Goal: Task Accomplishment & Management: Complete application form

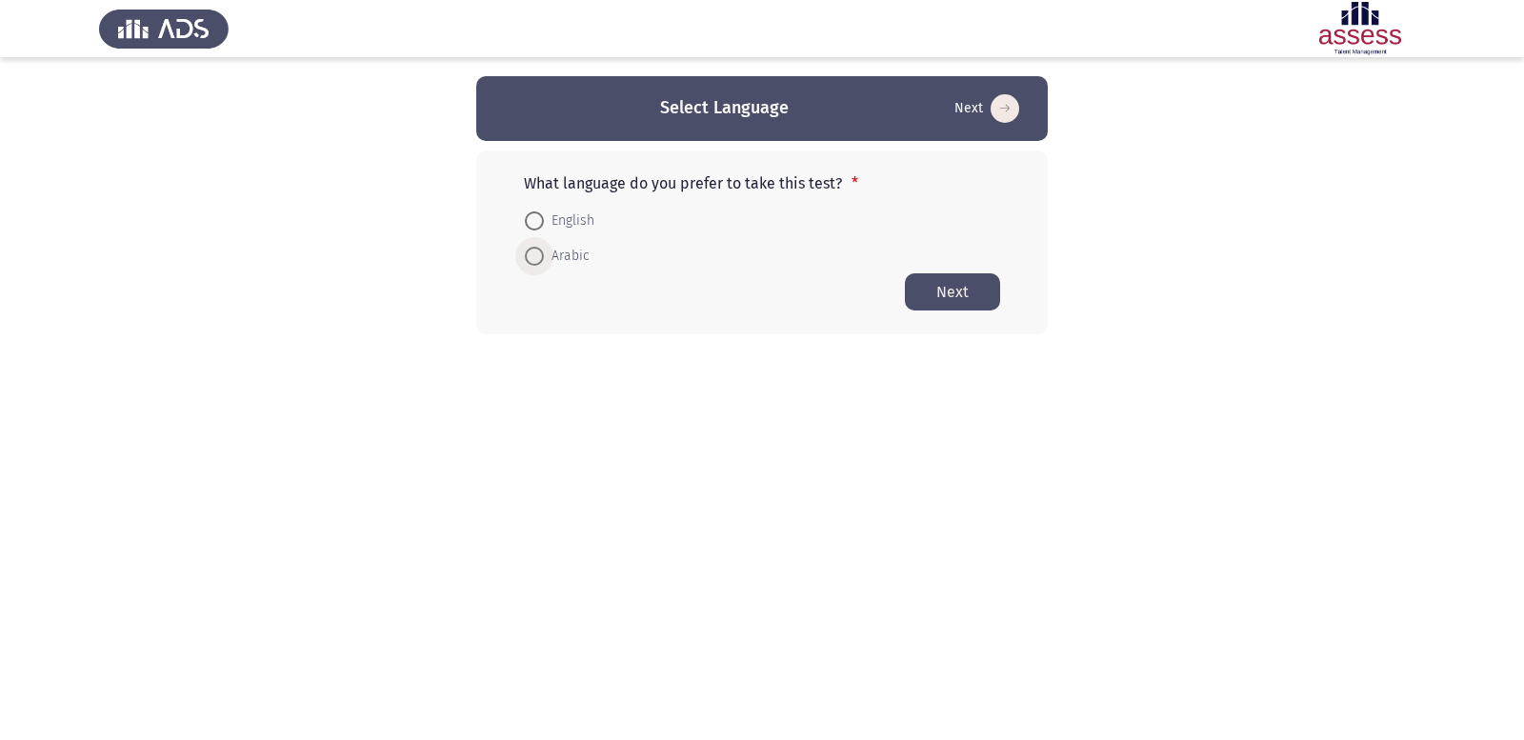
click at [531, 267] on label "Arabic" at bounding box center [557, 256] width 65 height 23
click at [531, 266] on input "Arabic" at bounding box center [534, 256] width 19 height 19
radio input "true"
click at [219, 396] on html "Select Language Next What language do you prefer to take this test? * English A…" at bounding box center [762, 205] width 1524 height 410
click at [945, 289] on button "Next" at bounding box center [952, 290] width 95 height 37
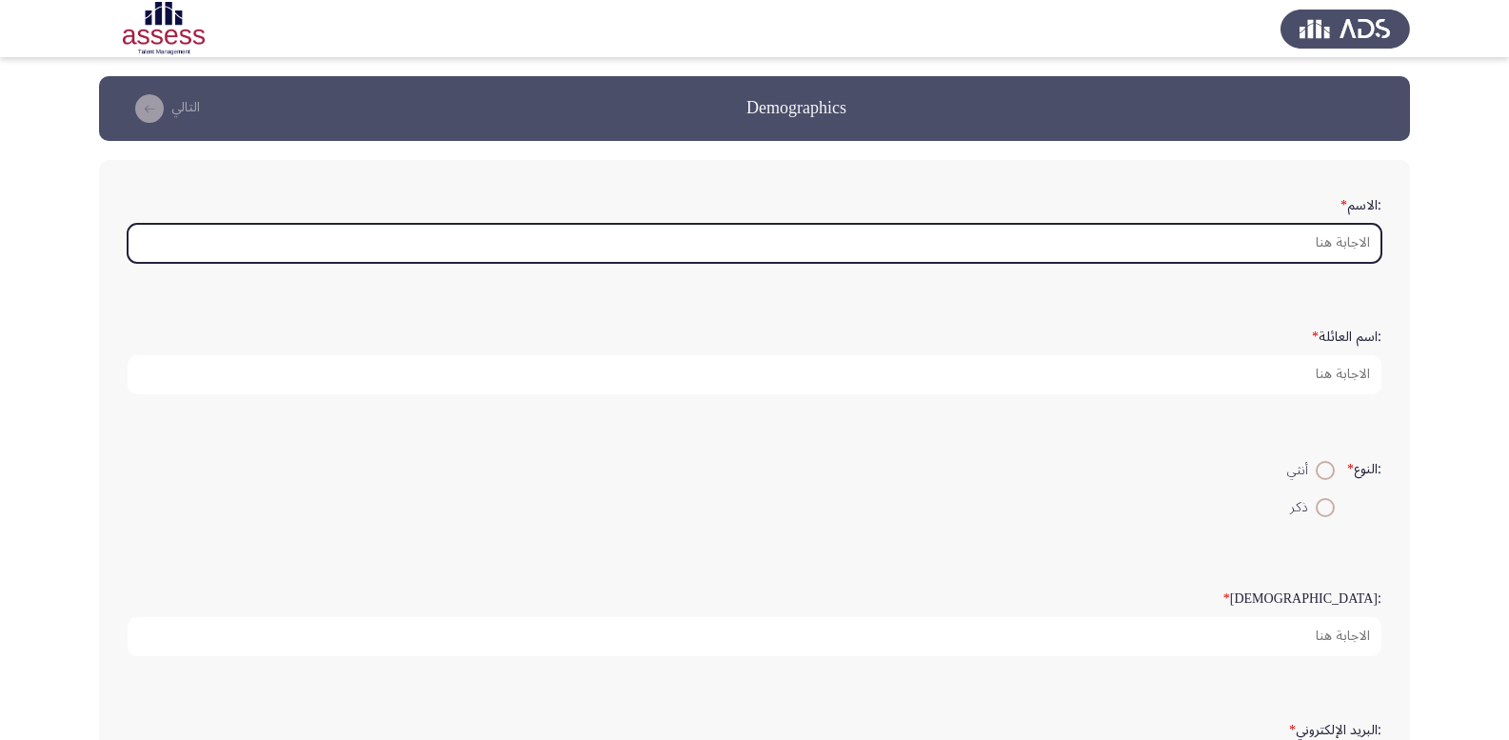
click at [1247, 235] on input ":الاسم *" at bounding box center [755, 243] width 1254 height 39
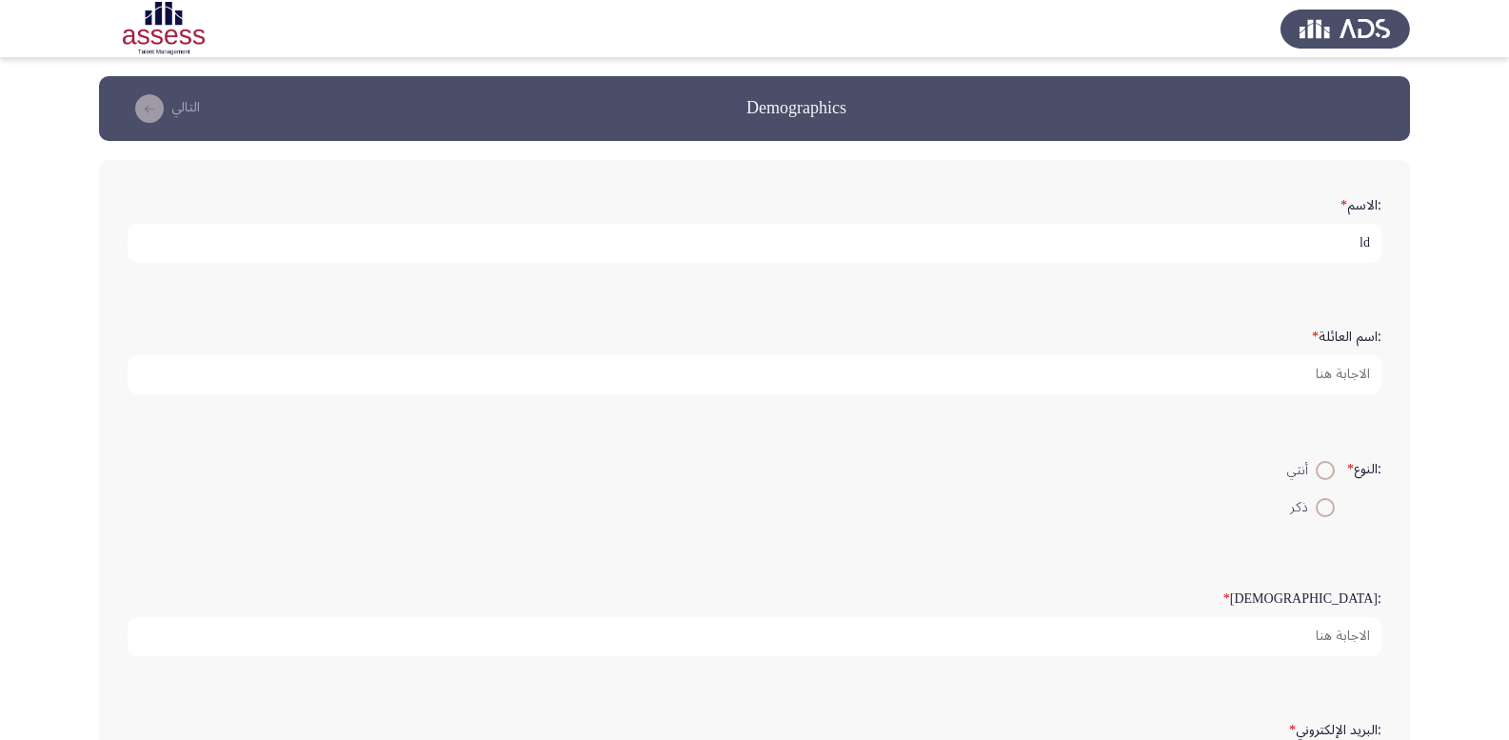
type input "l"
type input "[PERSON_NAME]"
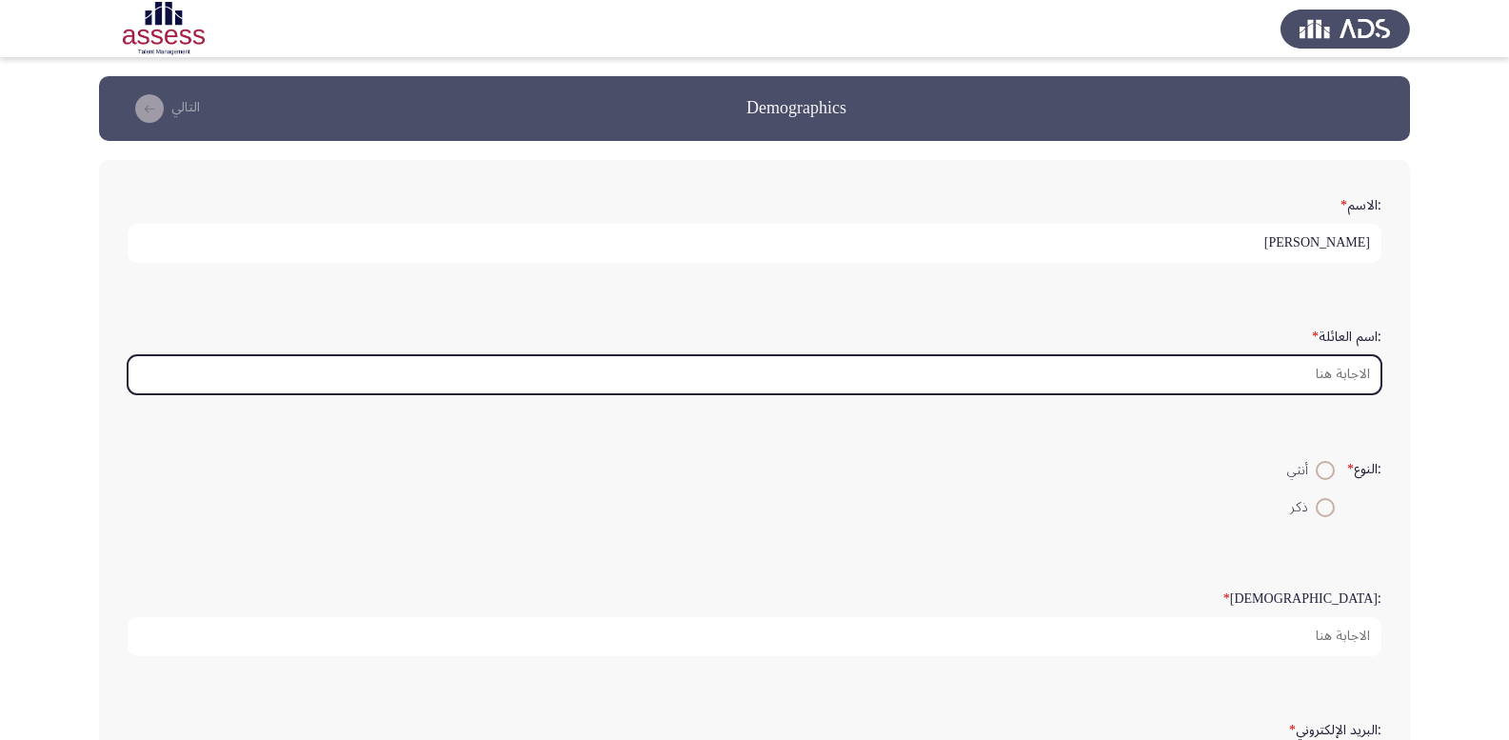
drag, startPoint x: 1288, startPoint y: 363, endPoint x: 1305, endPoint y: 370, distance: 18.8
click at [1290, 365] on input ":اسم العائلة *" at bounding box center [755, 374] width 1254 height 39
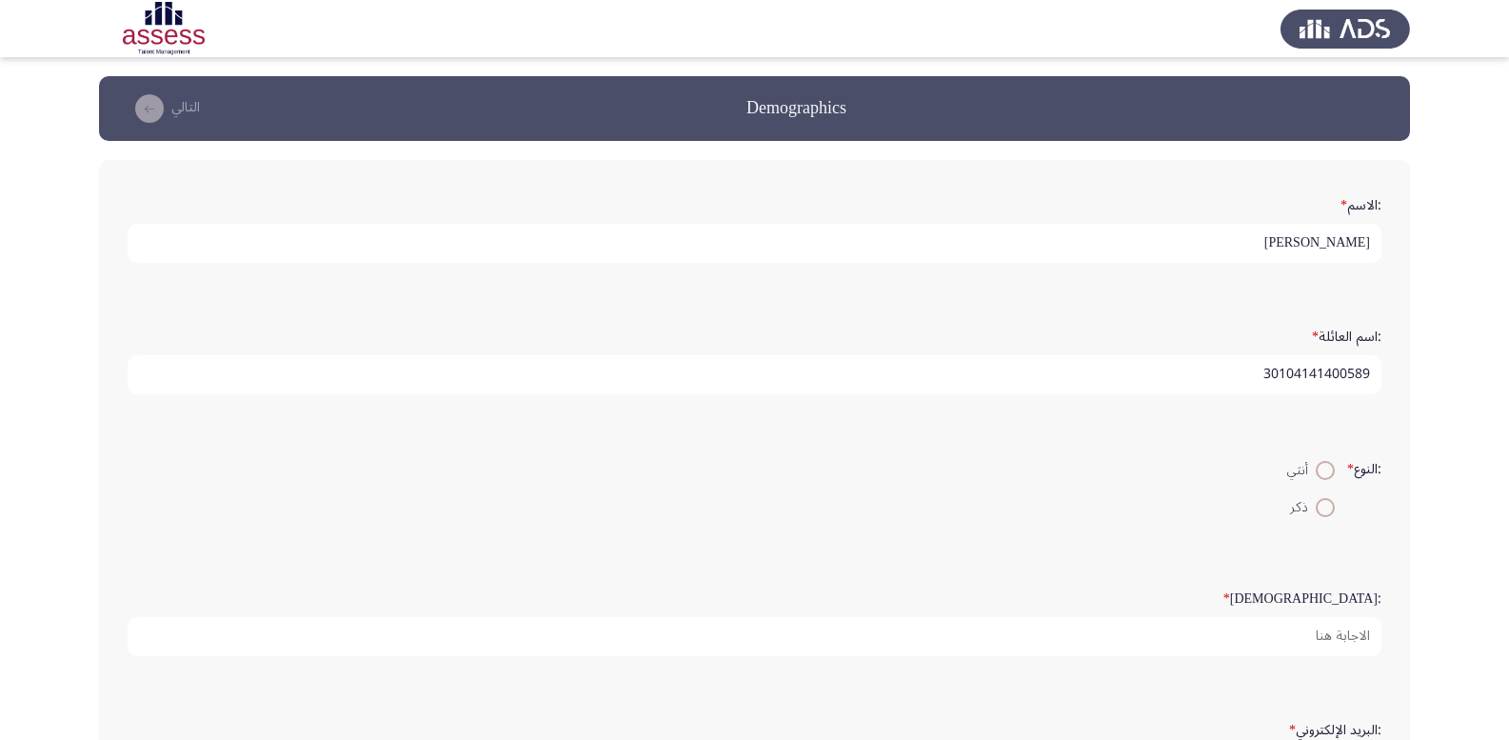
type input "30104141400589"
click at [1319, 465] on span at bounding box center [1325, 470] width 19 height 19
click at [1319, 465] on input "أنثي" at bounding box center [1325, 470] width 19 height 19
radio input "true"
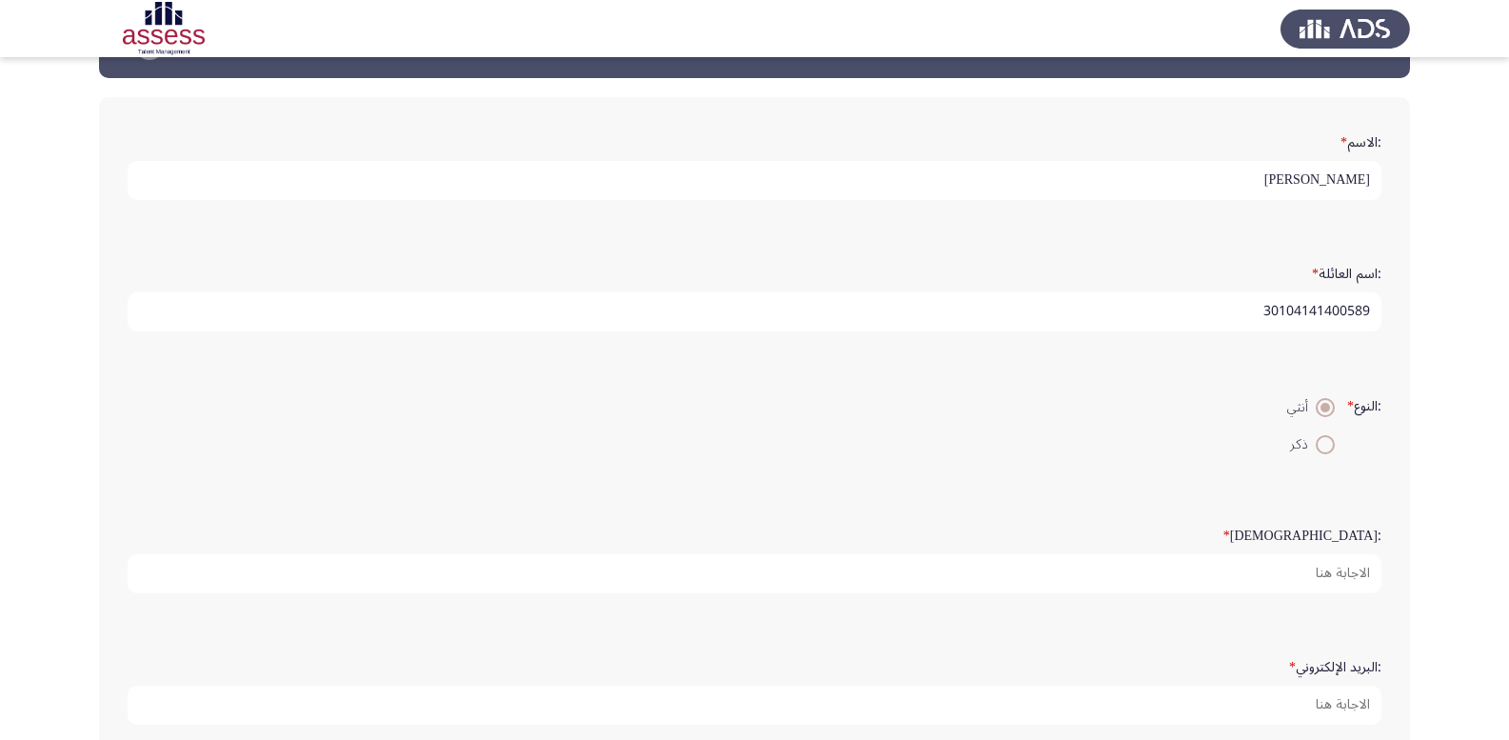
scroll to position [95, 0]
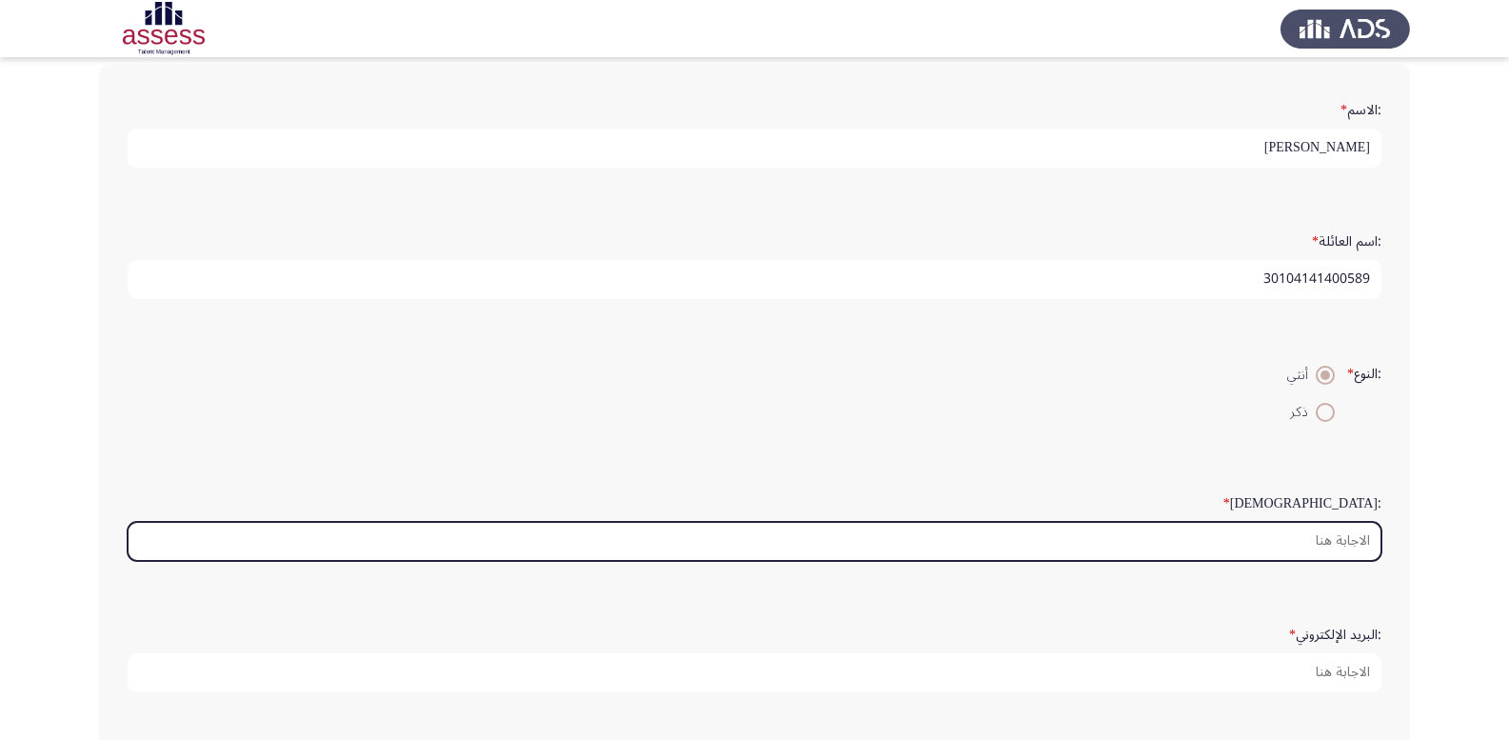
click at [1322, 539] on input ":السن *" at bounding box center [755, 541] width 1254 height 39
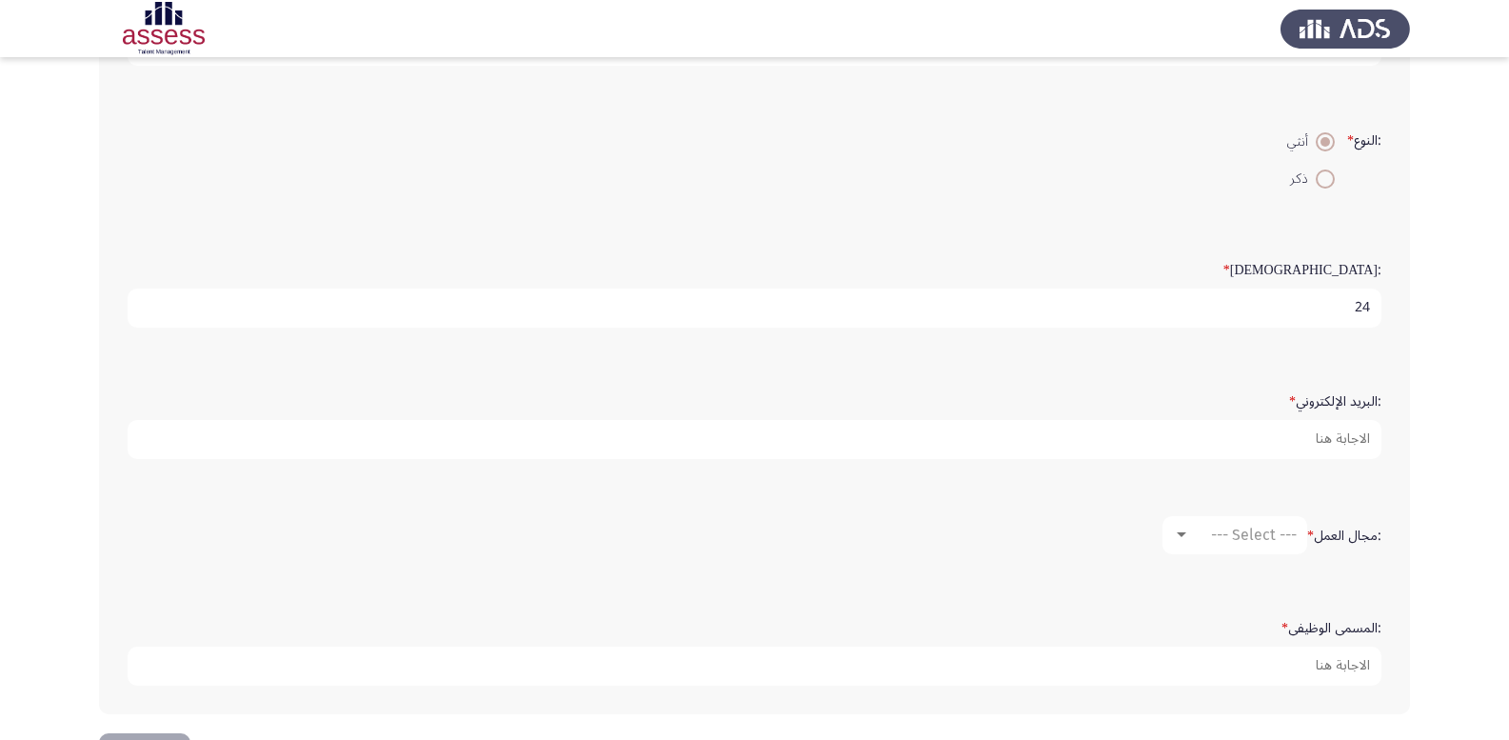
scroll to position [398, 0]
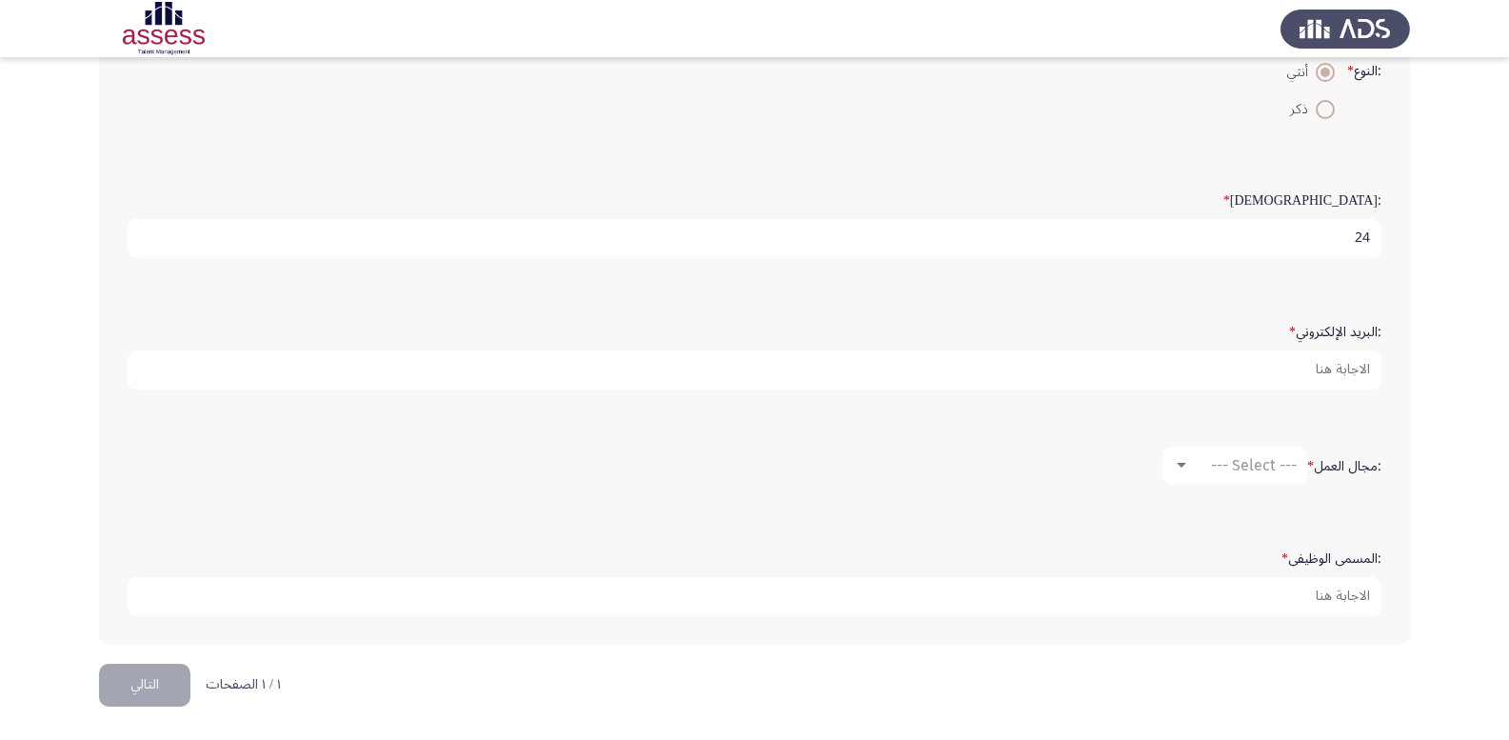
type input "24"
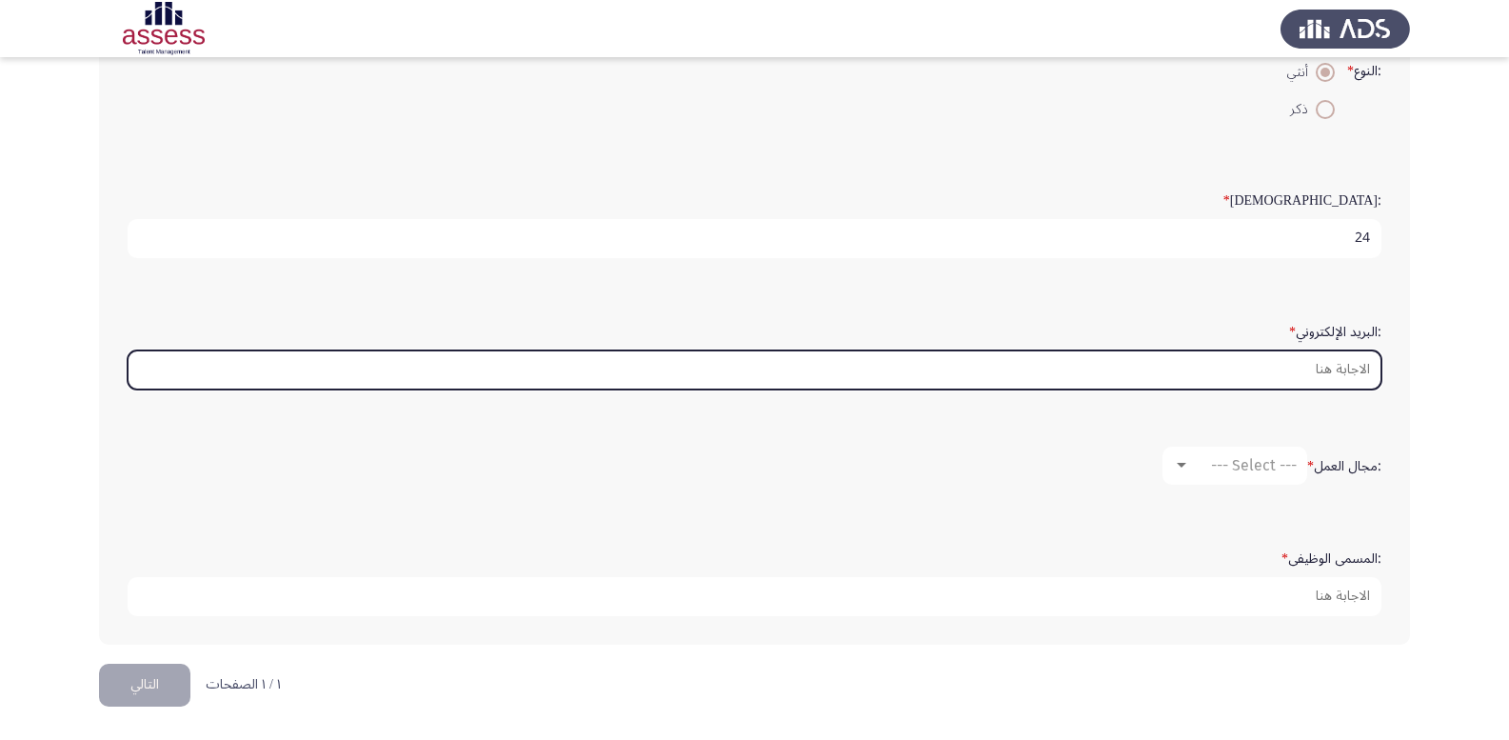
click at [1282, 378] on input ":البريد الإلكتروني *" at bounding box center [755, 369] width 1254 height 39
type input "[EMAIL_ADDRESS][DOMAIN_NAME]"
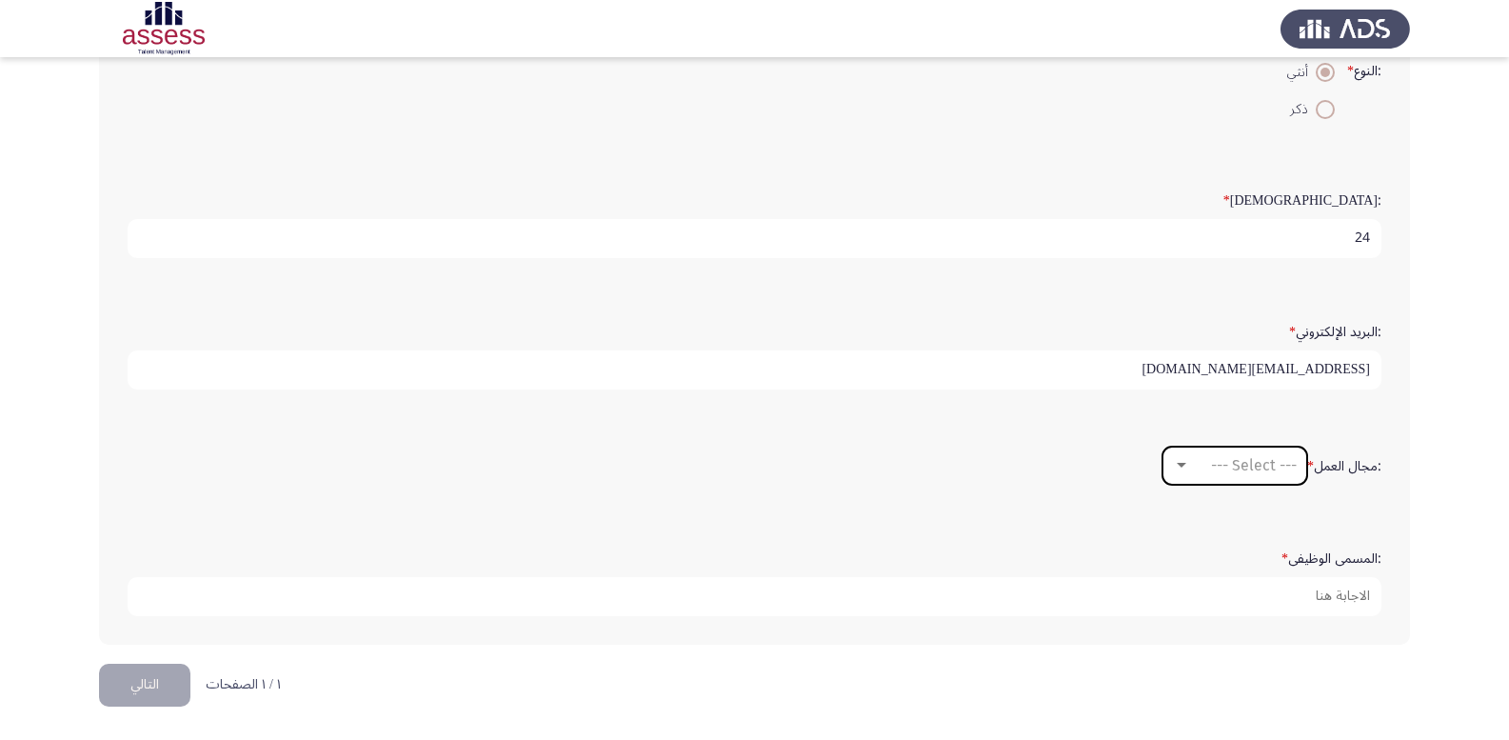
click at [1177, 466] on div at bounding box center [1182, 465] width 10 height 5
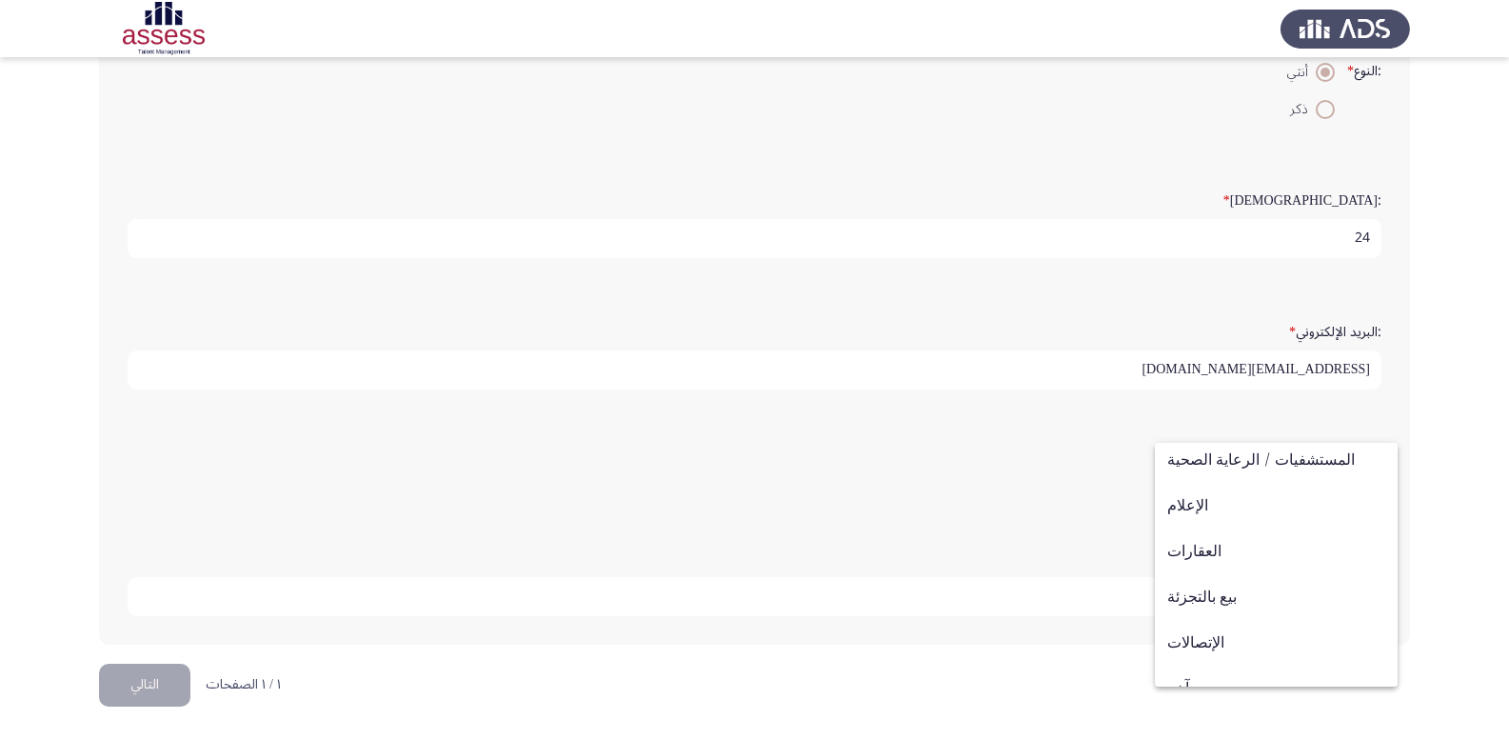
scroll to position [625, 0]
click at [1027, 503] on div at bounding box center [754, 370] width 1509 height 740
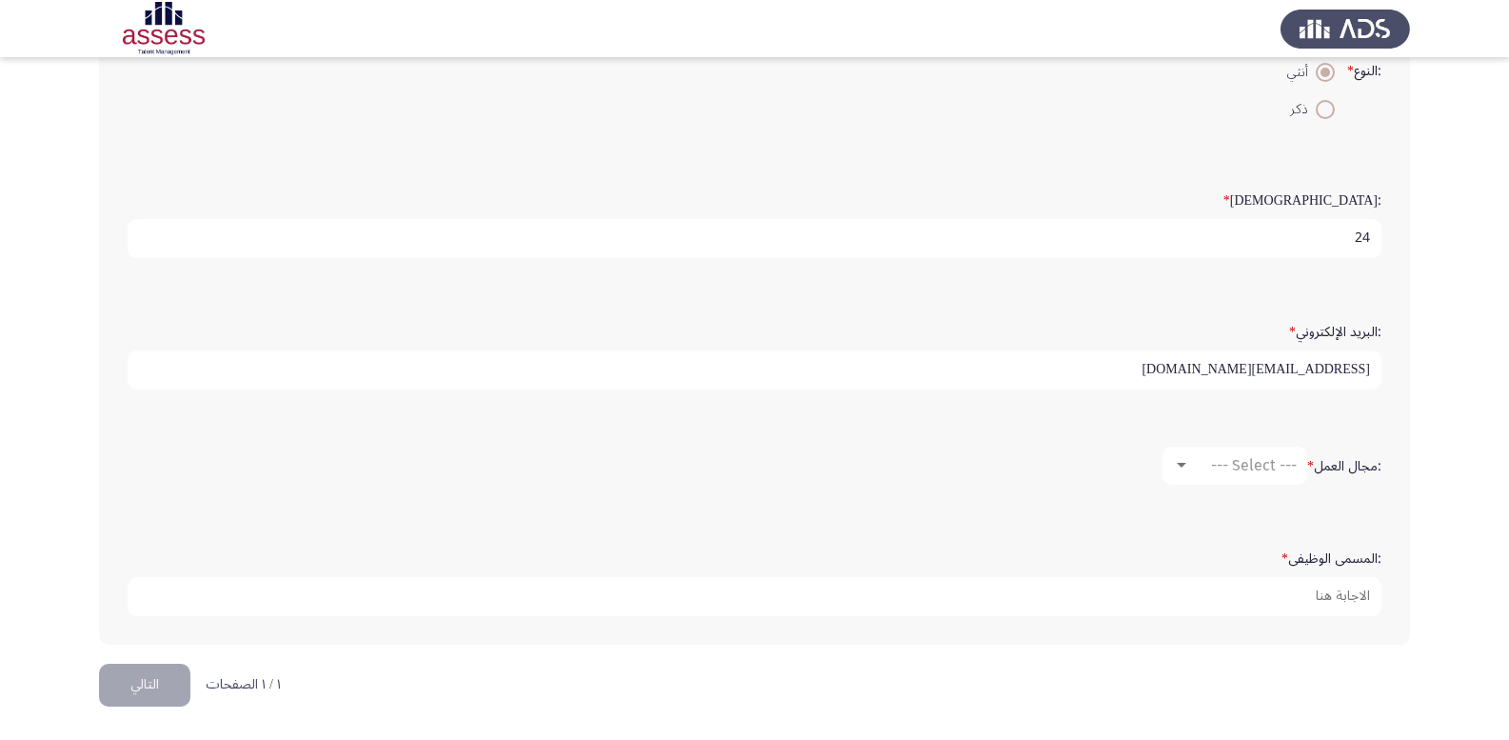
click at [1244, 370] on input "[EMAIL_ADDRESS][DOMAIN_NAME]" at bounding box center [755, 369] width 1254 height 39
drag, startPoint x: 1187, startPoint y: 366, endPoint x: 1418, endPoint y: 357, distance: 231.6
click at [1418, 357] on app-assessment-container "Demographics التالي :الاسم * [PERSON_NAME] :اسم العائلة * 30104141400589 :النوع…" at bounding box center [754, 171] width 1509 height 986
click at [962, 491] on div ":مجال العمل * --- Select ---" at bounding box center [754, 465] width 1273 height 57
click at [1178, 463] on div at bounding box center [1182, 465] width 10 height 5
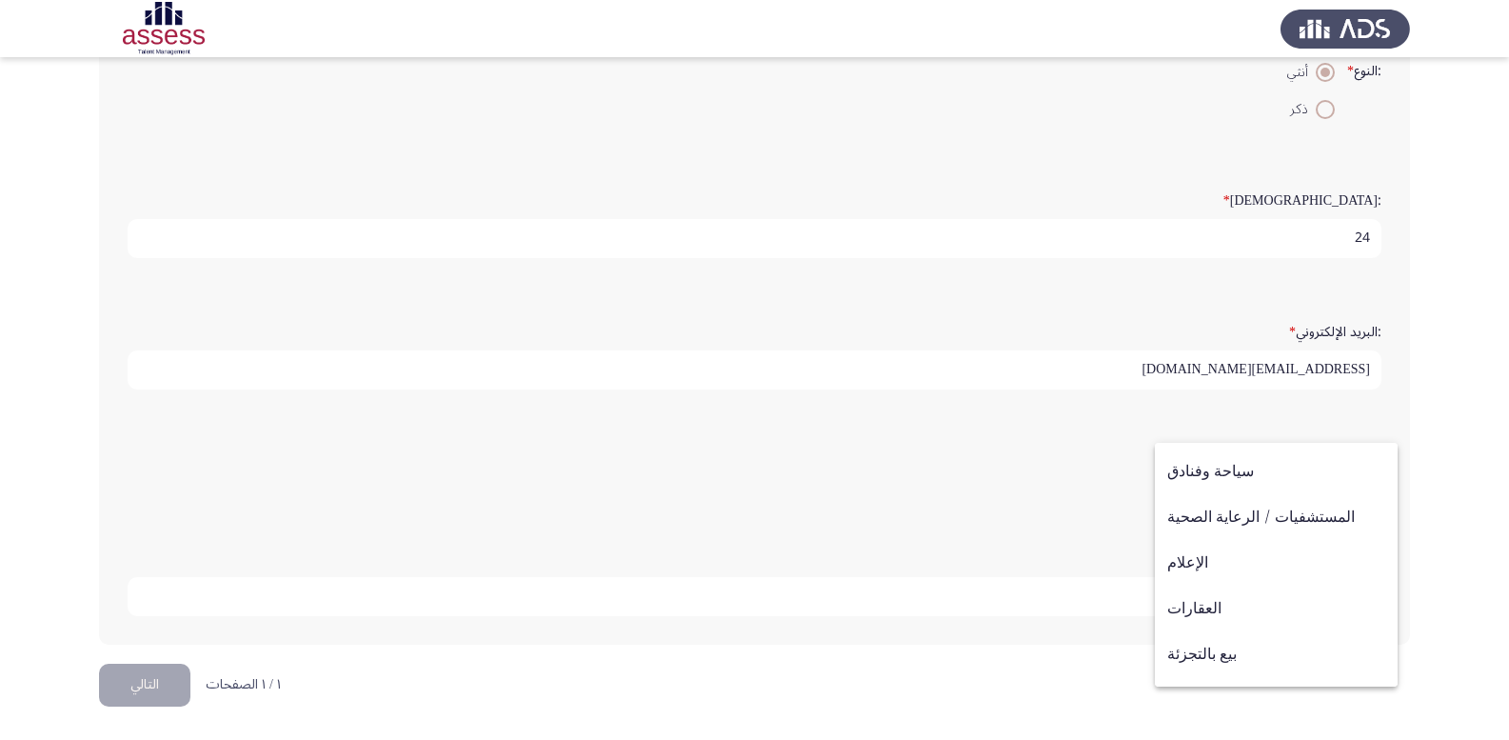
scroll to position [571, 0]
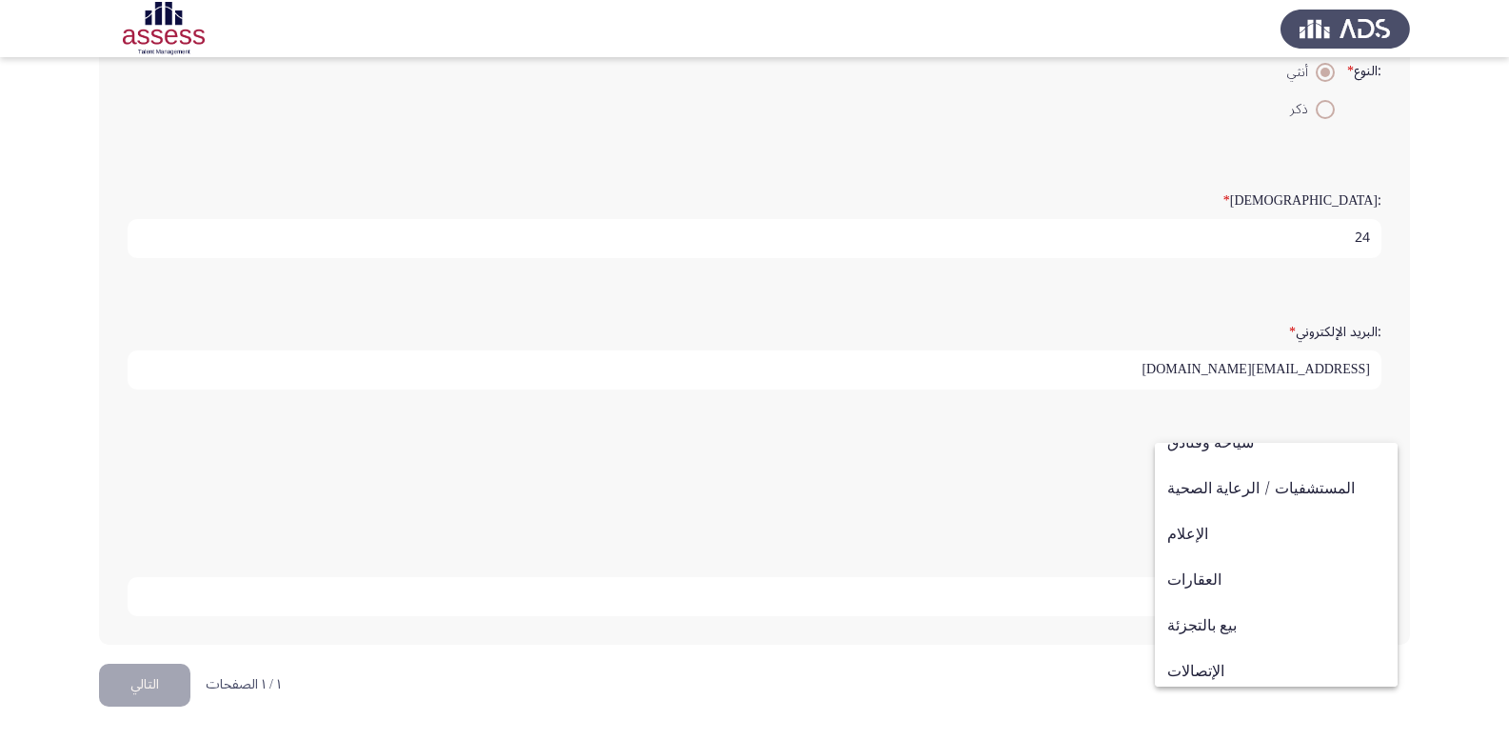
click at [940, 498] on div at bounding box center [754, 370] width 1509 height 740
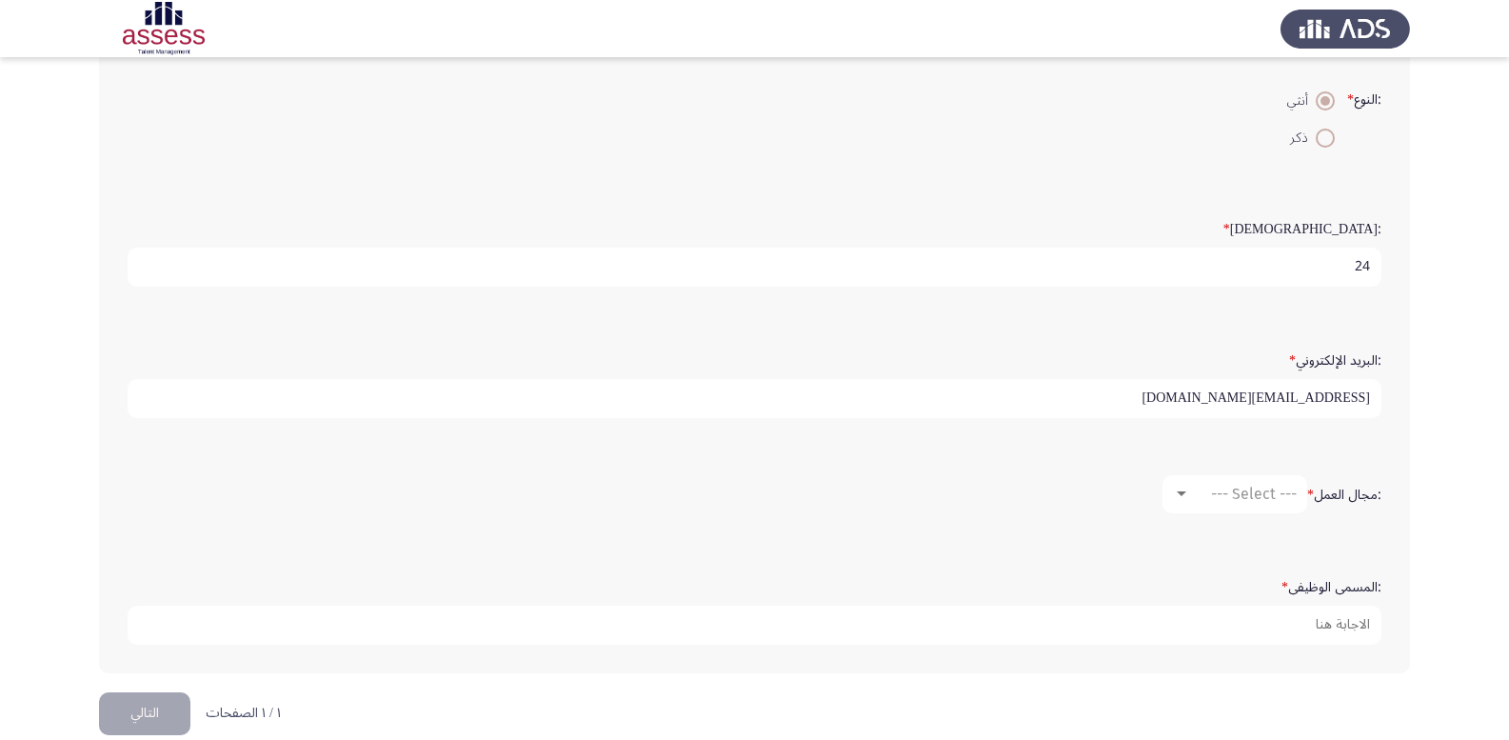
scroll to position [381, 0]
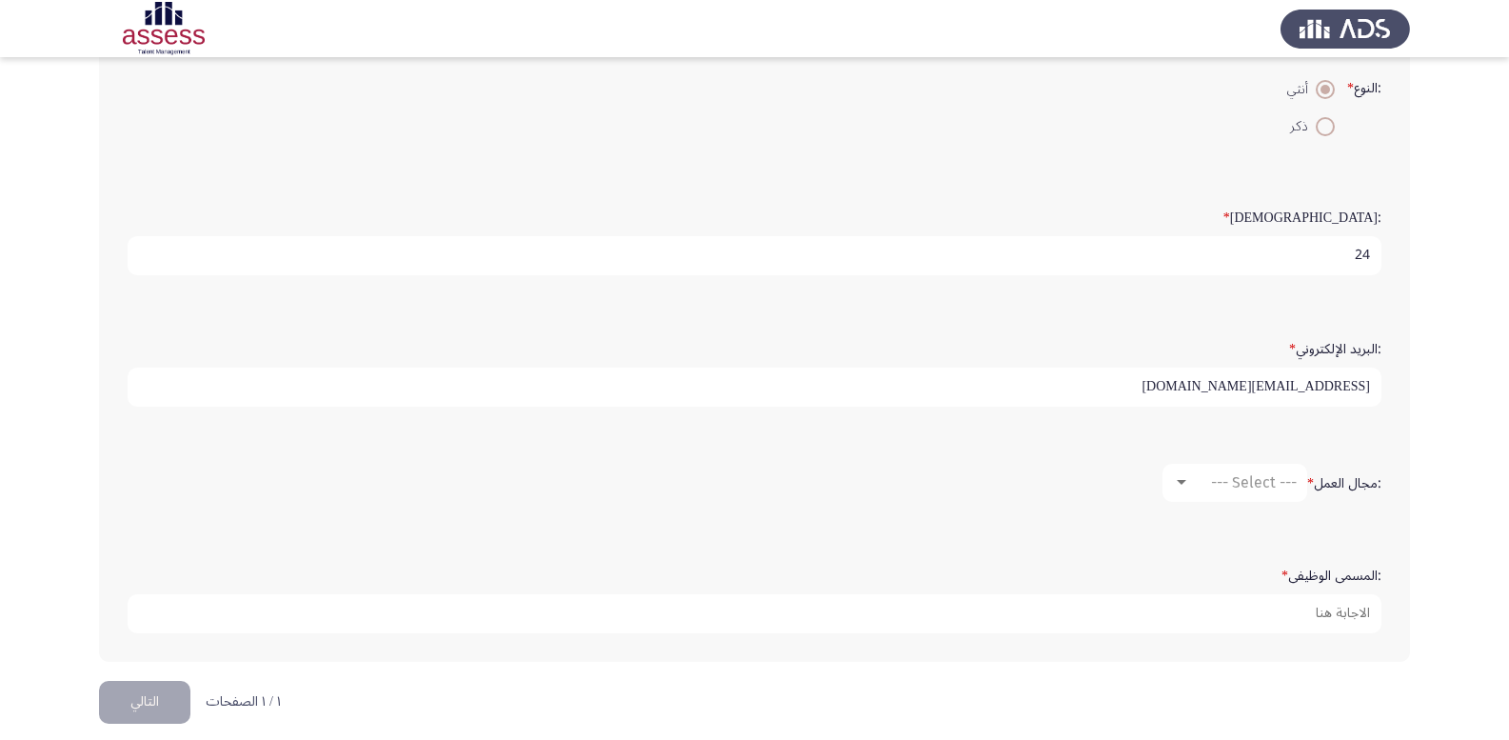
click at [1343, 389] on input "[EMAIL_ADDRESS][DOMAIN_NAME]" at bounding box center [755, 387] width 1254 height 39
type input "[EMAIL_ADDRESS][DOMAIN_NAME]"
click at [1066, 488] on form ":مجال العمل * --- Select ---" at bounding box center [755, 483] width 1254 height 38
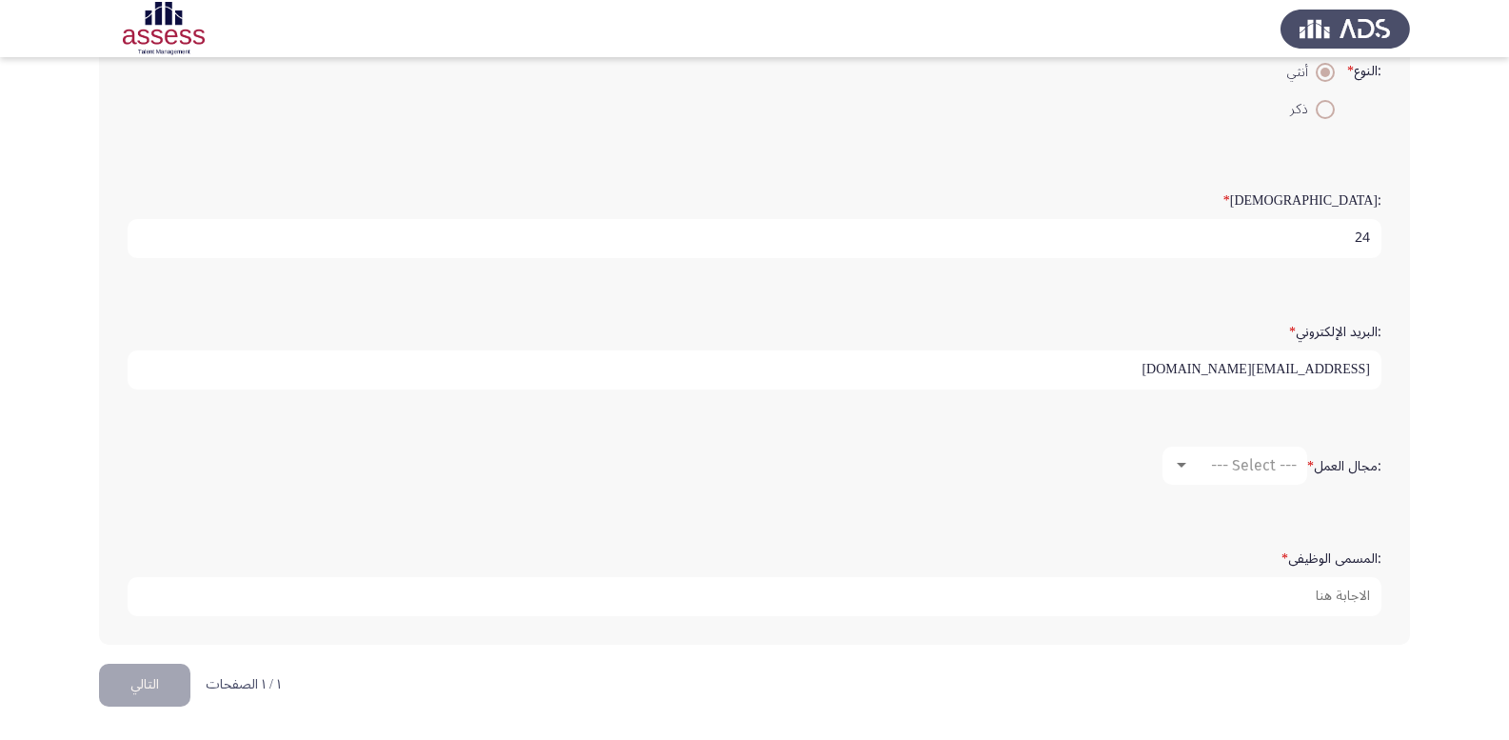
click at [160, 690] on button "التالي" at bounding box center [144, 685] width 91 height 43
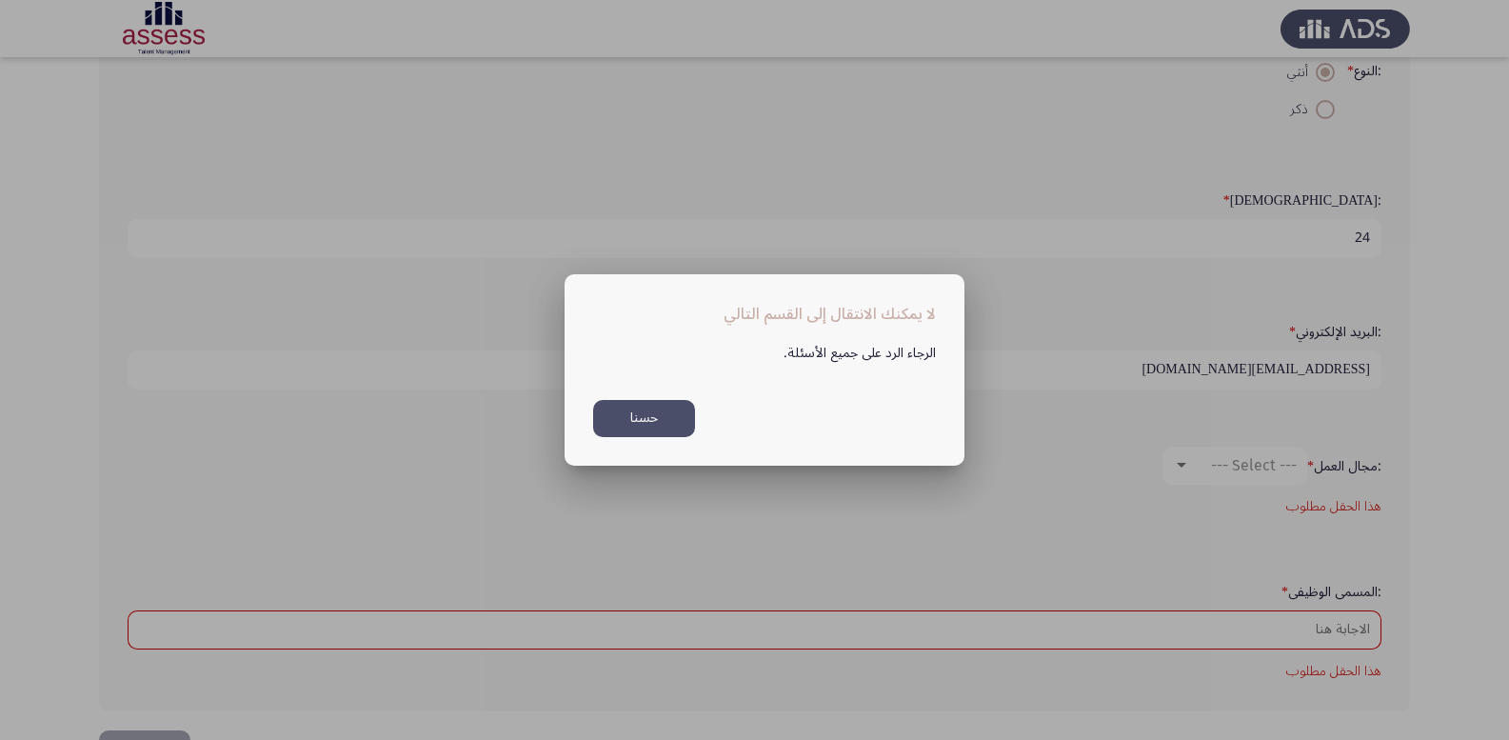
click at [889, 525] on div at bounding box center [754, 370] width 1509 height 740
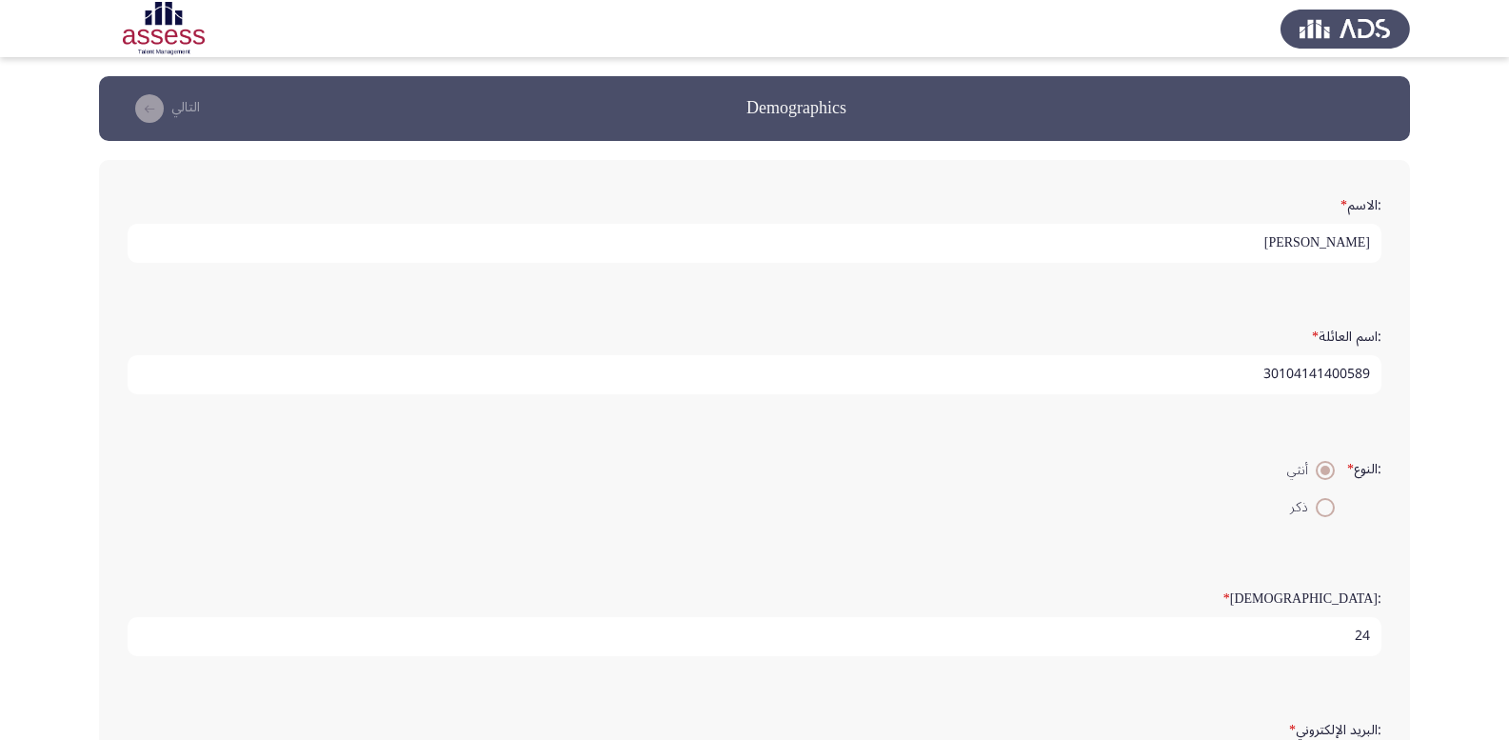
scroll to position [431, 0]
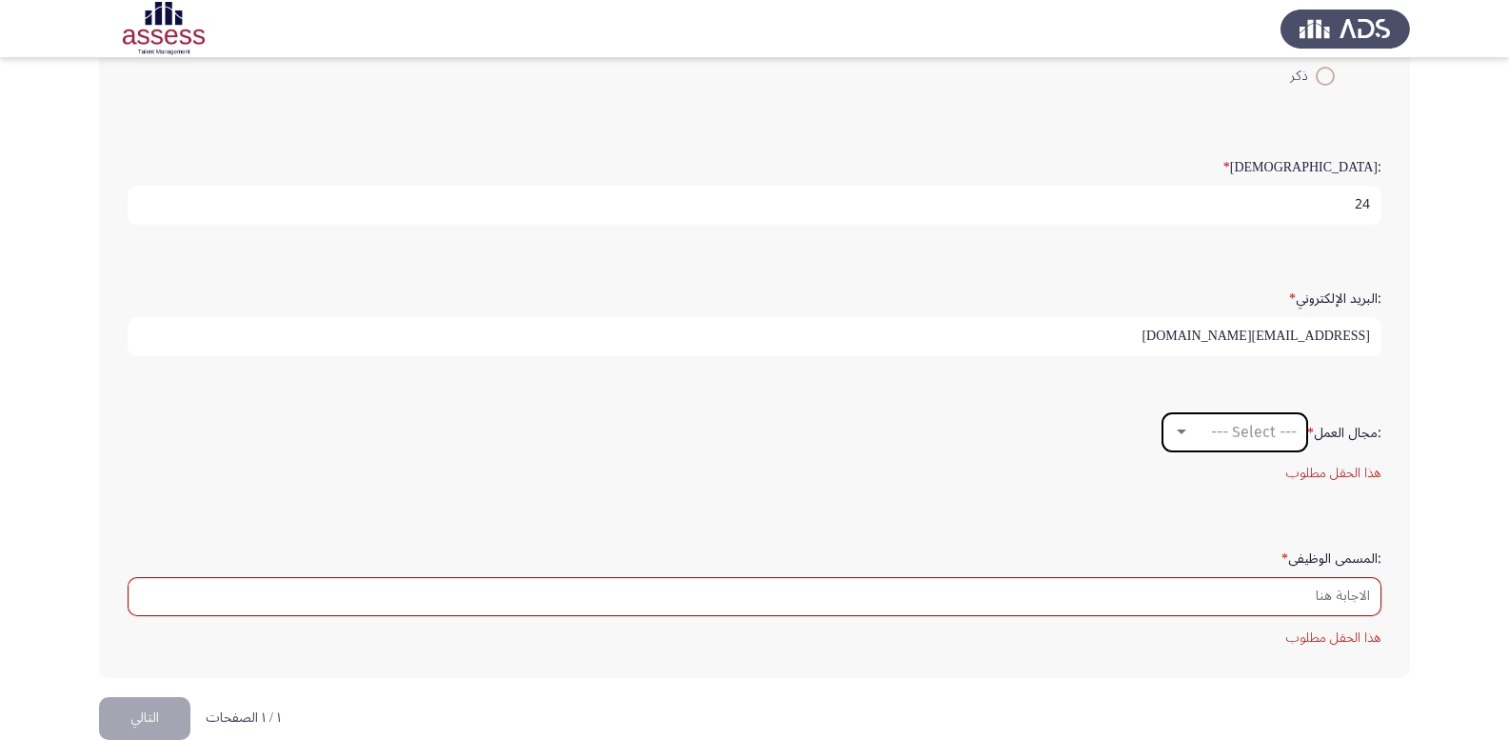
click at [1177, 430] on div at bounding box center [1182, 432] width 10 height 5
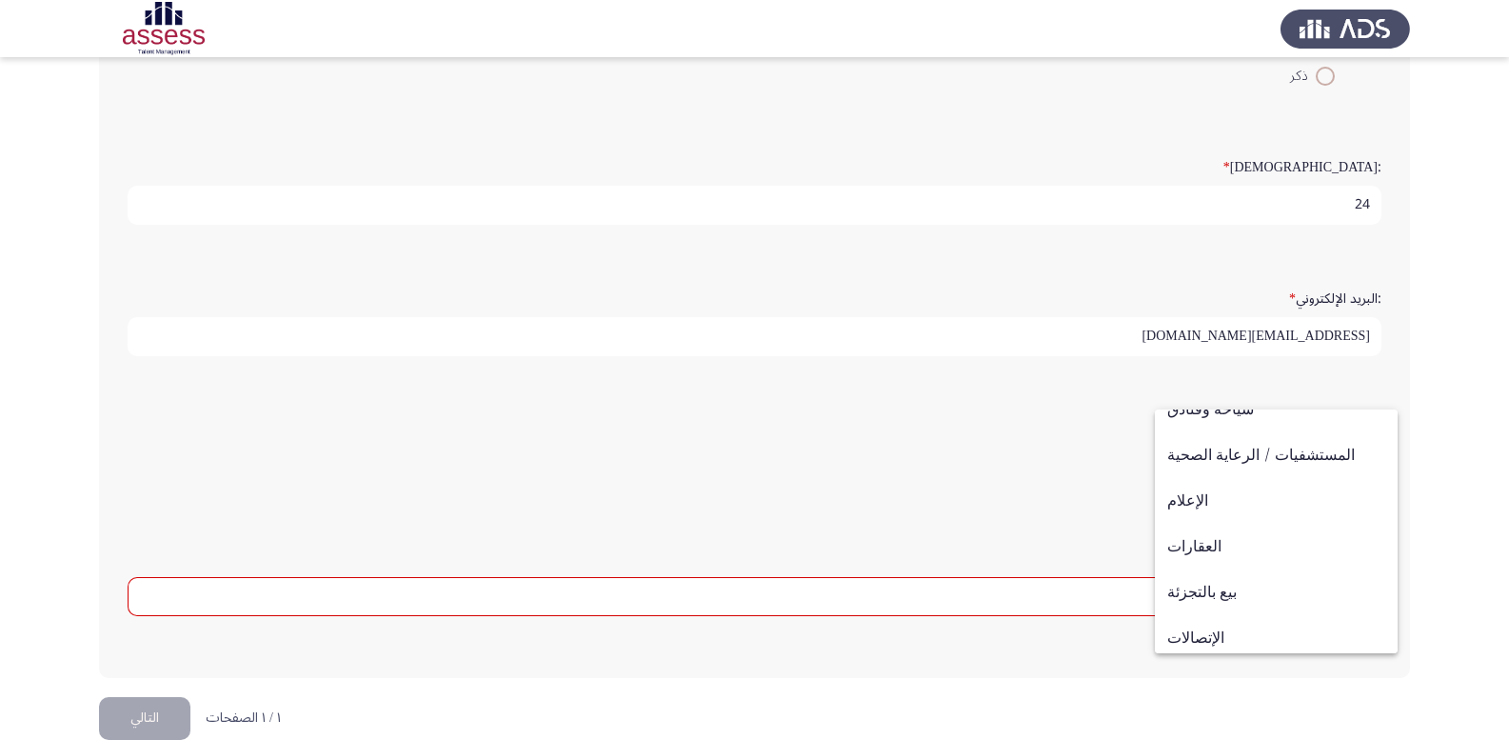
scroll to position [625, 0]
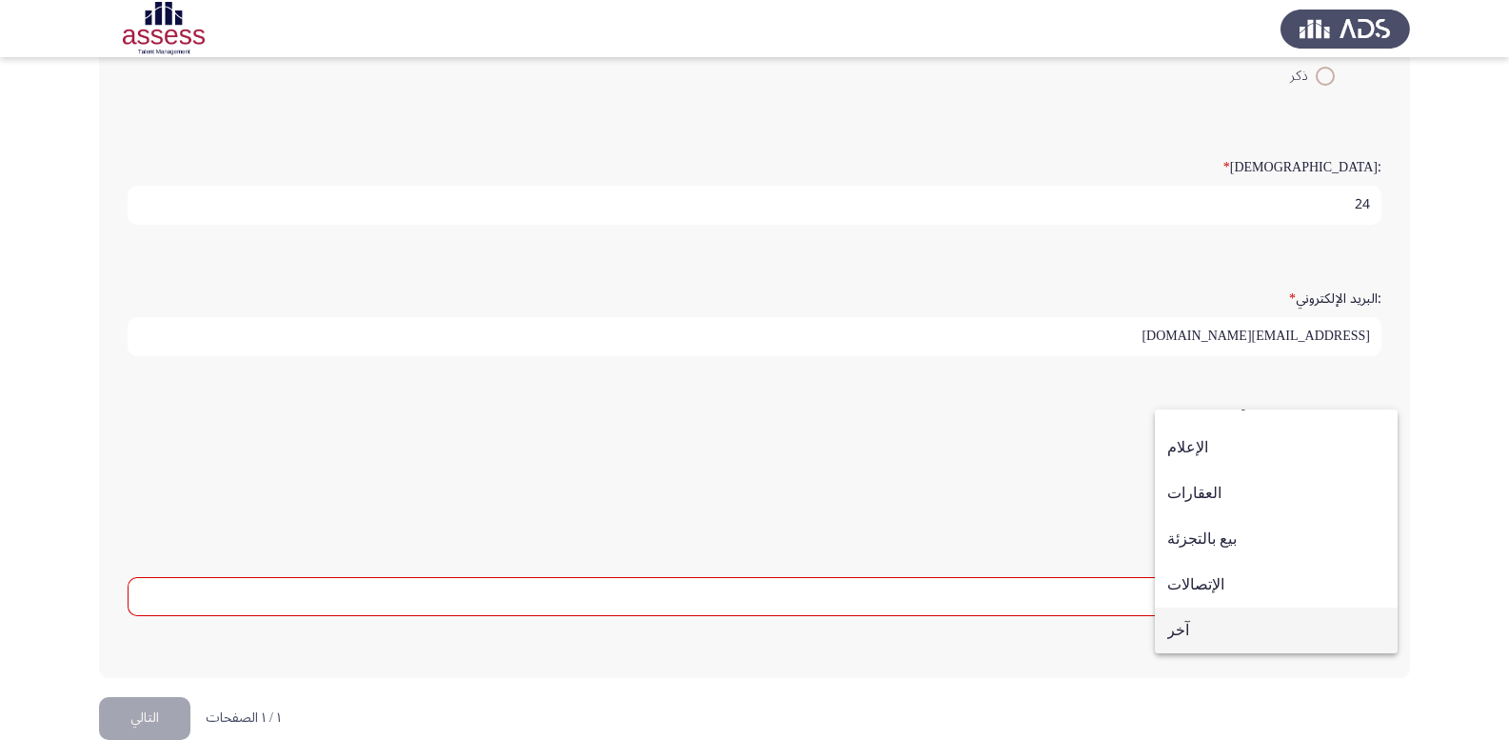
click at [1217, 630] on span "آخر" at bounding box center [1277, 631] width 218 height 46
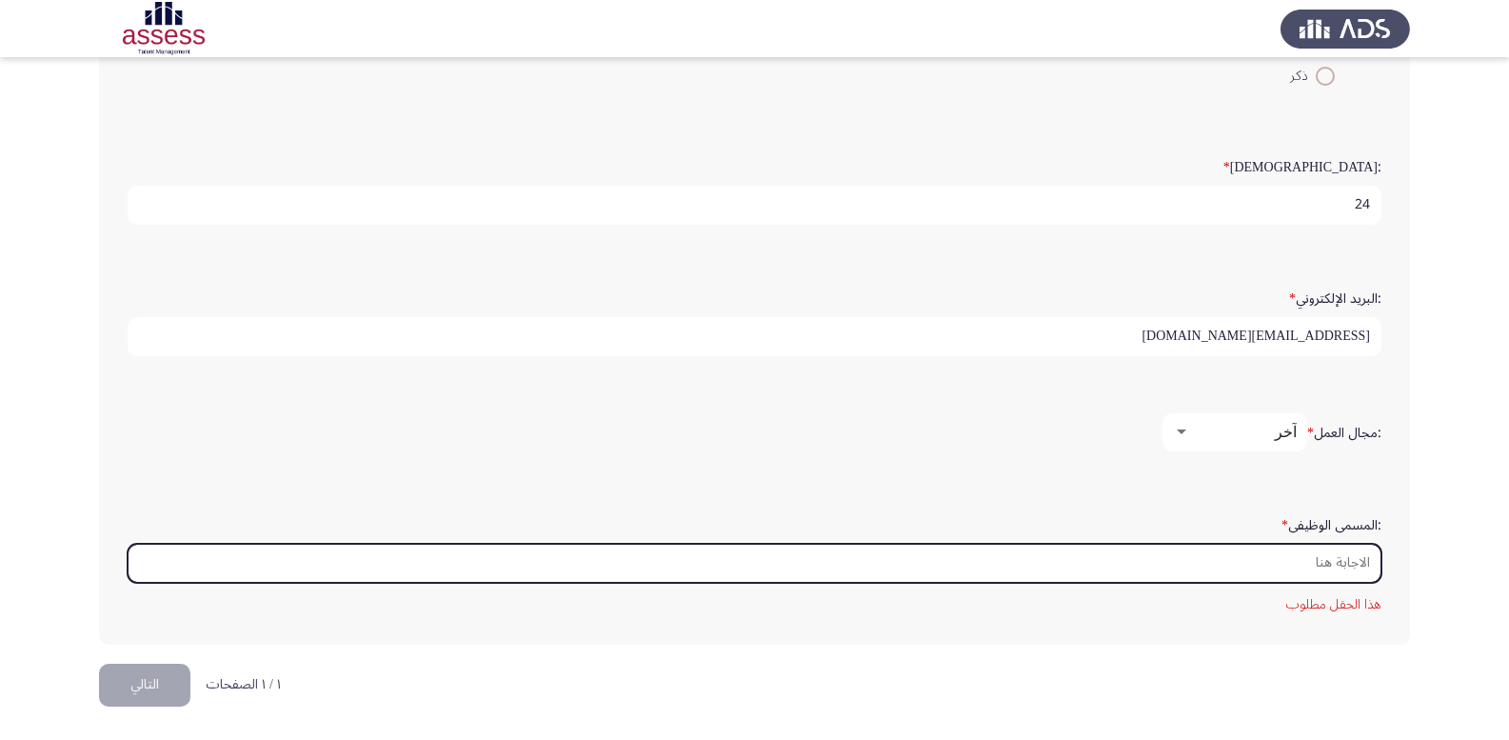
click at [1282, 555] on input ":المسمى الوظيفى *" at bounding box center [755, 563] width 1254 height 39
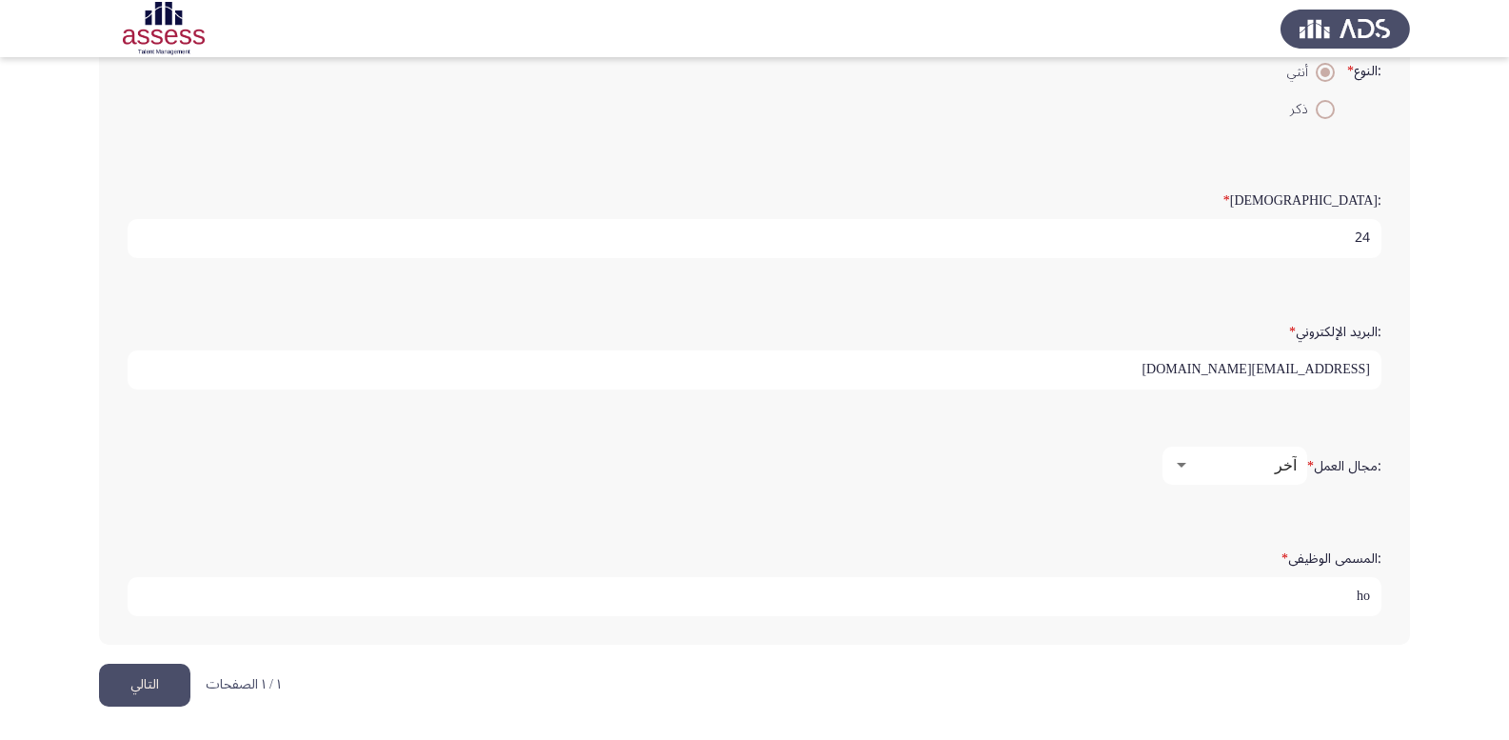
type input "h"
type input "اخصائي امن خامس"
click at [123, 686] on button "التالي" at bounding box center [144, 685] width 91 height 43
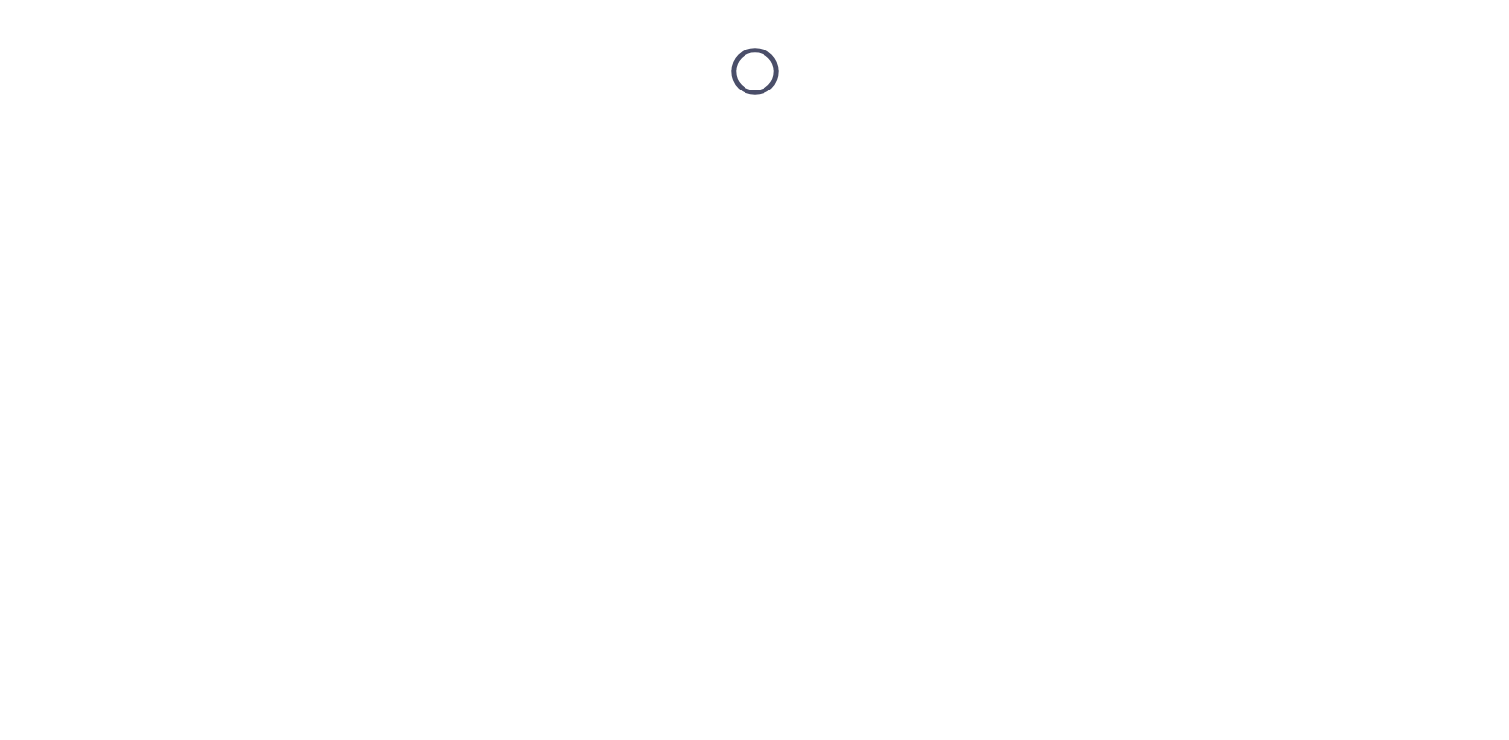
scroll to position [0, 0]
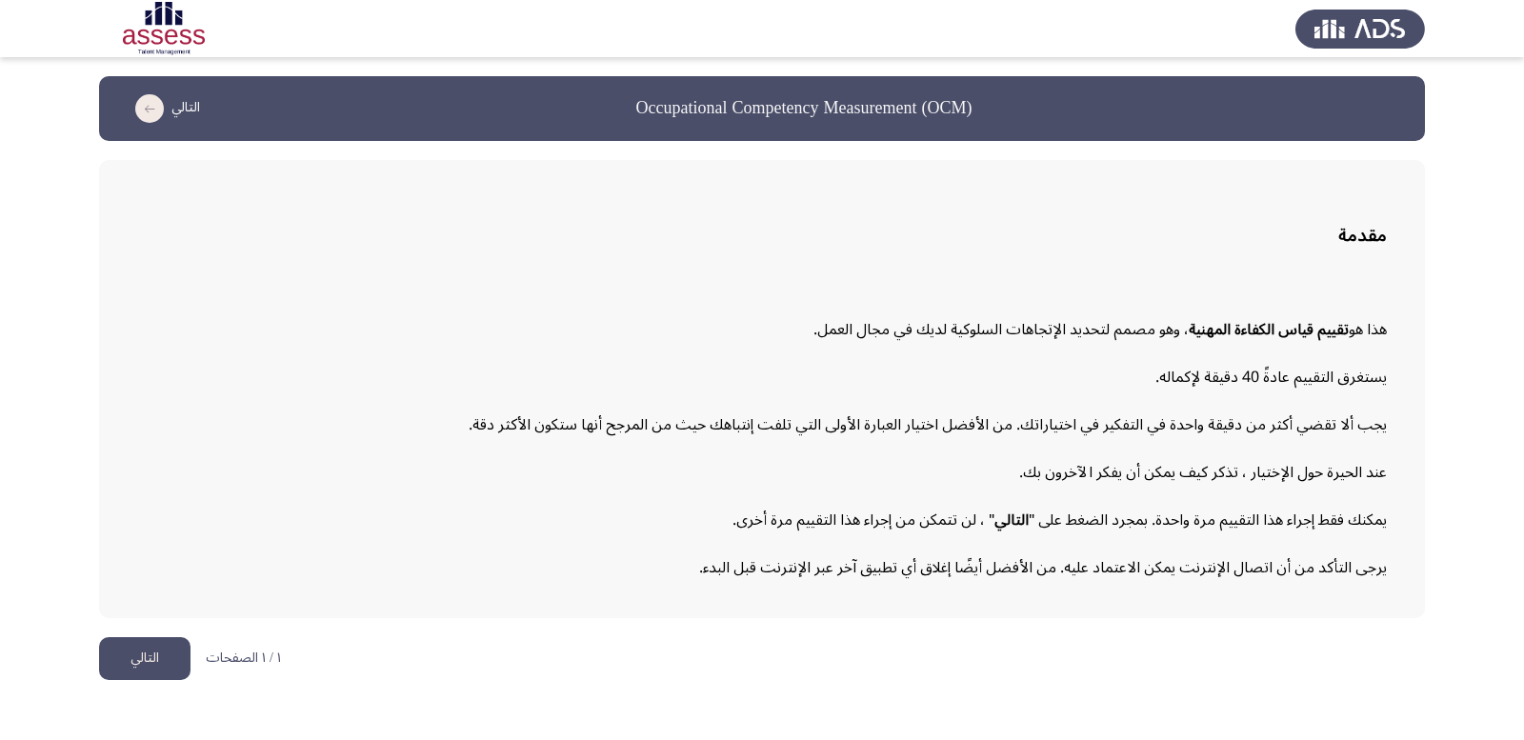
click at [142, 653] on button "التالي" at bounding box center [144, 658] width 91 height 43
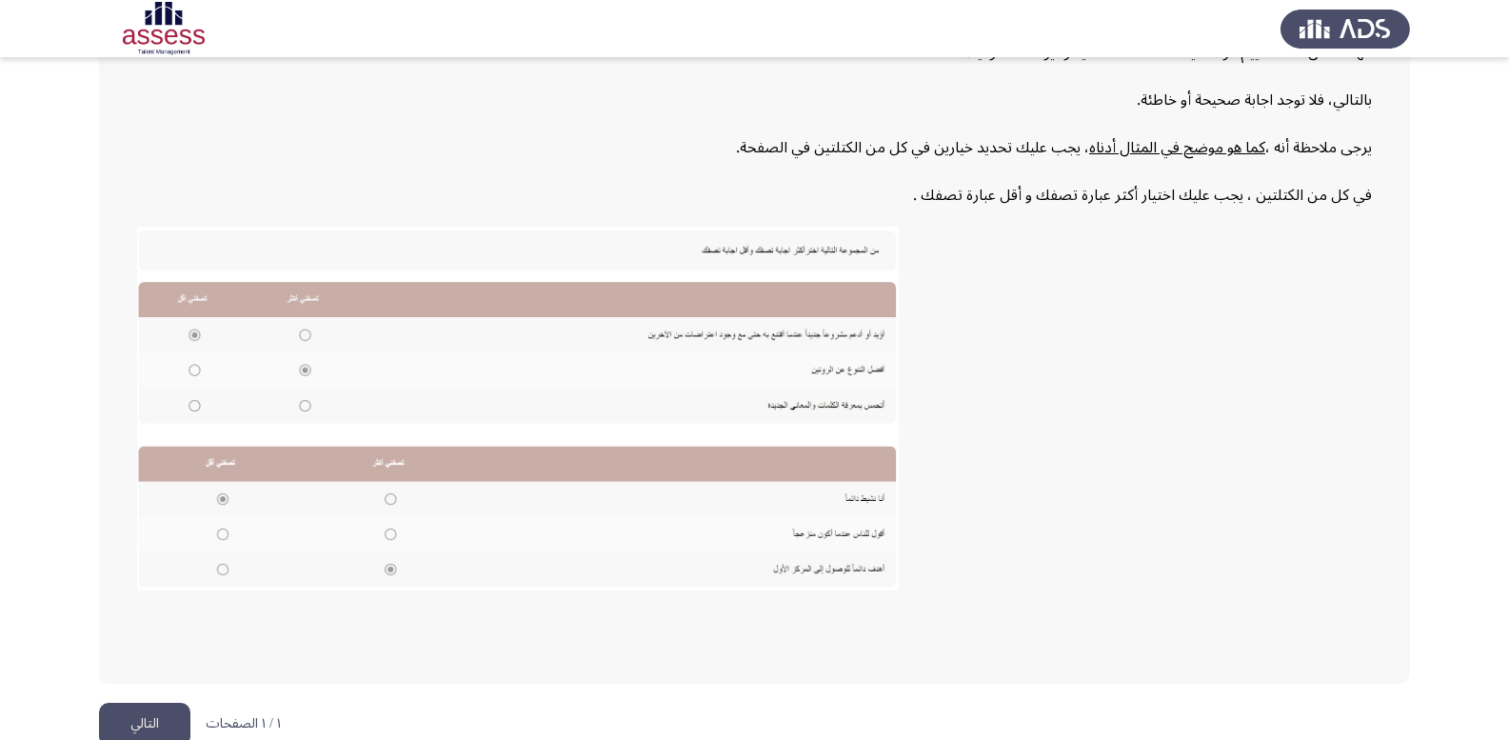
scroll to position [285, 0]
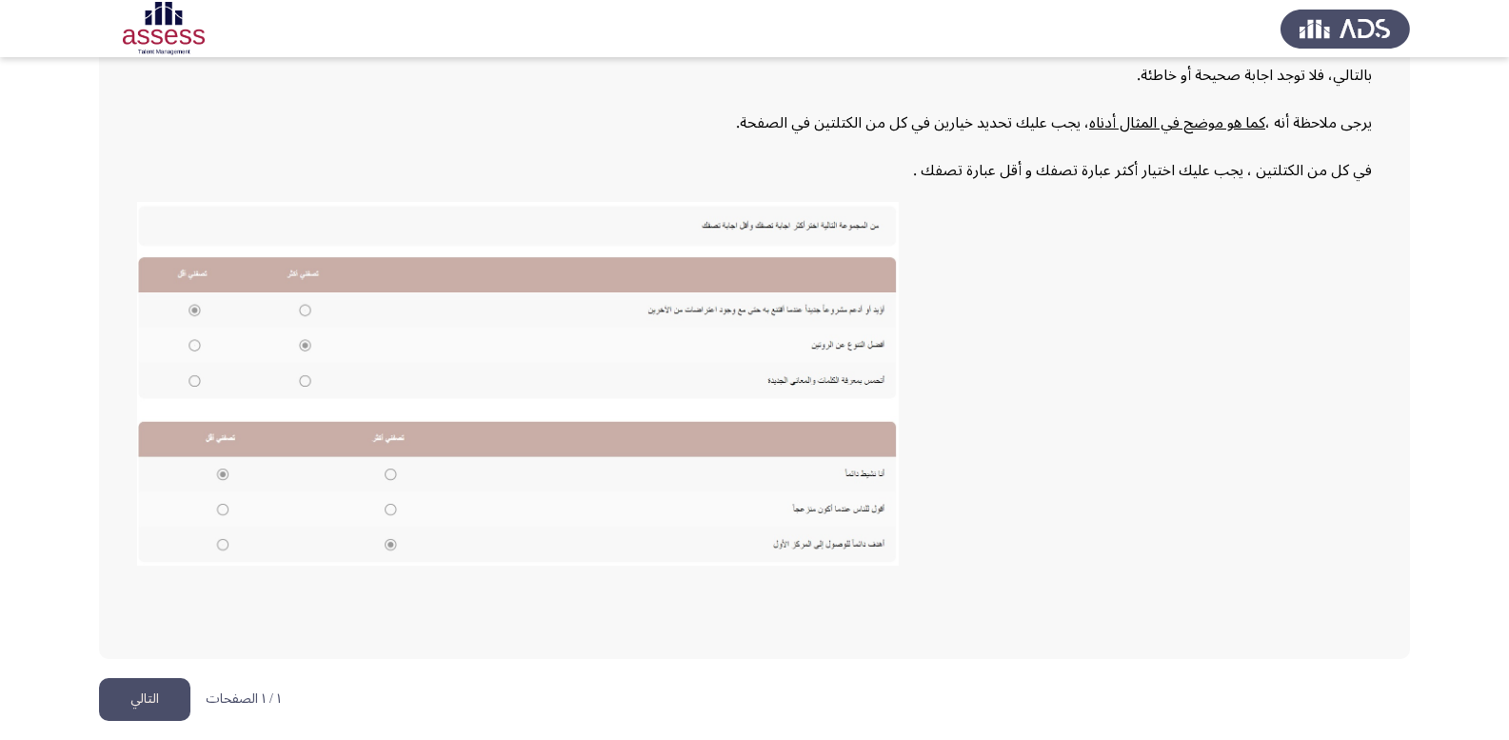
click at [153, 705] on button "التالي" at bounding box center [144, 699] width 91 height 43
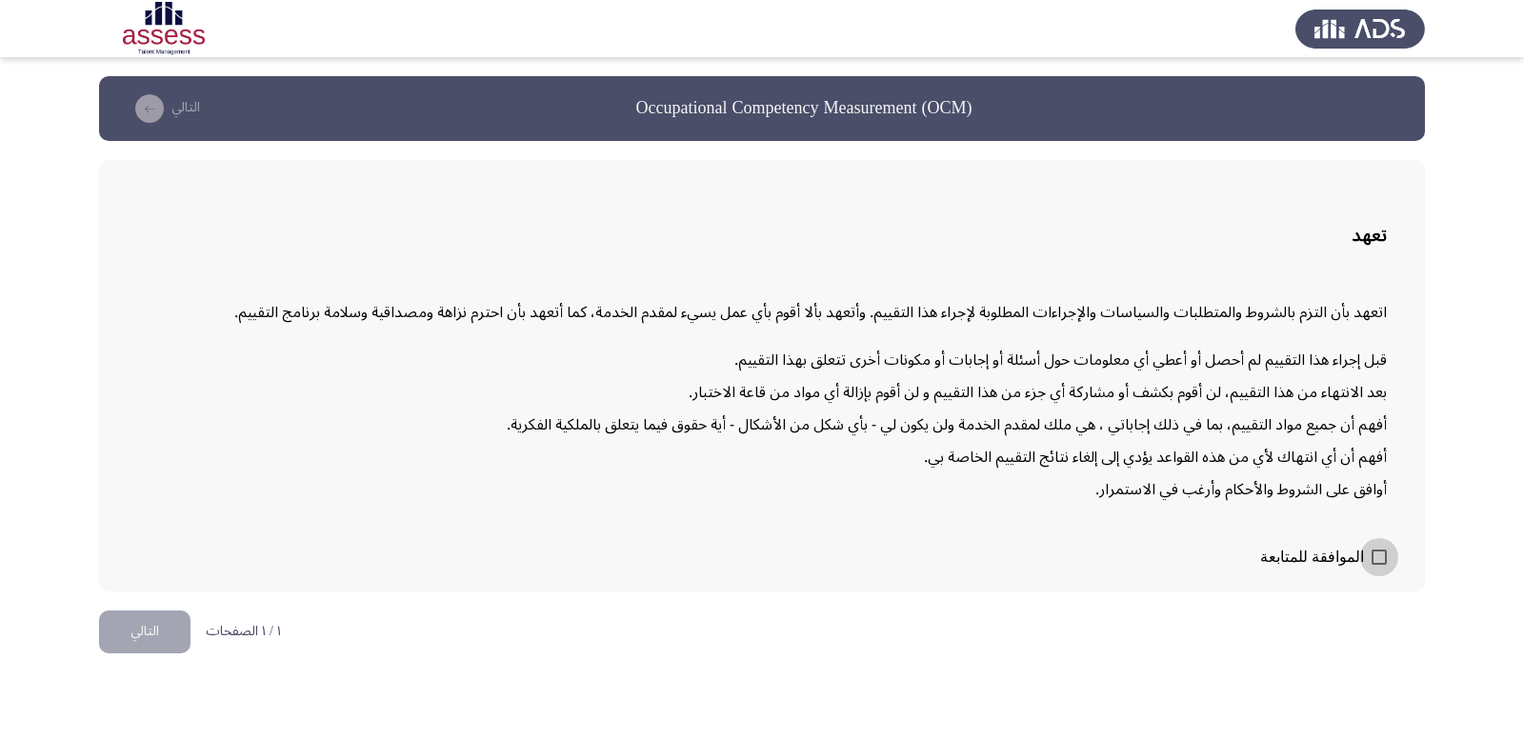
click at [1375, 558] on span at bounding box center [1378, 557] width 15 height 15
click at [1378, 565] on input "الموافقة للمتابعة" at bounding box center [1378, 565] width 1 height 1
checkbox input "true"
click at [124, 641] on button "التالي" at bounding box center [144, 631] width 91 height 43
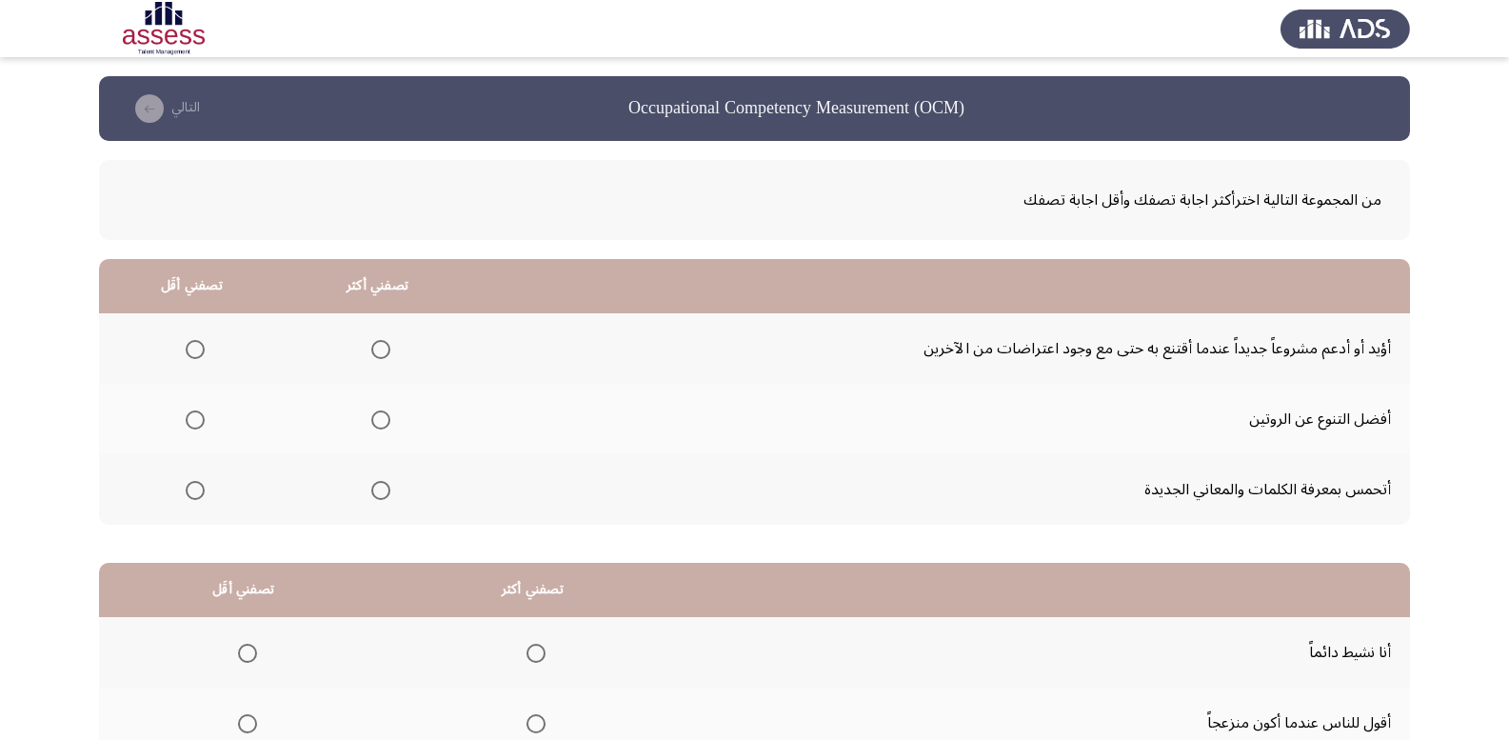
click at [380, 418] on span "Select an option" at bounding box center [380, 419] width 19 height 19
click at [380, 418] on input "Select an option" at bounding box center [380, 419] width 19 height 19
click at [192, 352] on span "Select an option" at bounding box center [195, 349] width 19 height 19
click at [192, 352] on input "Select an option" at bounding box center [195, 349] width 19 height 19
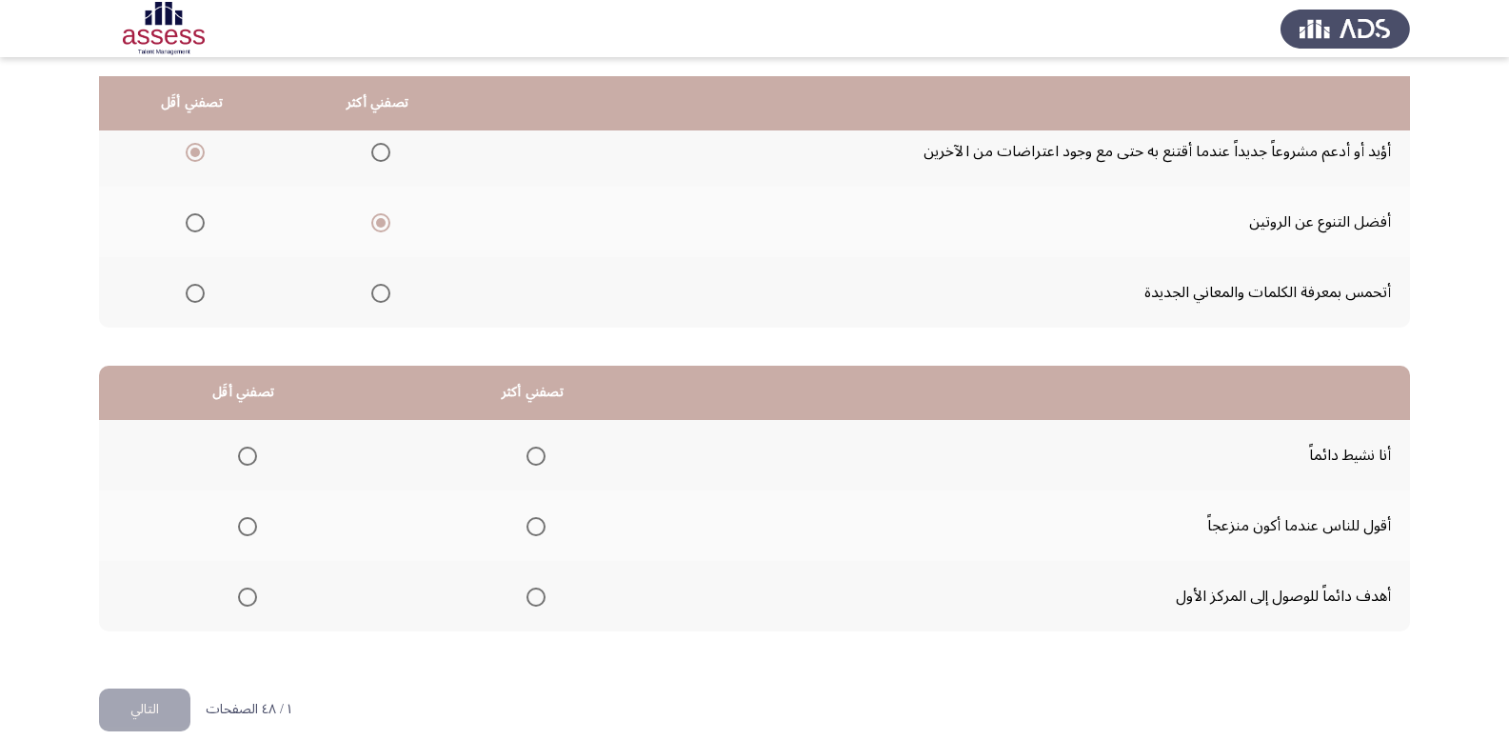
scroll to position [222, 0]
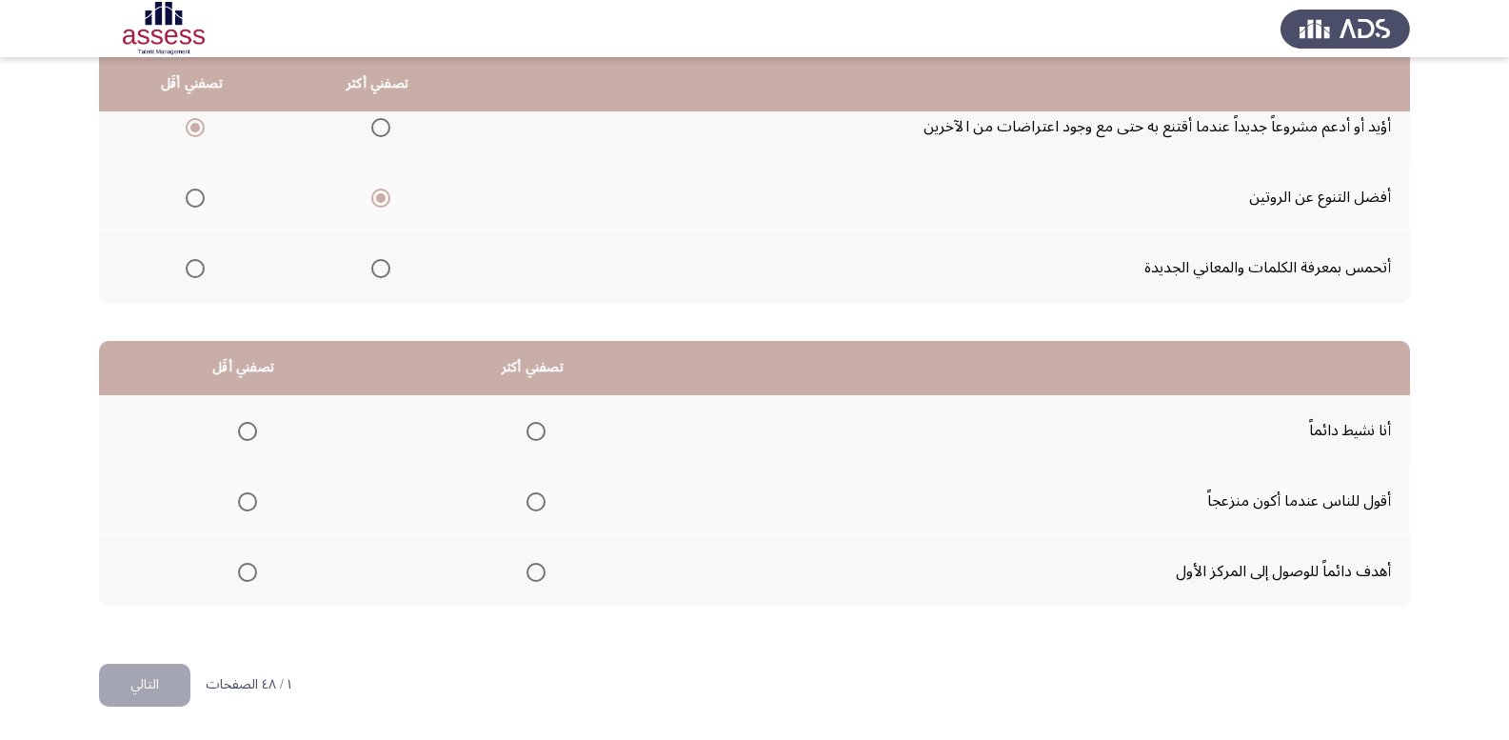
click at [537, 570] on span "Select an option" at bounding box center [536, 572] width 19 height 19
click at [537, 570] on input "Select an option" at bounding box center [536, 572] width 19 height 19
click at [256, 503] on th at bounding box center [243, 501] width 289 height 70
click at [247, 504] on span "Select an option" at bounding box center [247, 501] width 19 height 19
click at [247, 504] on input "Select an option" at bounding box center [247, 501] width 19 height 19
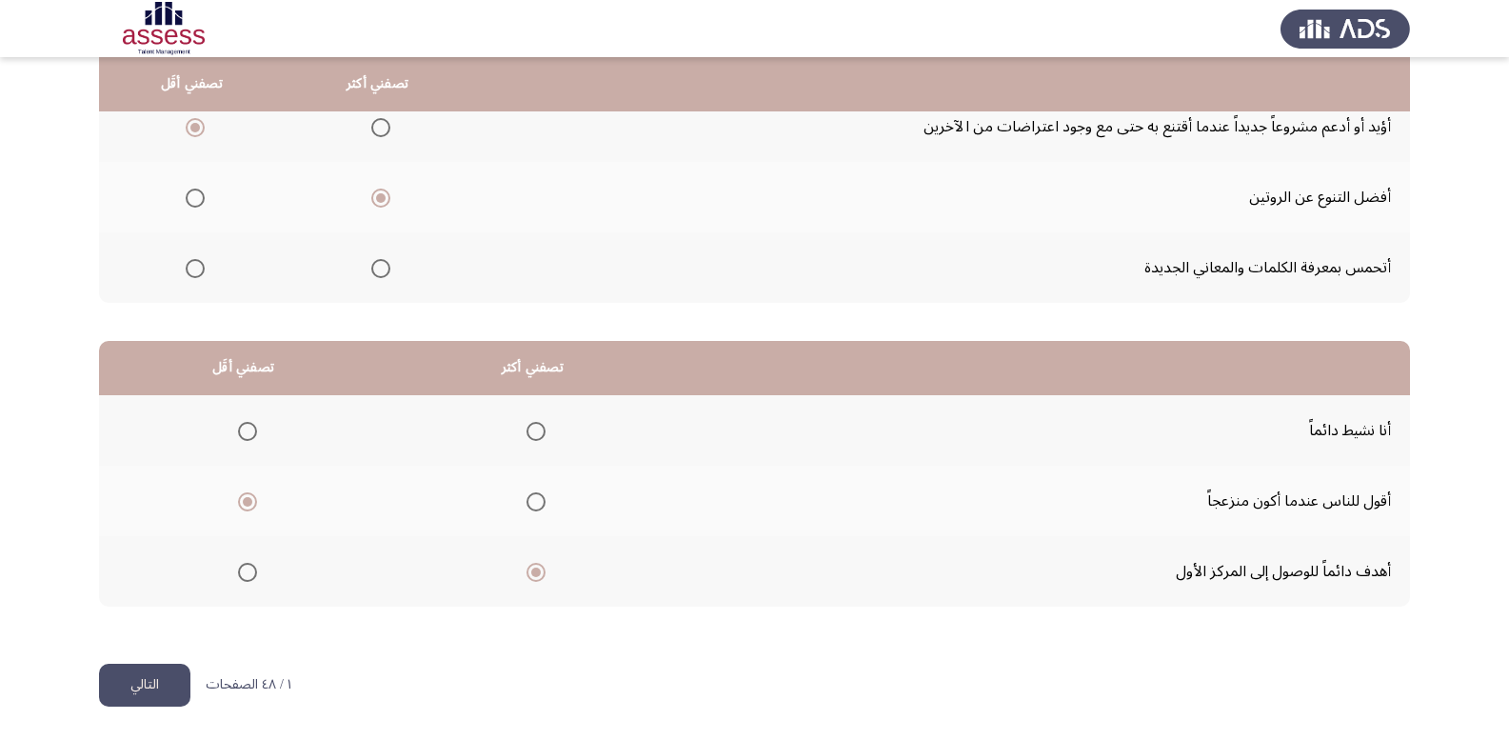
click at [168, 689] on button "التالي" at bounding box center [144, 685] width 91 height 43
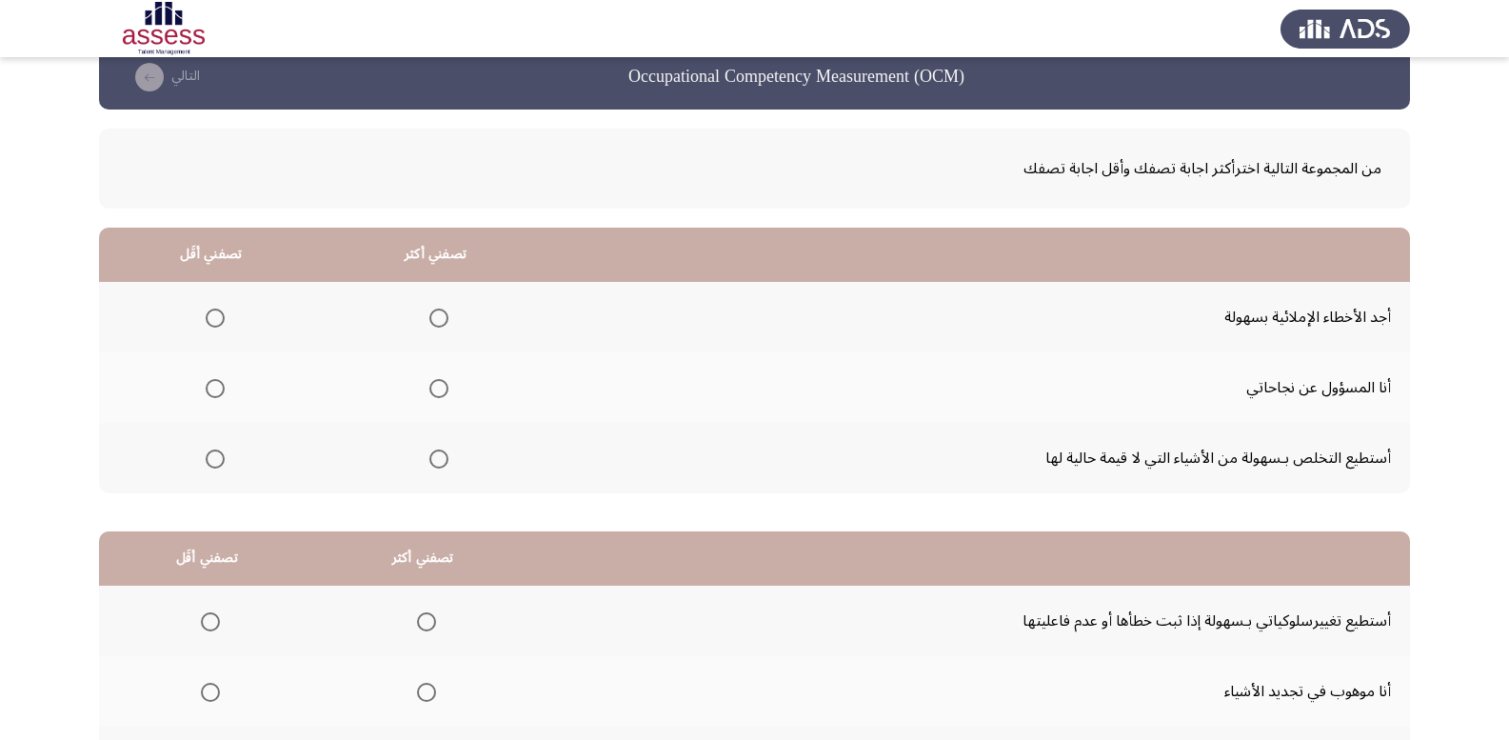
scroll to position [127, 0]
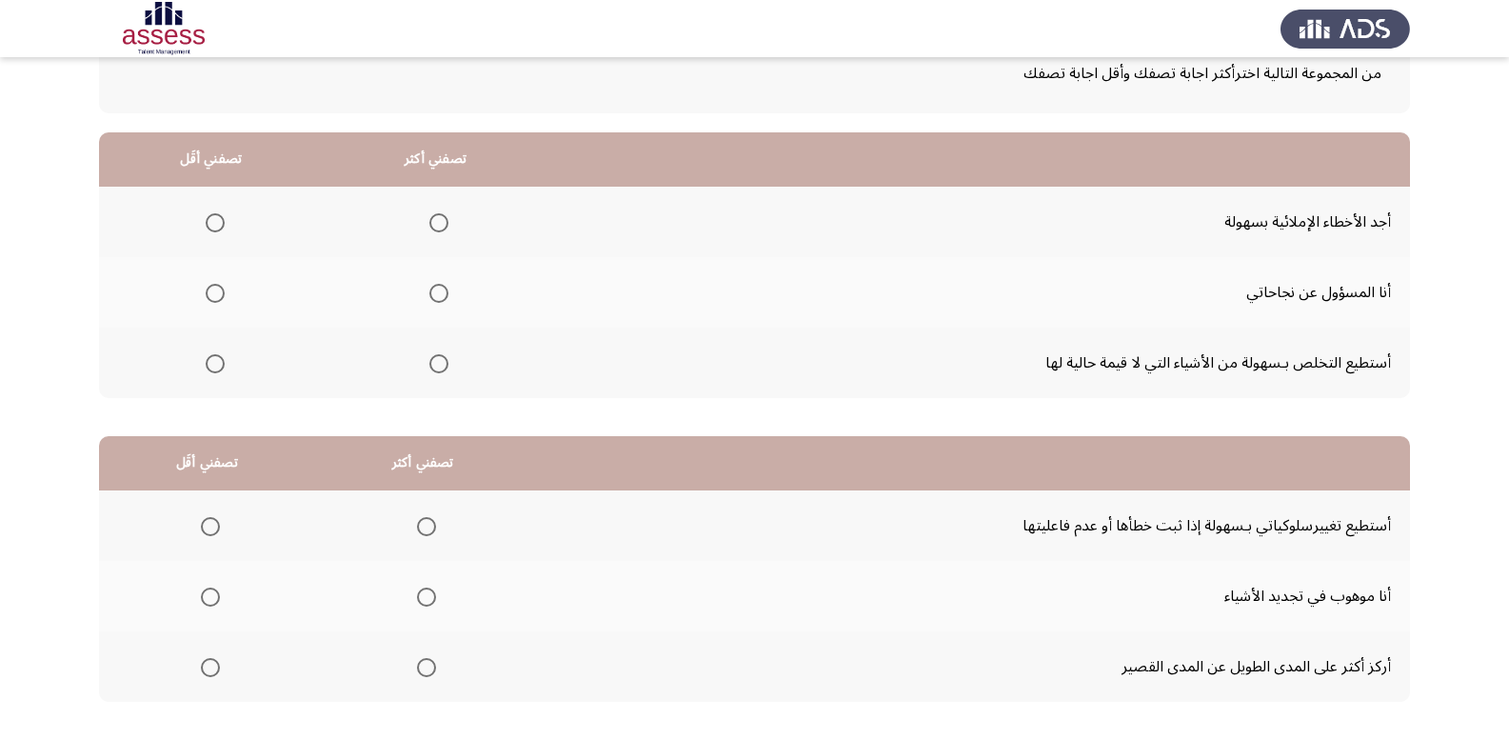
click at [435, 297] on span "Select an option" at bounding box center [439, 293] width 19 height 19
click at [435, 297] on input "Select an option" at bounding box center [439, 293] width 19 height 19
click at [213, 218] on span "Select an option" at bounding box center [215, 222] width 19 height 19
click at [213, 218] on input "Select an option" at bounding box center [215, 222] width 19 height 19
click at [213, 366] on span "Select an option" at bounding box center [215, 363] width 19 height 19
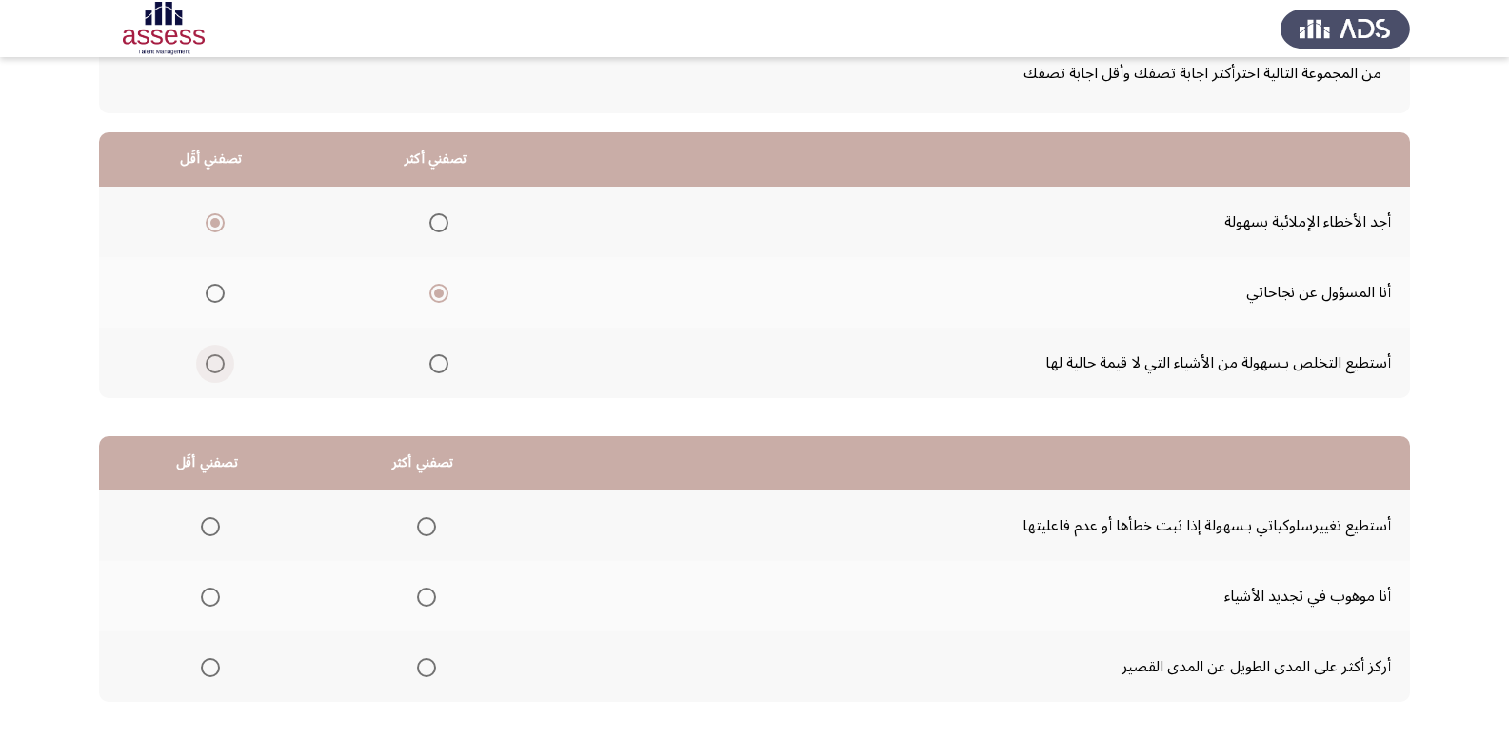
click at [213, 366] on input "Select an option" at bounding box center [215, 363] width 19 height 19
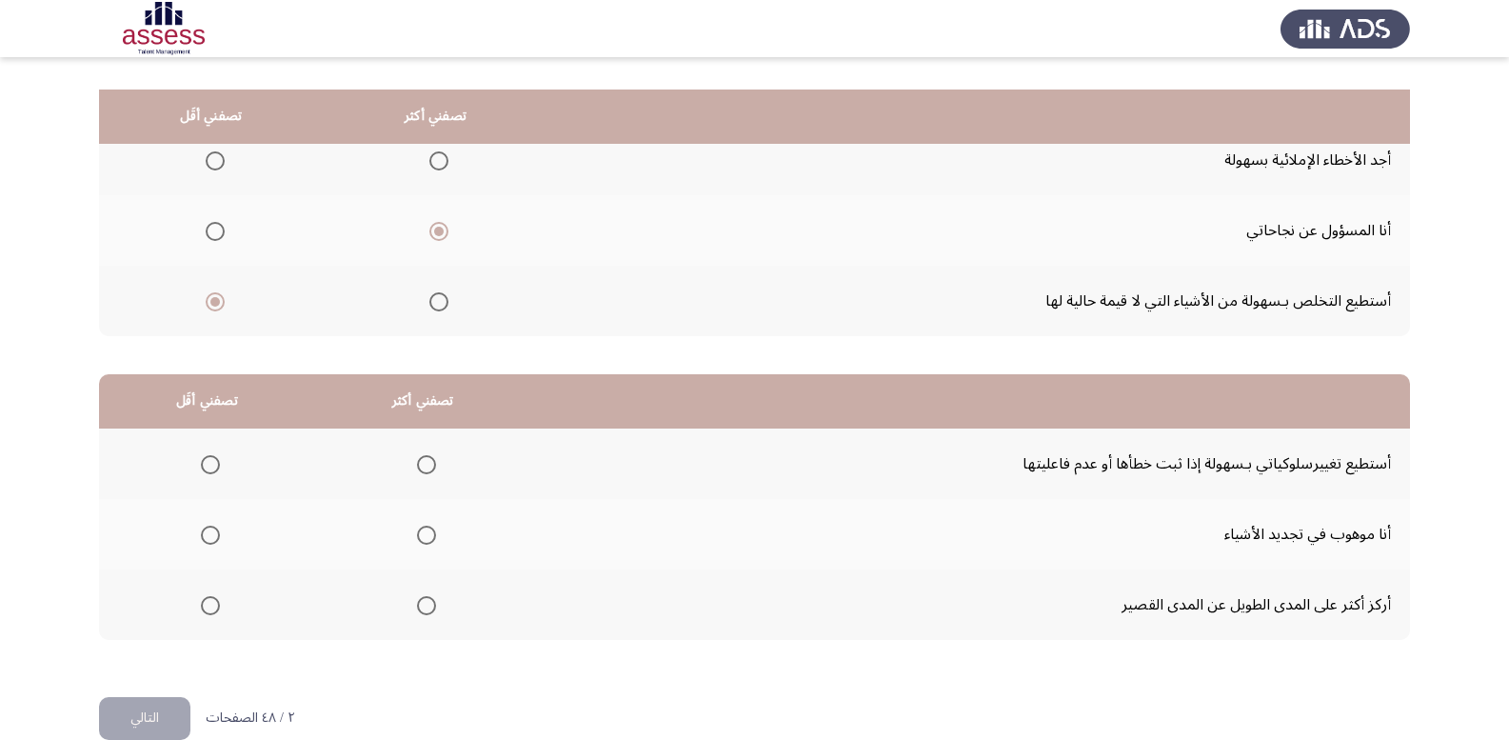
scroll to position [222, 0]
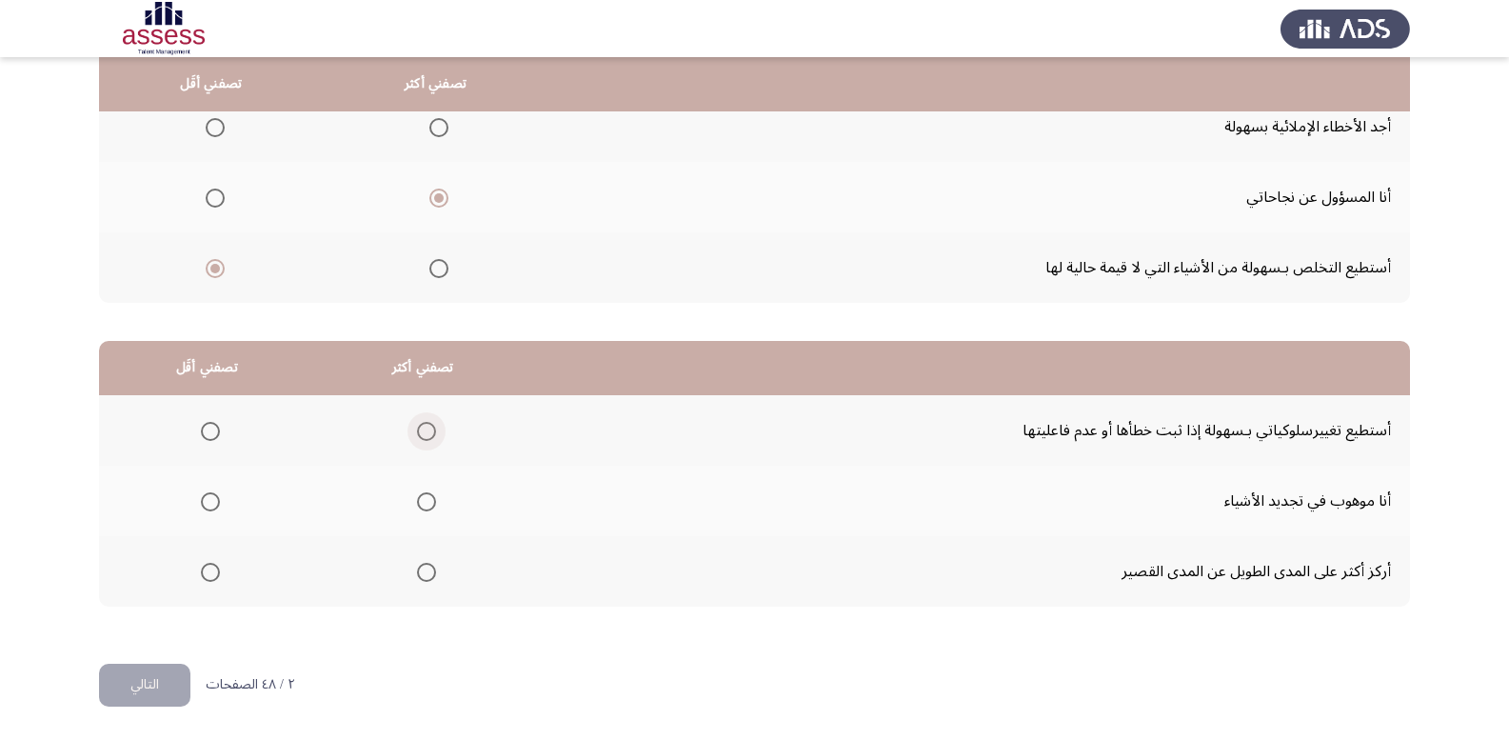
click at [417, 433] on span "Select an option" at bounding box center [426, 431] width 19 height 19
click at [417, 433] on input "Select an option" at bounding box center [426, 431] width 19 height 19
click at [209, 504] on span "Select an option" at bounding box center [210, 501] width 19 height 19
click at [209, 504] on input "Select an option" at bounding box center [210, 501] width 19 height 19
click at [149, 684] on button "التالي" at bounding box center [144, 685] width 91 height 43
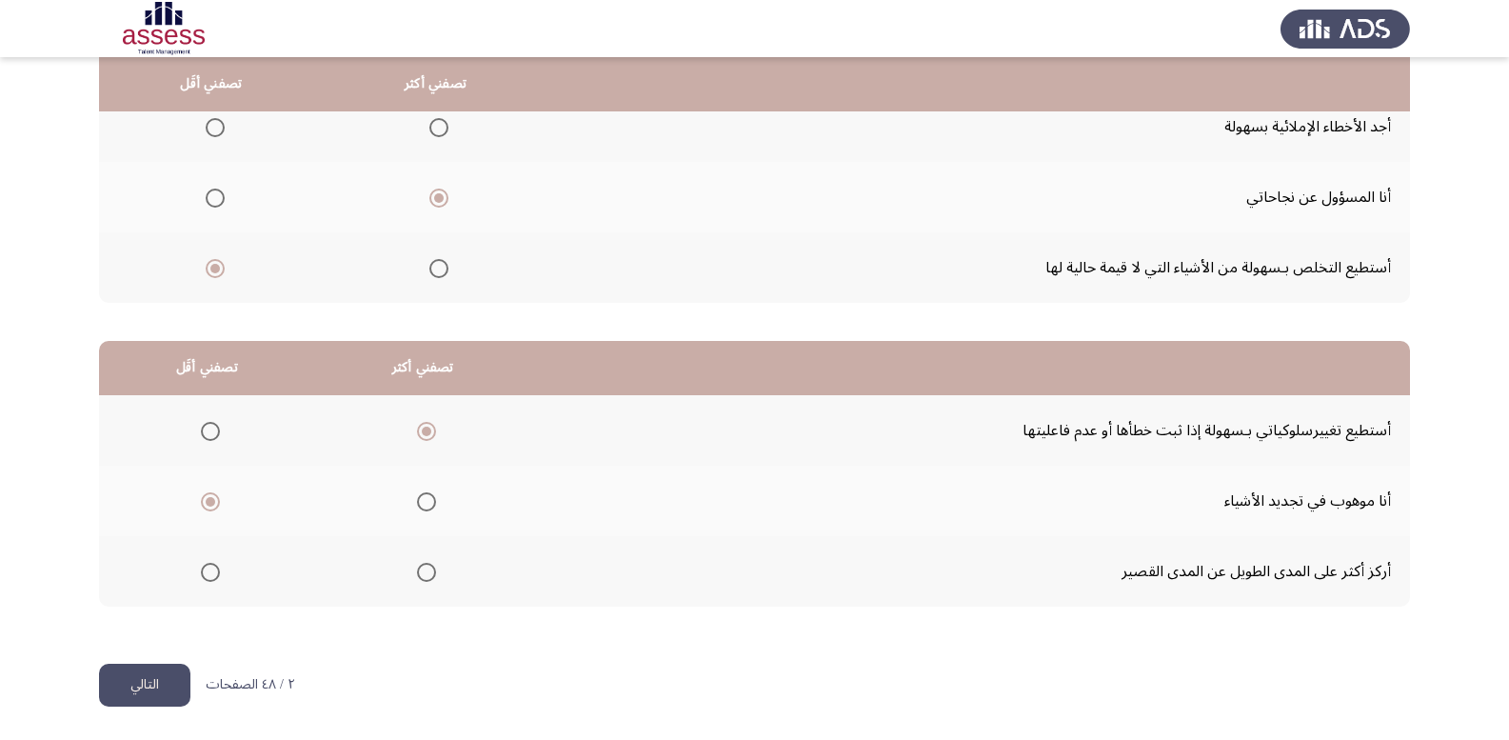
scroll to position [0, 0]
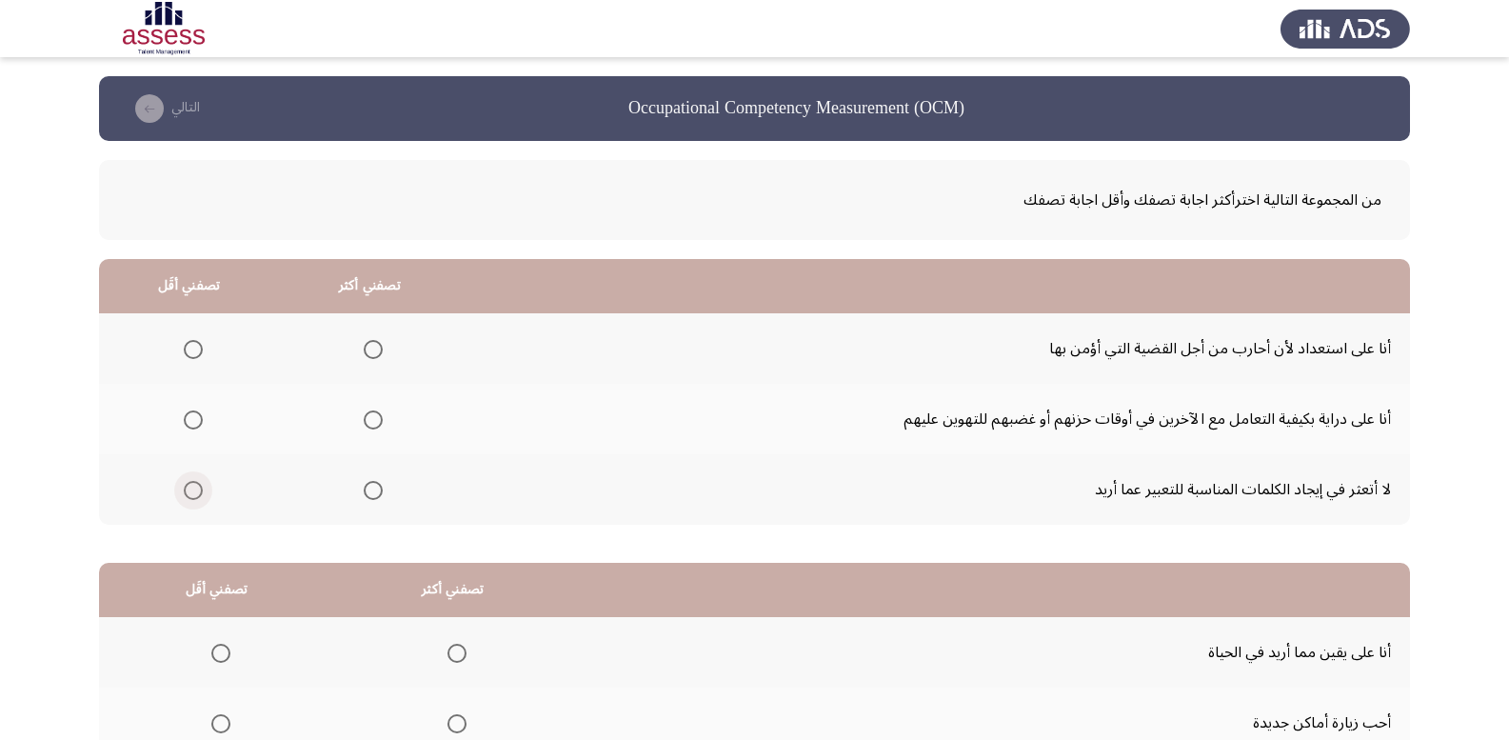
click at [186, 485] on span "Select an option" at bounding box center [193, 490] width 19 height 19
click at [186, 485] on input "Select an option" at bounding box center [193, 490] width 19 height 19
click at [375, 356] on span "Select an option" at bounding box center [373, 349] width 19 height 19
click at [375, 356] on input "Select an option" at bounding box center [373, 349] width 19 height 19
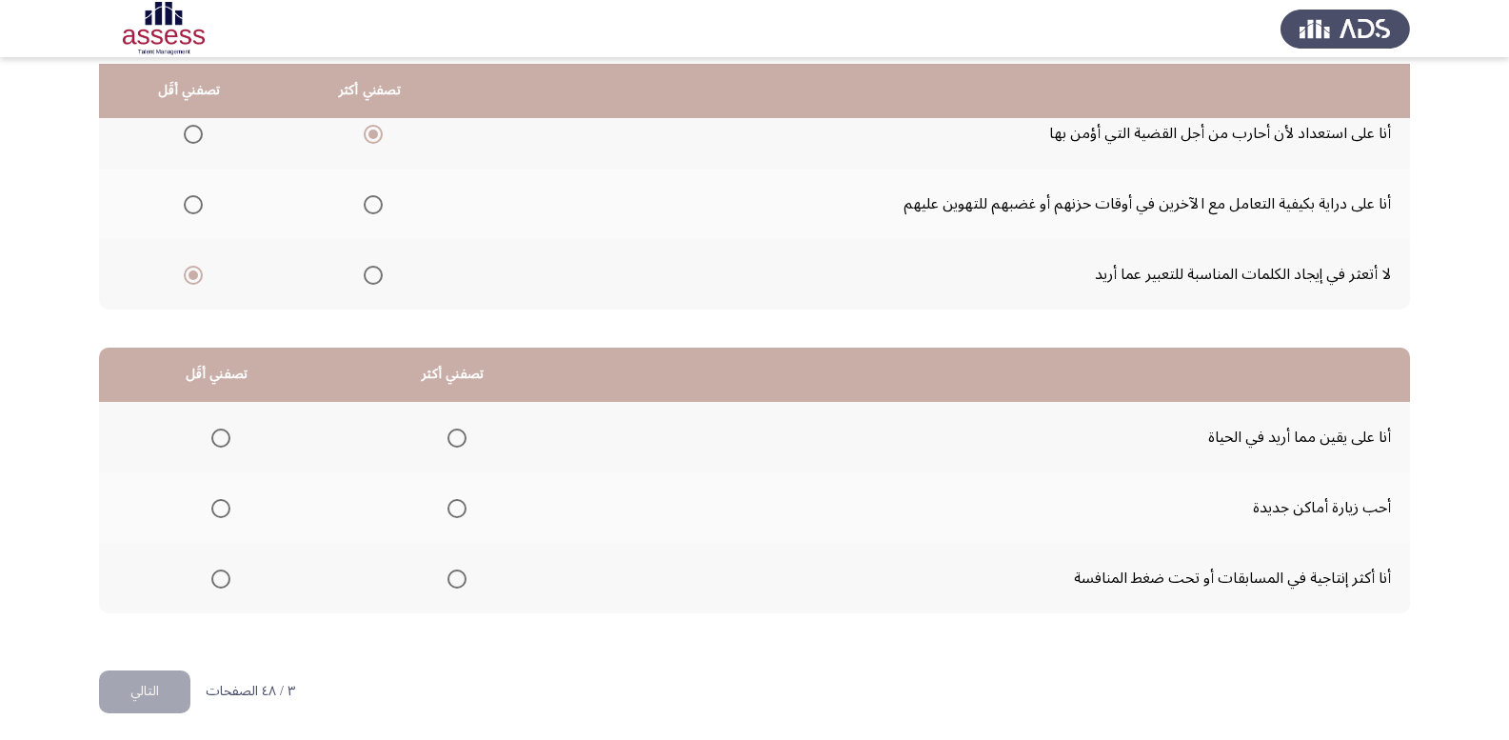
scroll to position [222, 0]
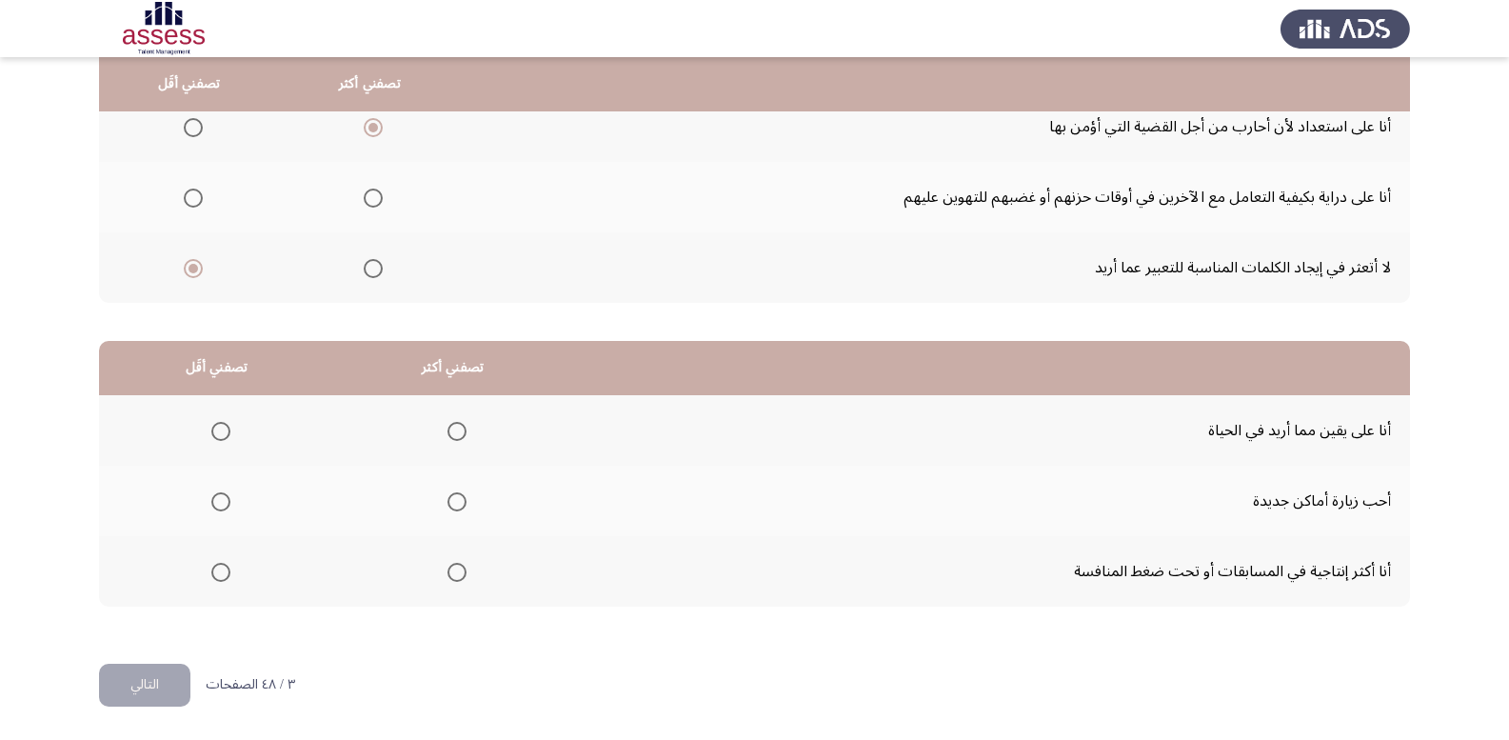
click at [448, 570] on span "Select an option" at bounding box center [457, 572] width 19 height 19
click at [448, 570] on input "Select an option" at bounding box center [457, 572] width 19 height 19
click at [217, 506] on span "Select an option" at bounding box center [220, 501] width 19 height 19
click at [217, 506] on input "Select an option" at bounding box center [220, 501] width 19 height 19
click at [142, 678] on button "التالي" at bounding box center [144, 685] width 91 height 43
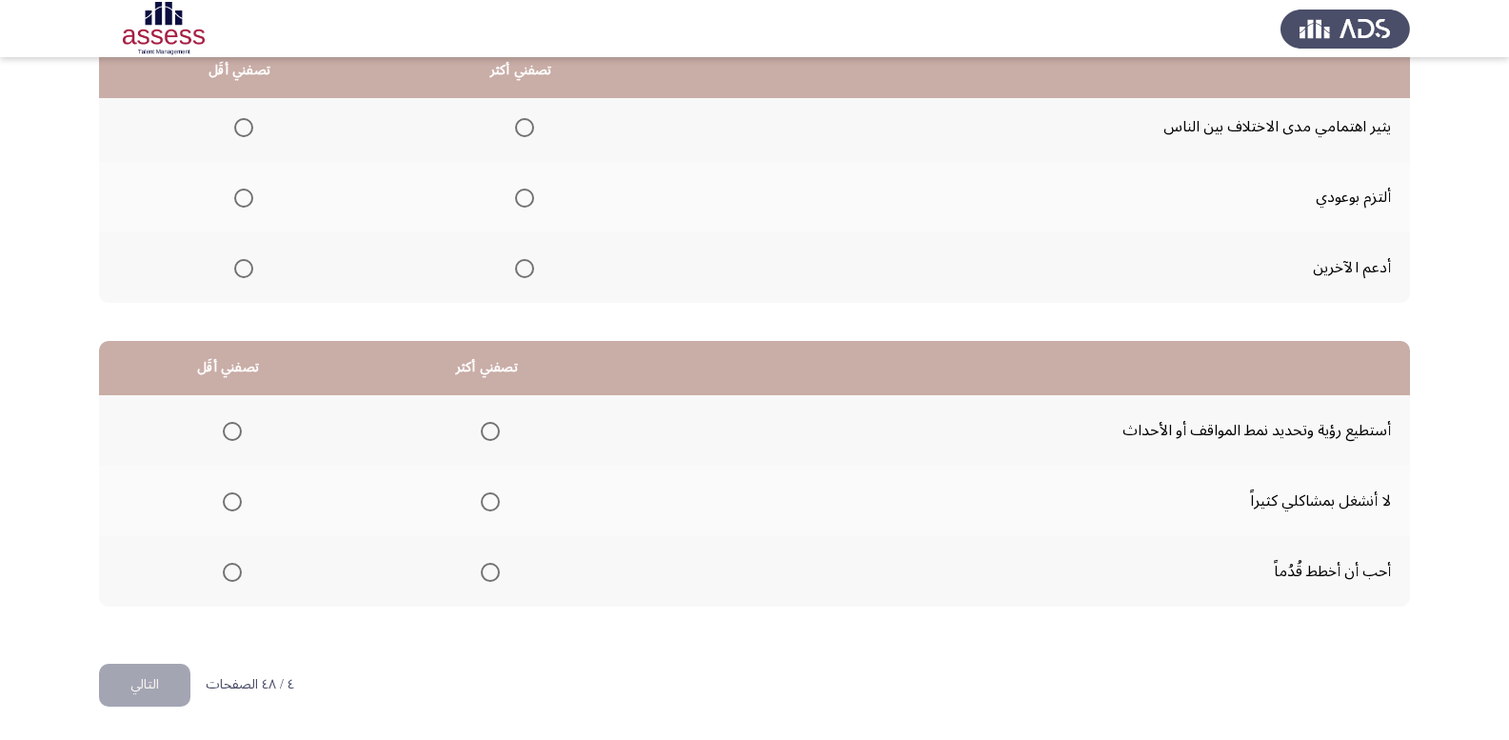
scroll to position [127, 0]
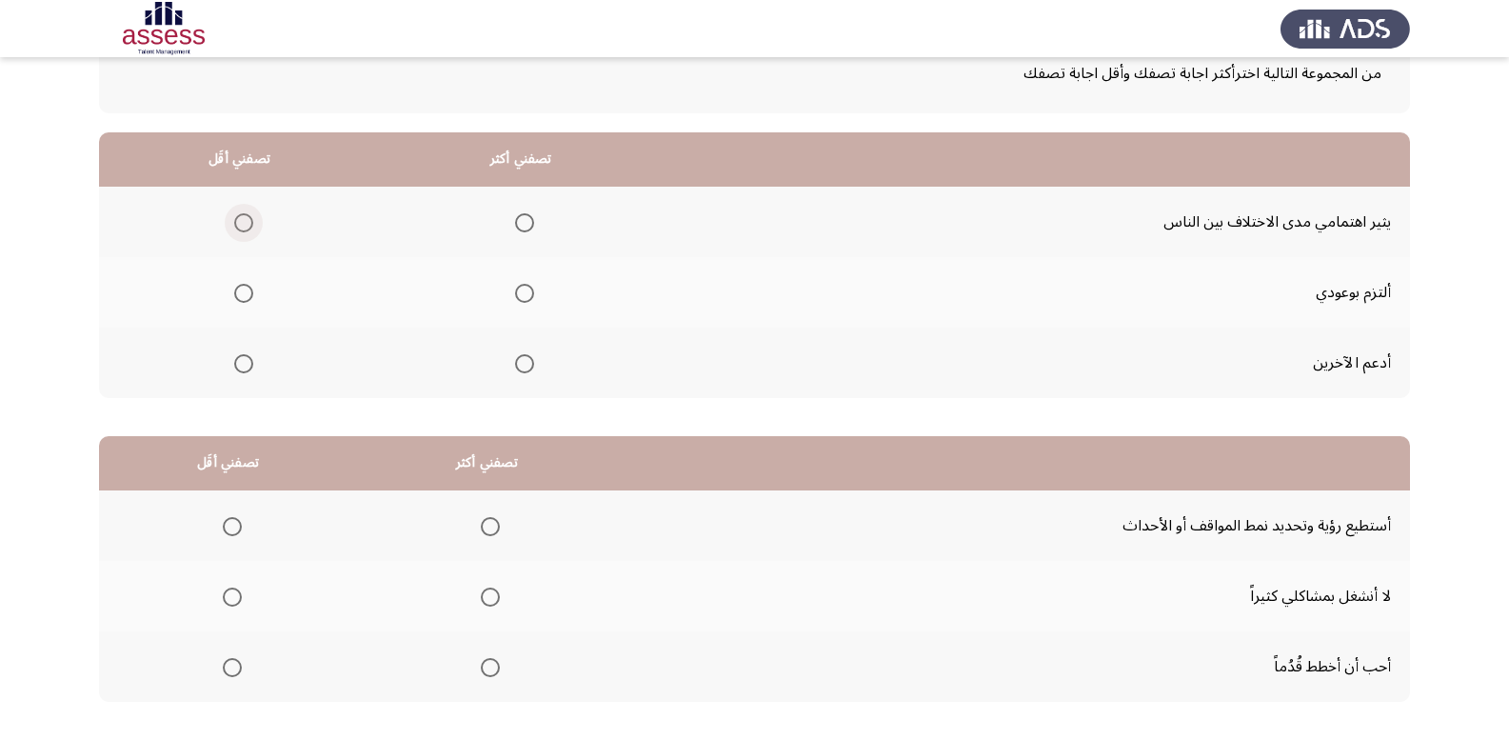
click at [235, 219] on span "Select an option" at bounding box center [243, 222] width 19 height 19
click at [235, 219] on input "Select an option" at bounding box center [243, 222] width 19 height 19
click at [522, 297] on span "Select an option" at bounding box center [524, 293] width 19 height 19
click at [522, 297] on input "Select an option" at bounding box center [524, 293] width 19 height 19
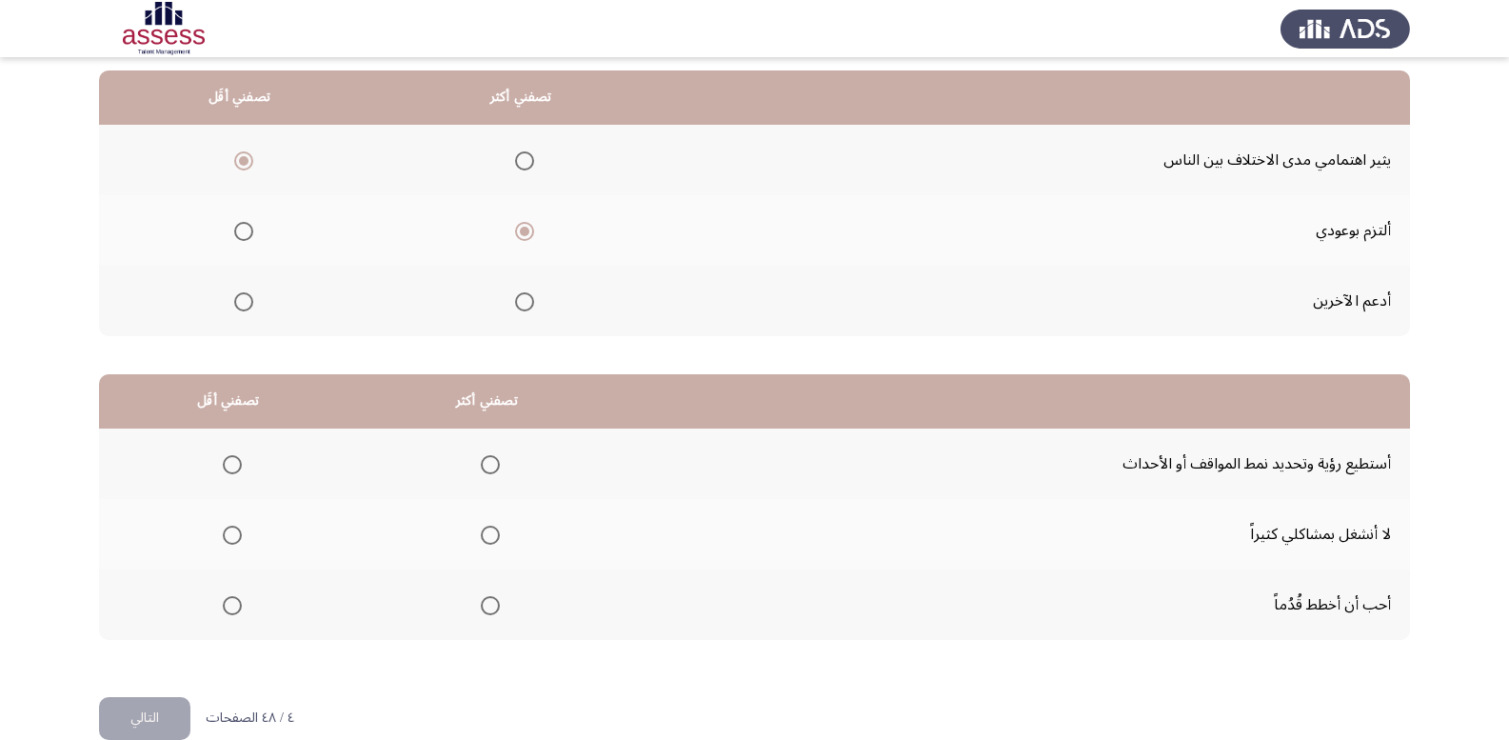
scroll to position [222, 0]
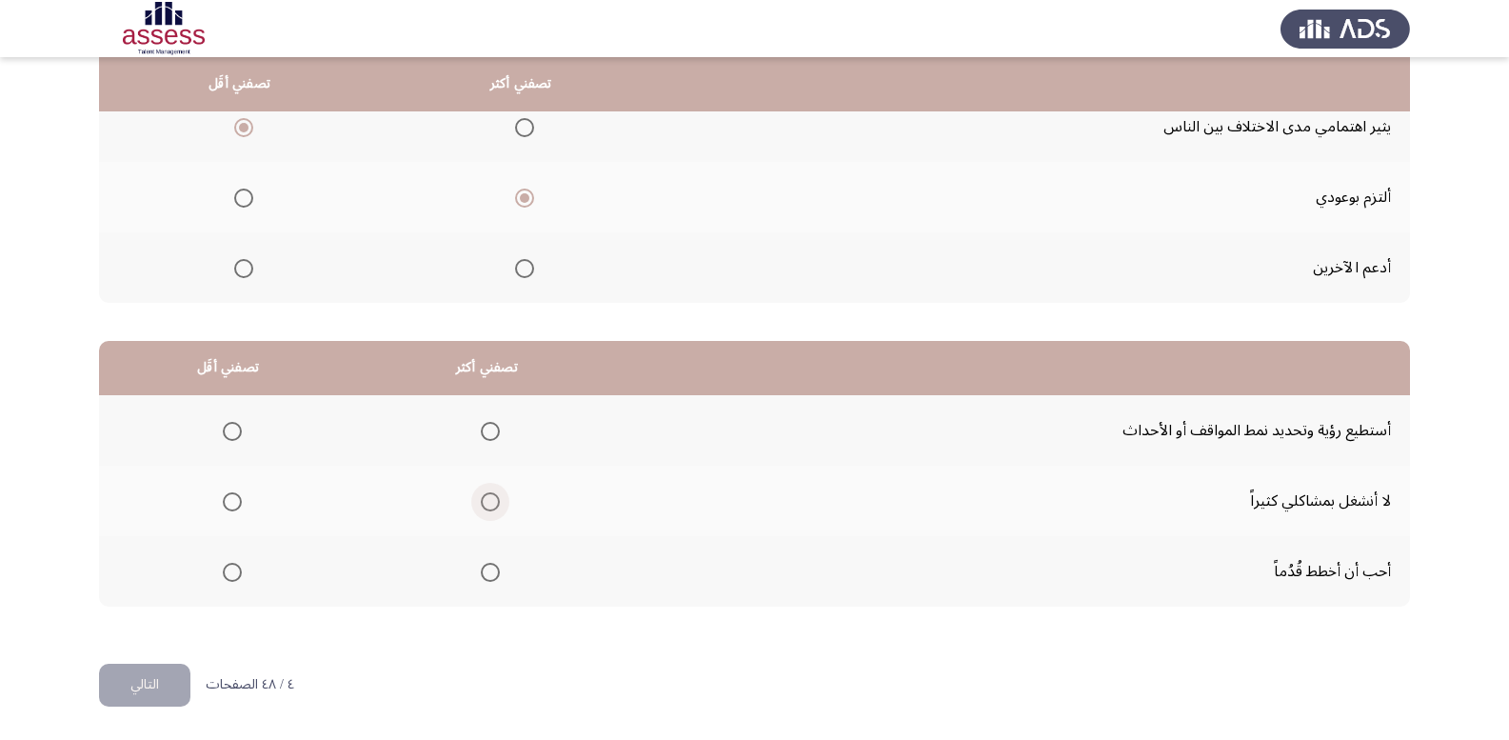
click at [481, 497] on span "Select an option" at bounding box center [490, 501] width 19 height 19
click at [481, 497] on input "Select an option" at bounding box center [490, 501] width 19 height 19
click at [481, 423] on span "Select an option" at bounding box center [490, 431] width 19 height 19
click at [481, 423] on input "Select an option" at bounding box center [490, 431] width 19 height 19
click at [229, 504] on span "Select an option" at bounding box center [232, 501] width 19 height 19
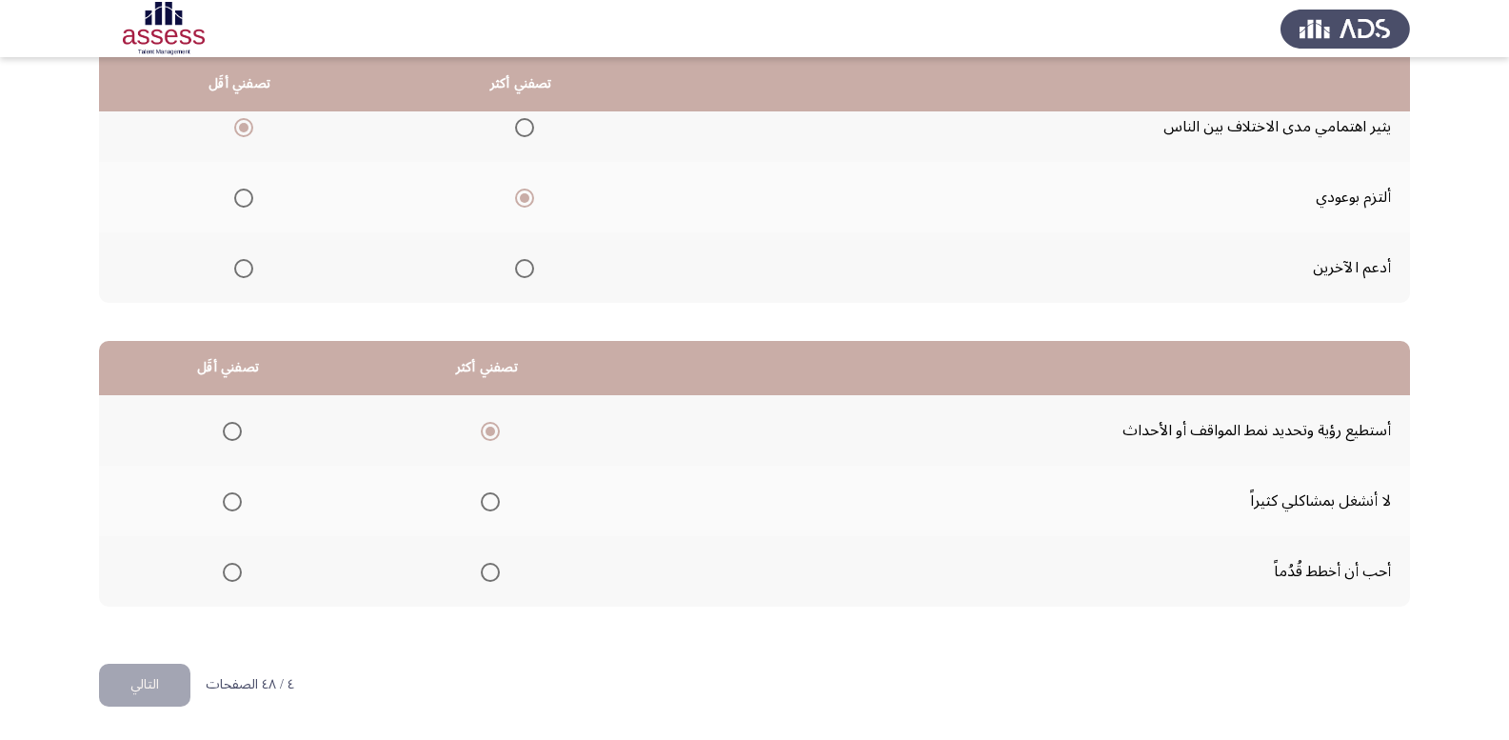
click at [229, 504] on input "Select an option" at bounding box center [232, 501] width 19 height 19
click at [151, 689] on button "التالي" at bounding box center [144, 685] width 91 height 43
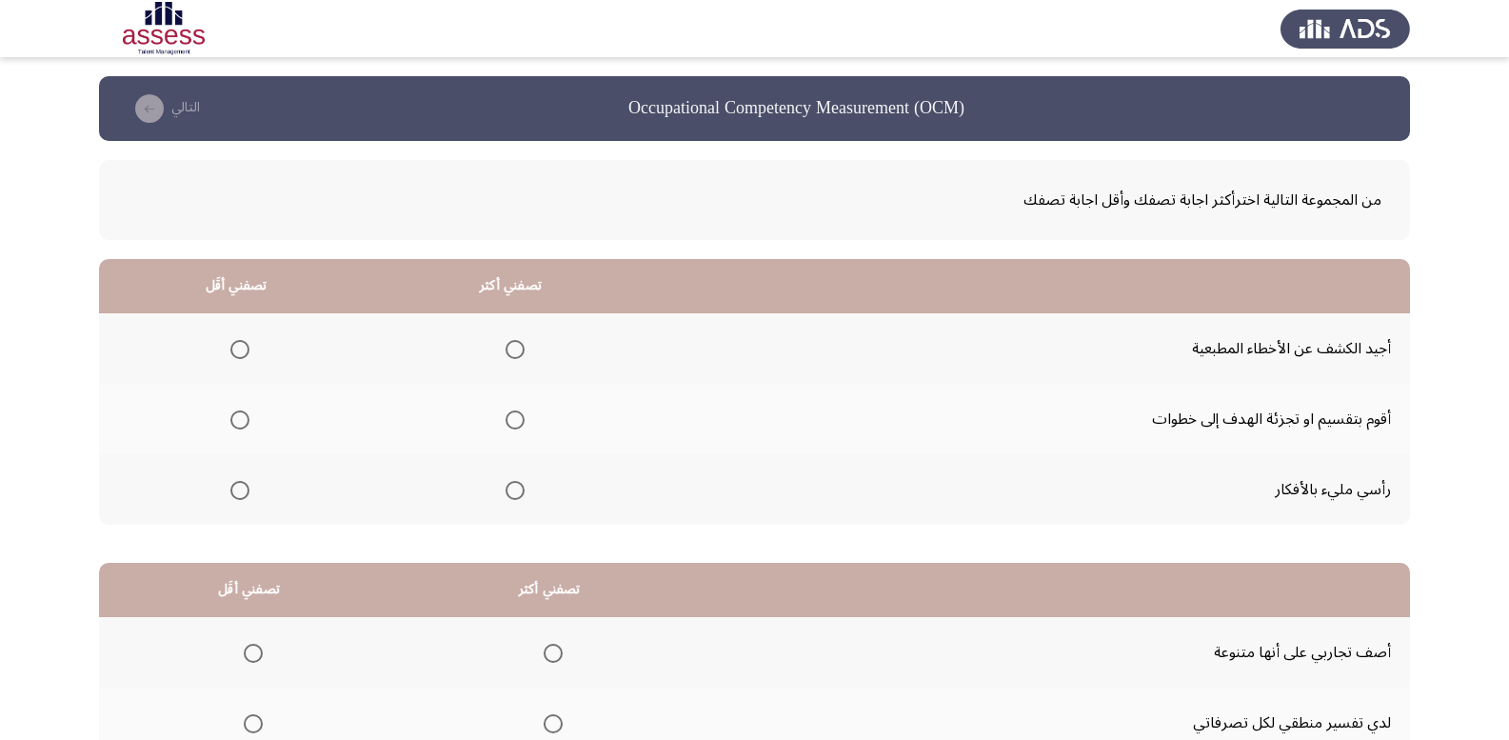
click at [508, 424] on span "Select an option" at bounding box center [515, 419] width 19 height 19
click at [508, 424] on input "Select an option" at bounding box center [515, 419] width 19 height 19
click at [242, 491] on span "Select an option" at bounding box center [239, 490] width 19 height 19
click at [242, 491] on input "Select an option" at bounding box center [239, 490] width 19 height 19
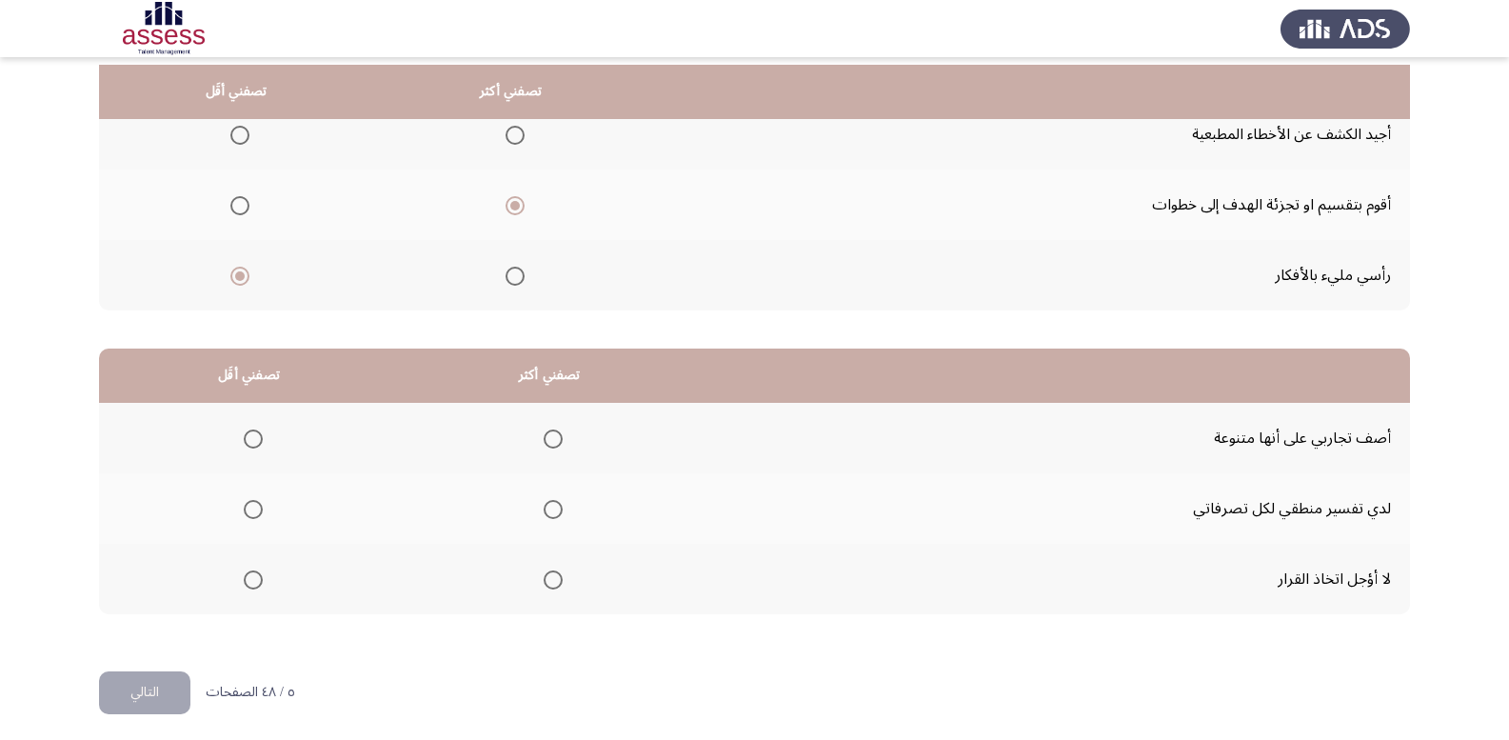
scroll to position [222, 0]
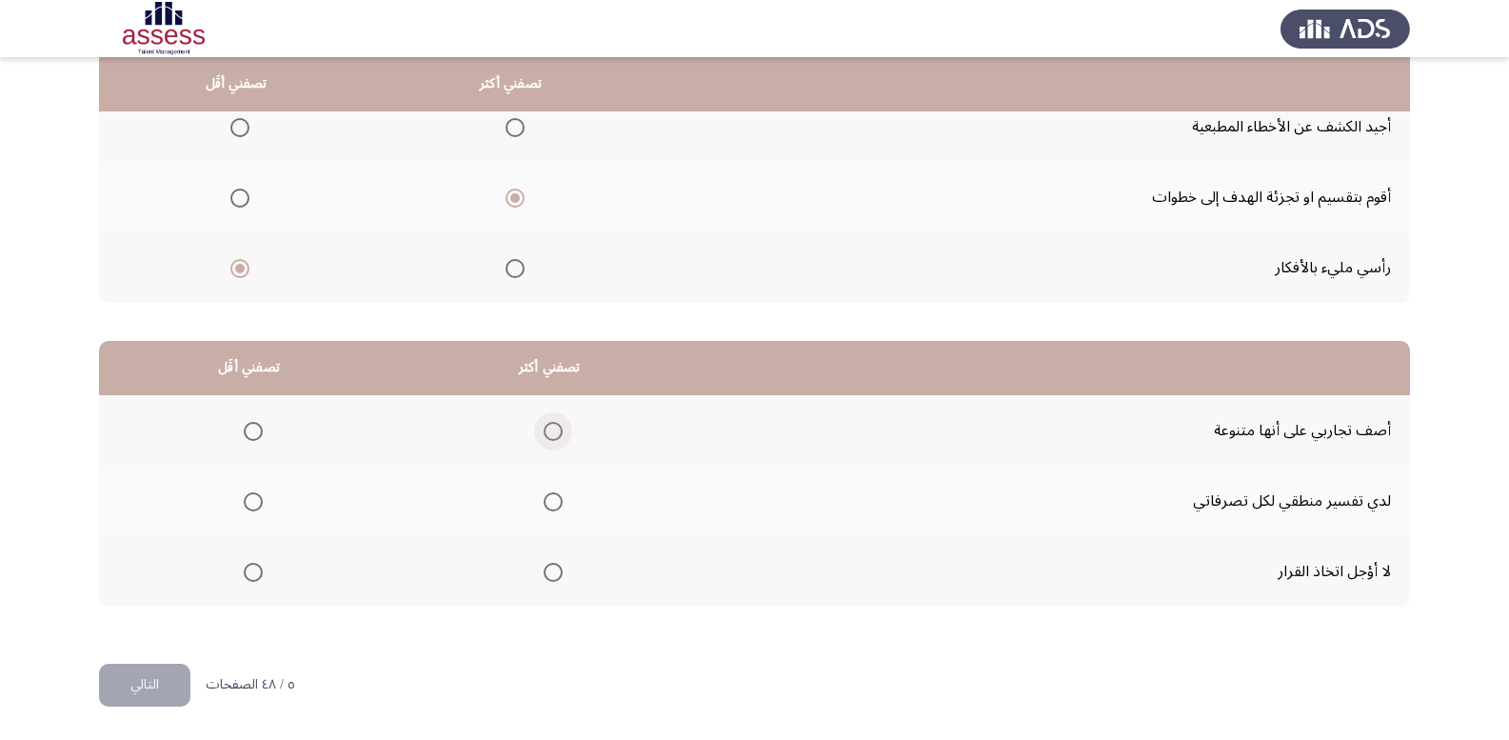
click at [547, 437] on span "Select an option" at bounding box center [553, 431] width 19 height 19
click at [547, 437] on input "Select an option" at bounding box center [553, 431] width 19 height 19
click at [254, 570] on span "Select an option" at bounding box center [253, 572] width 19 height 19
click at [254, 570] on input "Select an option" at bounding box center [253, 572] width 19 height 19
click at [112, 705] on button "التالي" at bounding box center [144, 685] width 91 height 43
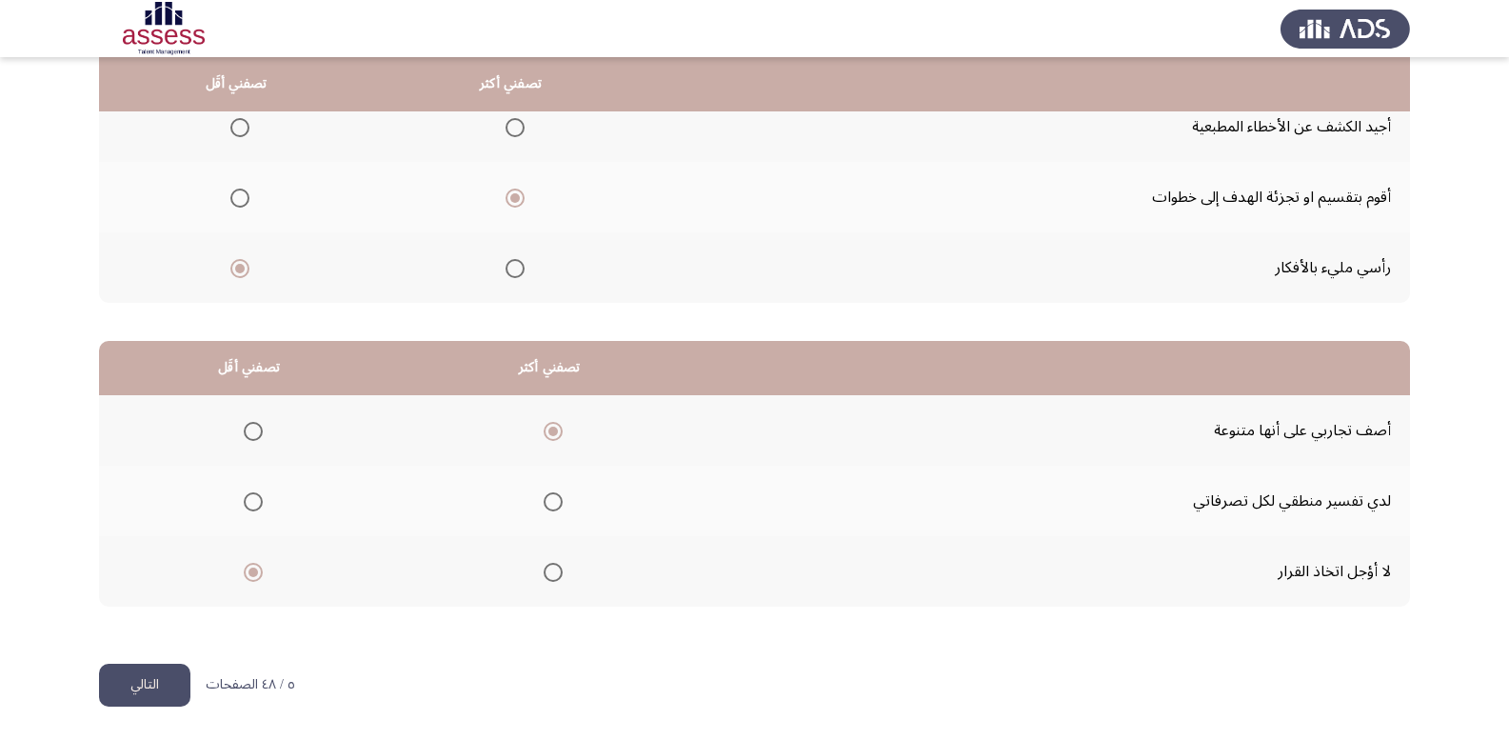
scroll to position [0, 0]
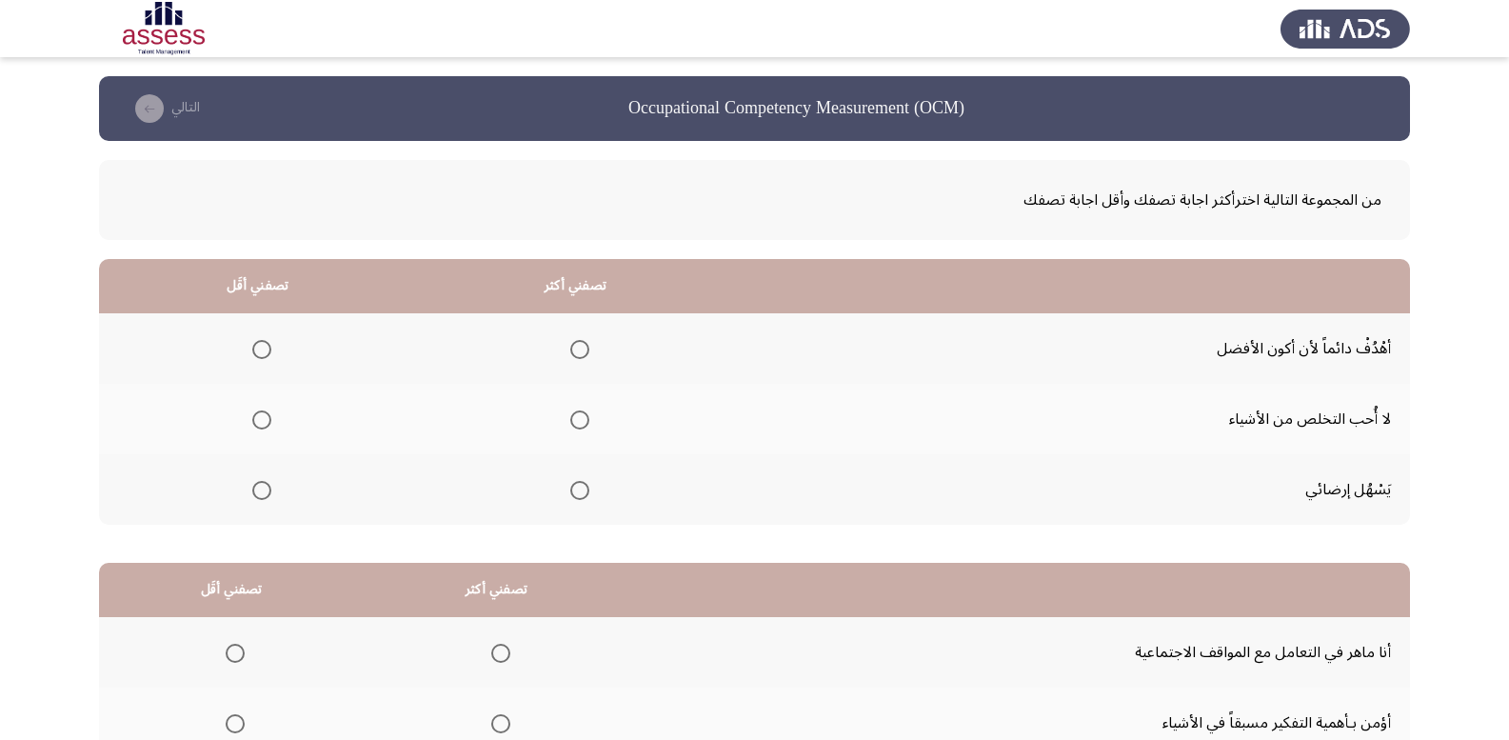
click at [571, 355] on span "Select an option" at bounding box center [579, 349] width 19 height 19
click at [571, 355] on input "Select an option" at bounding box center [579, 349] width 19 height 19
click at [264, 423] on span "Select an option" at bounding box center [261, 419] width 19 height 19
click at [264, 423] on input "Select an option" at bounding box center [261, 419] width 19 height 19
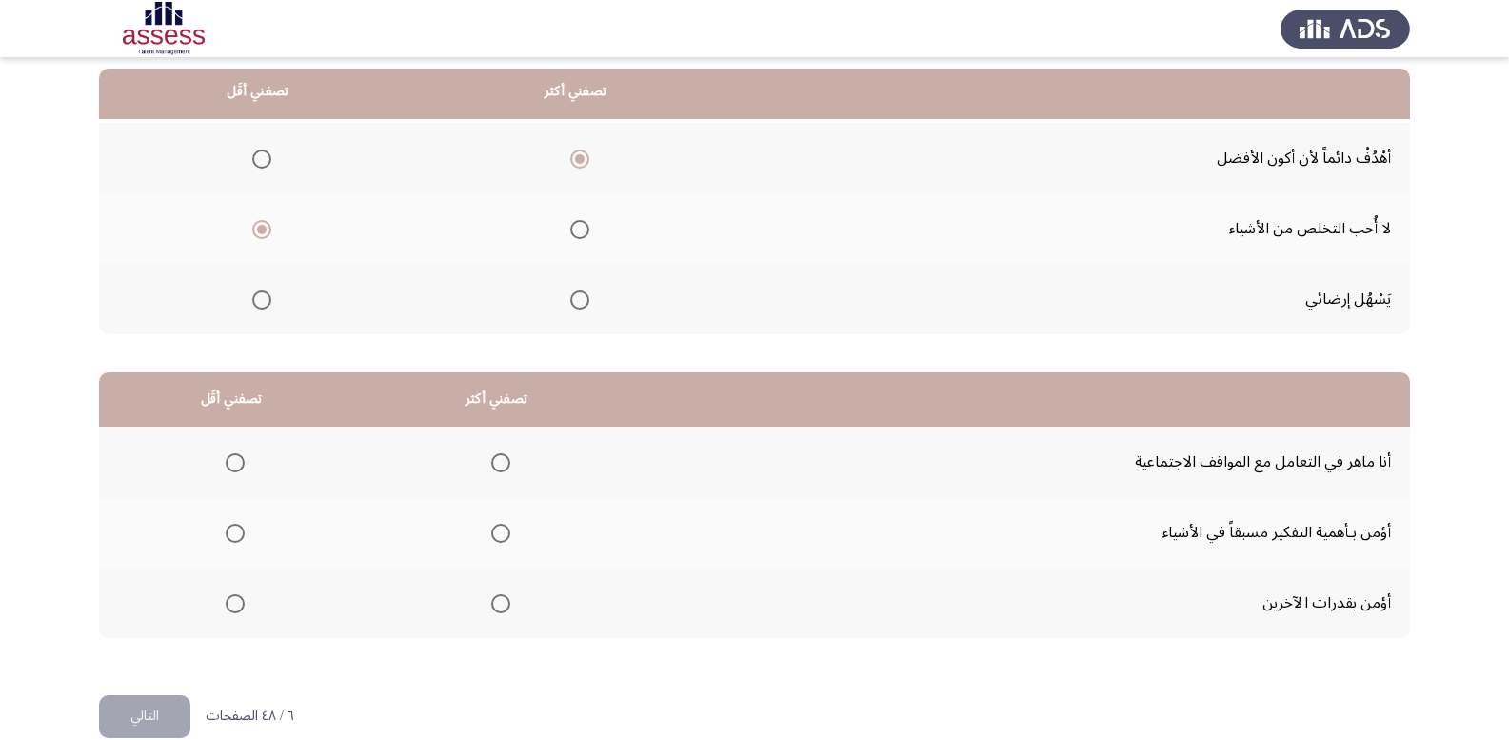
scroll to position [222, 0]
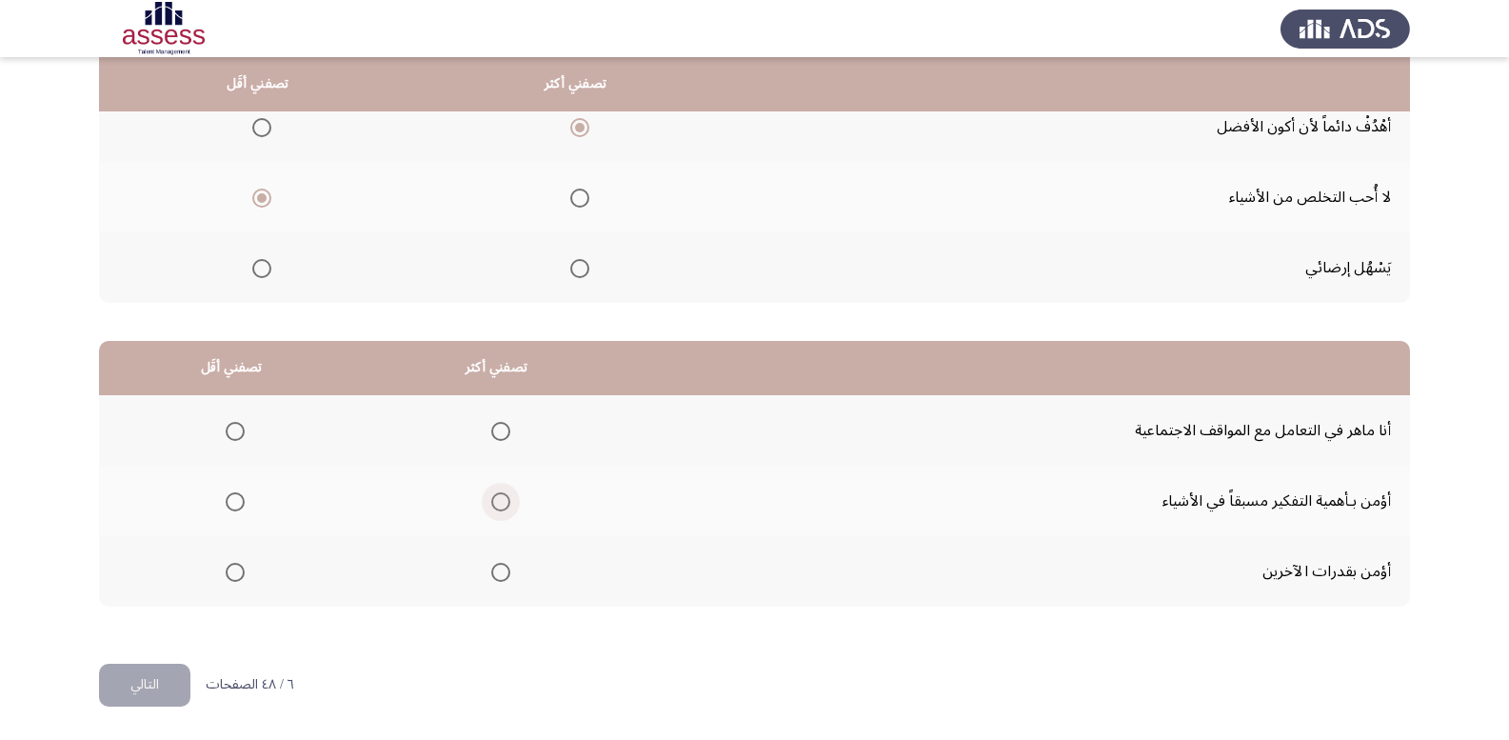
click at [496, 510] on span "Select an option" at bounding box center [500, 501] width 19 height 19
click at [496, 510] on input "Select an option" at bounding box center [500, 501] width 19 height 19
click at [492, 428] on span "Select an option" at bounding box center [500, 431] width 19 height 19
click at [492, 428] on input "Select an option" at bounding box center [500, 431] width 19 height 19
click at [237, 428] on span "Select an option" at bounding box center [235, 431] width 19 height 19
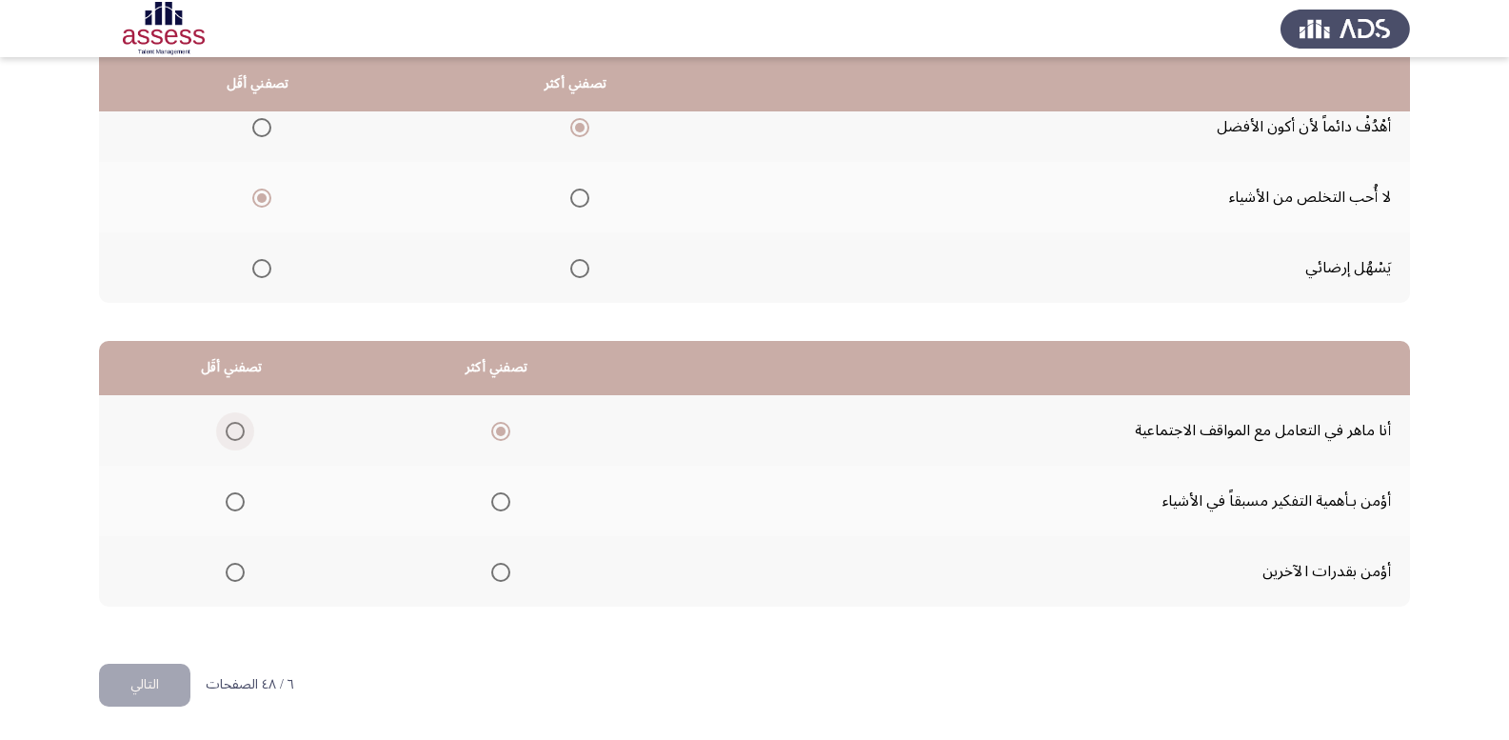
click at [237, 428] on input "Select an option" at bounding box center [235, 431] width 19 height 19
click at [499, 575] on span "Select an option" at bounding box center [500, 572] width 19 height 19
click at [499, 575] on input "Select an option" at bounding box center [500, 572] width 19 height 19
click at [168, 693] on button "التالي" at bounding box center [144, 685] width 91 height 43
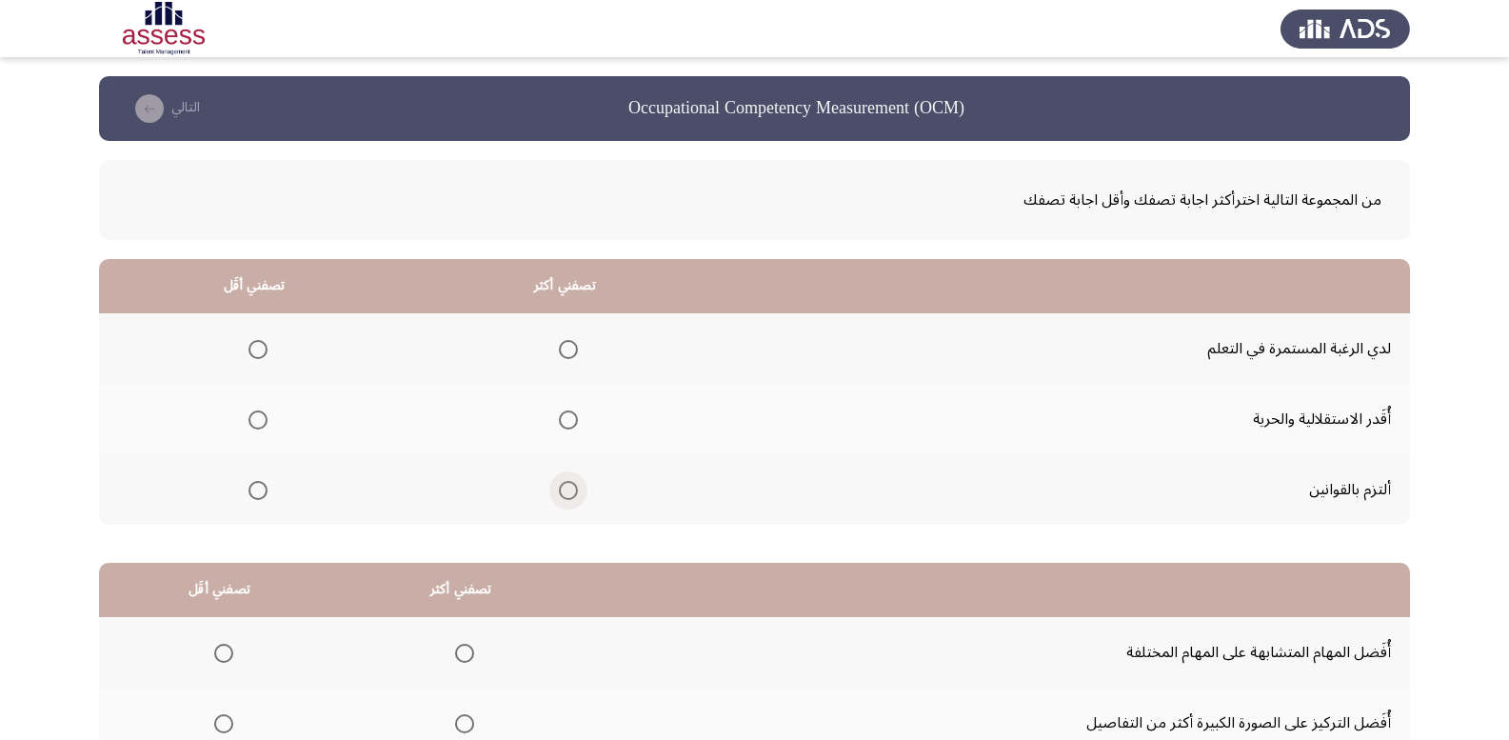
click at [564, 497] on span "Select an option" at bounding box center [568, 490] width 19 height 19
click at [564, 497] on input "Select an option" at bounding box center [568, 490] width 19 height 19
click at [250, 353] on span "Select an option" at bounding box center [258, 349] width 19 height 19
click at [250, 353] on input "Select an option" at bounding box center [258, 349] width 19 height 19
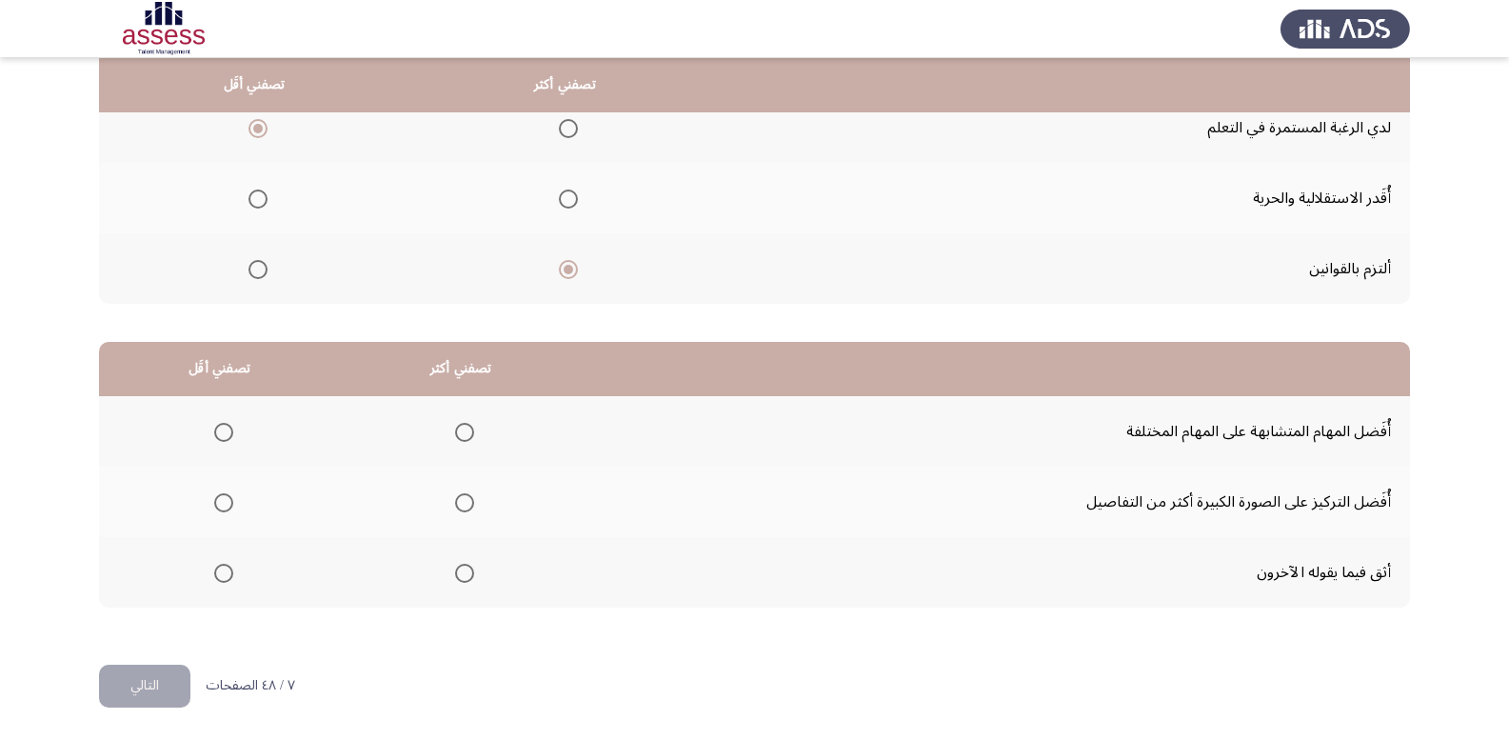
scroll to position [222, 0]
click at [467, 506] on span "Select an option" at bounding box center [464, 501] width 19 height 19
click at [467, 506] on input "Select an option" at bounding box center [464, 501] width 19 height 19
click at [218, 427] on span "Select an option" at bounding box center [223, 431] width 19 height 19
click at [218, 427] on input "Select an option" at bounding box center [223, 431] width 19 height 19
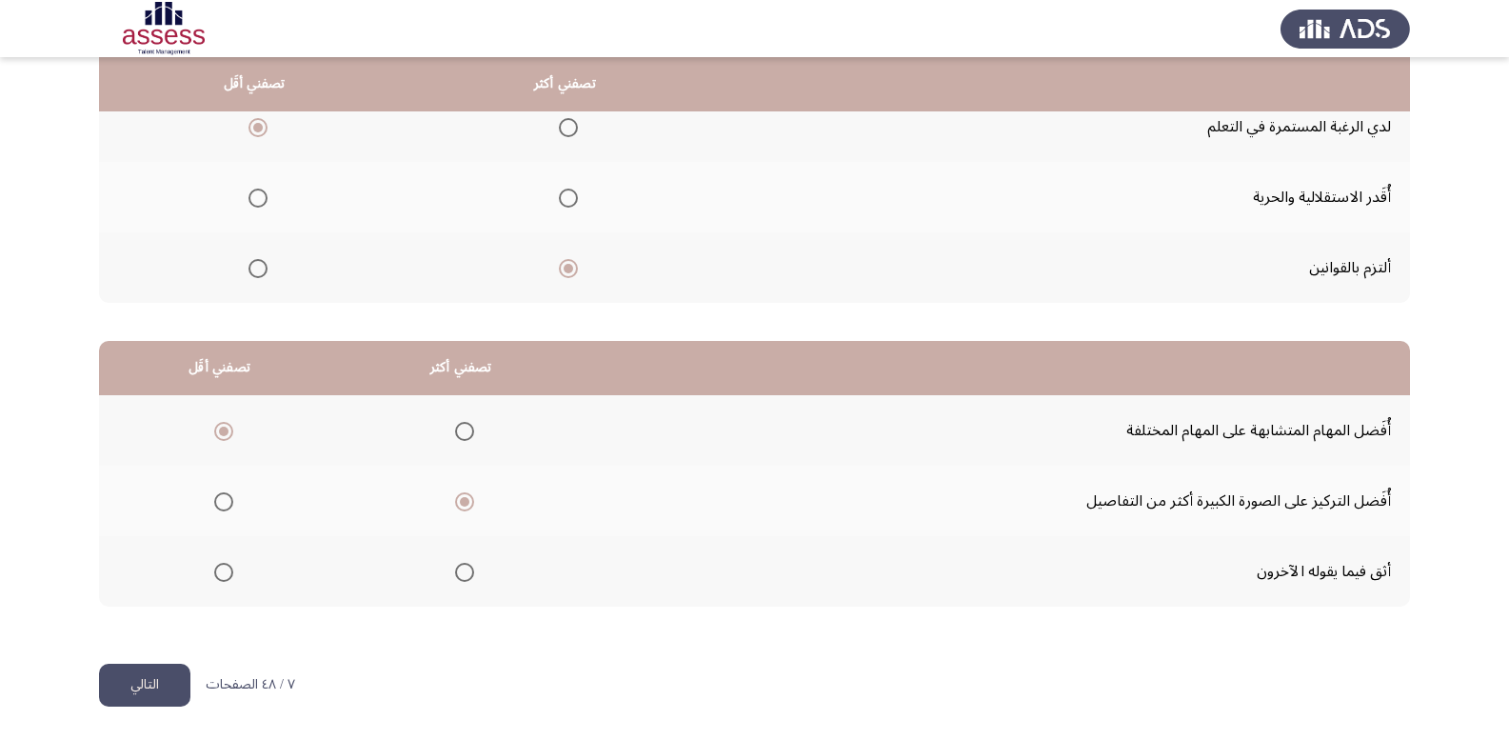
click at [159, 678] on button "التالي" at bounding box center [144, 685] width 91 height 43
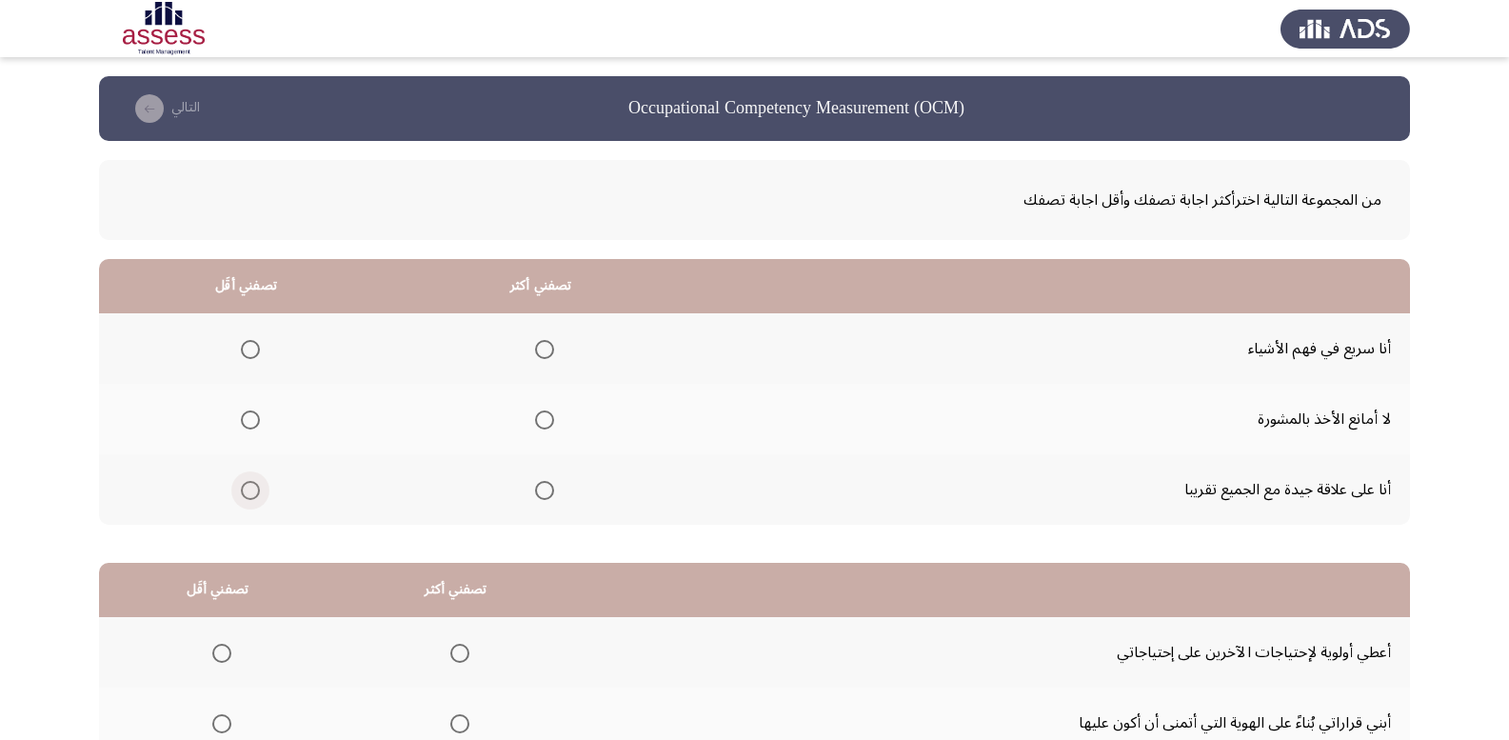
click at [254, 496] on span "Select an option" at bounding box center [250, 490] width 19 height 19
click at [254, 496] on input "Select an option" at bounding box center [250, 490] width 19 height 19
click at [538, 361] on mat-radio-group "Select an option" at bounding box center [541, 348] width 27 height 32
click at [538, 355] on span "Select an option" at bounding box center [544, 349] width 19 height 19
click at [538, 355] on input "Select an option" at bounding box center [544, 349] width 19 height 19
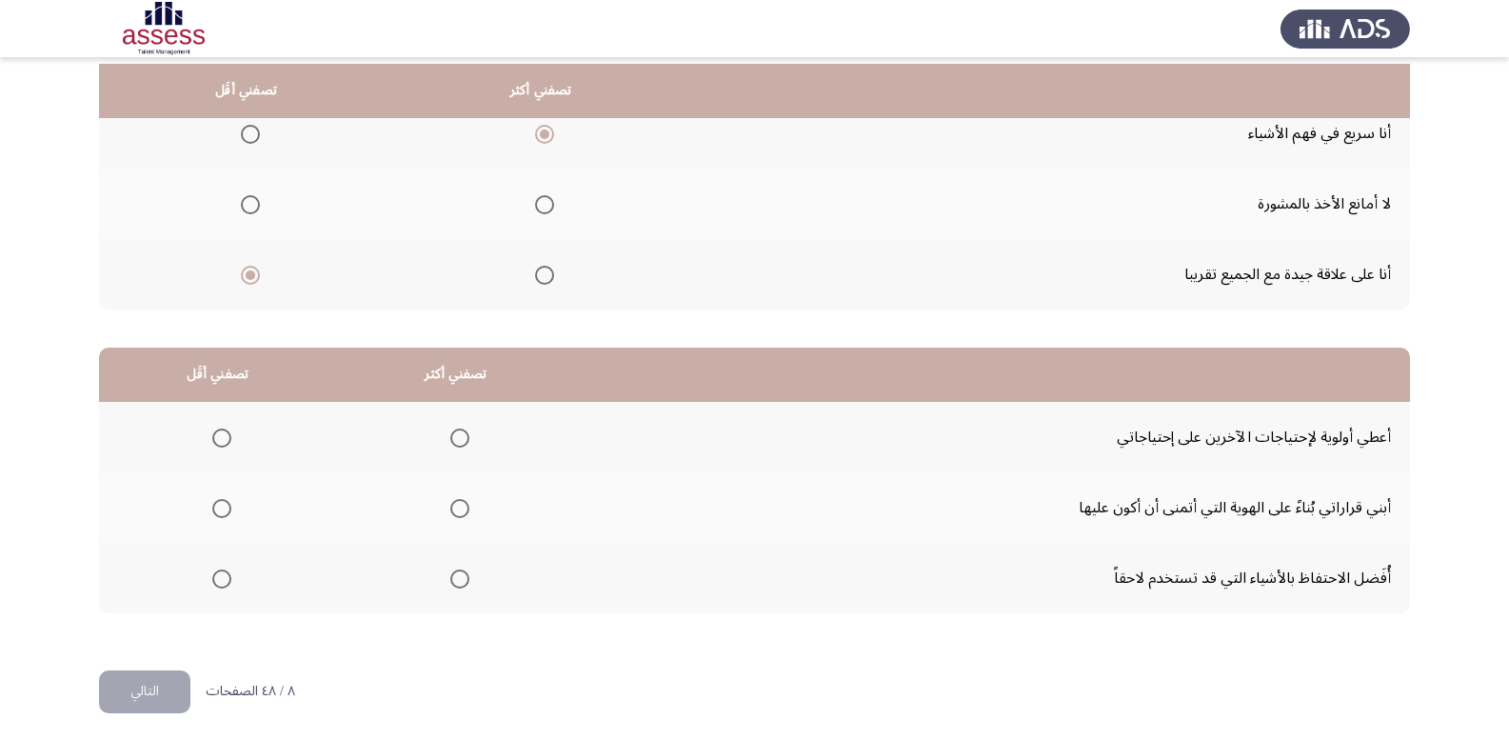
scroll to position [222, 0]
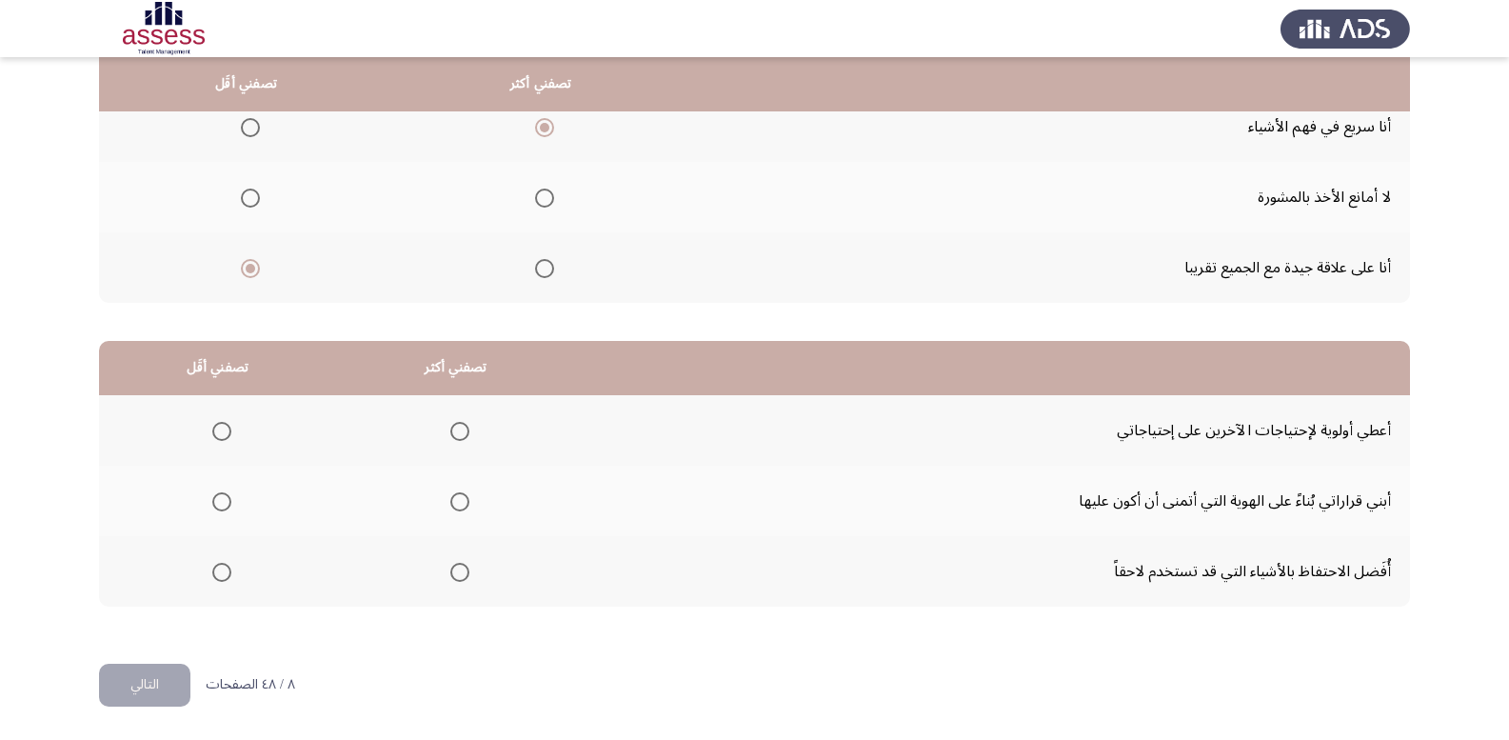
click at [217, 430] on span "Select an option" at bounding box center [221, 431] width 19 height 19
click at [217, 430] on input "Select an option" at bounding box center [221, 431] width 19 height 19
click at [460, 499] on span "Select an option" at bounding box center [459, 501] width 19 height 19
click at [460, 499] on input "Select an option" at bounding box center [459, 501] width 19 height 19
click at [119, 685] on button "التالي" at bounding box center [144, 685] width 91 height 43
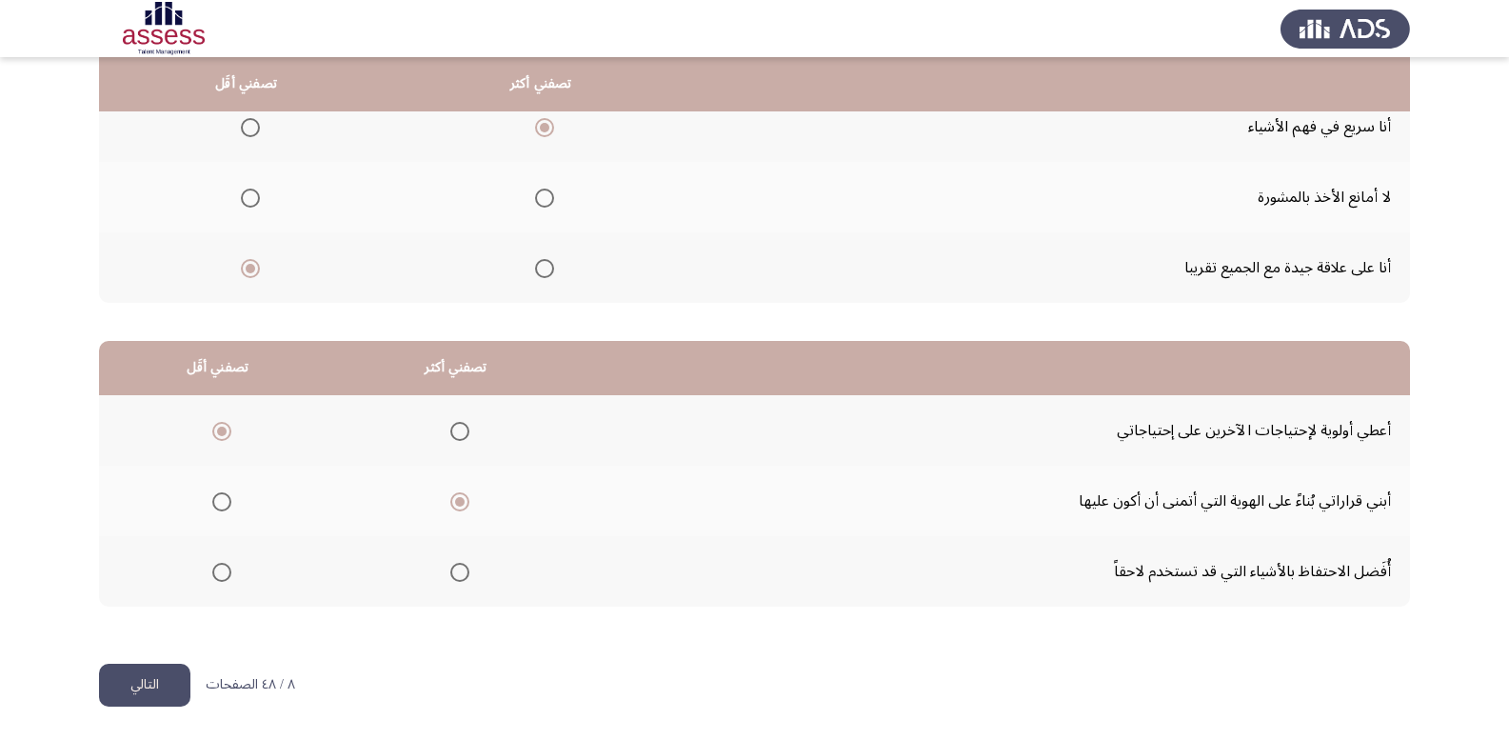
scroll to position [0, 0]
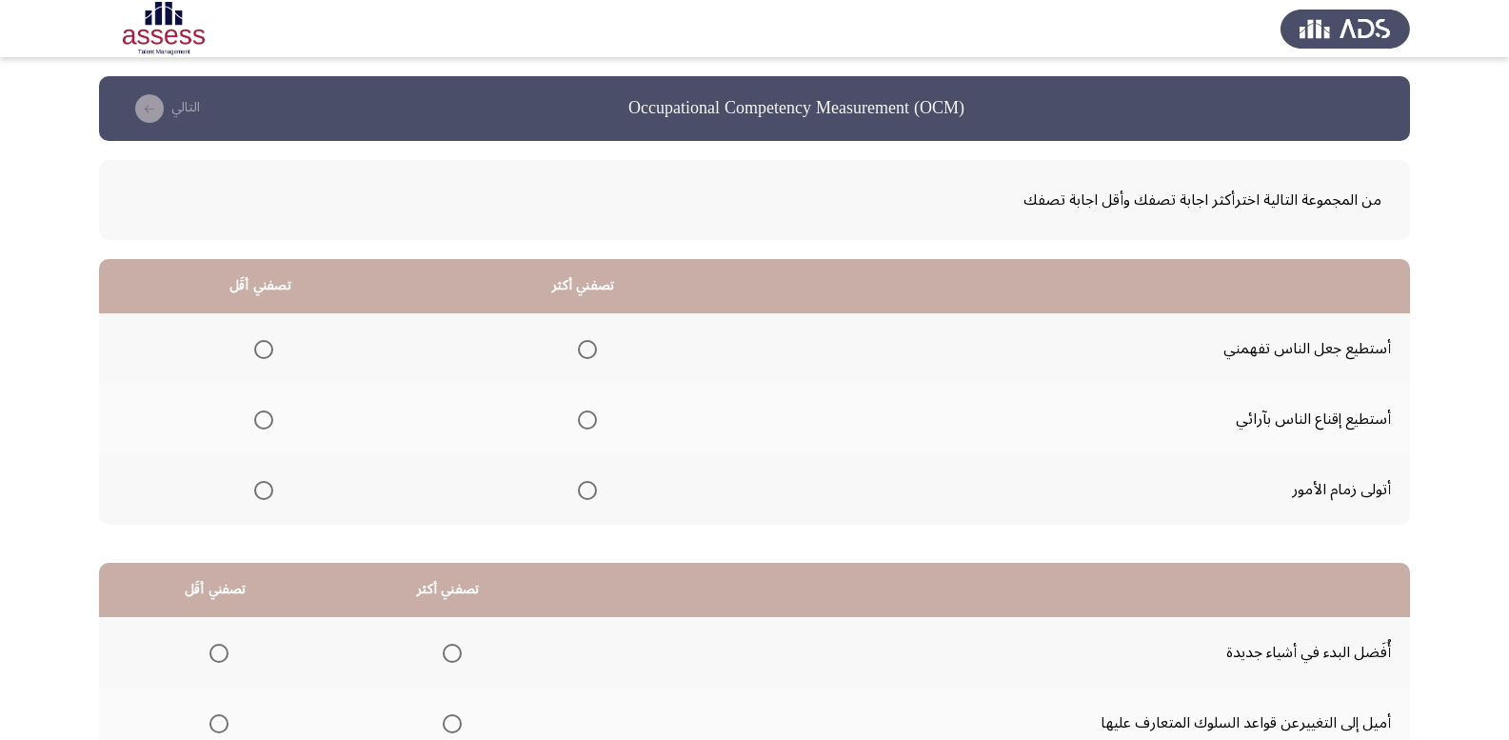
click at [264, 351] on span "Select an option" at bounding box center [263, 349] width 19 height 19
click at [264, 351] on input "Select an option" at bounding box center [263, 349] width 19 height 19
click at [573, 481] on label "Select an option" at bounding box center [583, 490] width 27 height 19
click at [578, 481] on input "Select an option" at bounding box center [587, 490] width 19 height 19
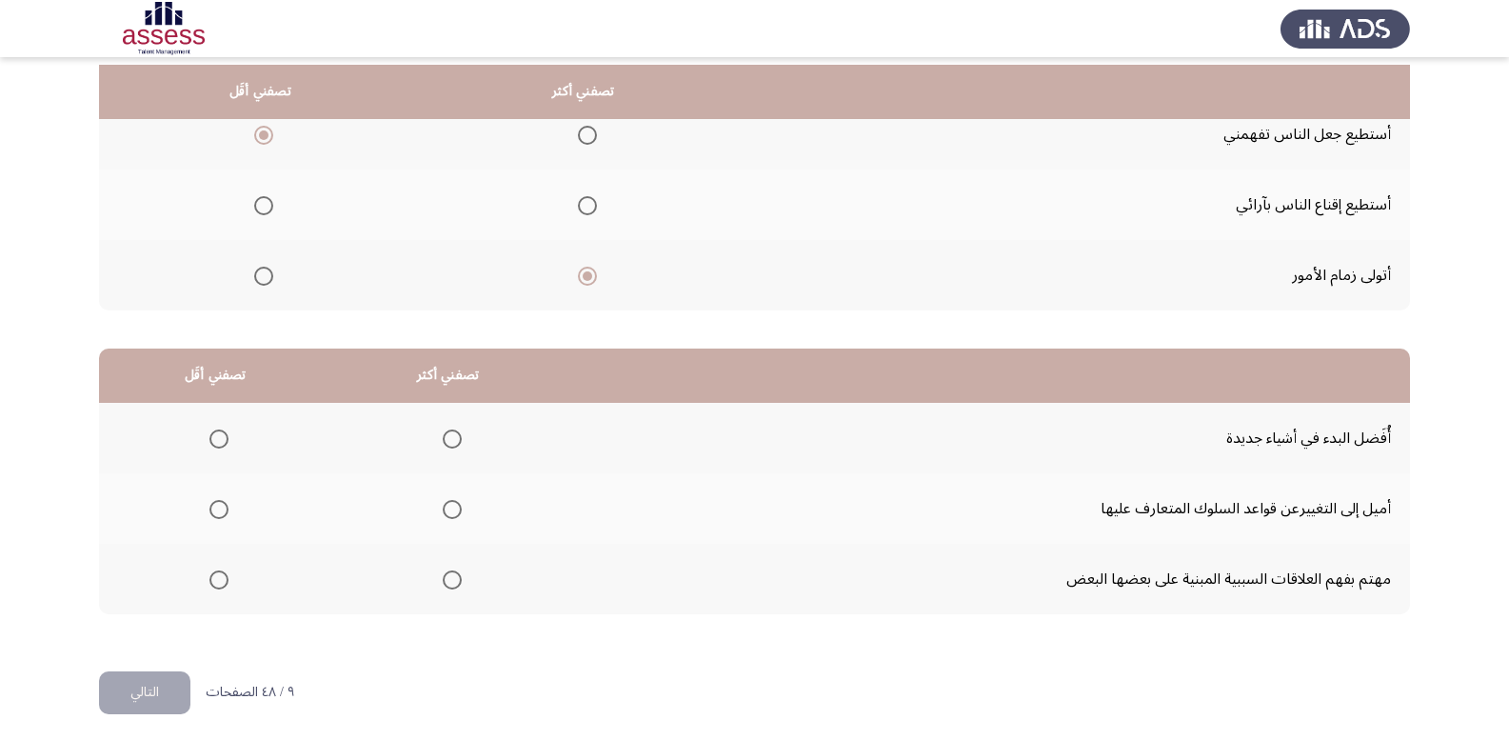
scroll to position [222, 0]
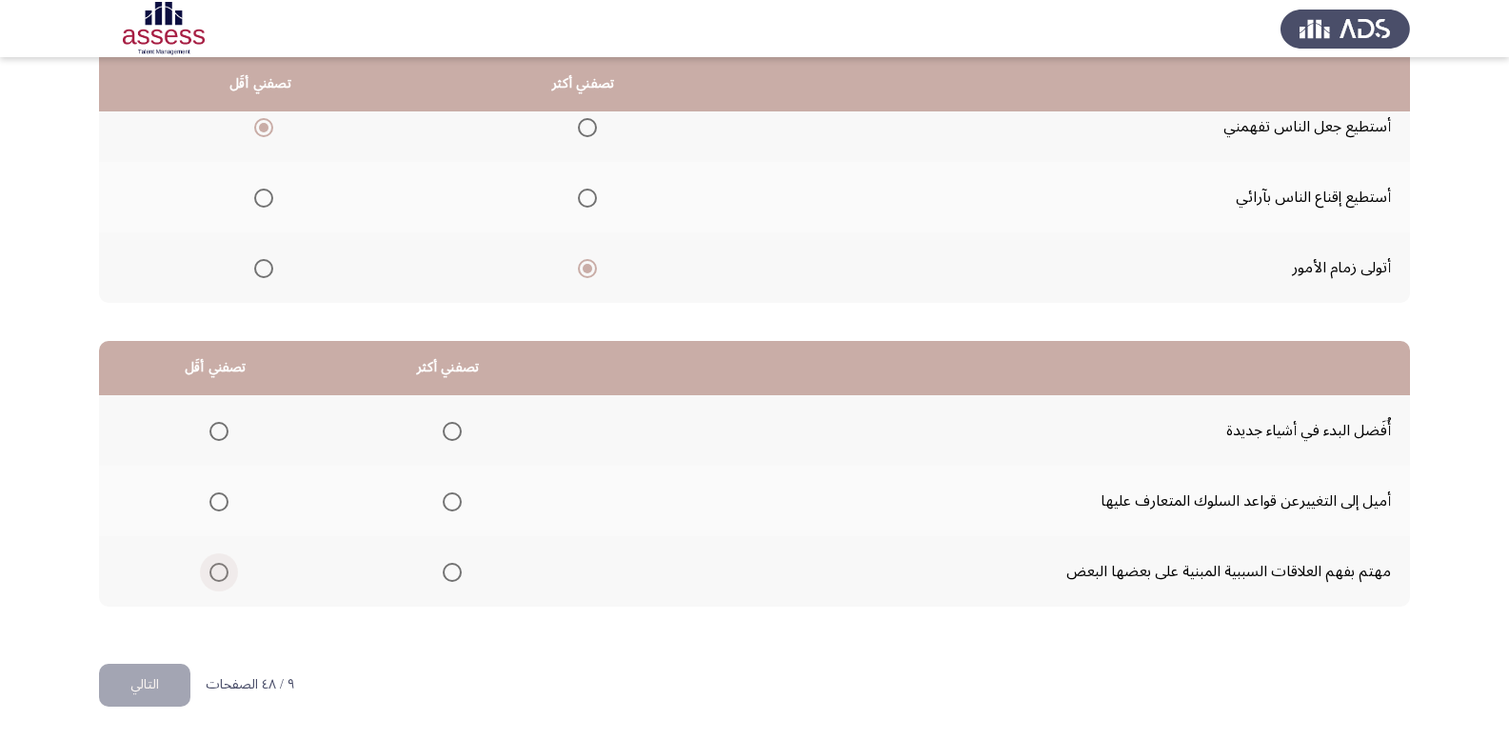
click at [220, 567] on span "Select an option" at bounding box center [219, 572] width 19 height 19
click at [220, 567] on input "Select an option" at bounding box center [219, 572] width 19 height 19
click at [447, 436] on span "Select an option" at bounding box center [452, 431] width 19 height 19
click at [447, 436] on input "Select an option" at bounding box center [452, 431] width 19 height 19
click at [150, 681] on button "التالي" at bounding box center [144, 685] width 91 height 43
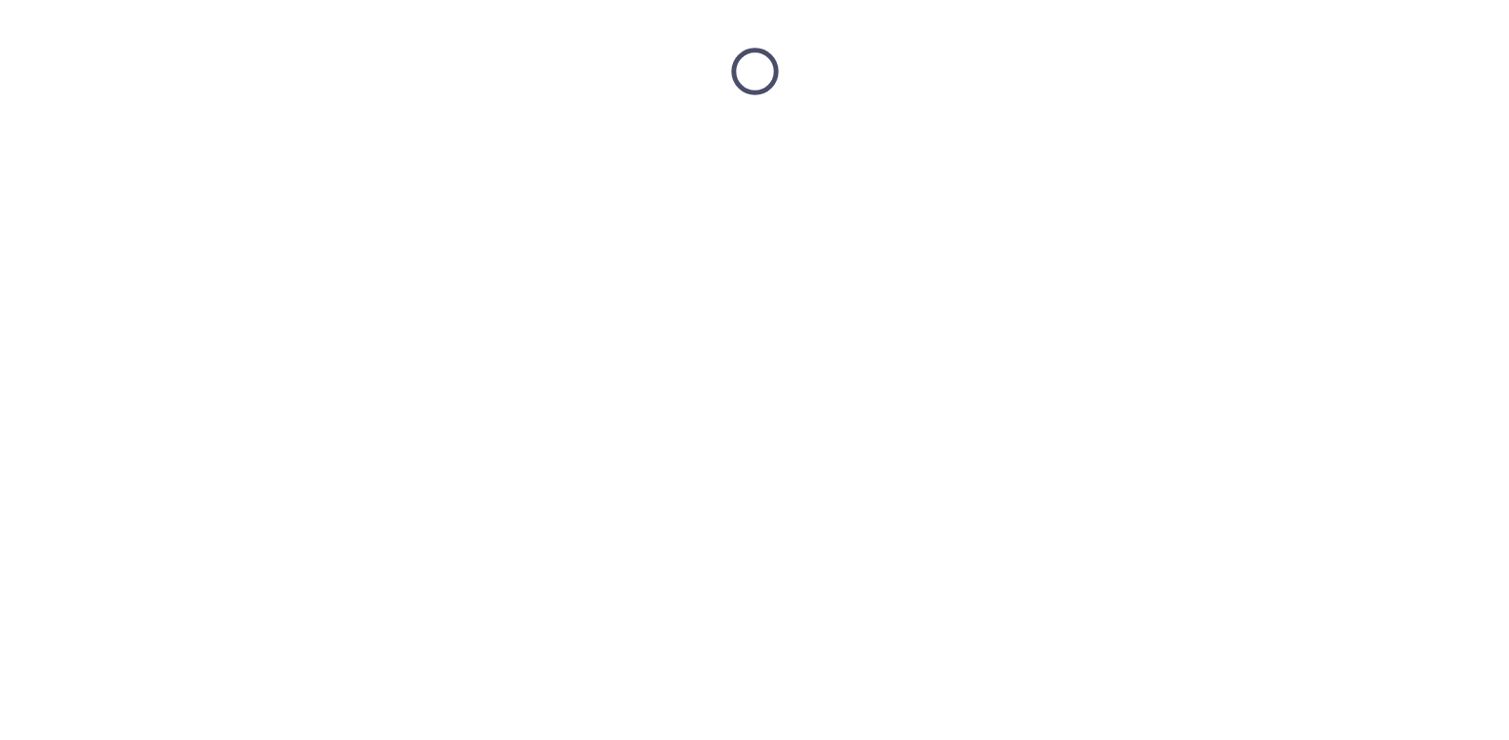
scroll to position [0, 0]
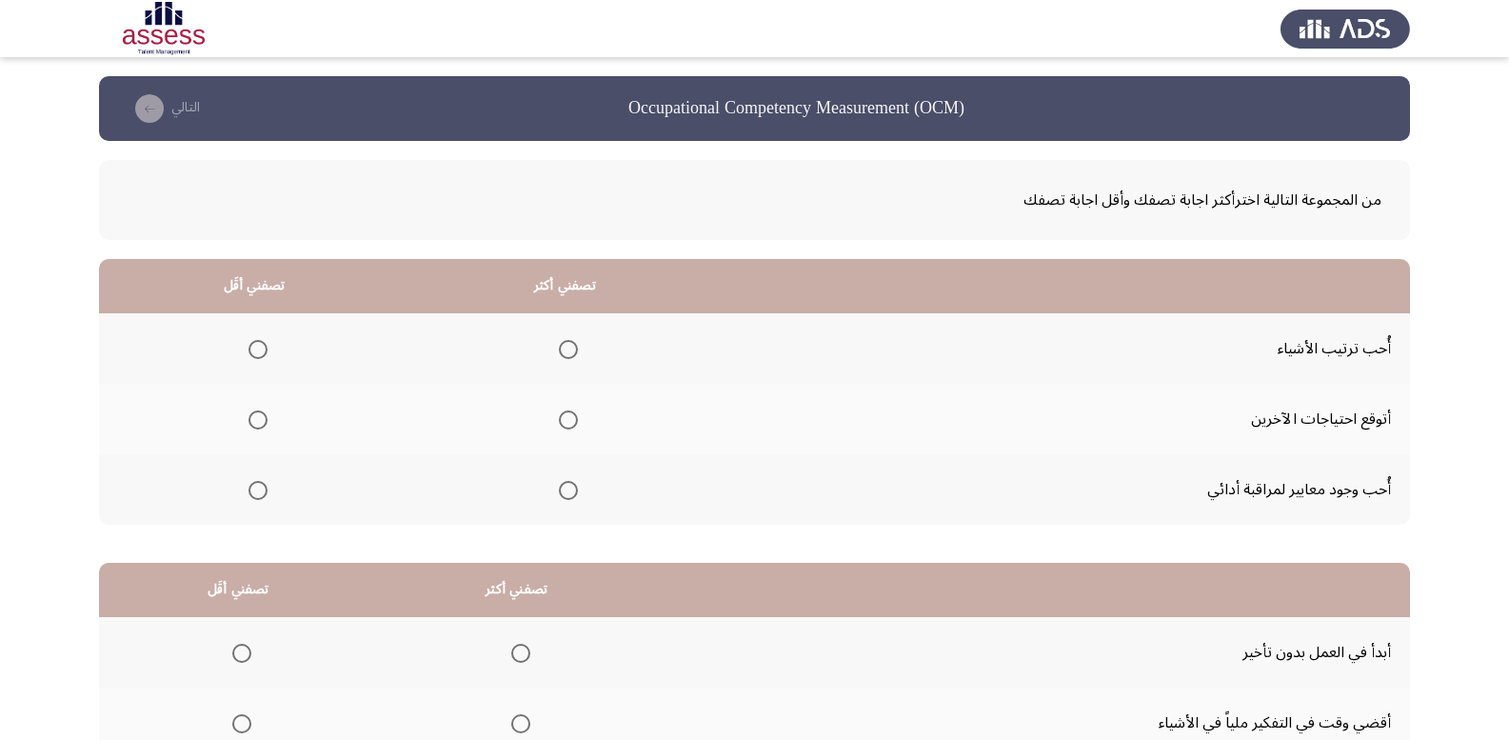
click at [565, 484] on span "Select an option" at bounding box center [568, 490] width 19 height 19
click at [565, 484] on input "Select an option" at bounding box center [568, 490] width 19 height 19
click at [256, 413] on span "Select an option" at bounding box center [258, 419] width 19 height 19
click at [256, 413] on input "Select an option" at bounding box center [258, 419] width 19 height 19
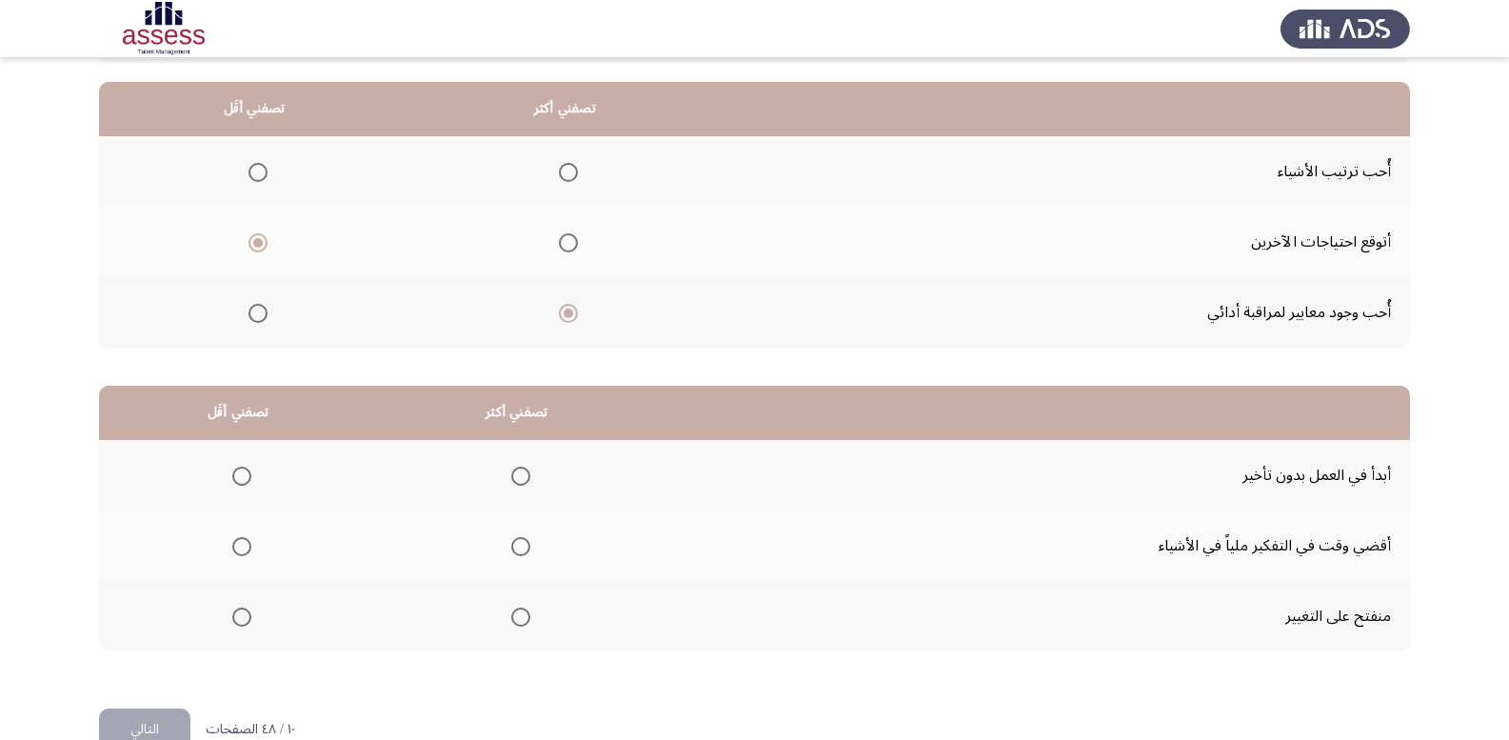
scroll to position [222, 0]
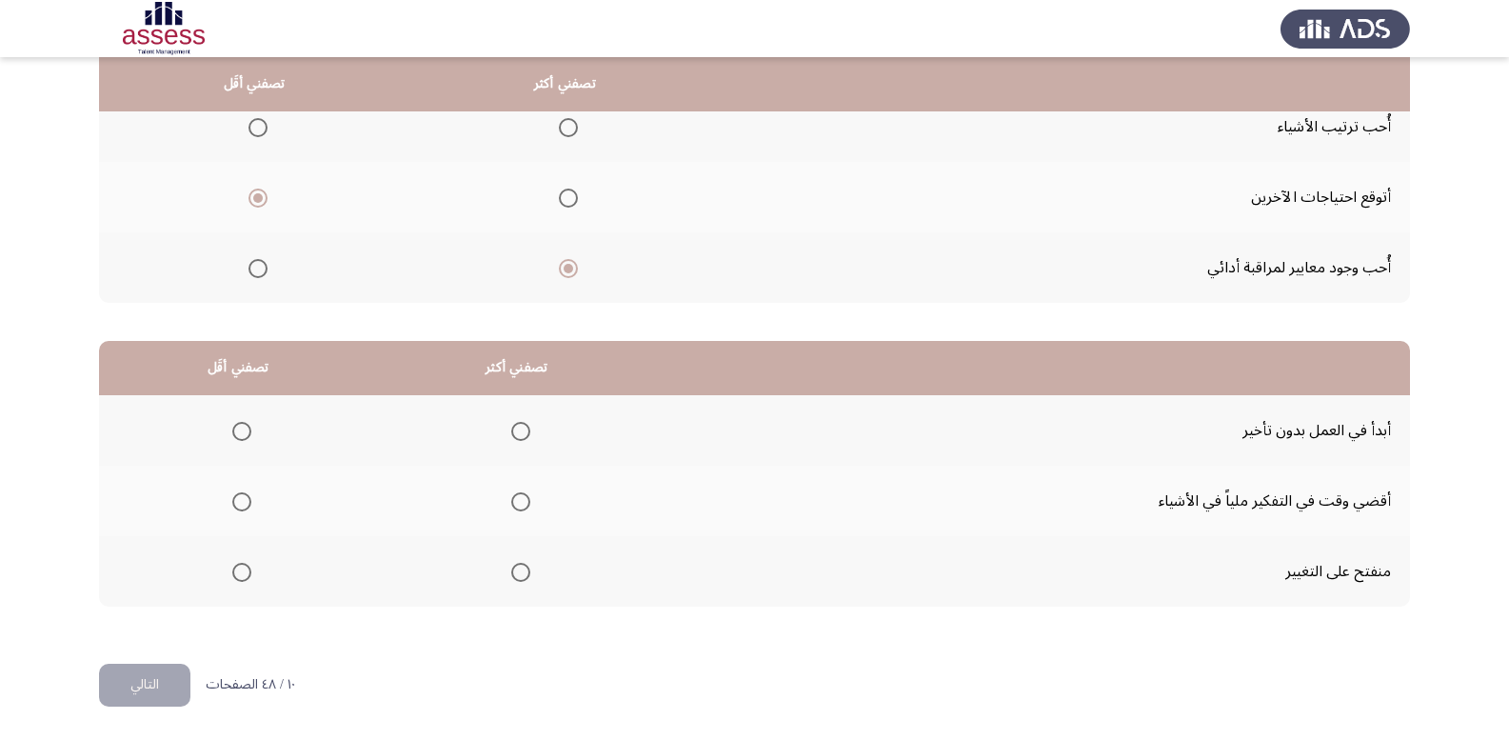
click at [520, 432] on span "Select an option" at bounding box center [520, 431] width 19 height 19
click at [520, 432] on input "Select an option" at bounding box center [520, 431] width 19 height 19
click at [229, 496] on label "Select an option" at bounding box center [238, 501] width 27 height 19
click at [232, 496] on input "Select an option" at bounding box center [241, 501] width 19 height 19
click at [137, 671] on button "التالي" at bounding box center [144, 685] width 91 height 43
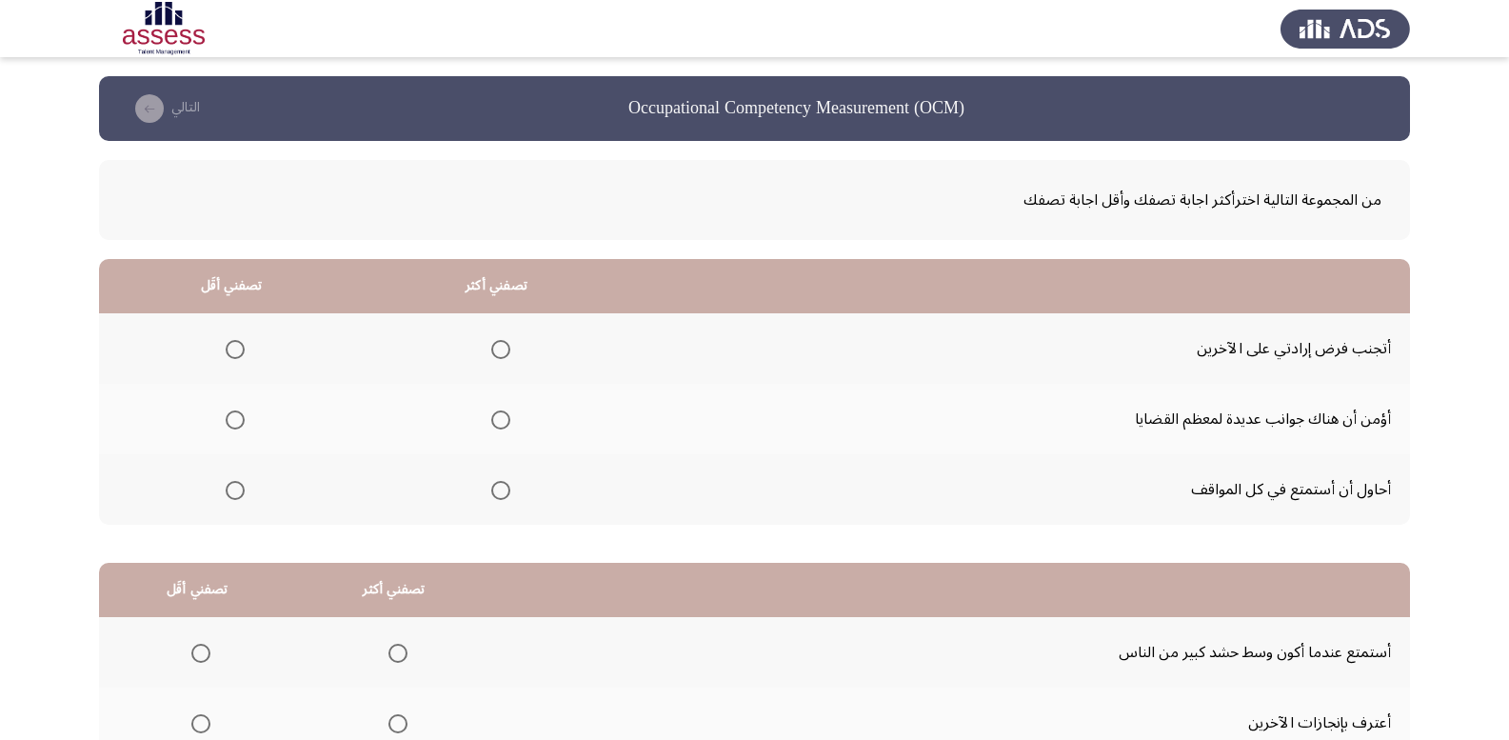
scroll to position [95, 0]
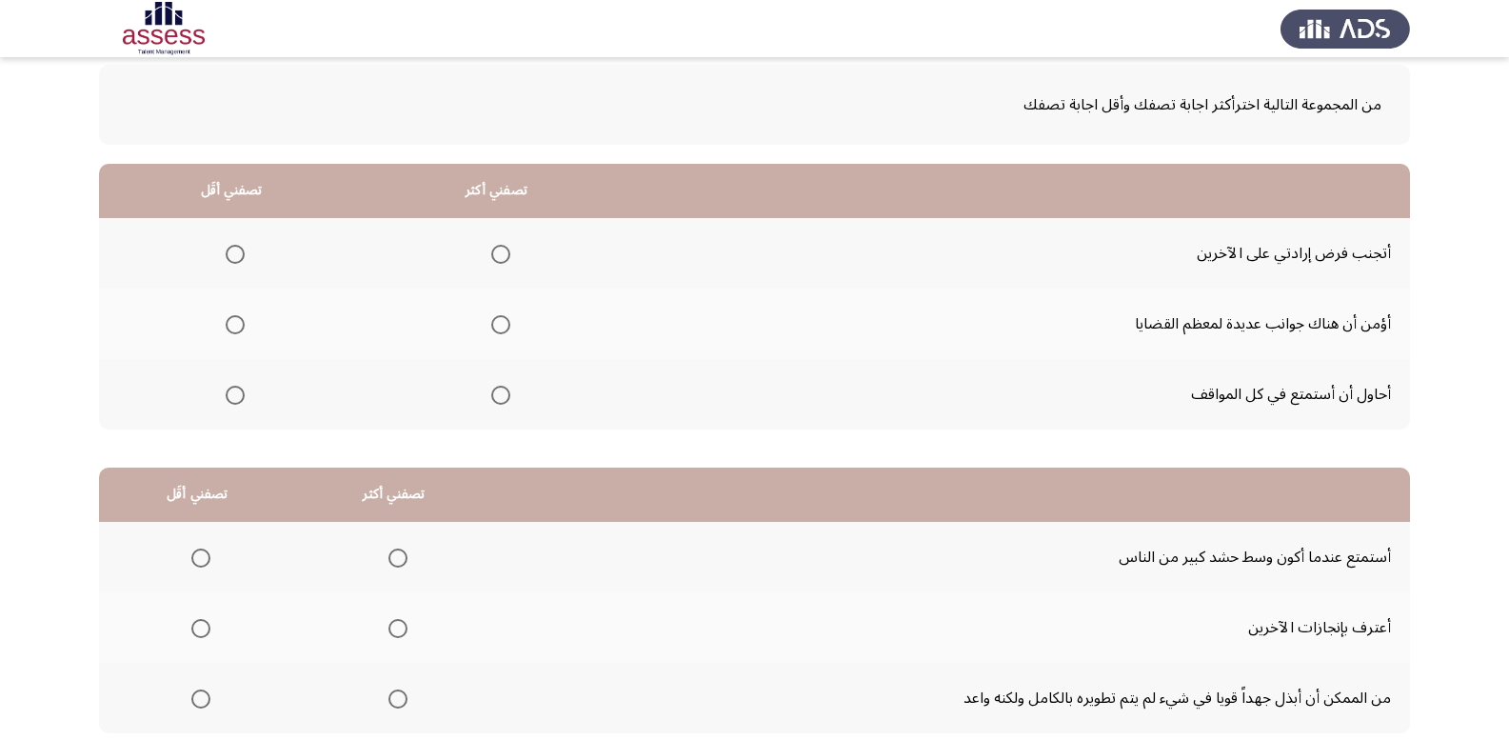
click at [491, 394] on span "Select an option" at bounding box center [500, 395] width 19 height 19
click at [491, 394] on input "Select an option" at bounding box center [500, 395] width 19 height 19
click at [236, 261] on span "Select an option" at bounding box center [235, 254] width 19 height 19
click at [236, 261] on input "Select an option" at bounding box center [235, 254] width 19 height 19
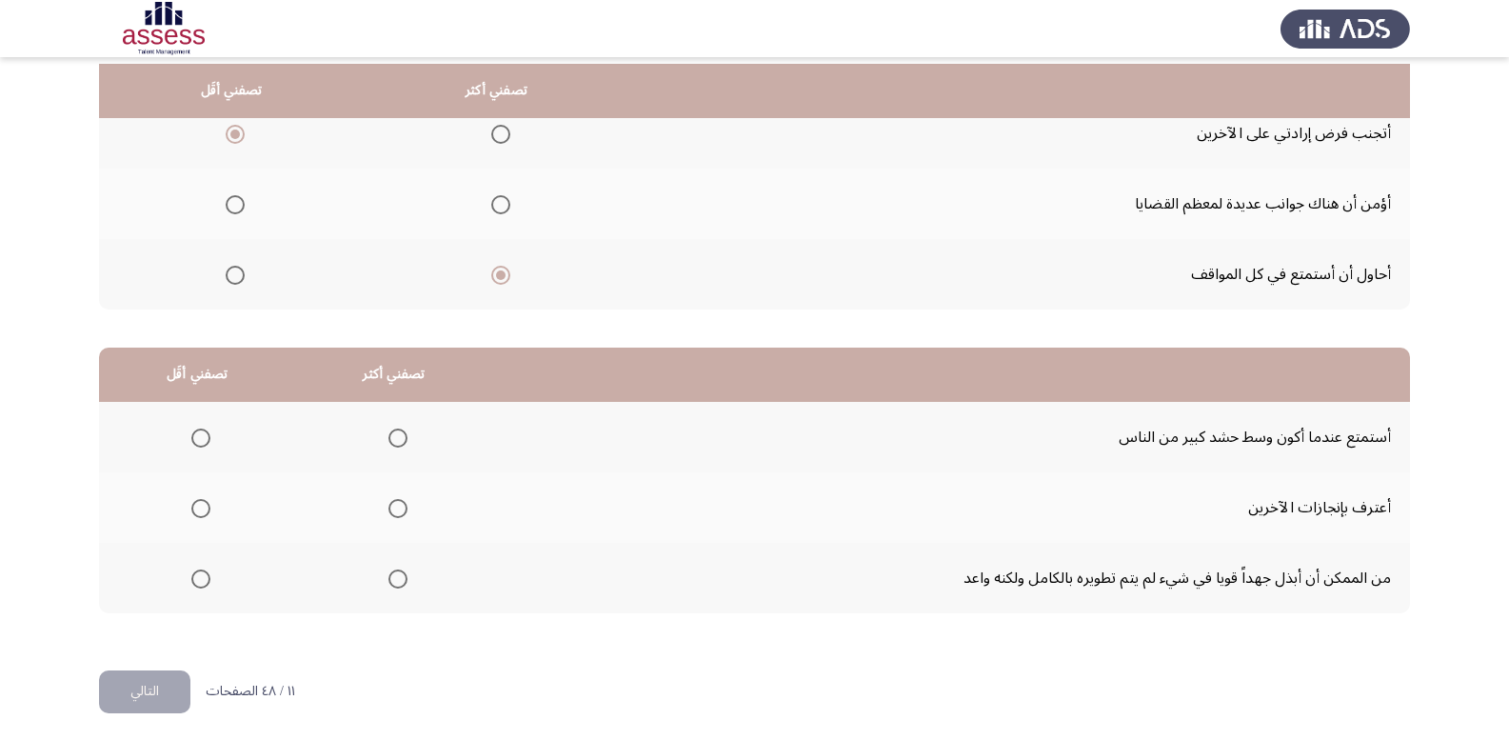
scroll to position [222, 0]
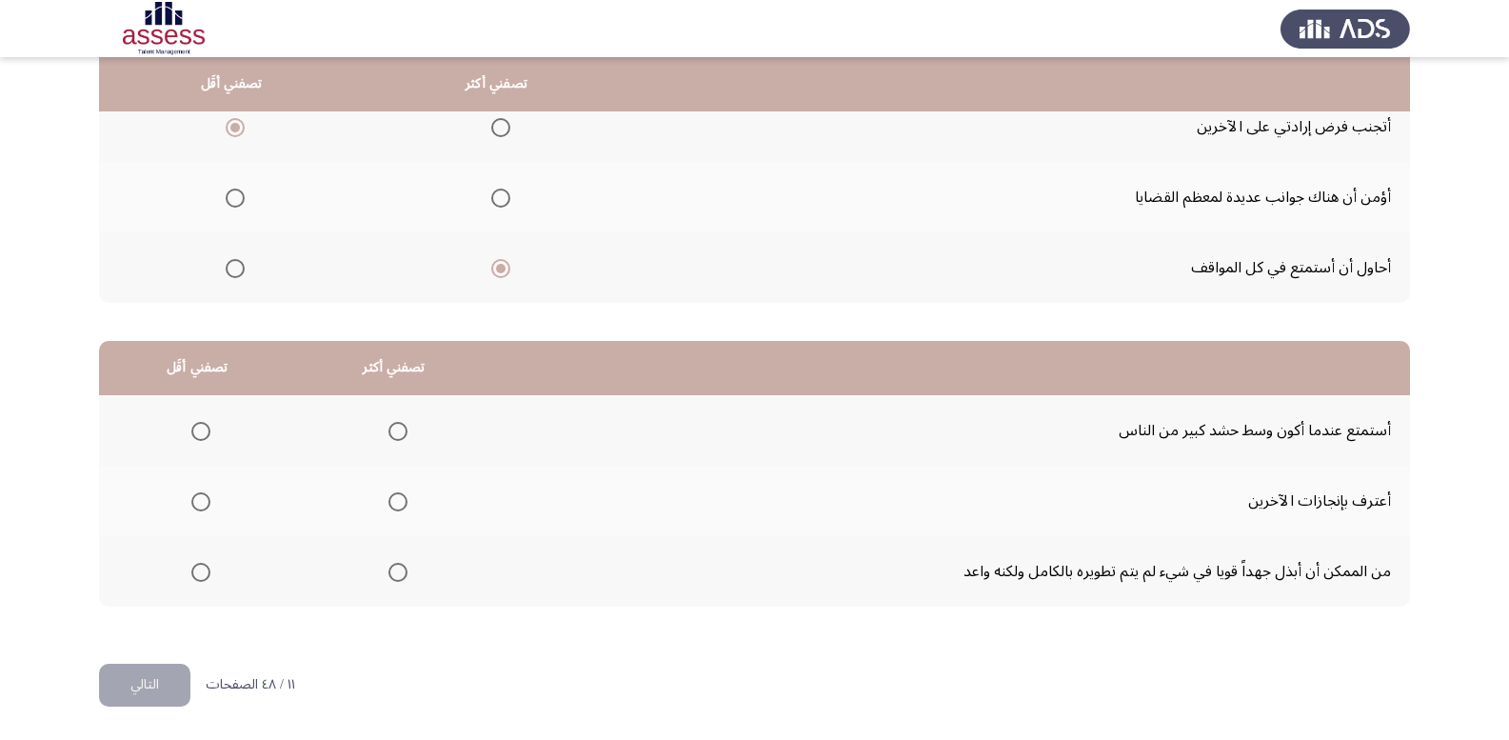
click at [399, 424] on span "Select an option" at bounding box center [398, 431] width 19 height 19
click at [399, 424] on input "Select an option" at bounding box center [398, 431] width 19 height 19
click at [199, 567] on span "Select an option" at bounding box center [200, 572] width 19 height 19
click at [199, 567] on input "Select an option" at bounding box center [200, 572] width 19 height 19
click at [140, 694] on button "التالي" at bounding box center [144, 685] width 91 height 43
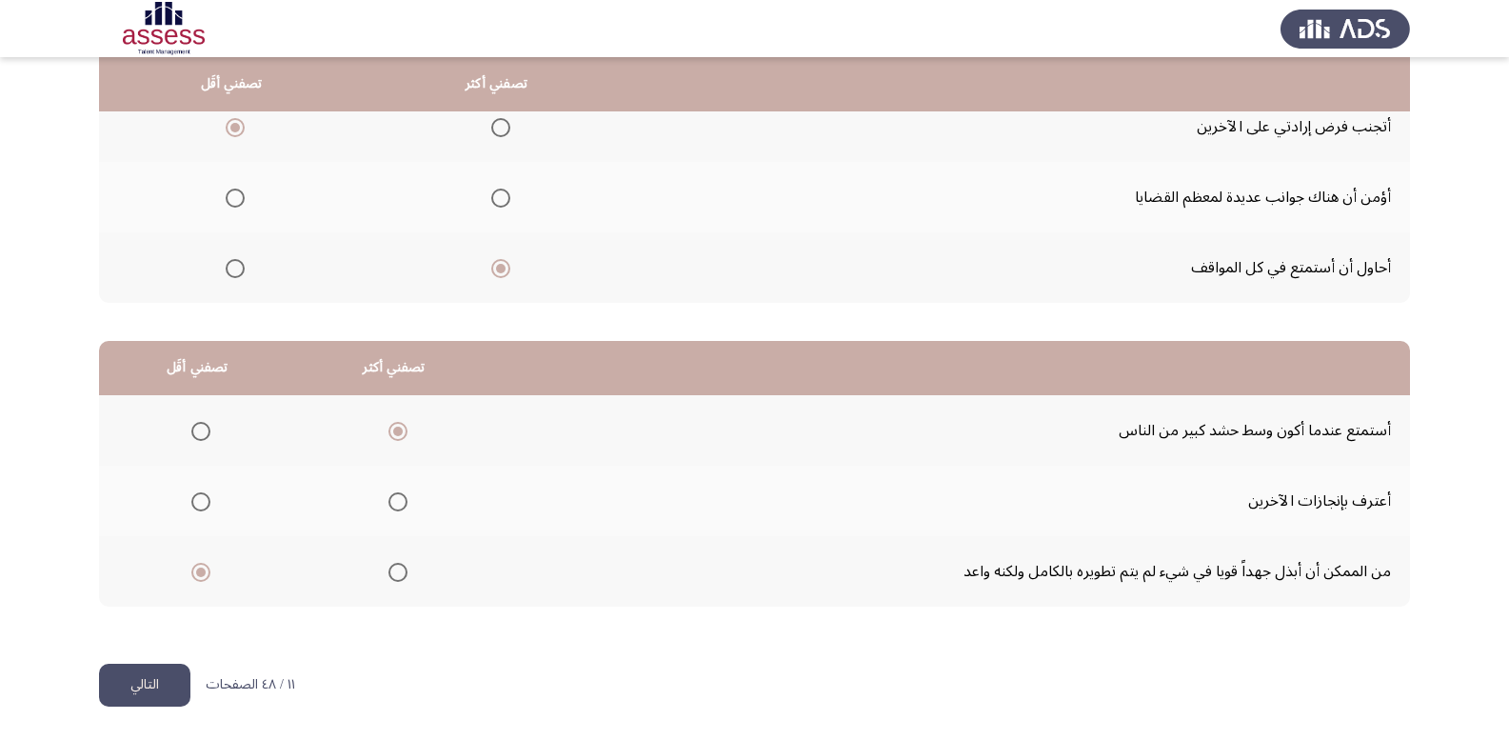
scroll to position [0, 0]
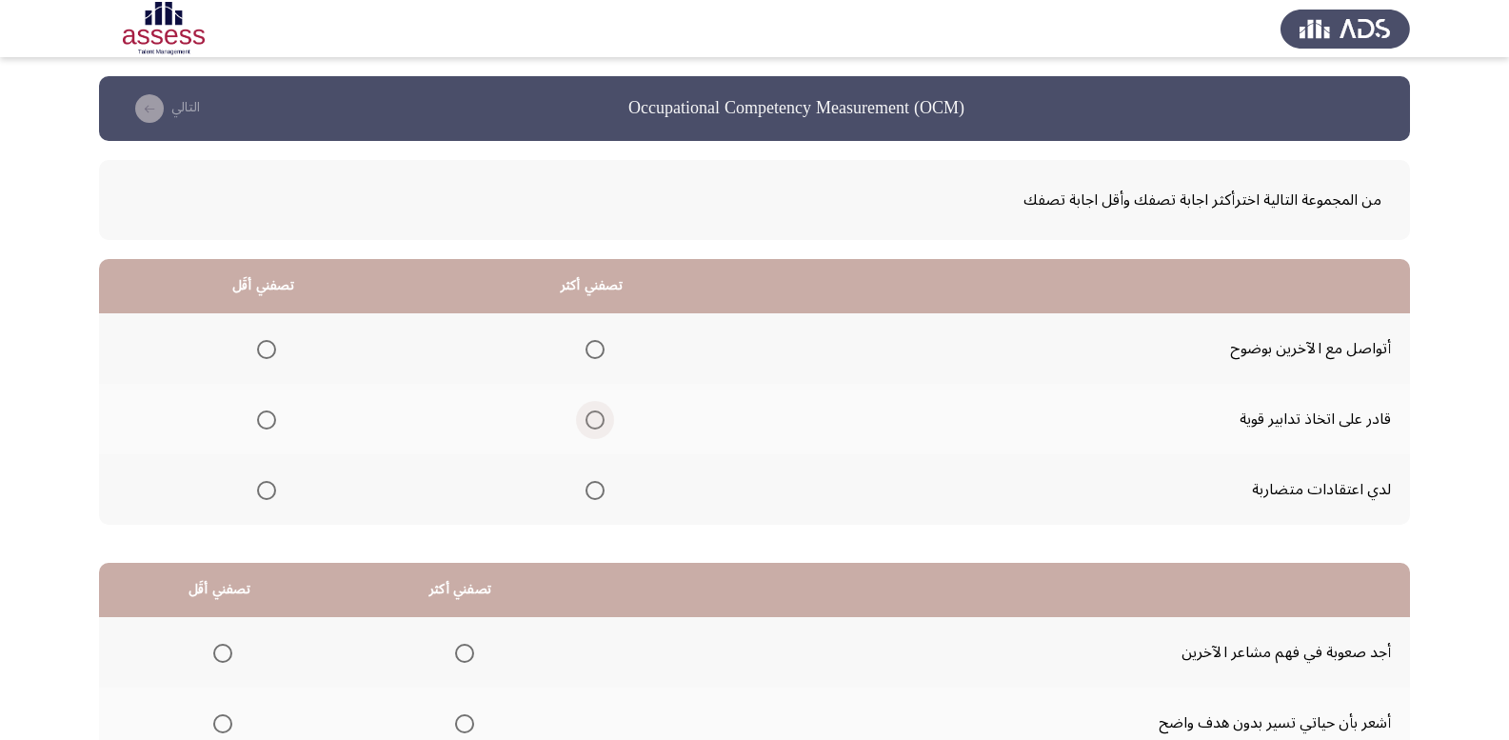
click at [598, 419] on span "Select an option" at bounding box center [595, 419] width 19 height 19
click at [598, 419] on input "Select an option" at bounding box center [595, 419] width 19 height 19
click at [267, 490] on span "Select an option" at bounding box center [267, 490] width 0 height 0
click at [266, 490] on input "Select an option" at bounding box center [266, 490] width 19 height 19
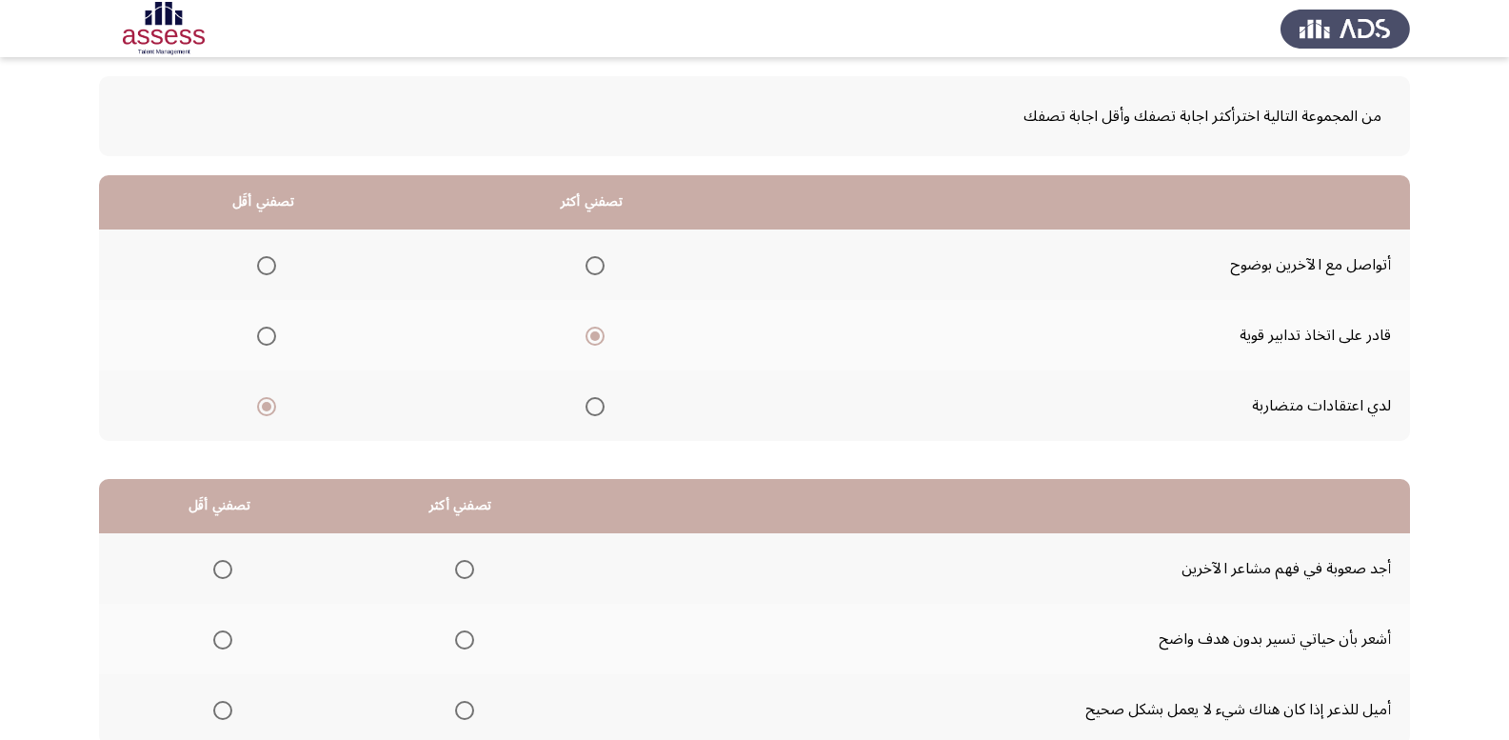
scroll to position [222, 0]
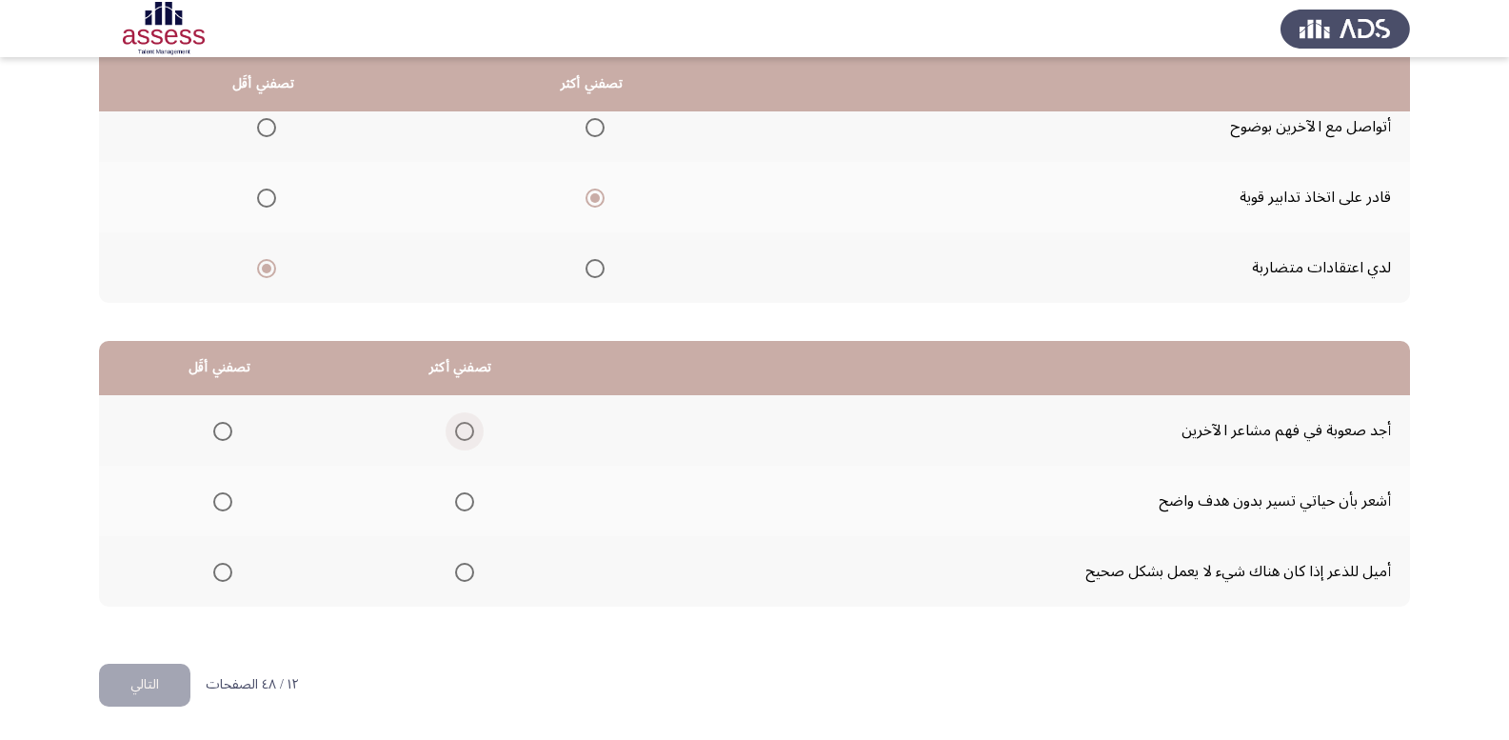
click at [463, 424] on span "Select an option" at bounding box center [464, 431] width 19 height 19
click at [463, 424] on input "Select an option" at bounding box center [464, 431] width 19 height 19
click at [220, 566] on span "Select an option" at bounding box center [222, 572] width 19 height 19
click at [220, 566] on input "Select an option" at bounding box center [222, 572] width 19 height 19
click at [139, 681] on button "التالي" at bounding box center [144, 685] width 91 height 43
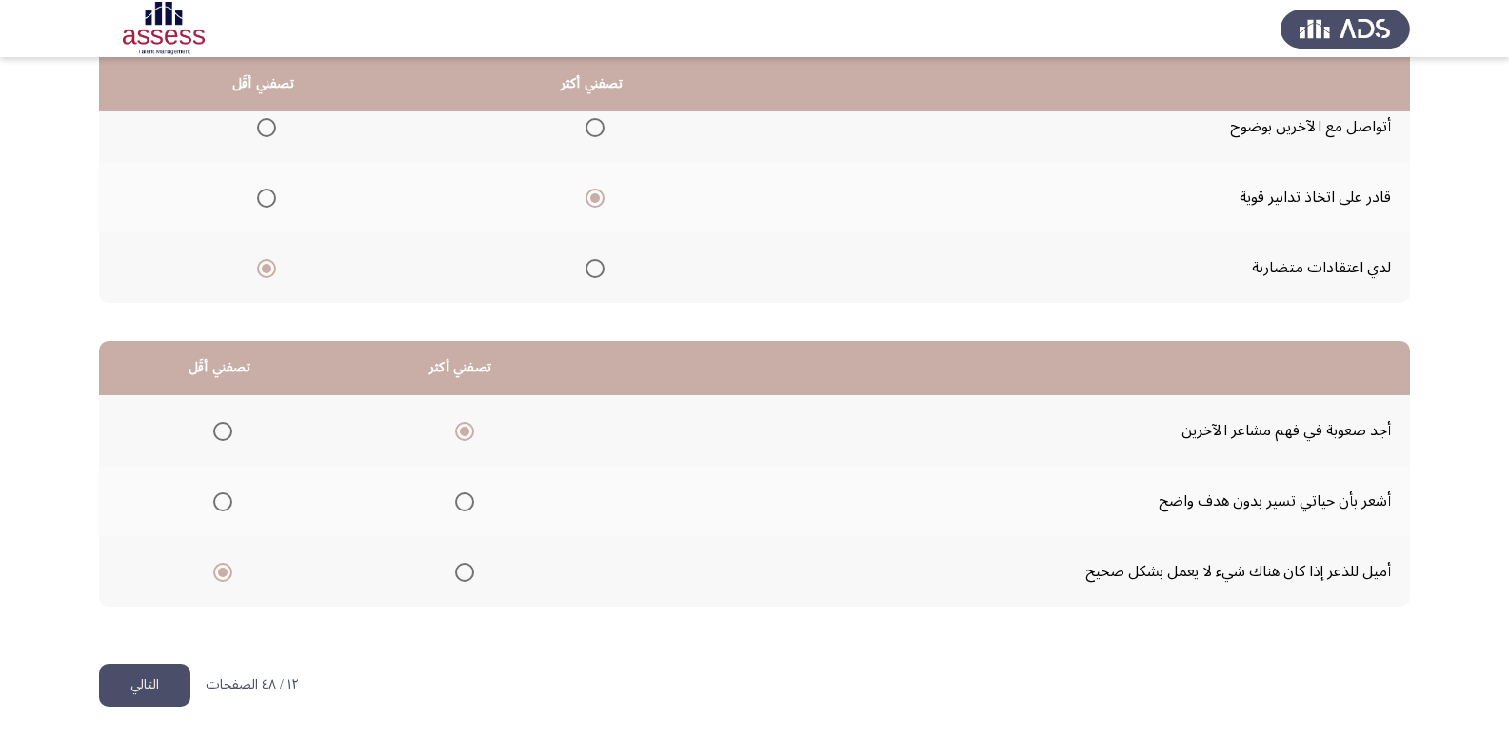
scroll to position [0, 0]
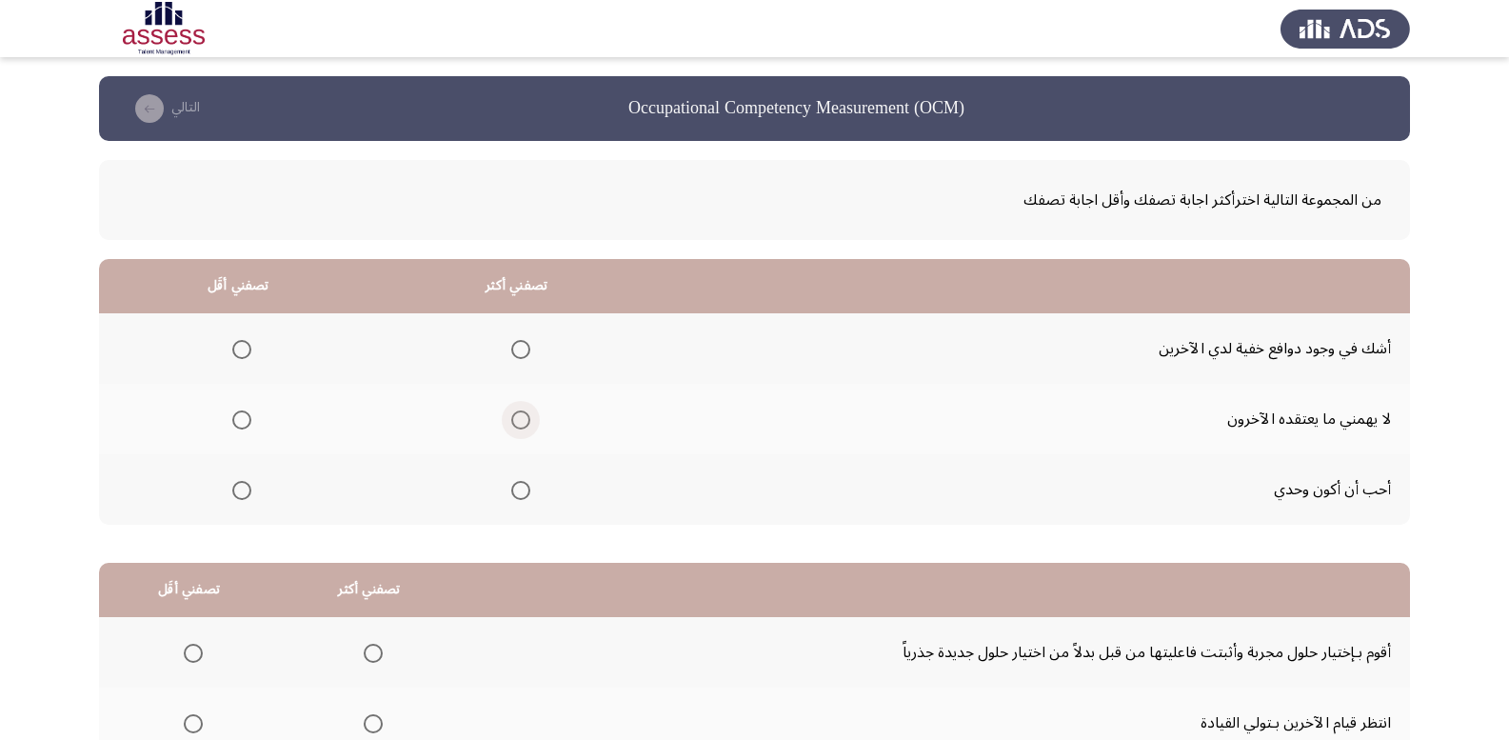
click at [514, 418] on span "Select an option" at bounding box center [520, 419] width 19 height 19
click at [514, 418] on input "Select an option" at bounding box center [520, 419] width 19 height 19
click at [238, 490] on span "Select an option" at bounding box center [241, 490] width 19 height 19
click at [238, 490] on input "Select an option" at bounding box center [241, 490] width 19 height 19
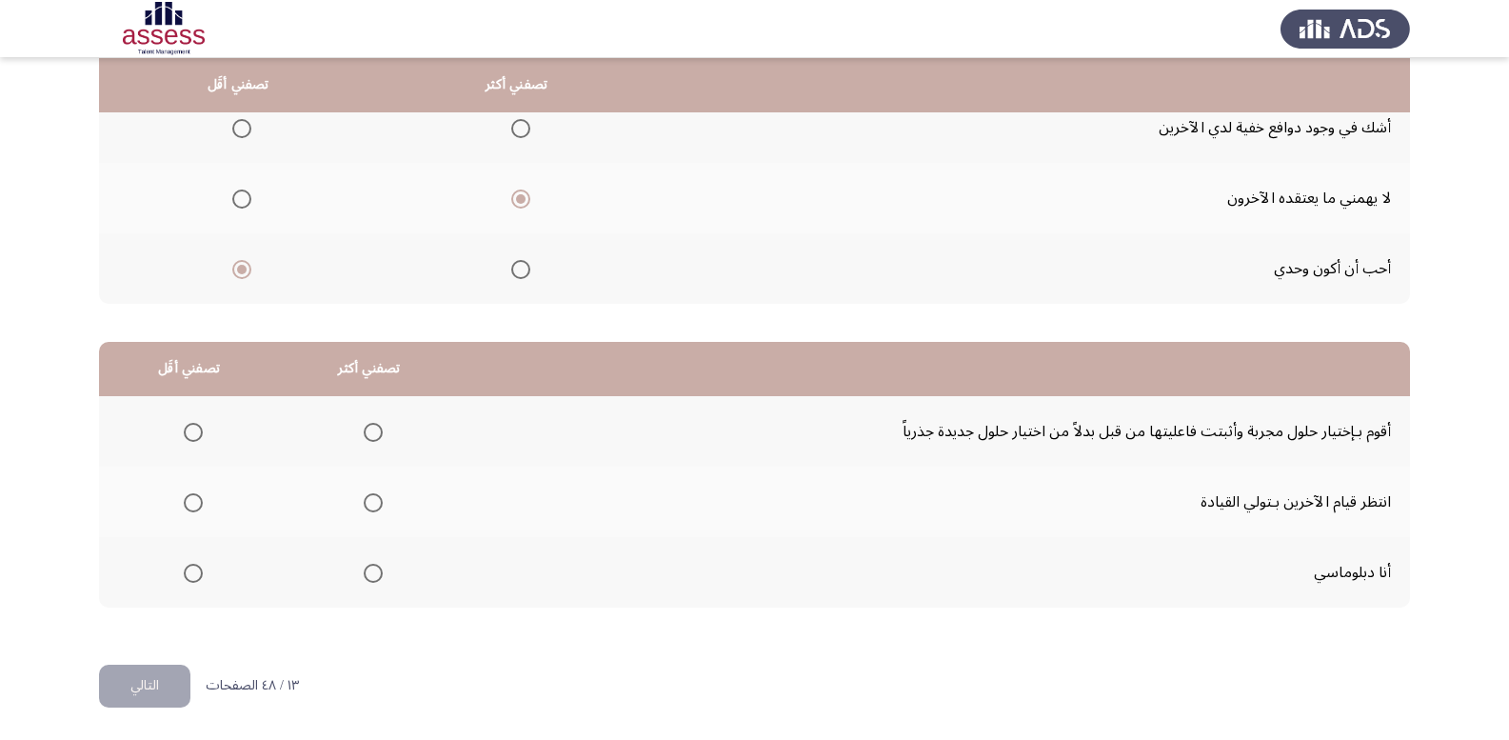
scroll to position [222, 0]
click at [365, 435] on span "Select an option" at bounding box center [373, 431] width 19 height 19
click at [365, 435] on input "Select an option" at bounding box center [373, 431] width 19 height 19
click at [194, 507] on span "Select an option" at bounding box center [193, 501] width 19 height 19
click at [194, 507] on input "Select an option" at bounding box center [193, 501] width 19 height 19
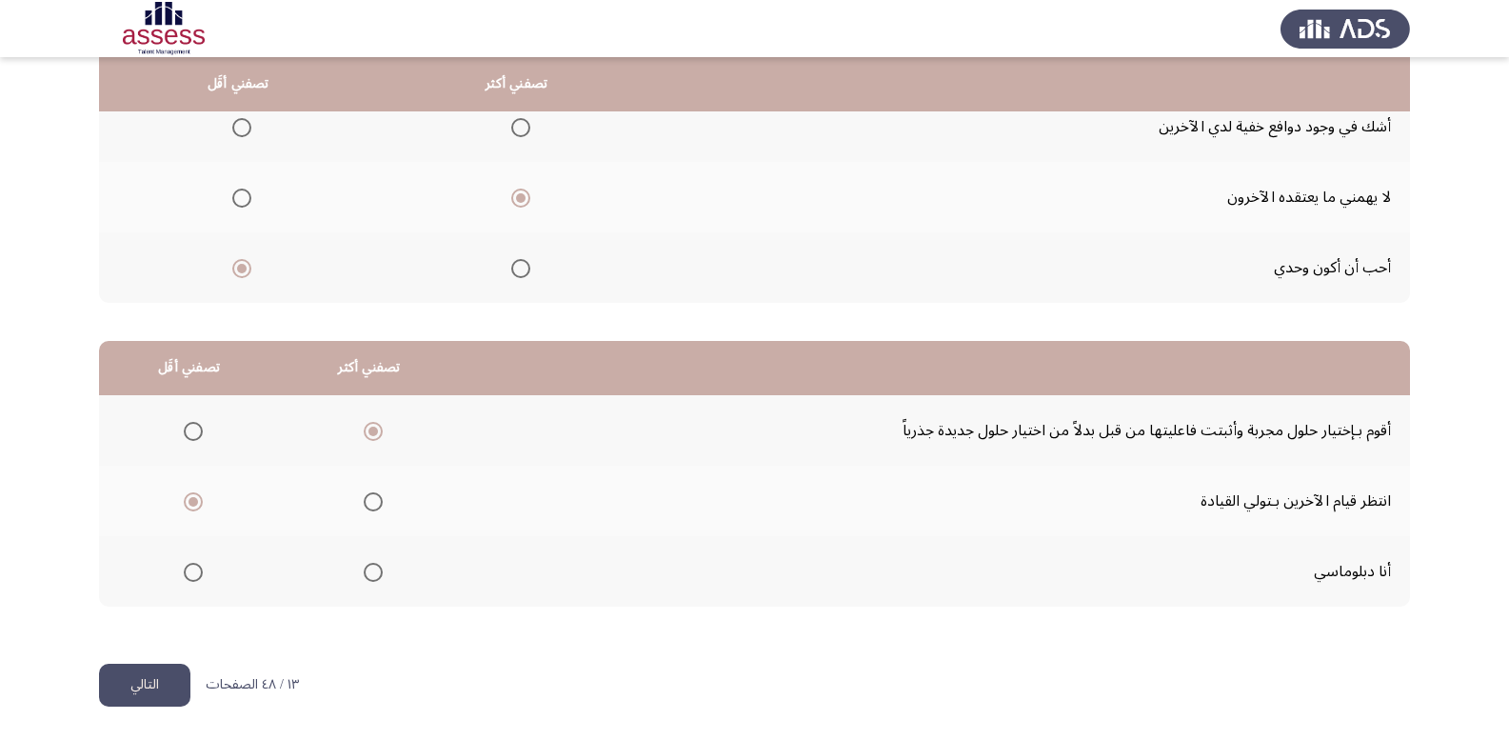
click at [131, 673] on button "التالي" at bounding box center [144, 685] width 91 height 43
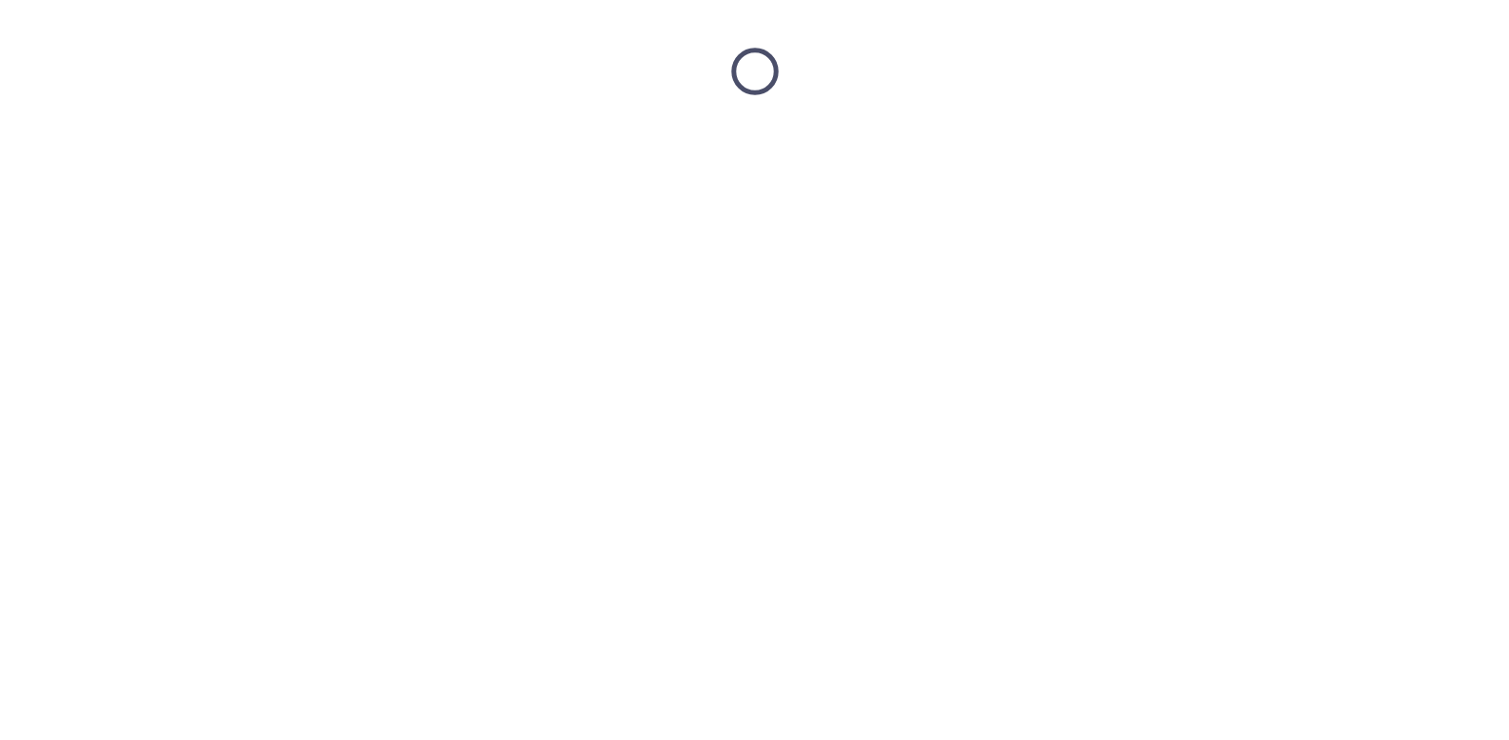
scroll to position [0, 0]
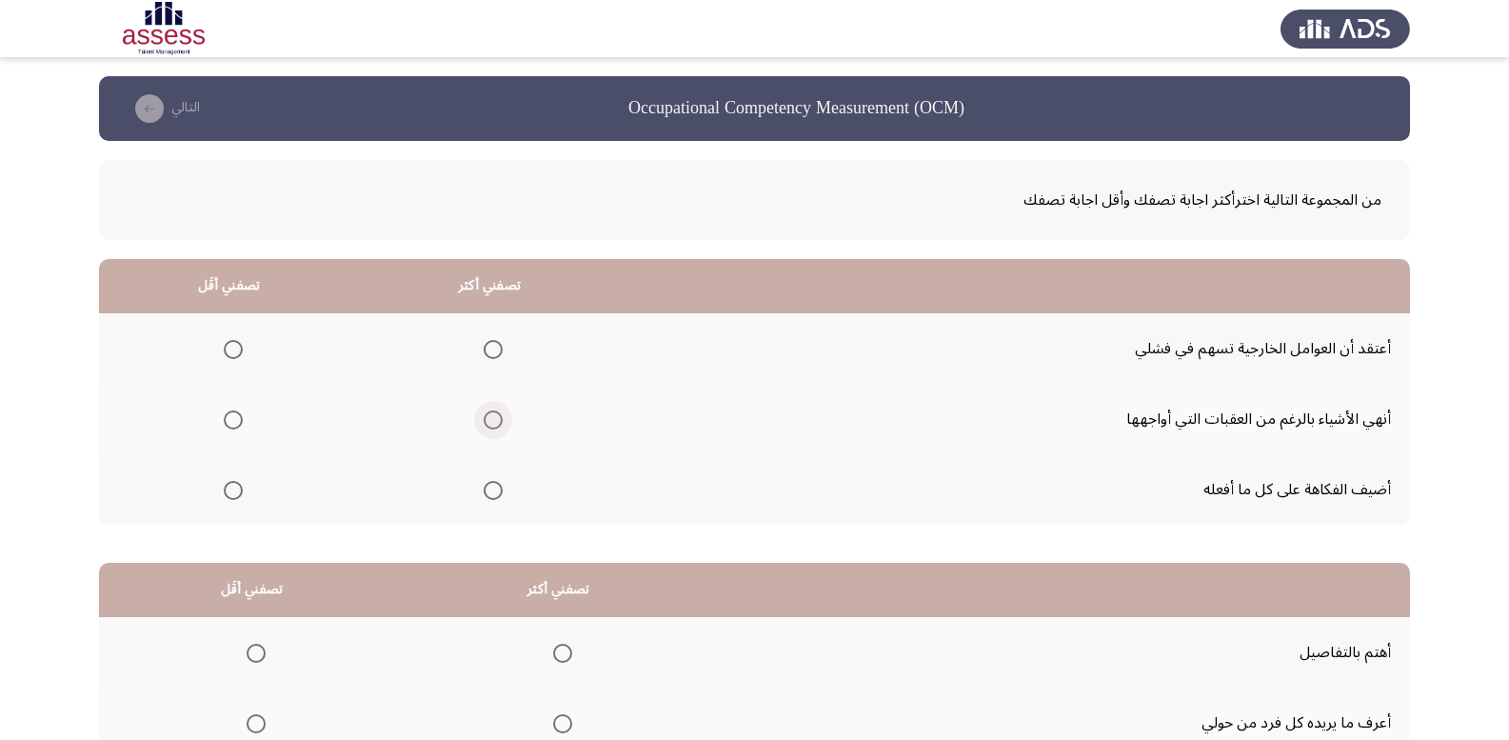
click at [494, 421] on span "Select an option" at bounding box center [493, 419] width 19 height 19
click at [494, 421] on input "Select an option" at bounding box center [493, 419] width 19 height 19
click at [232, 497] on span "Select an option" at bounding box center [233, 490] width 19 height 19
click at [232, 497] on input "Select an option" at bounding box center [233, 490] width 19 height 19
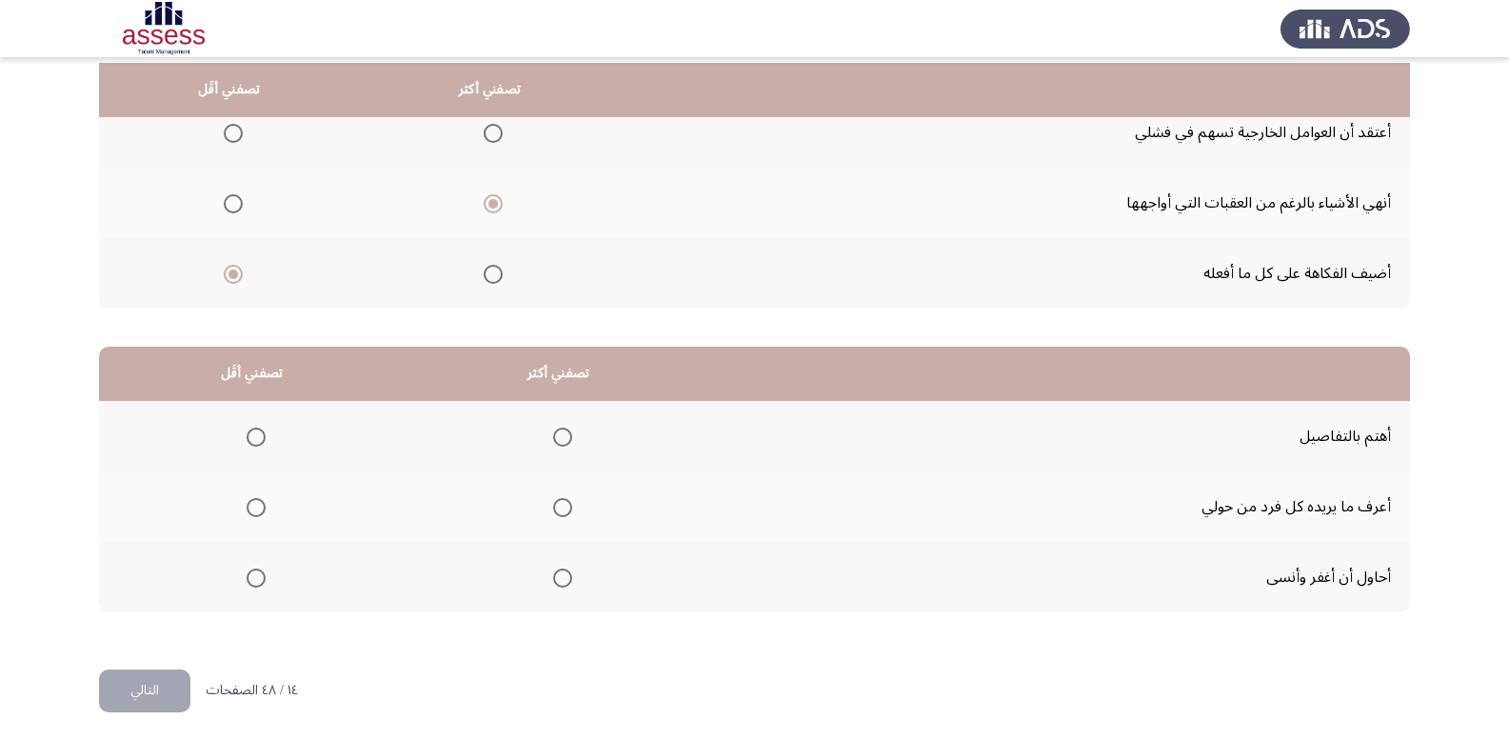
scroll to position [222, 0]
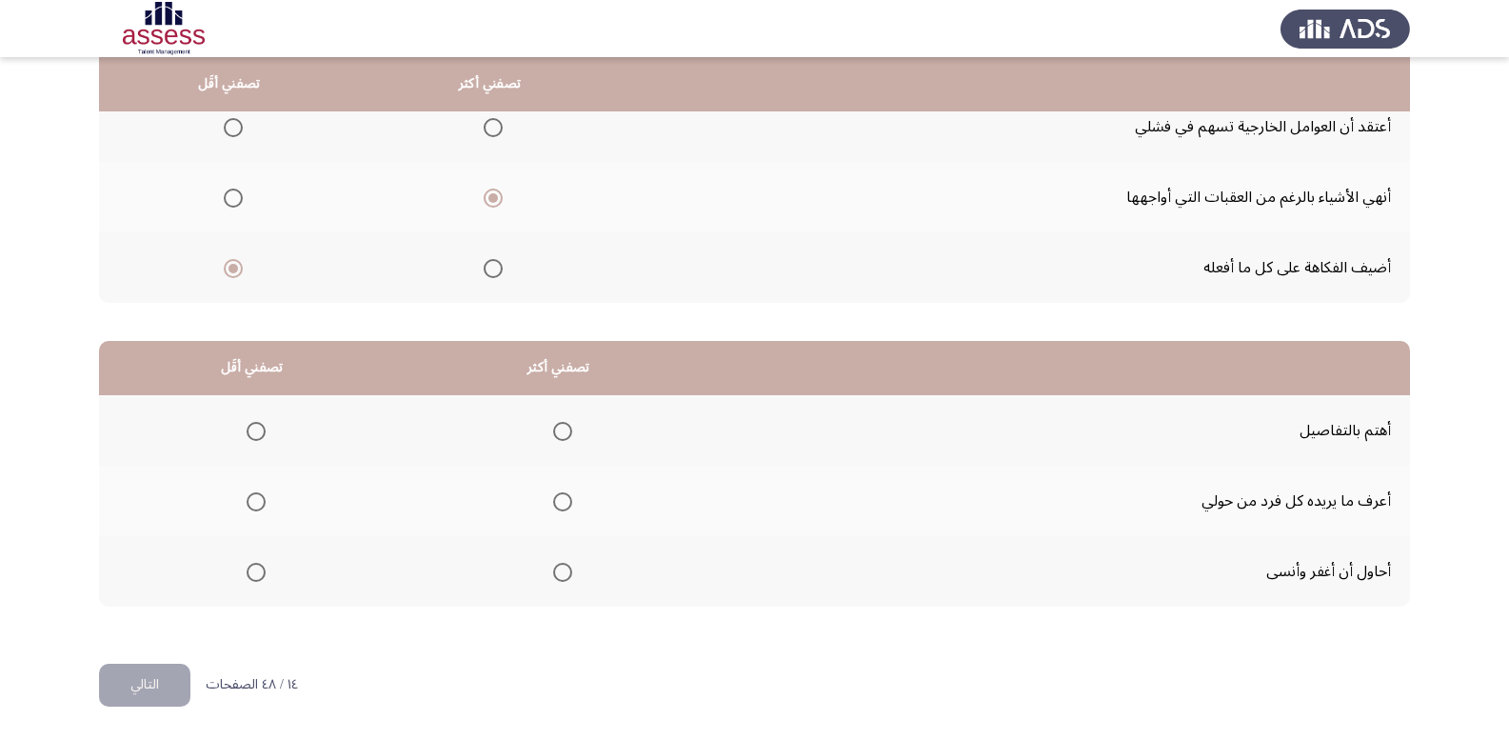
click at [260, 574] on span "Select an option" at bounding box center [256, 572] width 19 height 19
click at [260, 574] on input "Select an option" at bounding box center [256, 572] width 19 height 19
click at [561, 424] on span "Select an option" at bounding box center [562, 431] width 19 height 19
click at [561, 424] on input "Select an option" at bounding box center [562, 431] width 19 height 19
click at [155, 681] on button "التالي" at bounding box center [144, 685] width 91 height 43
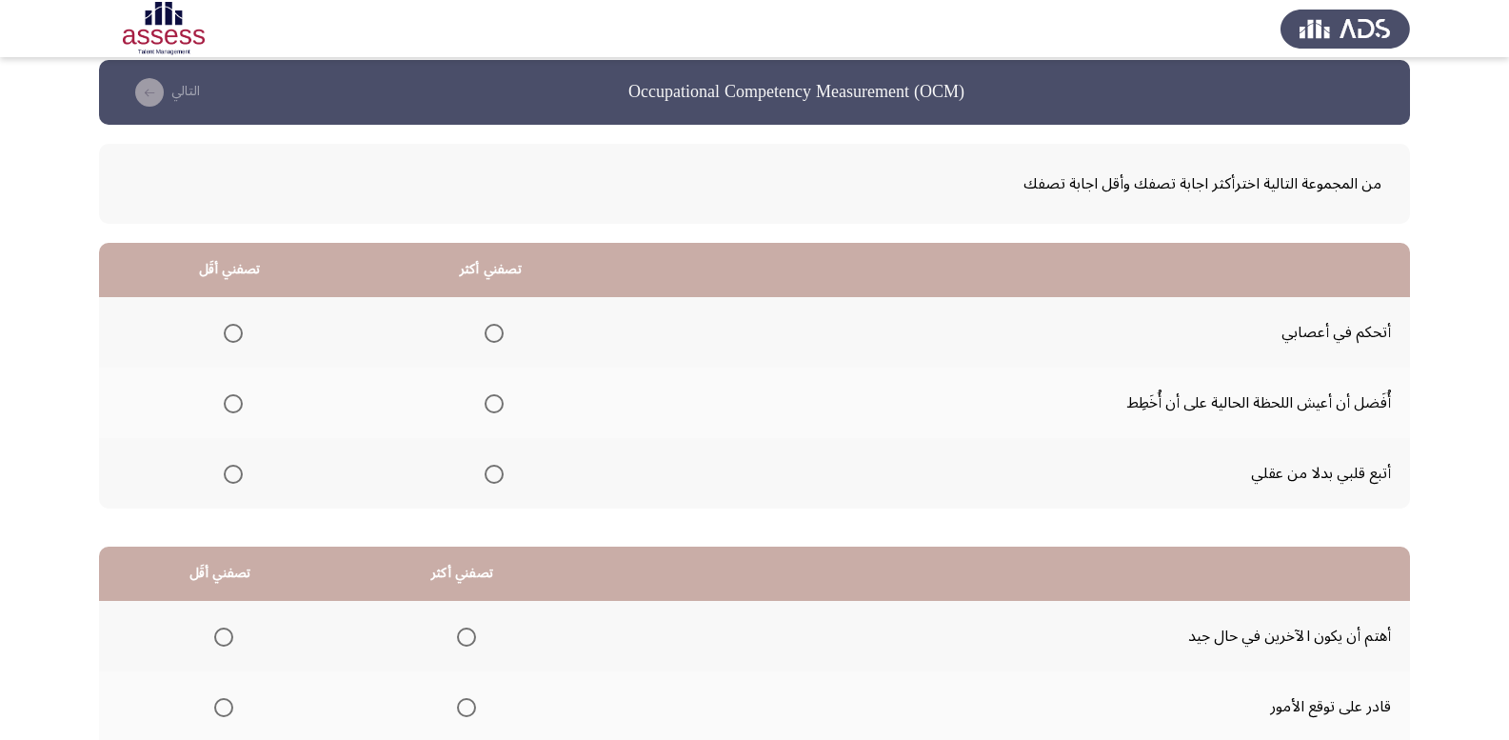
scroll to position [0, 0]
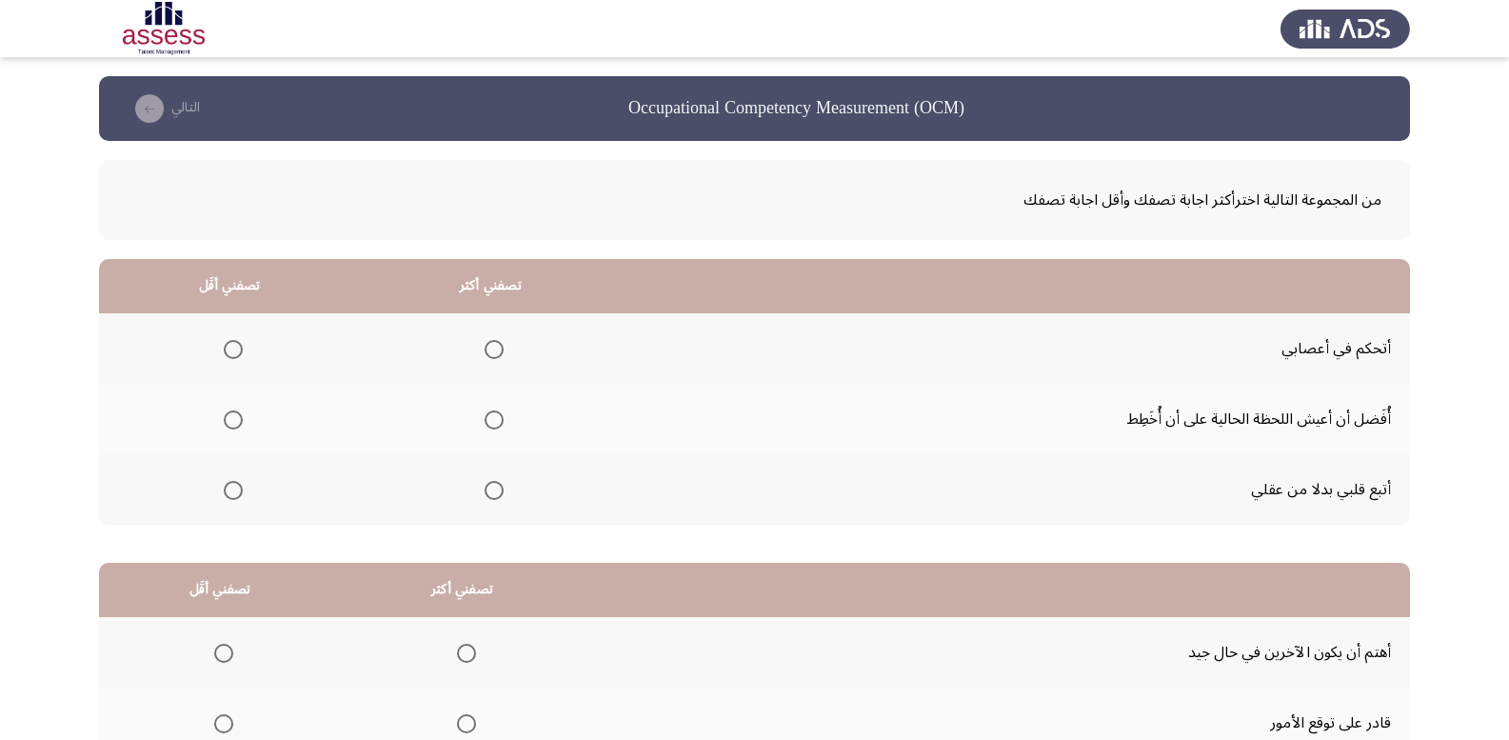
click at [232, 495] on span "Select an option" at bounding box center [233, 490] width 19 height 19
click at [232, 495] on input "Select an option" at bounding box center [233, 490] width 19 height 19
click at [488, 430] on mat-radio-group "Select an option" at bounding box center [490, 419] width 27 height 32
click at [492, 419] on span "Select an option" at bounding box center [494, 419] width 19 height 19
click at [492, 419] on input "Select an option" at bounding box center [494, 419] width 19 height 19
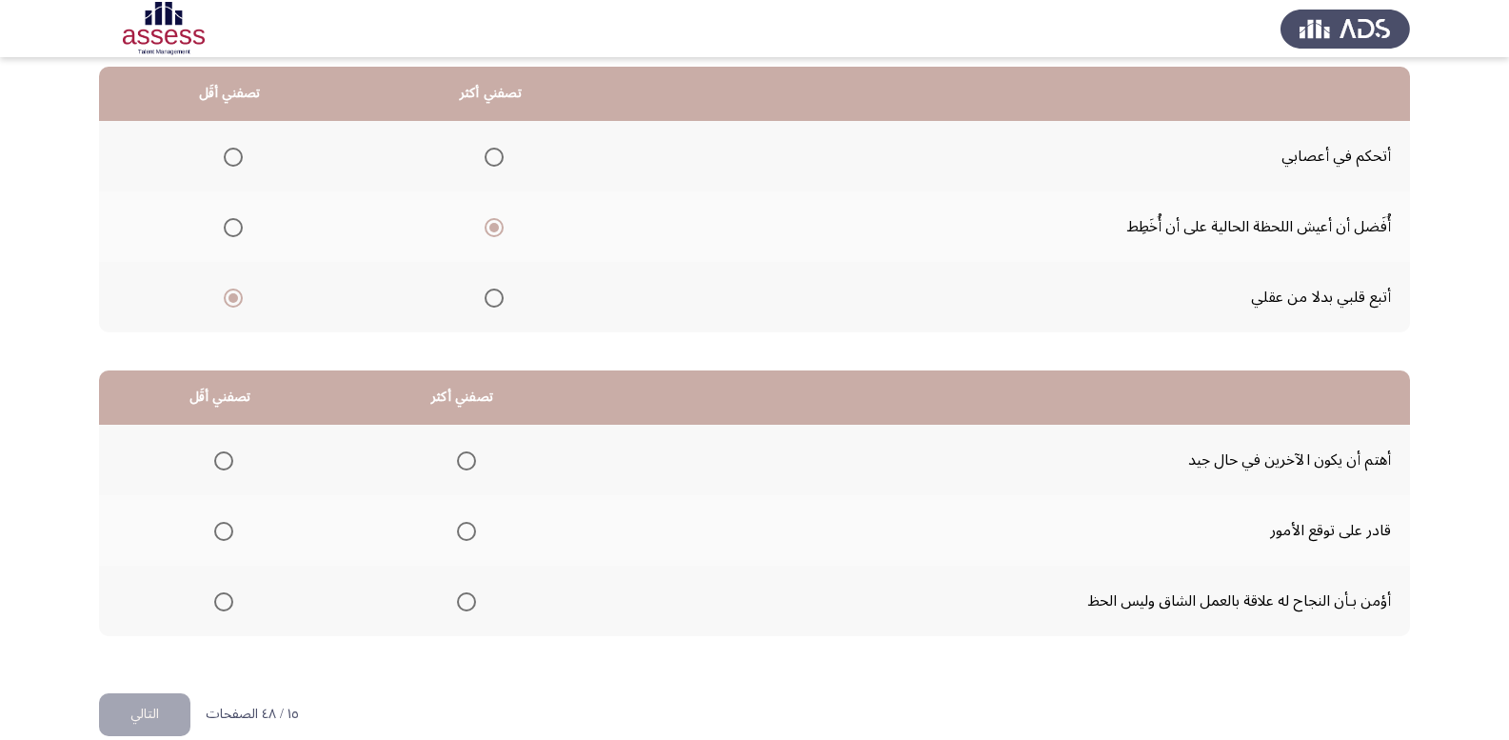
scroll to position [222, 0]
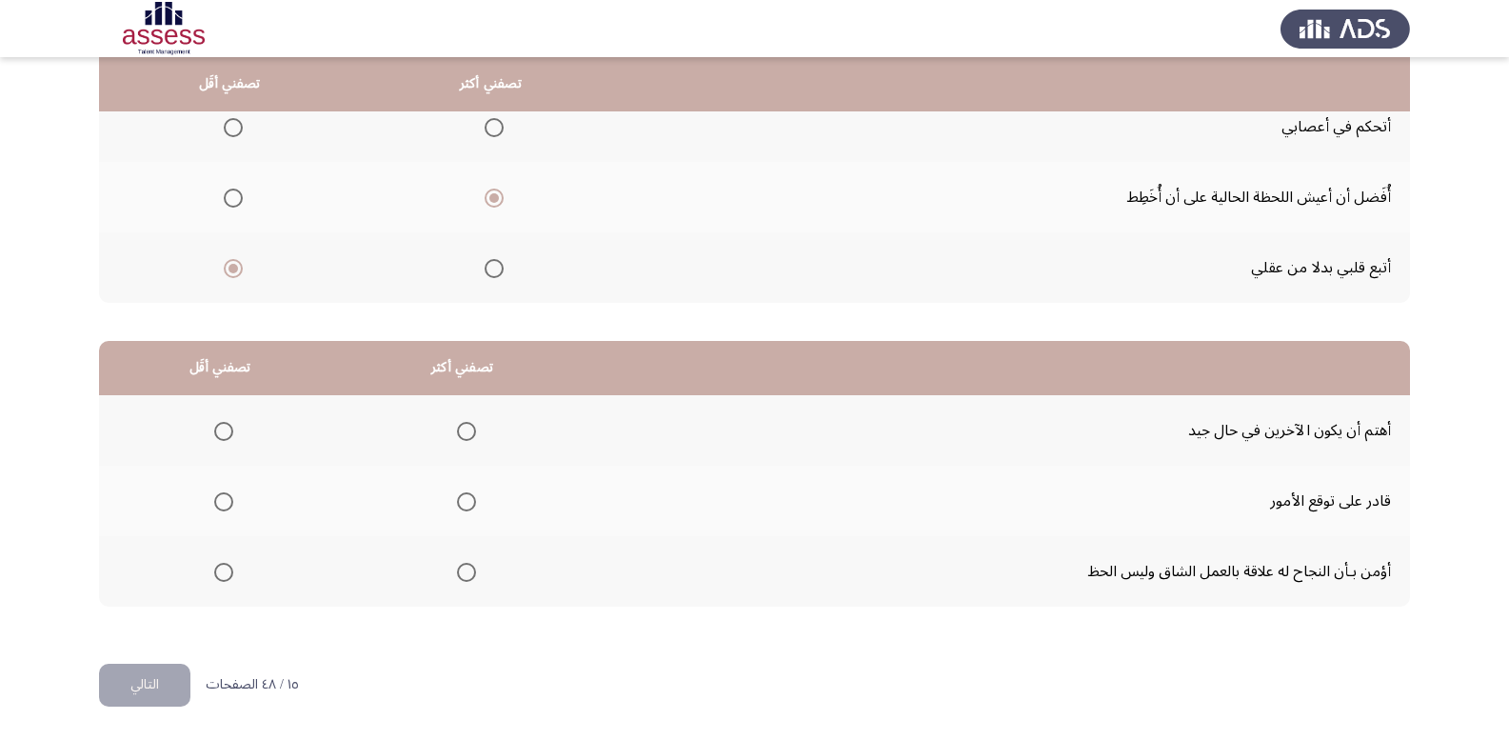
click at [461, 575] on span "Select an option" at bounding box center [466, 572] width 19 height 19
click at [461, 575] on input "Select an option" at bounding box center [466, 572] width 19 height 19
click at [221, 498] on span "Select an option" at bounding box center [223, 501] width 19 height 19
click at [221, 498] on input "Select an option" at bounding box center [223, 501] width 19 height 19
click at [147, 684] on button "التالي" at bounding box center [144, 685] width 91 height 43
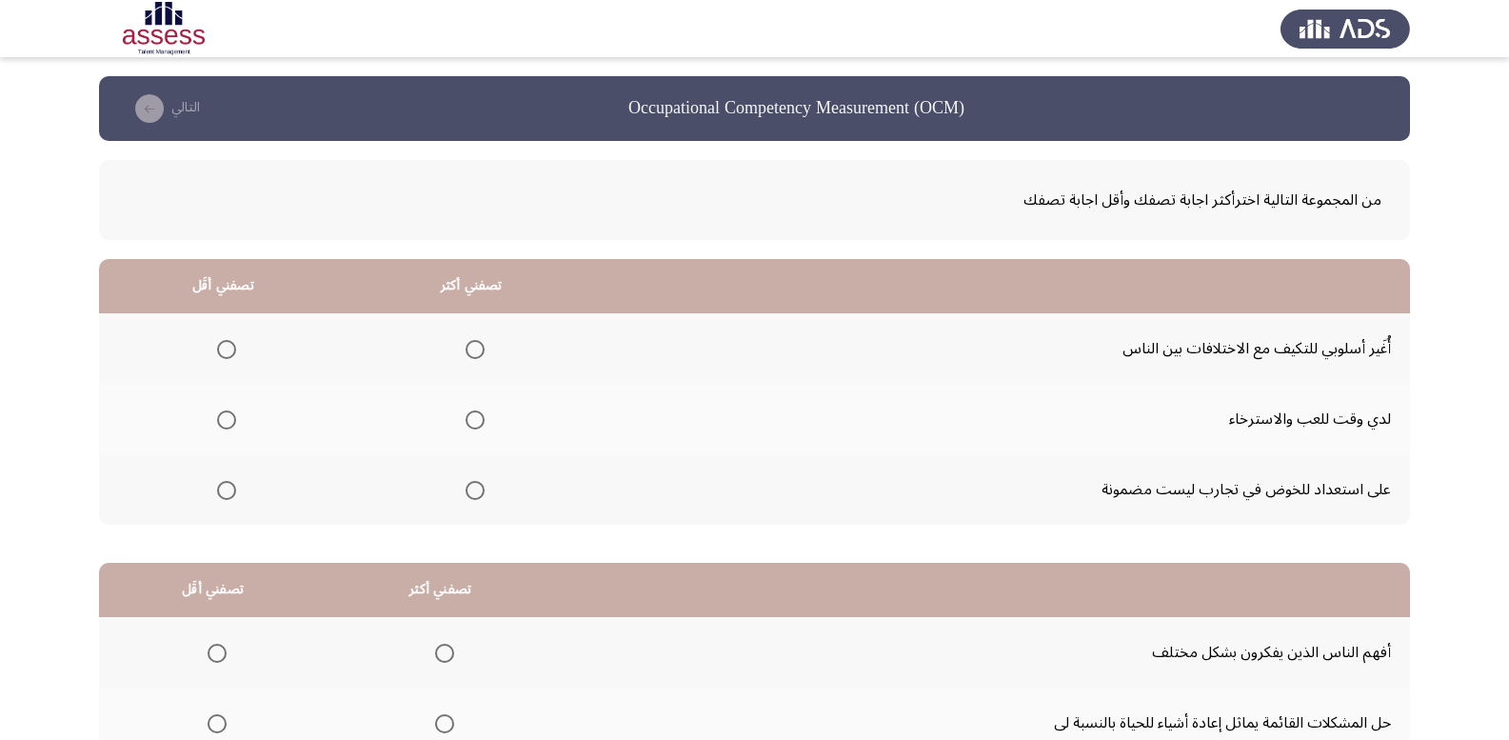
scroll to position [95, 0]
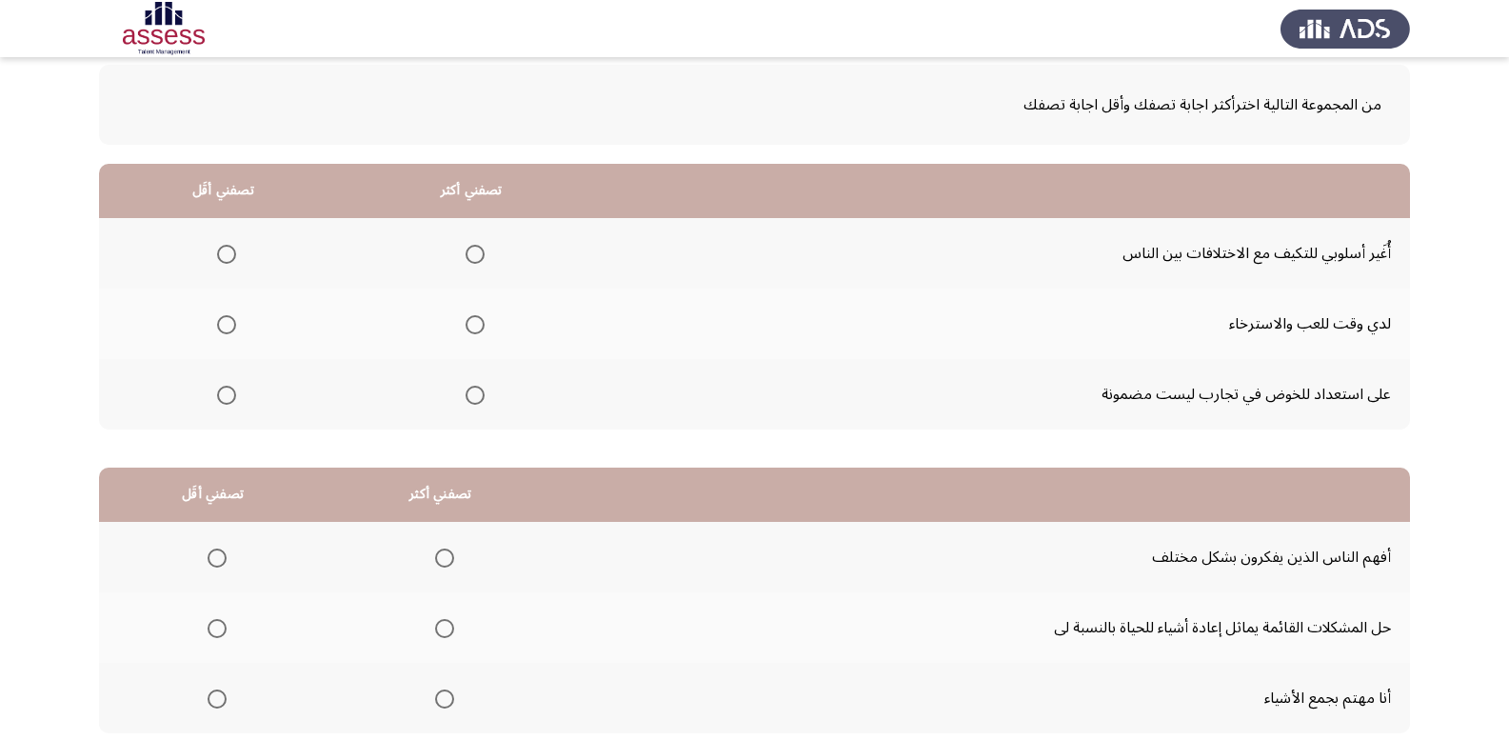
click at [225, 332] on span "Select an option" at bounding box center [226, 324] width 19 height 19
click at [225, 332] on input "Select an option" at bounding box center [226, 324] width 19 height 19
click at [471, 261] on span "Select an option" at bounding box center [475, 254] width 19 height 19
click at [471, 261] on input "Select an option" at bounding box center [475, 254] width 19 height 19
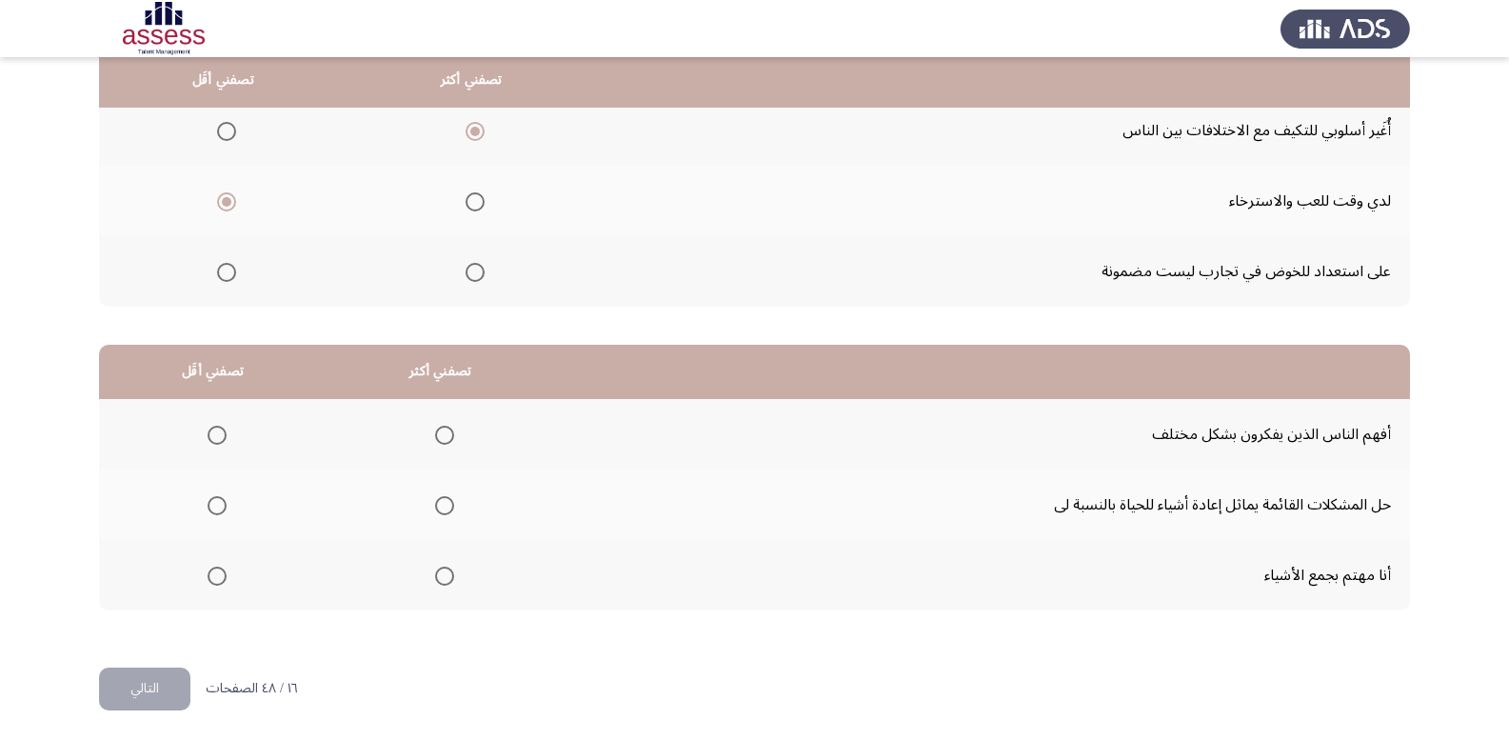
scroll to position [222, 0]
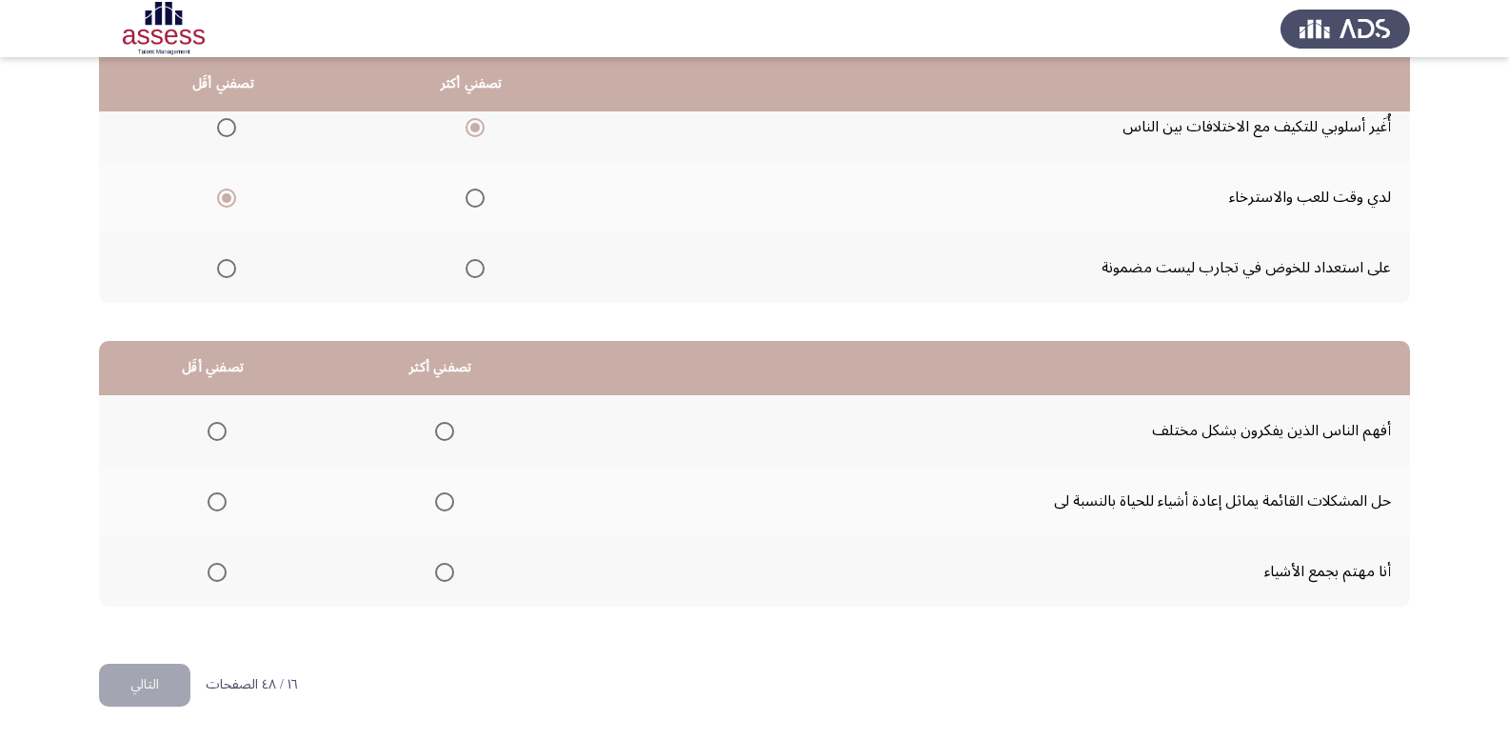
click at [440, 498] on span "Select an option" at bounding box center [444, 501] width 19 height 19
click at [440, 498] on input "Select an option" at bounding box center [444, 501] width 19 height 19
click at [216, 576] on span "Select an option" at bounding box center [217, 572] width 19 height 19
click at [216, 576] on input "Select an option" at bounding box center [217, 572] width 19 height 19
click at [159, 669] on button "التالي" at bounding box center [144, 685] width 91 height 43
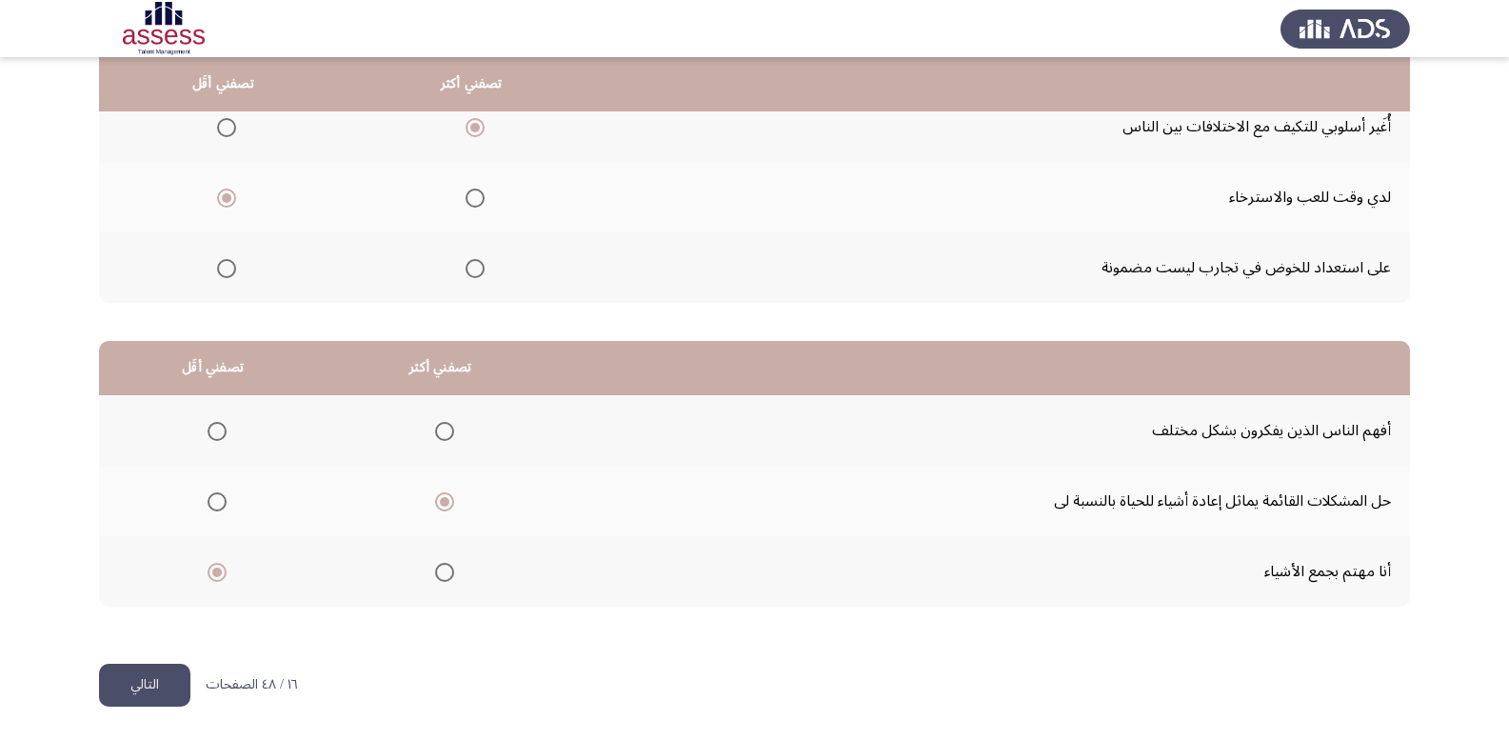
scroll to position [0, 0]
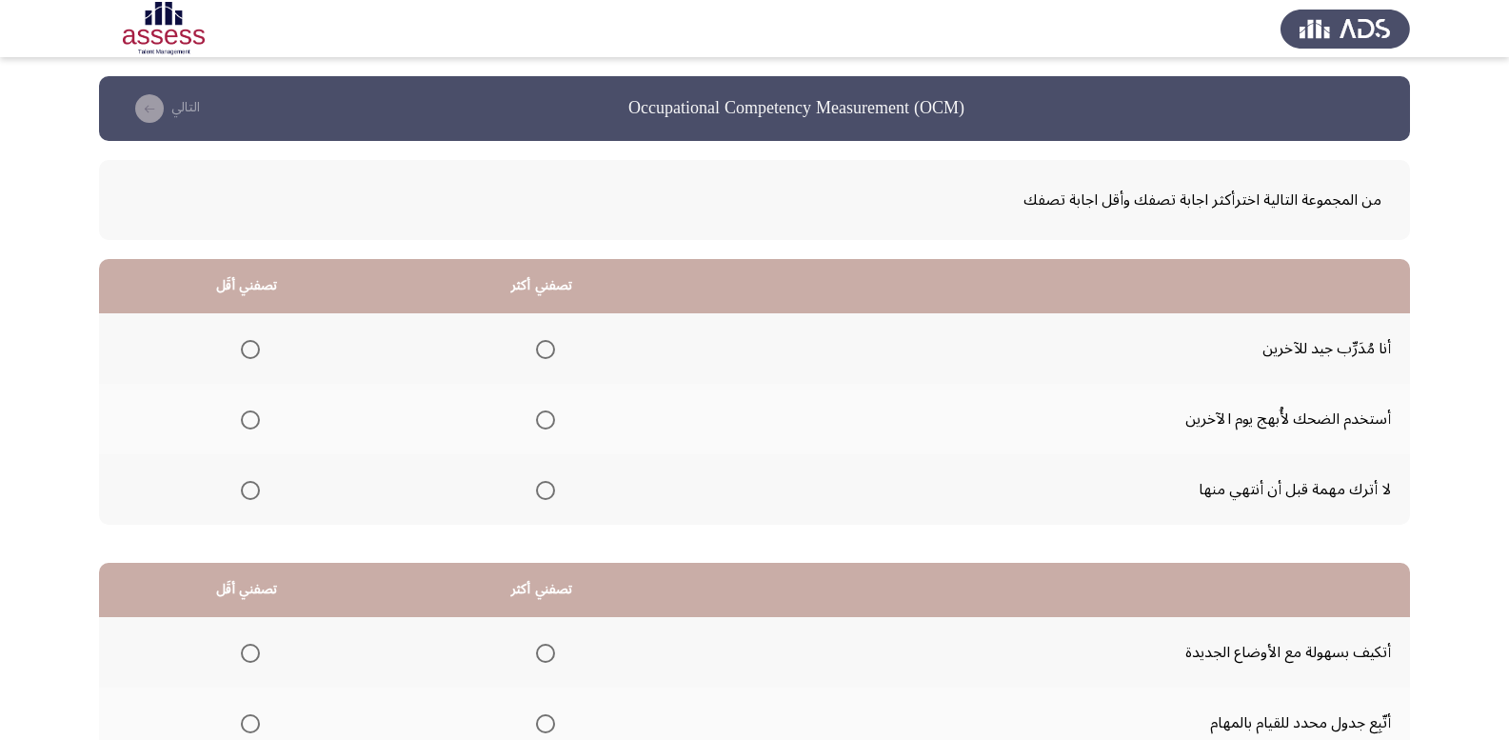
click at [541, 493] on span "Select an option" at bounding box center [545, 490] width 19 height 19
click at [541, 493] on input "Select an option" at bounding box center [545, 490] width 19 height 19
click at [250, 416] on span "Select an option" at bounding box center [250, 419] width 19 height 19
click at [250, 416] on input "Select an option" at bounding box center [250, 419] width 19 height 19
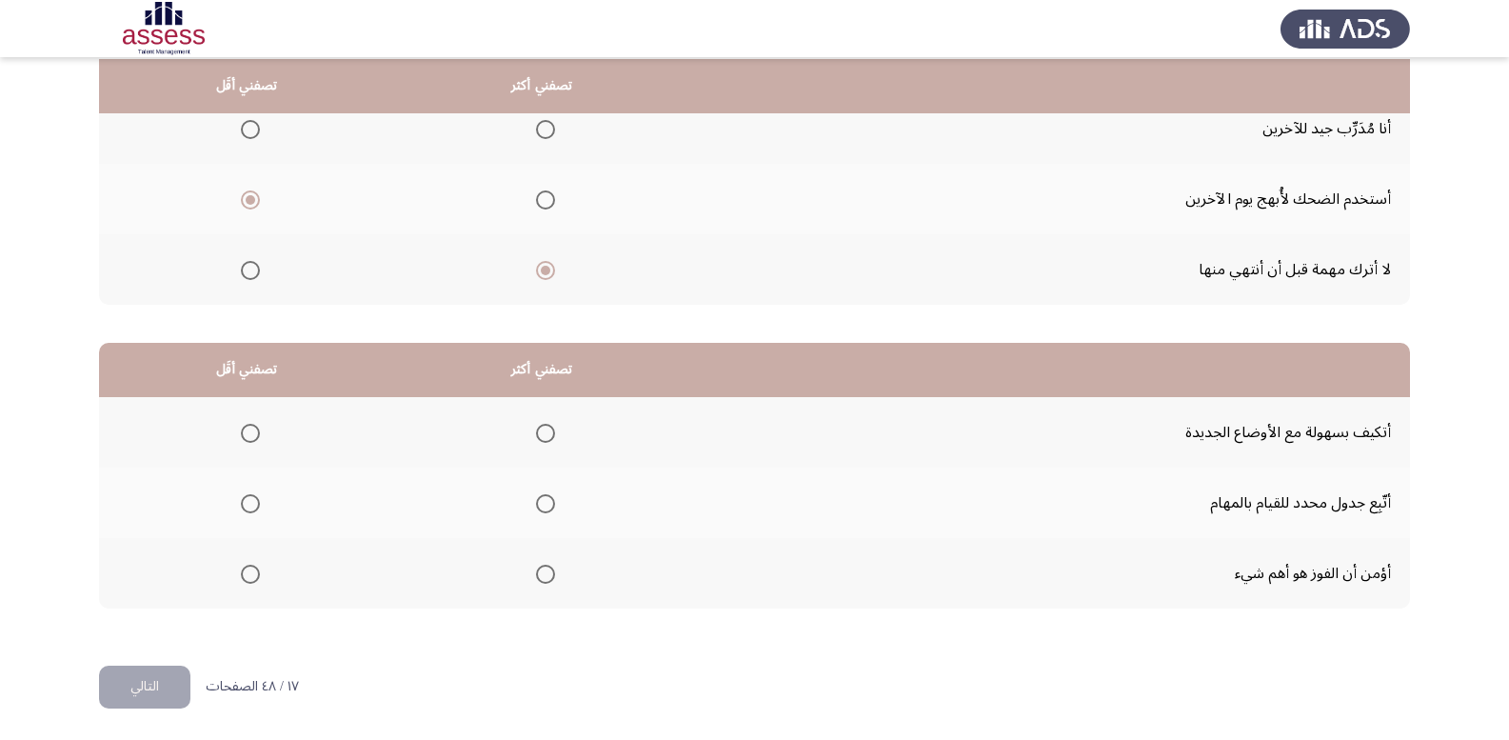
scroll to position [222, 0]
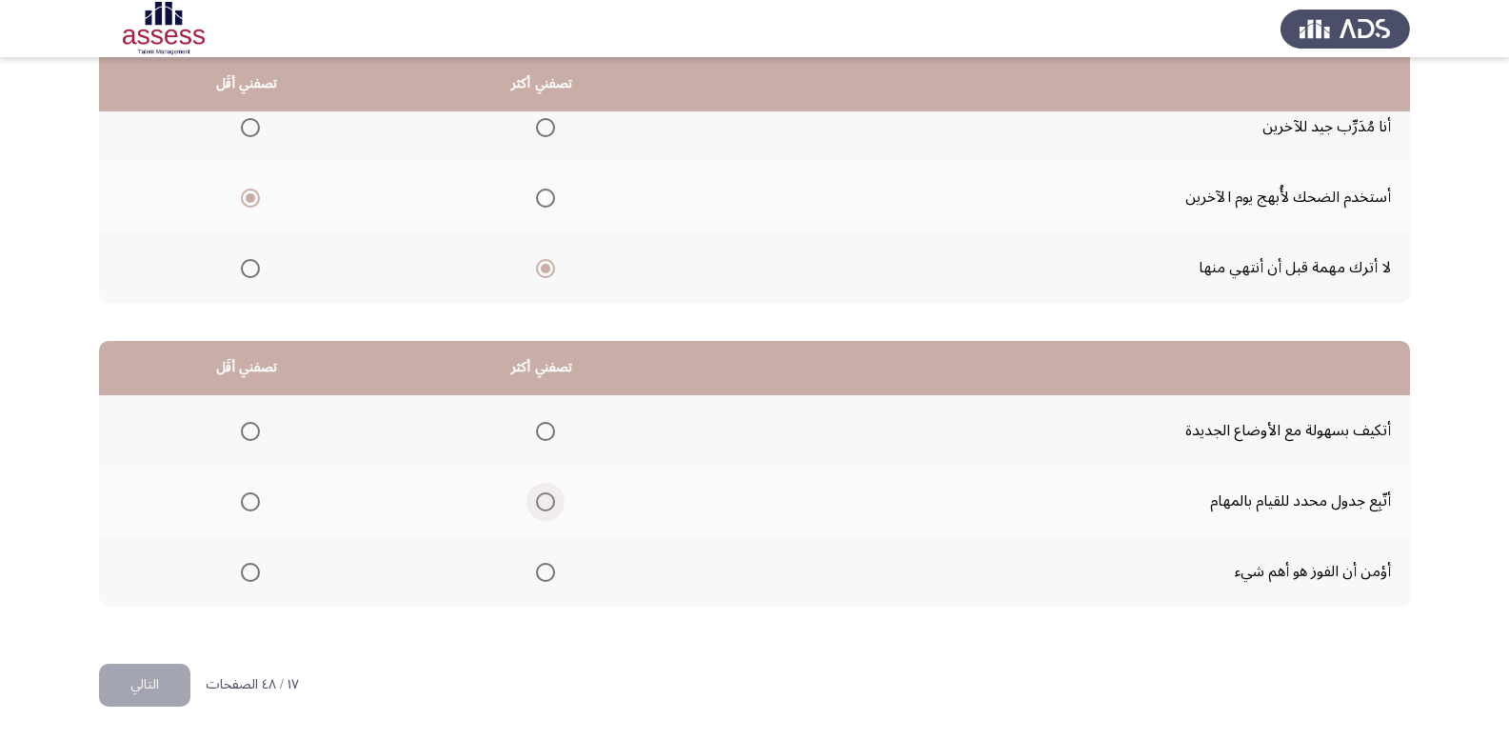
click at [544, 509] on span "Select an option" at bounding box center [545, 501] width 19 height 19
click at [544, 509] on input "Select an option" at bounding box center [545, 501] width 19 height 19
click at [259, 435] on span "Select an option" at bounding box center [250, 431] width 19 height 19
click at [259, 435] on input "Select an option" at bounding box center [250, 431] width 19 height 19
click at [178, 669] on button "التالي" at bounding box center [144, 685] width 91 height 43
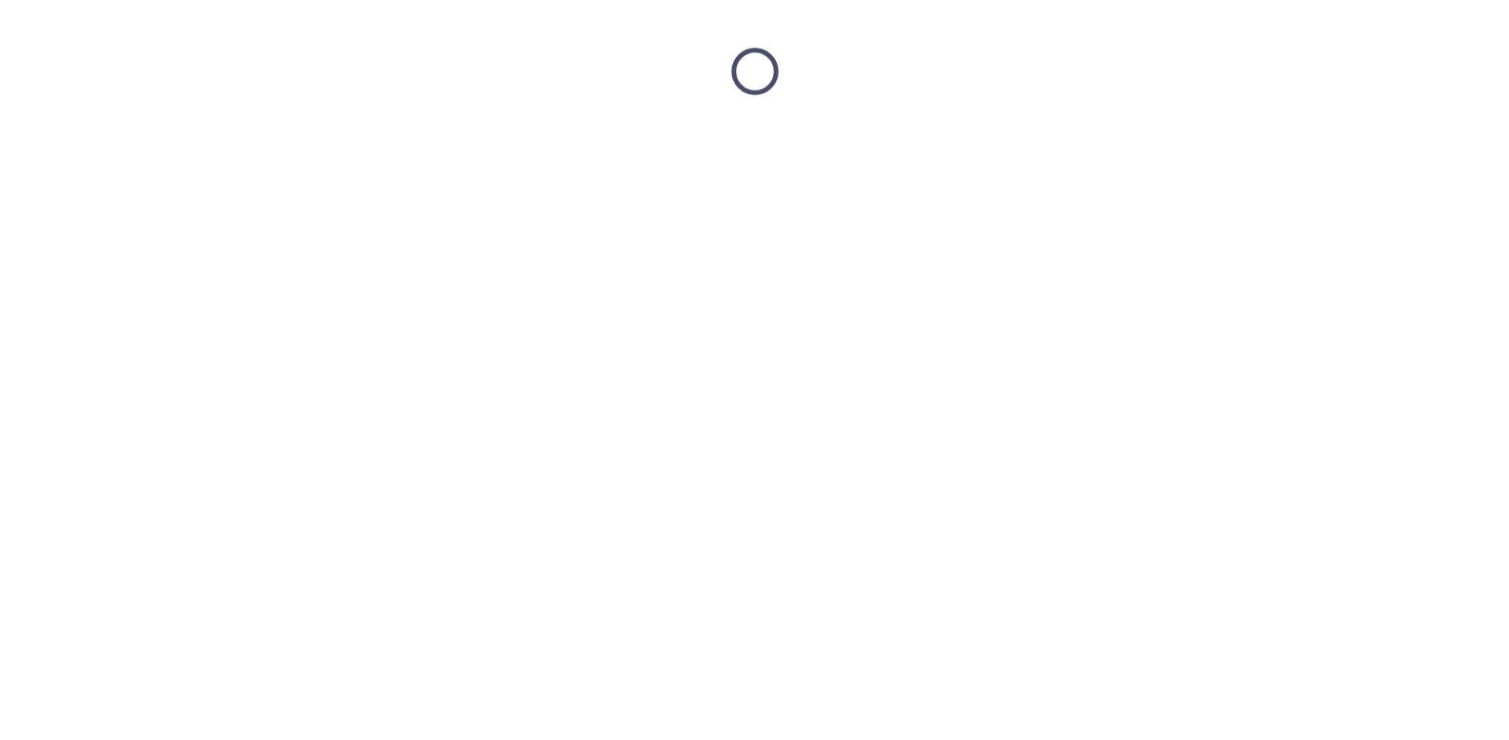
scroll to position [0, 0]
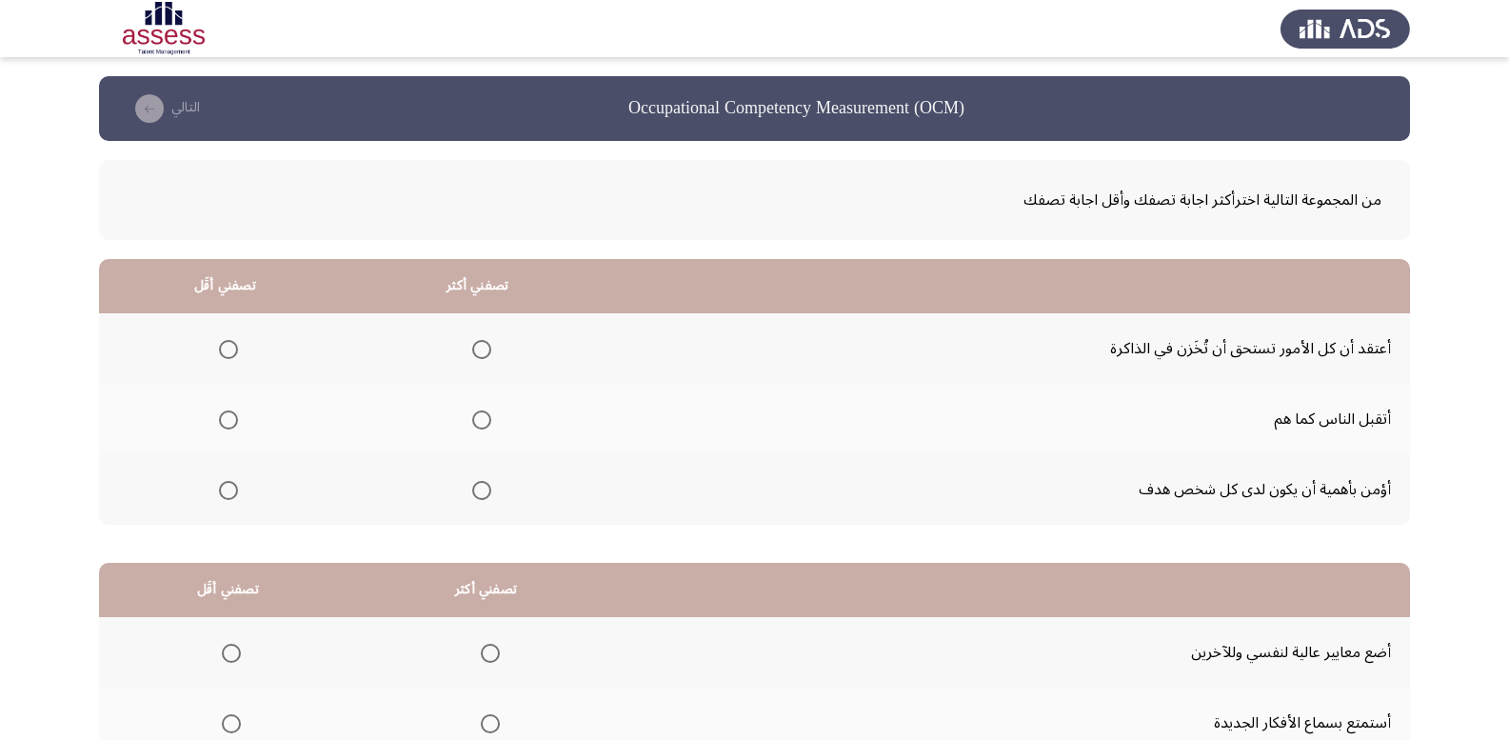
click at [229, 358] on span "Select an option" at bounding box center [228, 349] width 19 height 19
click at [229, 358] on input "Select an option" at bounding box center [228, 349] width 19 height 19
click at [481, 498] on mat-radio-group "Select an option" at bounding box center [478, 489] width 27 height 32
click at [482, 498] on span "Select an option" at bounding box center [481, 490] width 19 height 19
click at [482, 498] on input "Select an option" at bounding box center [481, 490] width 19 height 19
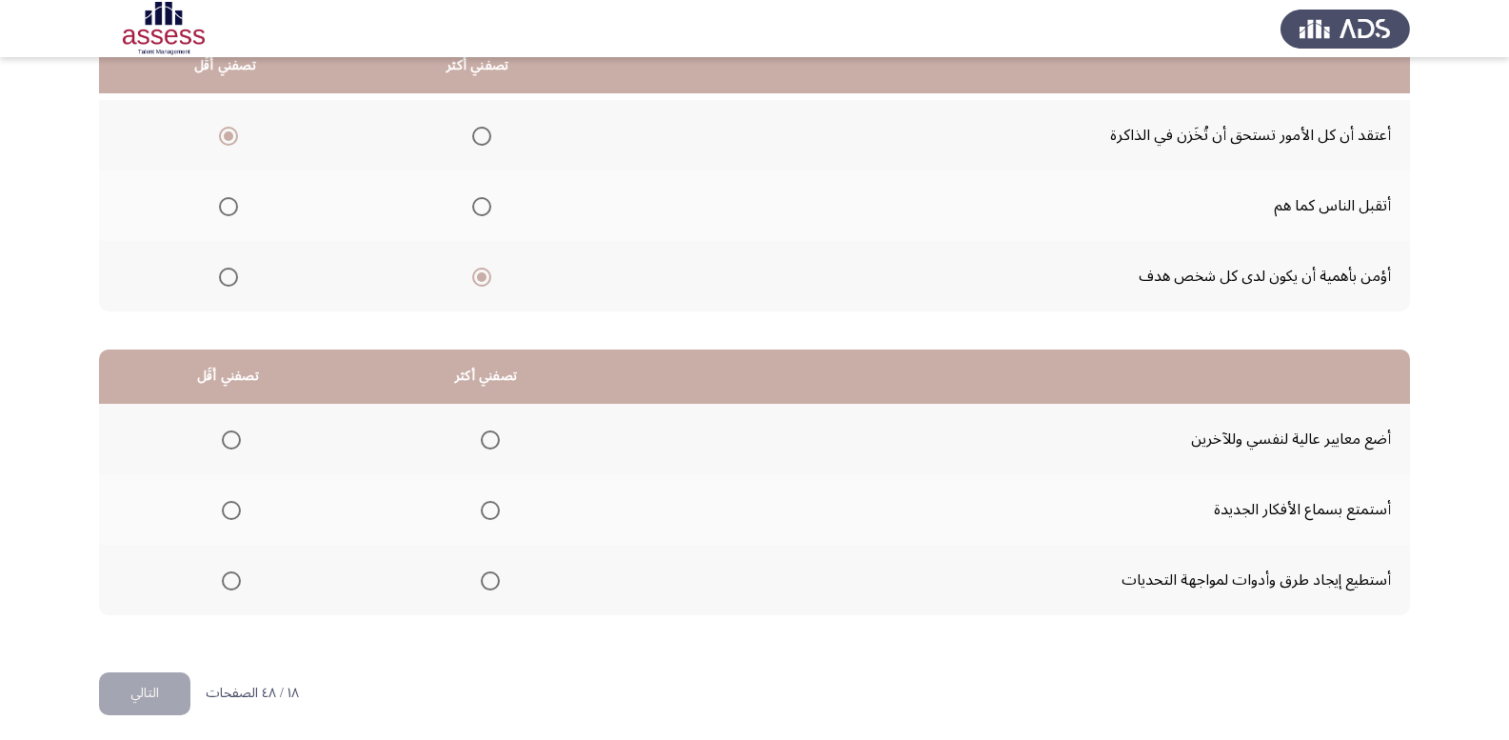
scroll to position [222, 0]
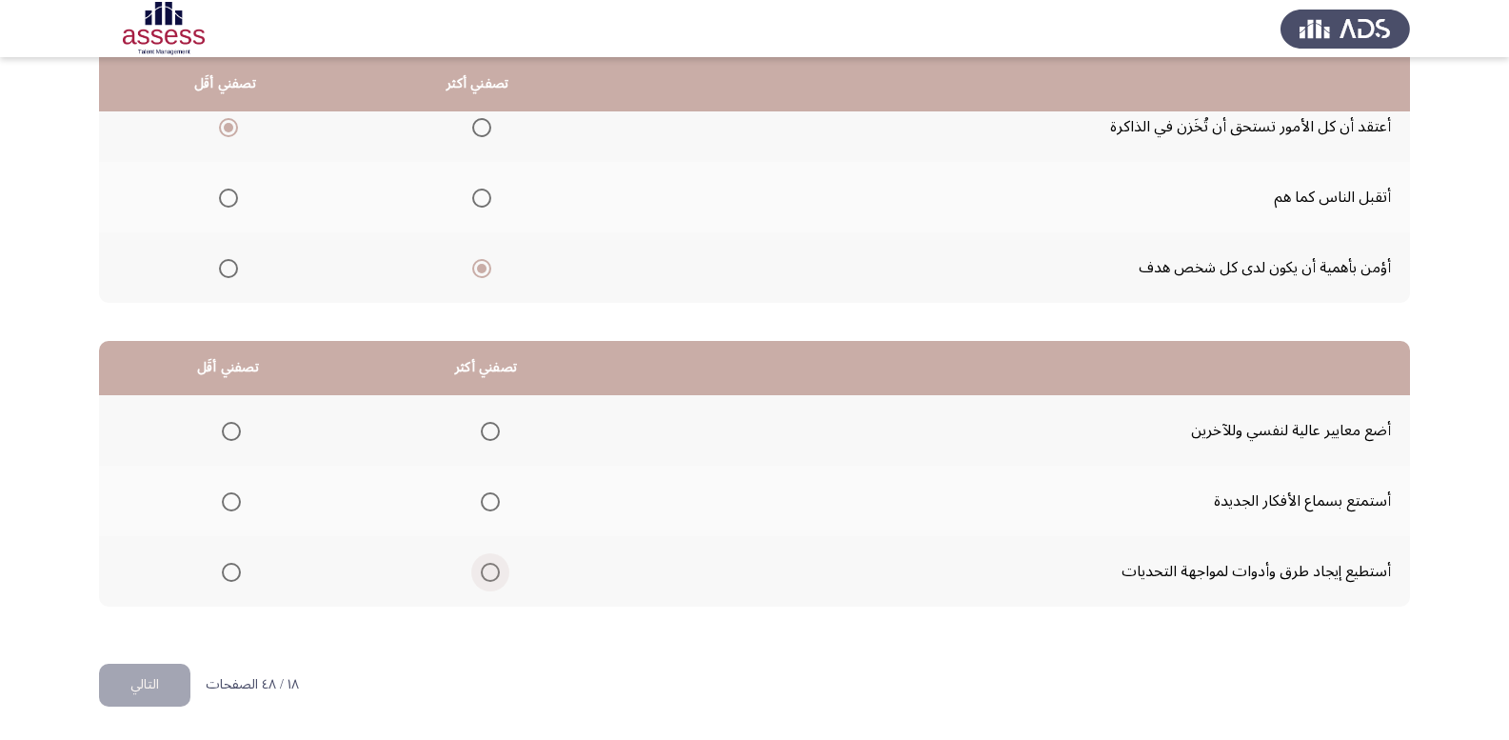
click at [487, 571] on span "Select an option" at bounding box center [490, 572] width 19 height 19
click at [487, 571] on input "Select an option" at bounding box center [490, 572] width 19 height 19
click at [236, 430] on span "Select an option" at bounding box center [231, 431] width 19 height 19
click at [236, 430] on input "Select an option" at bounding box center [231, 431] width 19 height 19
click at [148, 674] on button "التالي" at bounding box center [144, 685] width 91 height 43
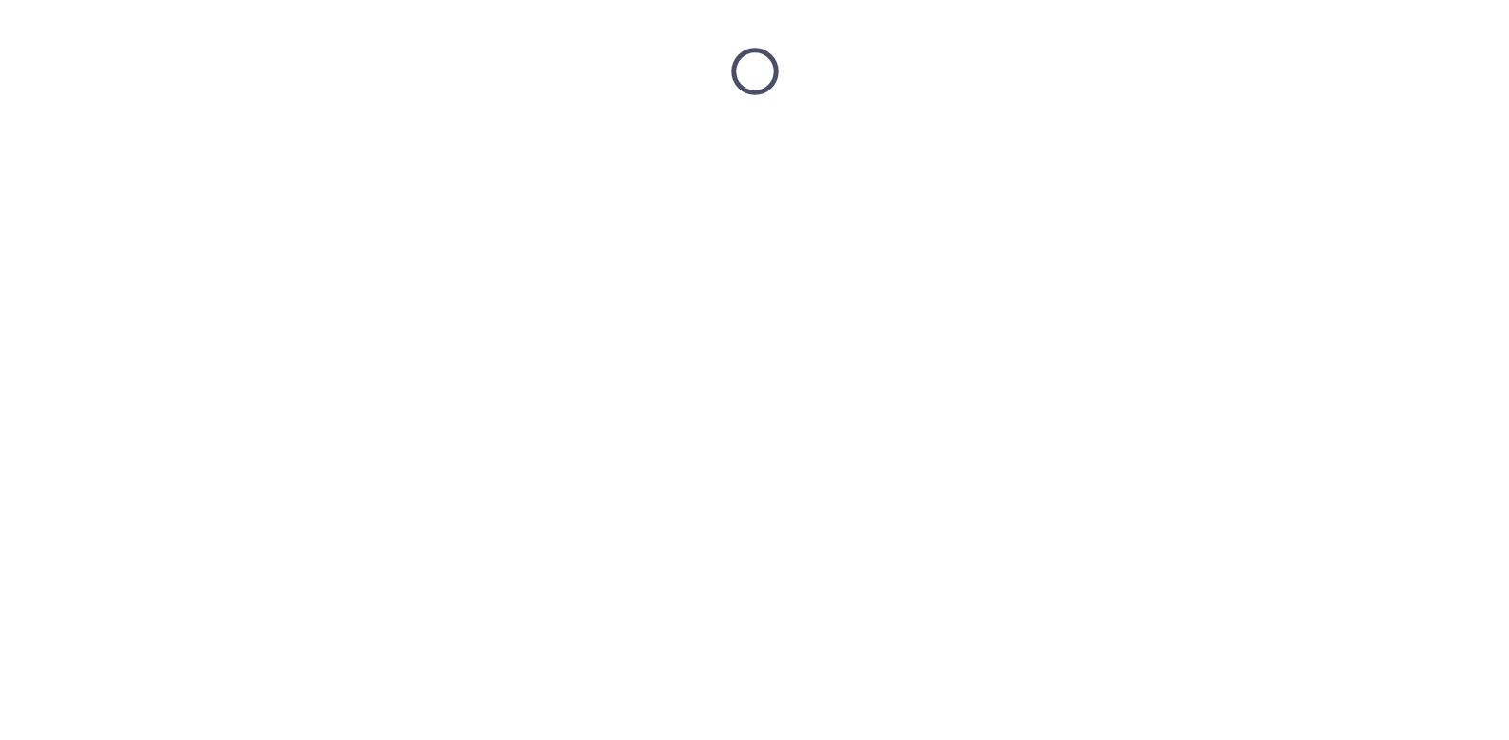
scroll to position [0, 0]
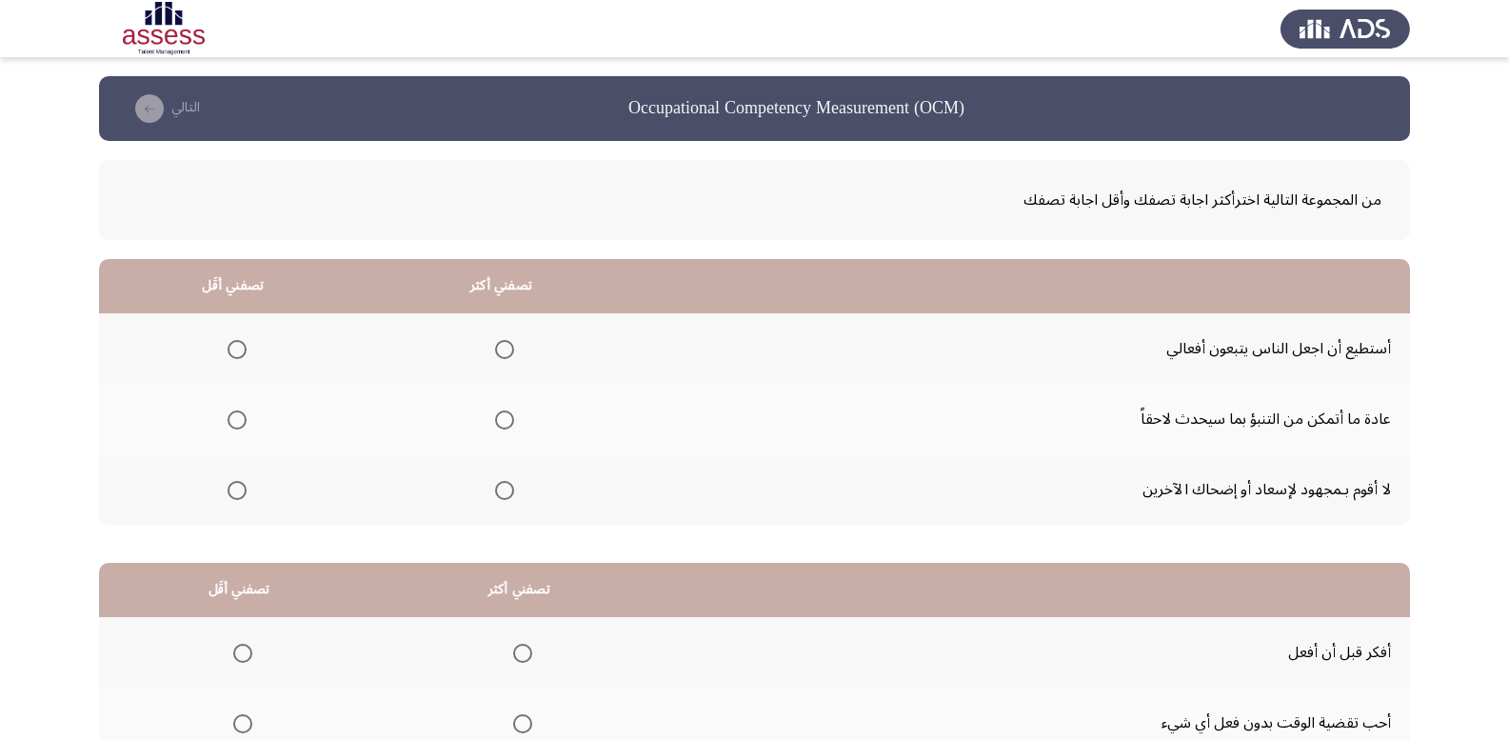
click at [234, 353] on span "Select an option" at bounding box center [237, 349] width 19 height 19
click at [234, 353] on input "Select an option" at bounding box center [237, 349] width 19 height 19
click at [495, 489] on span "Select an option" at bounding box center [504, 490] width 19 height 19
click at [495, 489] on input "Select an option" at bounding box center [504, 490] width 19 height 19
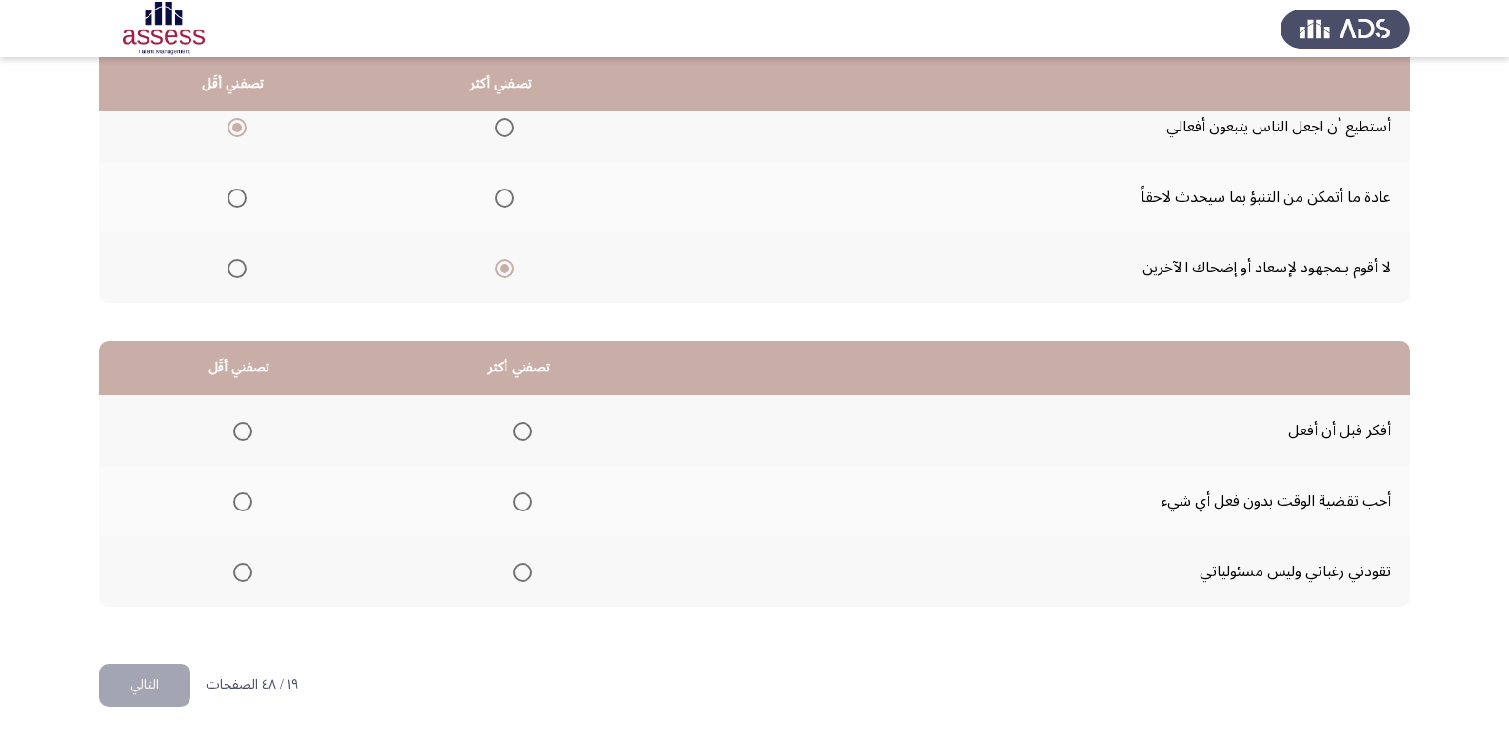
click at [513, 435] on span "Select an option" at bounding box center [522, 431] width 19 height 19
click at [513, 435] on input "Select an option" at bounding box center [522, 431] width 19 height 19
click at [233, 570] on span "Select an option" at bounding box center [242, 572] width 19 height 19
click at [233, 570] on input "Select an option" at bounding box center [242, 572] width 19 height 19
click at [138, 688] on button "التالي" at bounding box center [144, 685] width 91 height 43
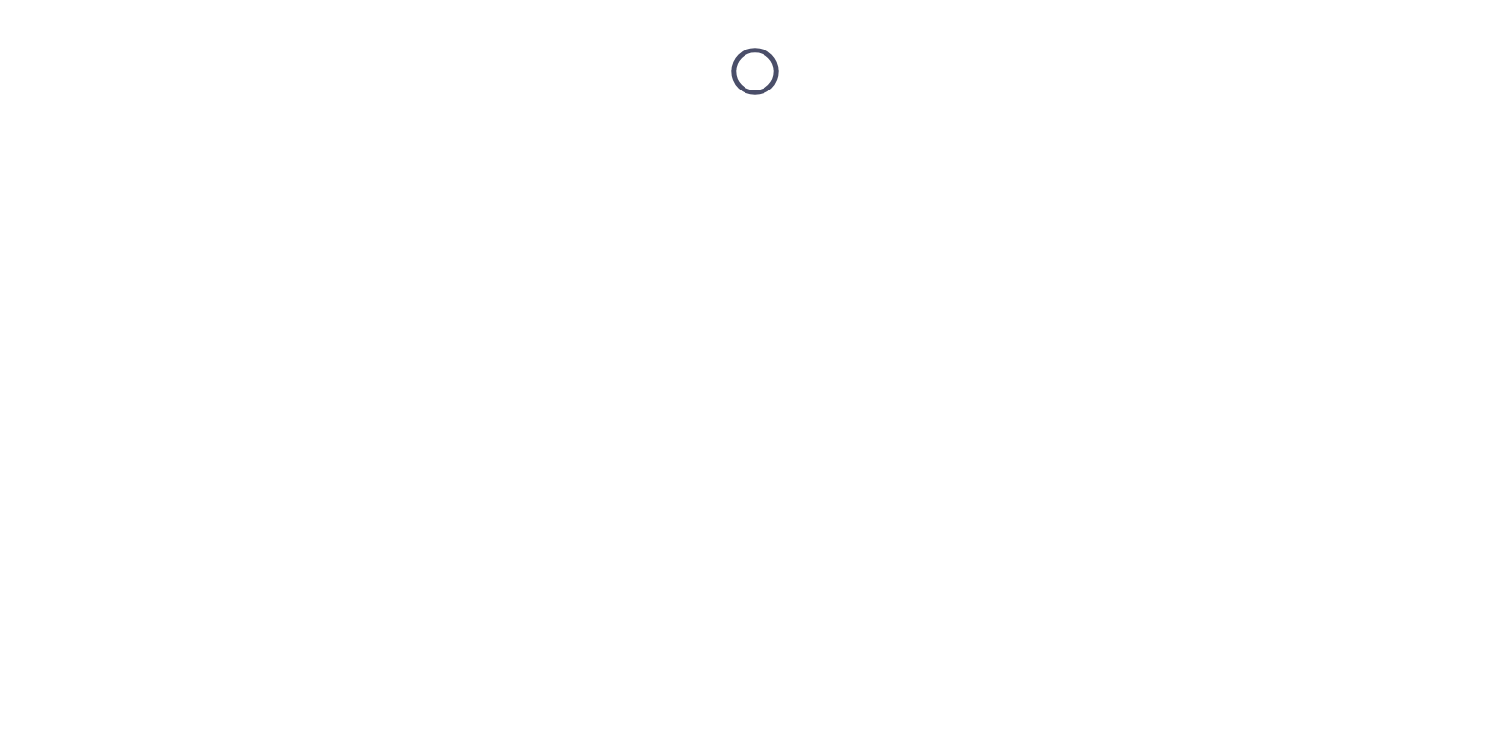
scroll to position [0, 0]
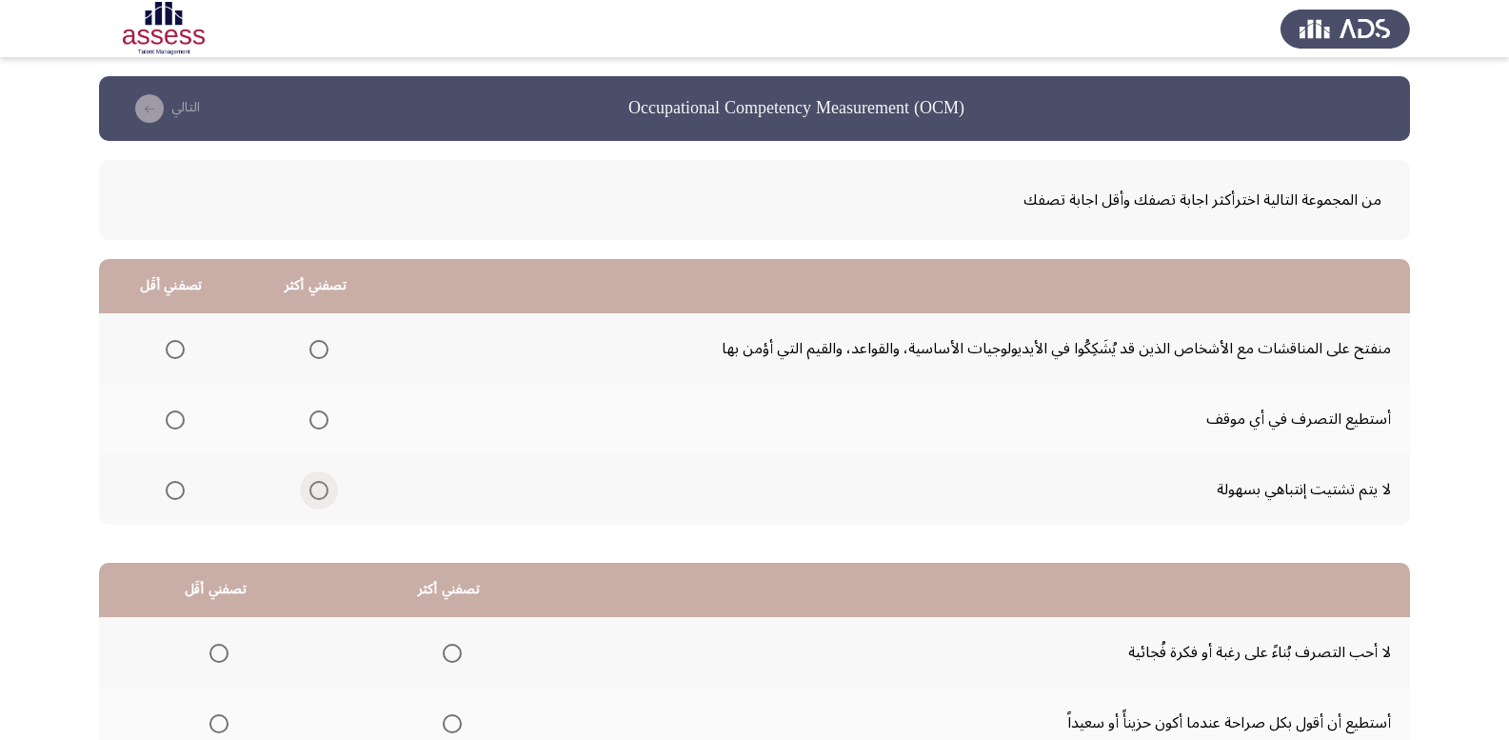
click at [317, 490] on span "Select an option" at bounding box center [319, 490] width 19 height 19
click at [317, 490] on input "Select an option" at bounding box center [319, 490] width 19 height 19
click at [177, 351] on span "Select an option" at bounding box center [175, 349] width 19 height 19
click at [177, 351] on input "Select an option" at bounding box center [175, 349] width 19 height 19
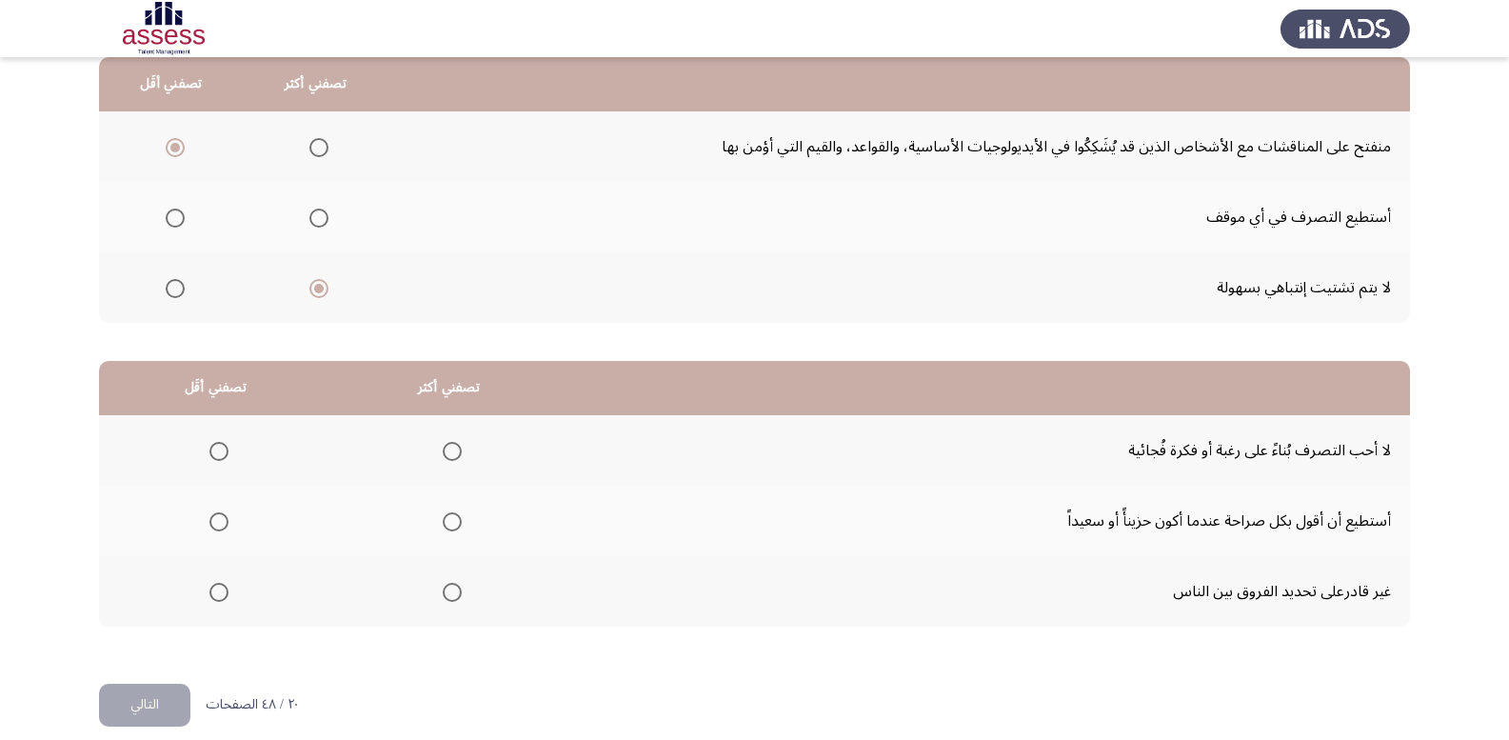
scroll to position [222, 0]
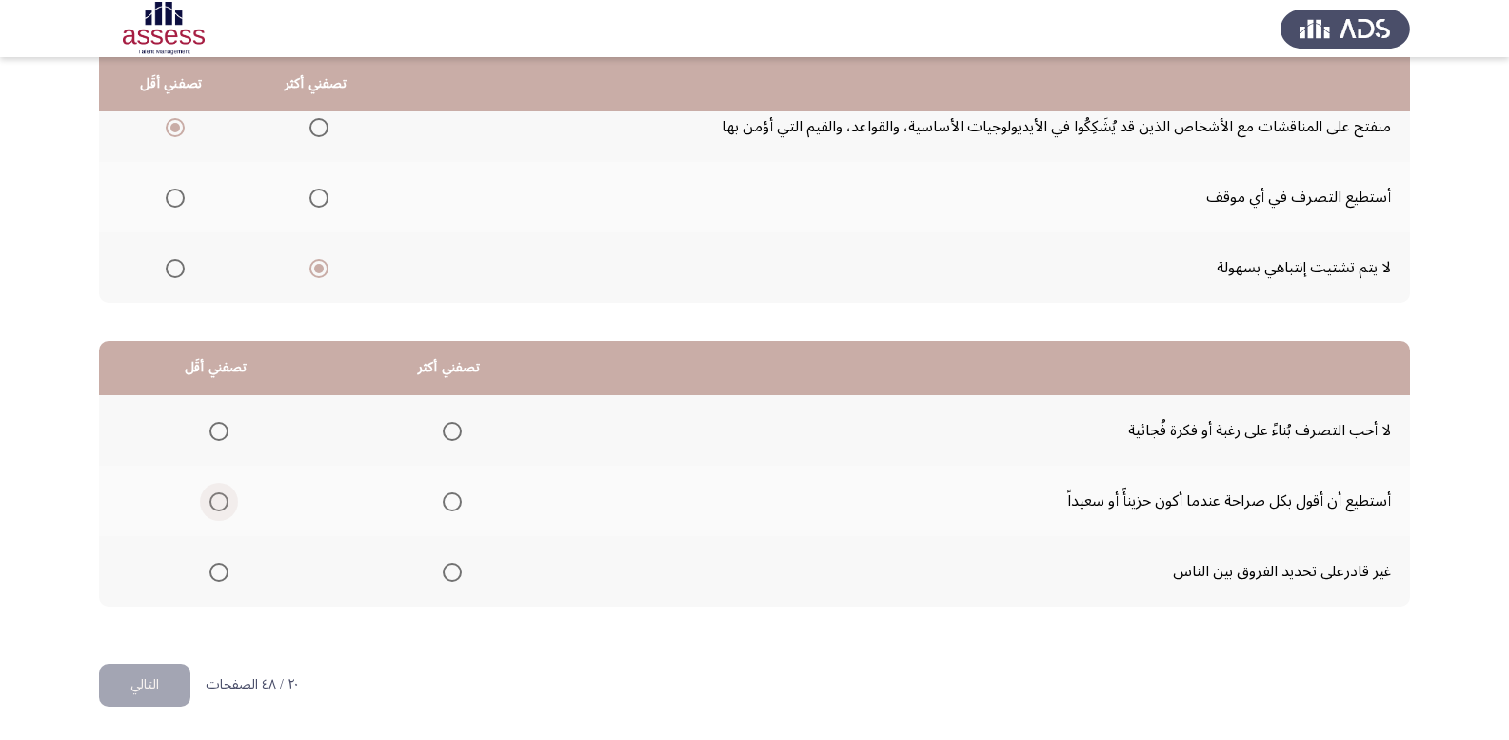
click at [221, 503] on span "Select an option" at bounding box center [219, 501] width 19 height 19
click at [221, 503] on input "Select an option" at bounding box center [219, 501] width 19 height 19
click at [452, 439] on span "Select an option" at bounding box center [452, 431] width 19 height 19
click at [452, 439] on input "Select an option" at bounding box center [452, 431] width 19 height 19
click at [137, 686] on button "التالي" at bounding box center [144, 685] width 91 height 43
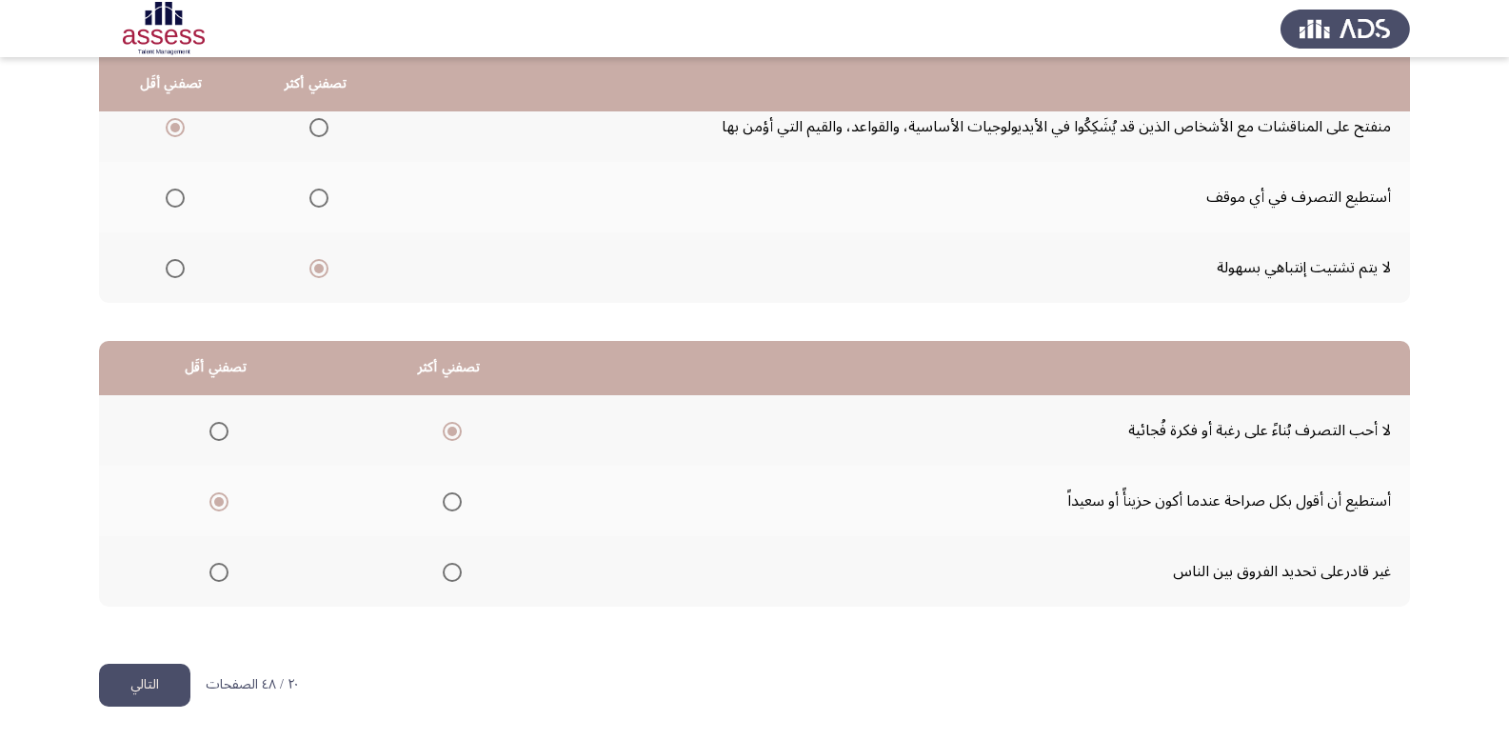
scroll to position [0, 0]
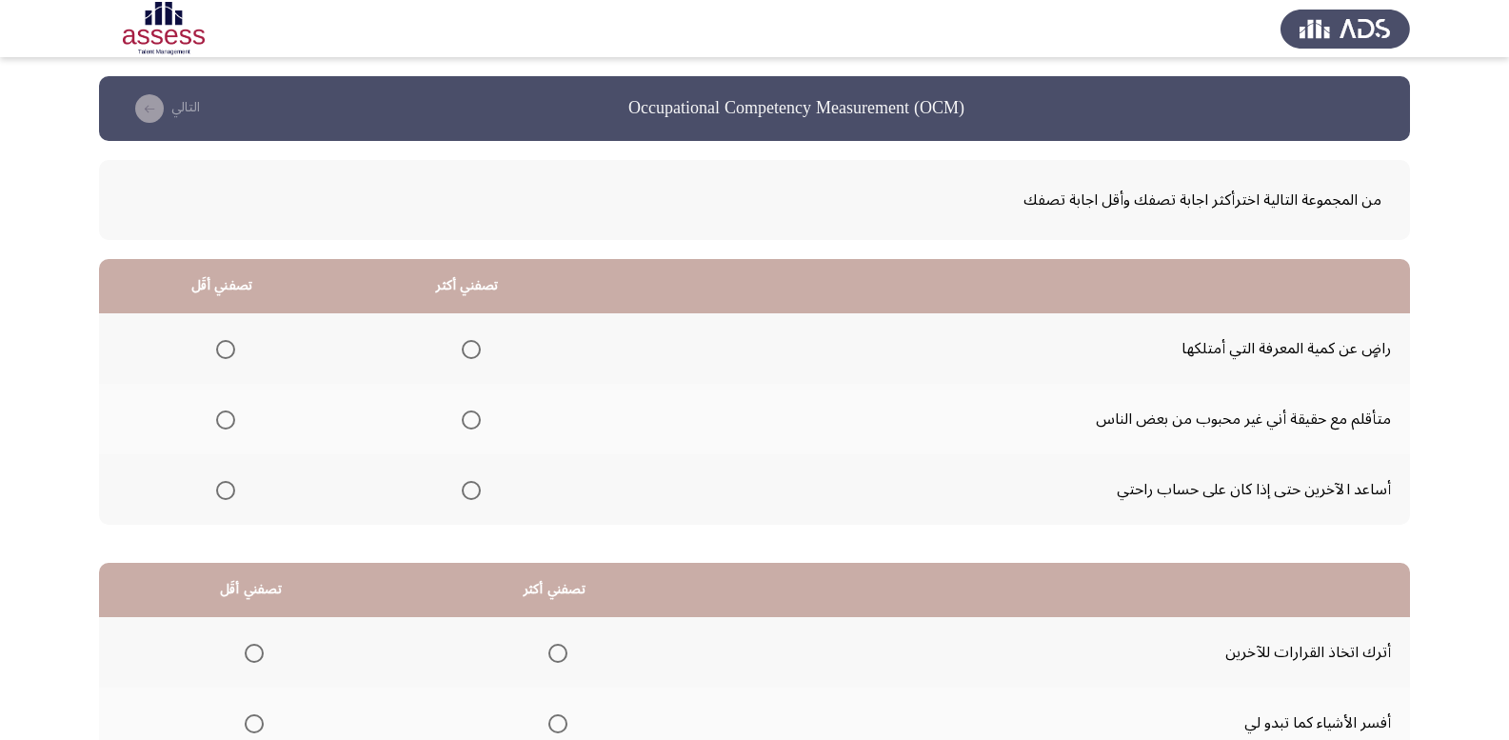
click at [230, 492] on span "Select an option" at bounding box center [225, 490] width 19 height 19
click at [230, 492] on input "Select an option" at bounding box center [225, 490] width 19 height 19
click at [464, 355] on span "Select an option" at bounding box center [471, 349] width 19 height 19
click at [464, 355] on input "Select an option" at bounding box center [471, 349] width 19 height 19
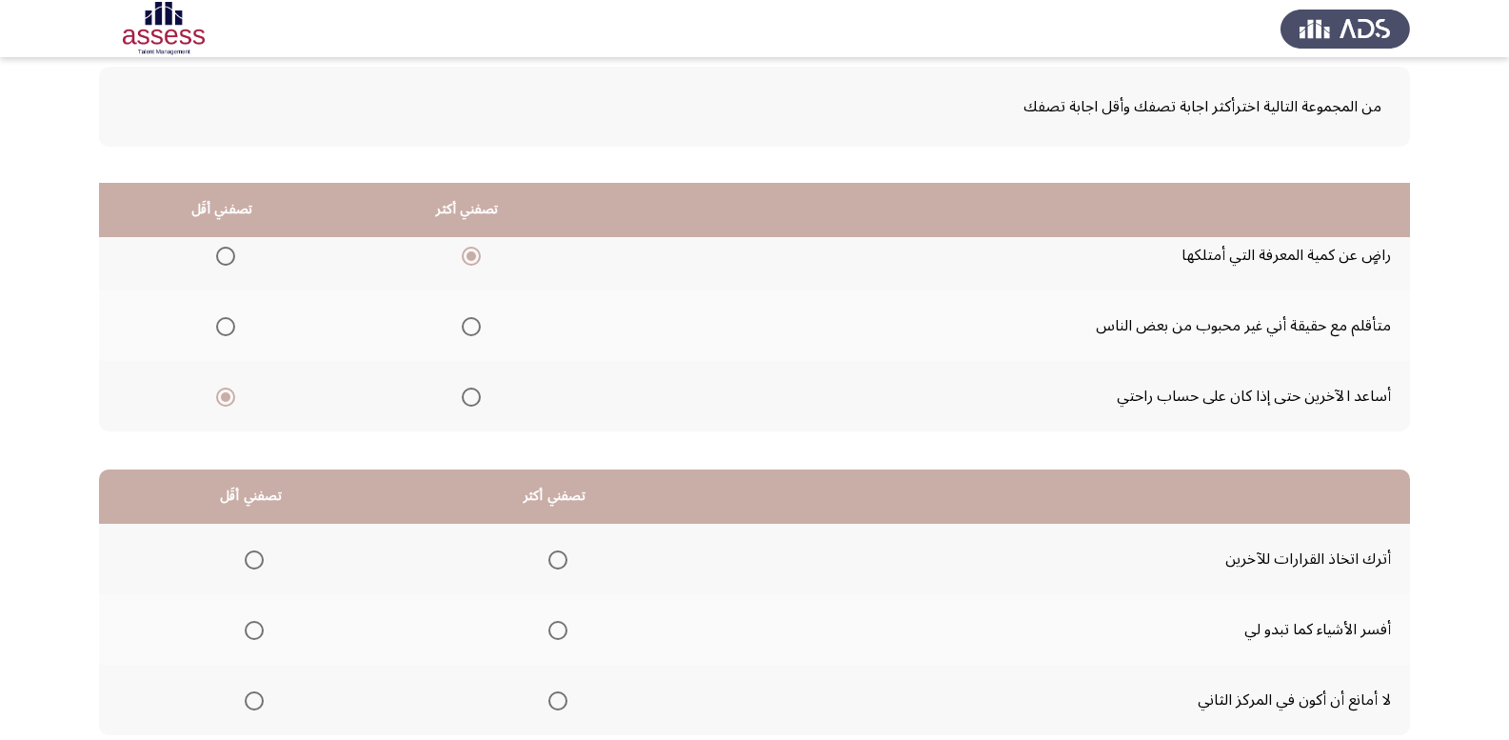
scroll to position [222, 0]
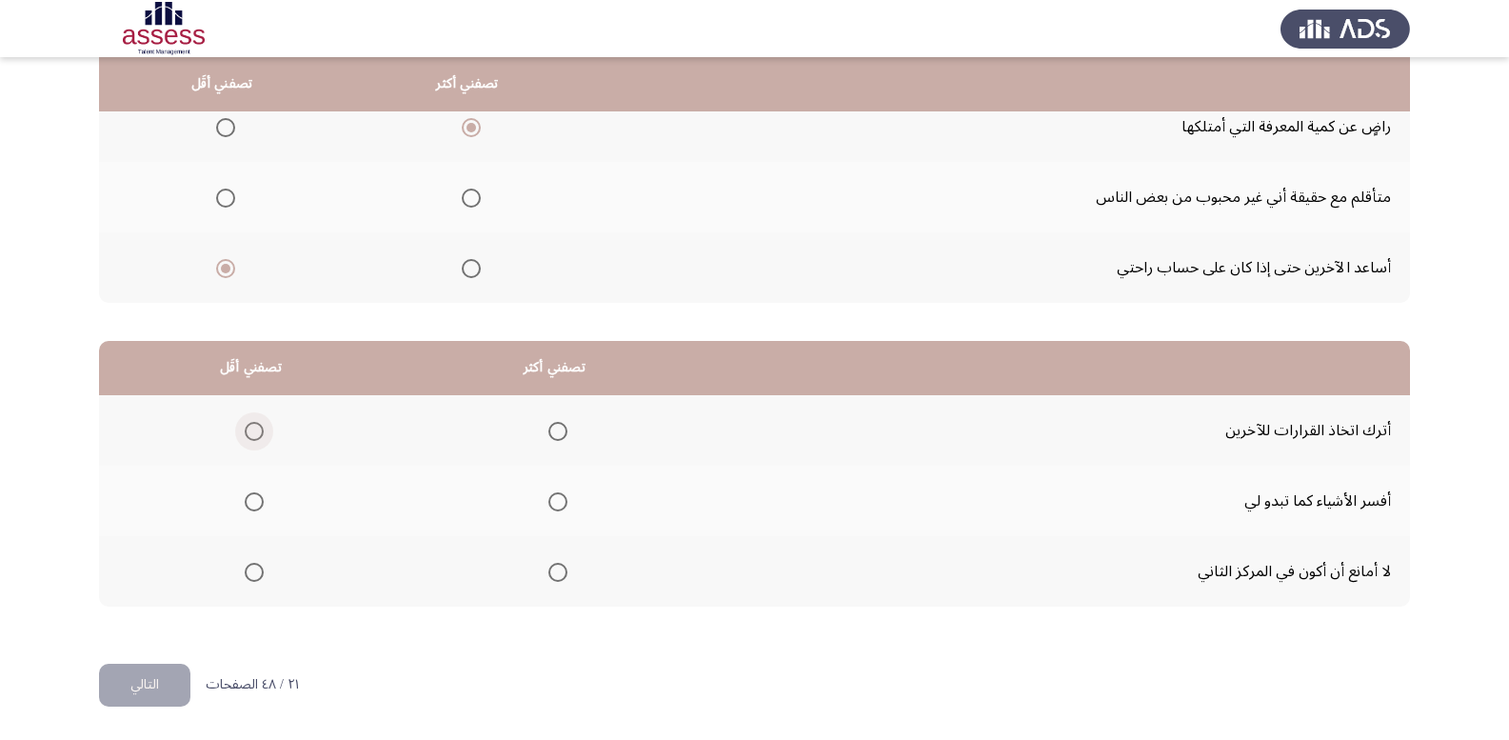
click at [248, 426] on span "Select an option" at bounding box center [254, 431] width 19 height 19
click at [248, 426] on input "Select an option" at bounding box center [254, 431] width 19 height 19
click at [564, 508] on span "Select an option" at bounding box center [558, 501] width 19 height 19
click at [564, 508] on input "Select an option" at bounding box center [558, 501] width 19 height 19
click at [167, 687] on button "التالي" at bounding box center [144, 685] width 91 height 43
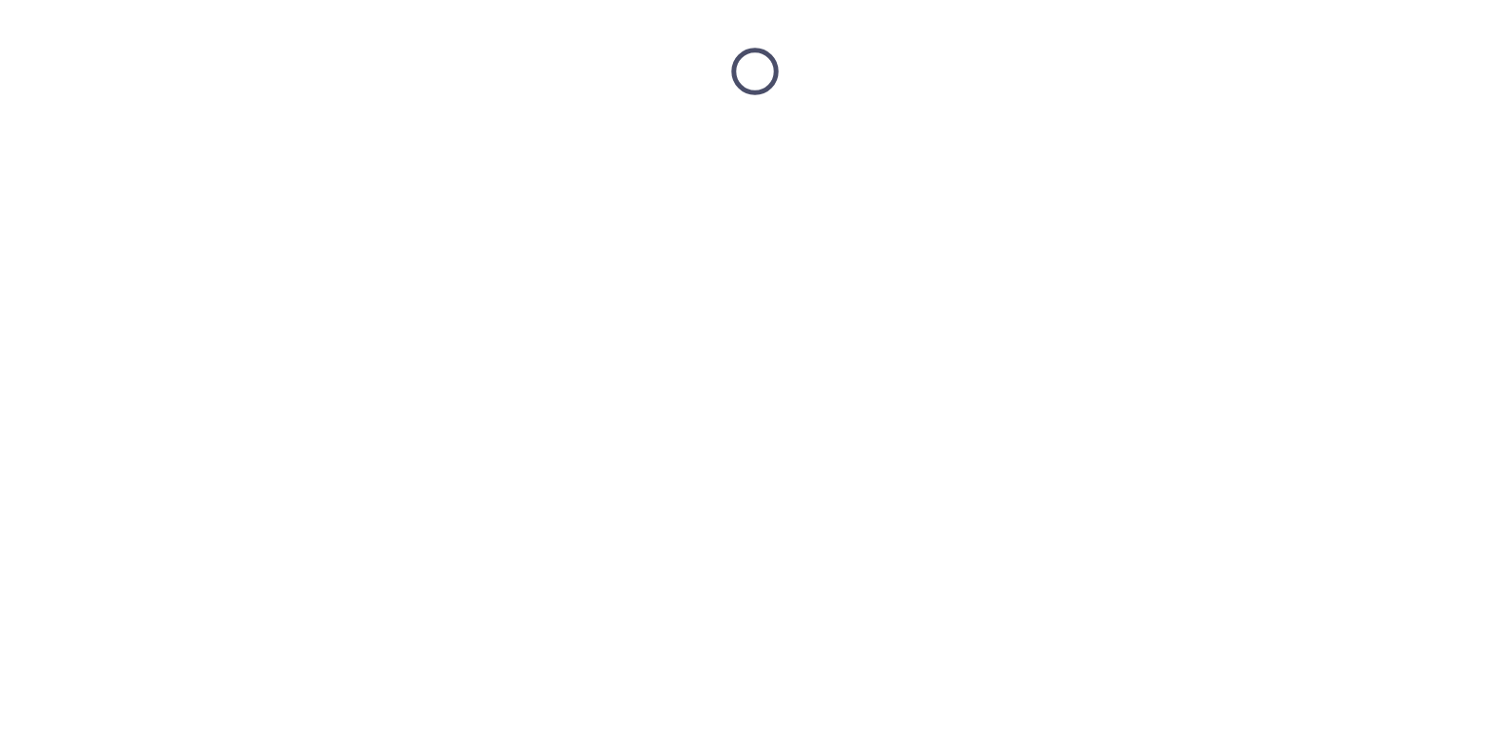
scroll to position [0, 0]
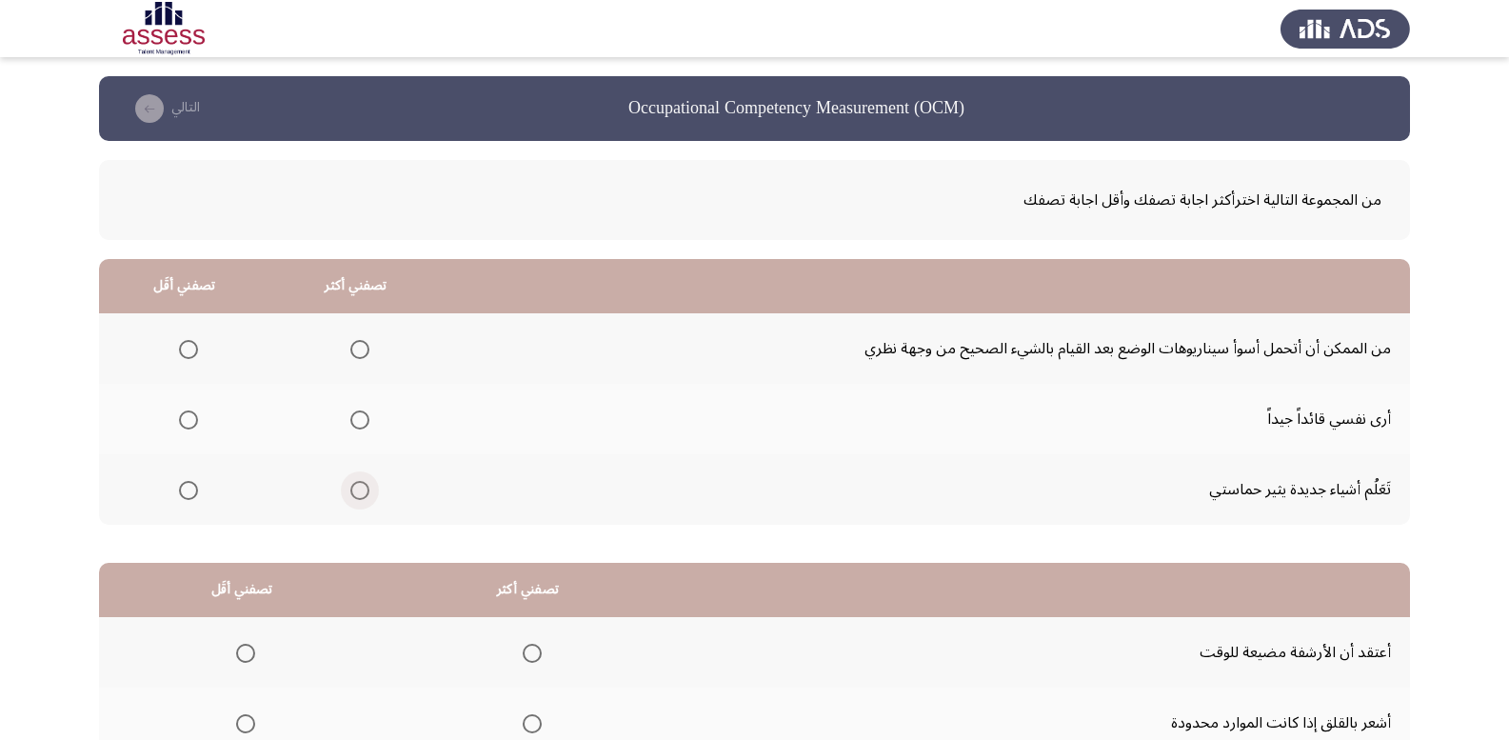
click at [357, 487] on span "Select an option" at bounding box center [359, 490] width 19 height 19
click at [357, 487] on input "Select an option" at bounding box center [359, 490] width 19 height 19
click at [189, 350] on span "Select an option" at bounding box center [189, 350] width 0 height 0
click at [187, 350] on input "Select an option" at bounding box center [188, 349] width 19 height 19
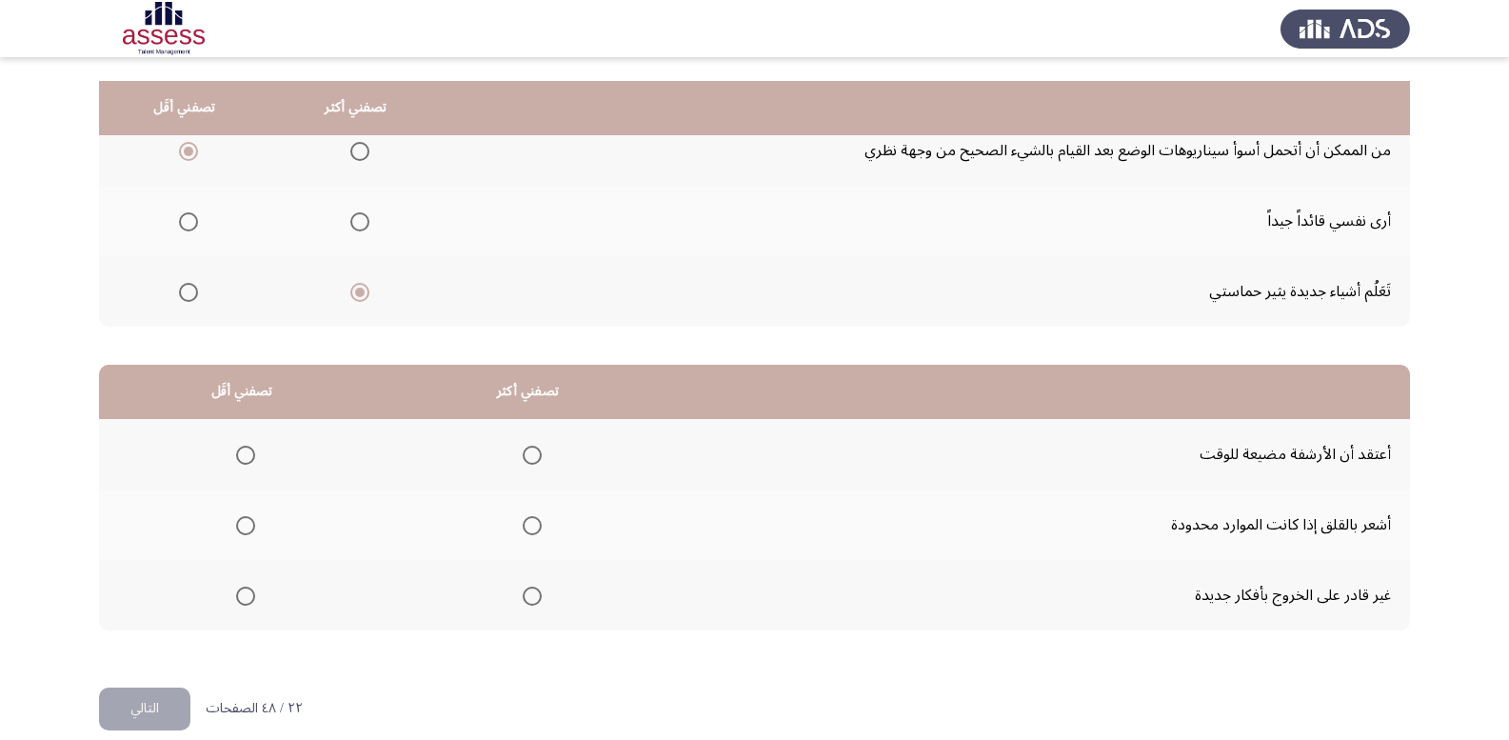
scroll to position [222, 0]
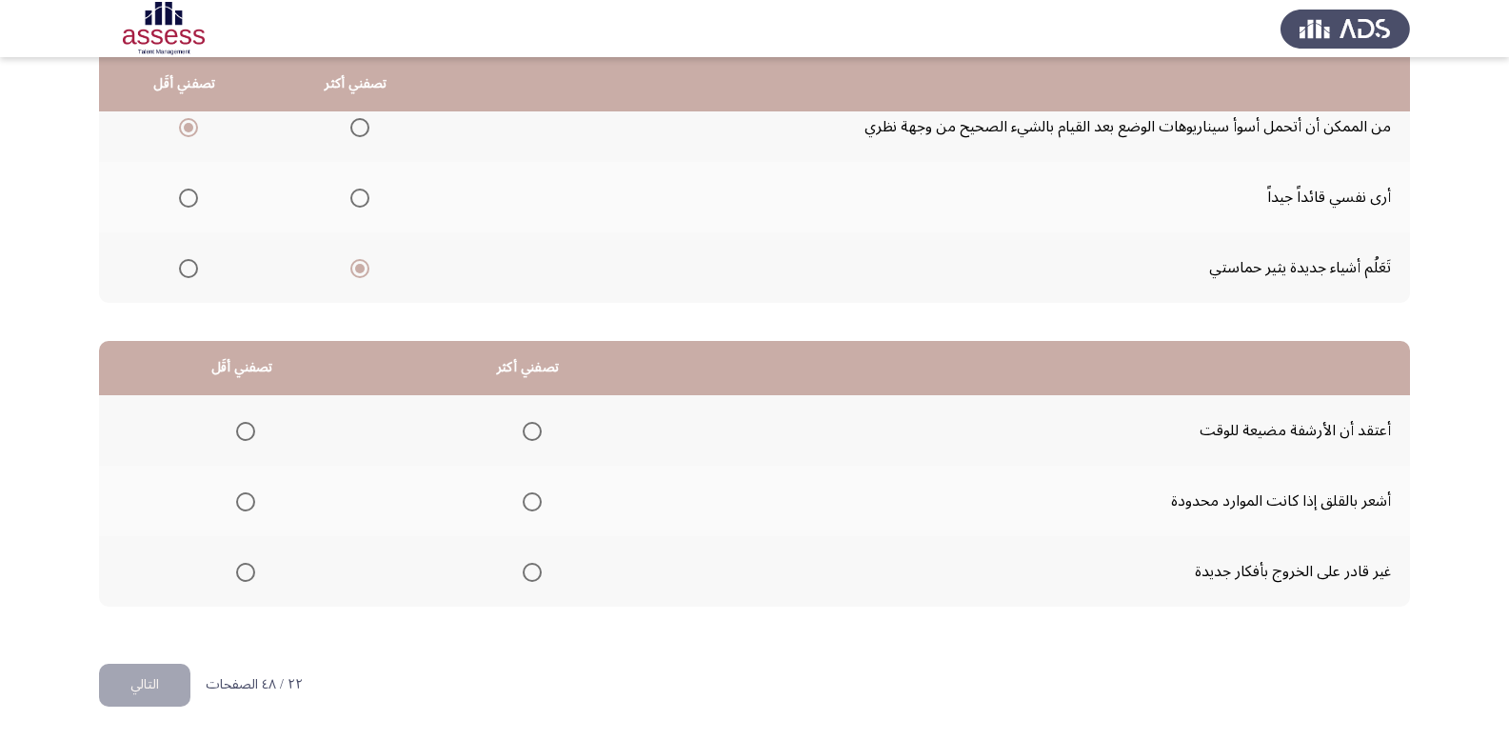
click at [528, 499] on span "Select an option" at bounding box center [532, 501] width 19 height 19
click at [528, 499] on input "Select an option" at bounding box center [532, 501] width 19 height 19
click at [243, 429] on span "Select an option" at bounding box center [245, 431] width 19 height 19
click at [243, 429] on input "Select an option" at bounding box center [245, 431] width 19 height 19
click at [152, 678] on button "التالي" at bounding box center [144, 685] width 91 height 43
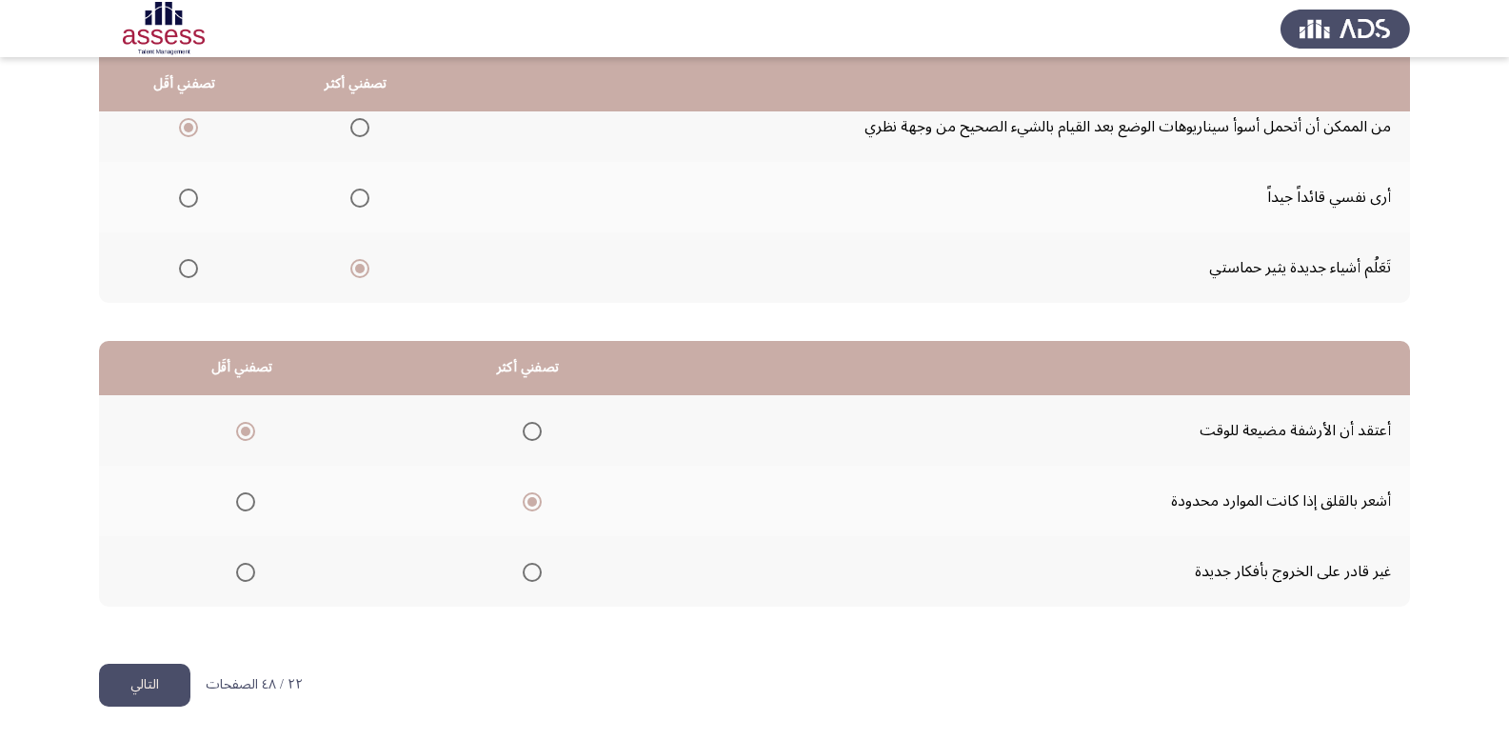
scroll to position [0, 0]
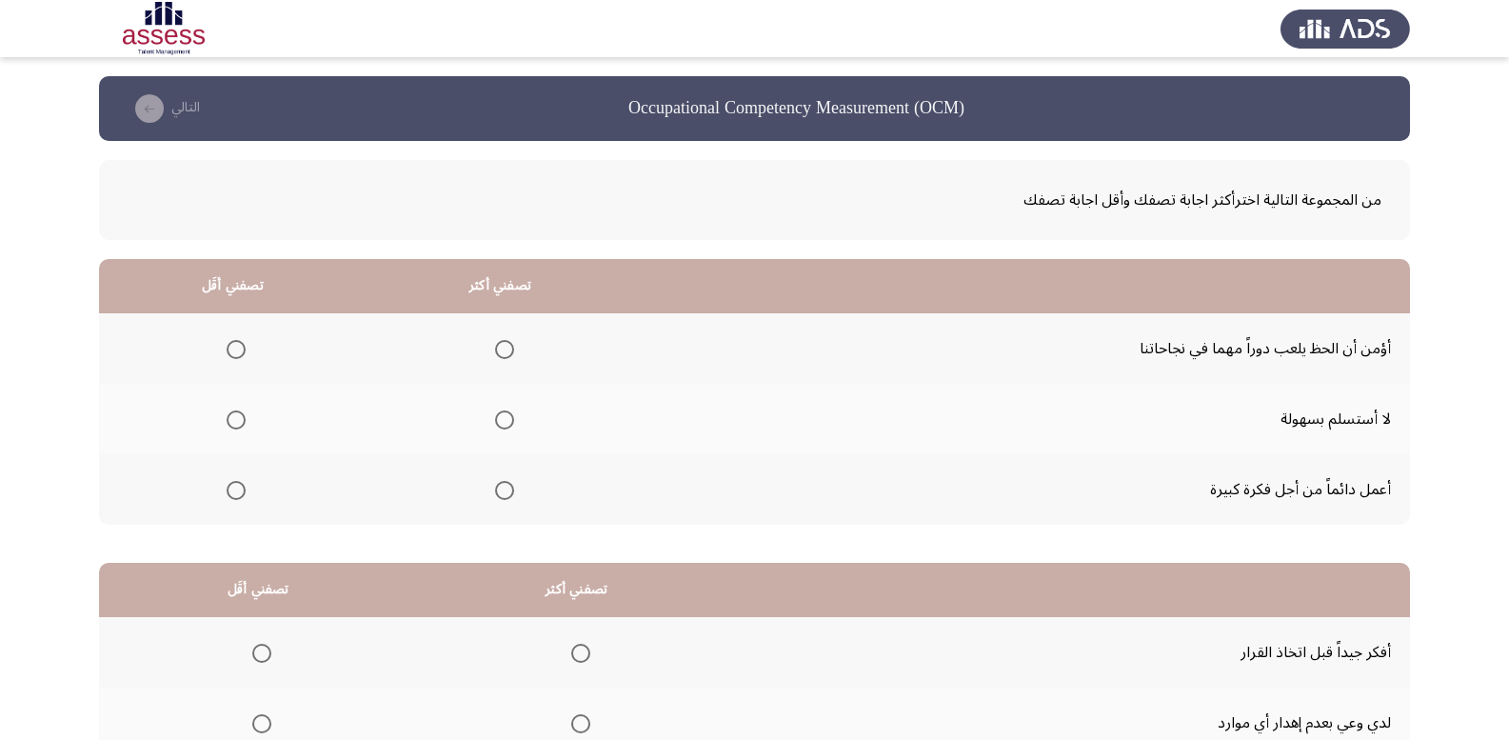
click at [233, 350] on span "Select an option" at bounding box center [236, 349] width 19 height 19
click at [233, 350] on input "Select an option" at bounding box center [236, 349] width 19 height 19
click at [495, 490] on span "Select an option" at bounding box center [504, 490] width 19 height 19
click at [495, 490] on input "Select an option" at bounding box center [504, 490] width 19 height 19
click at [502, 417] on span "Select an option" at bounding box center [504, 419] width 19 height 19
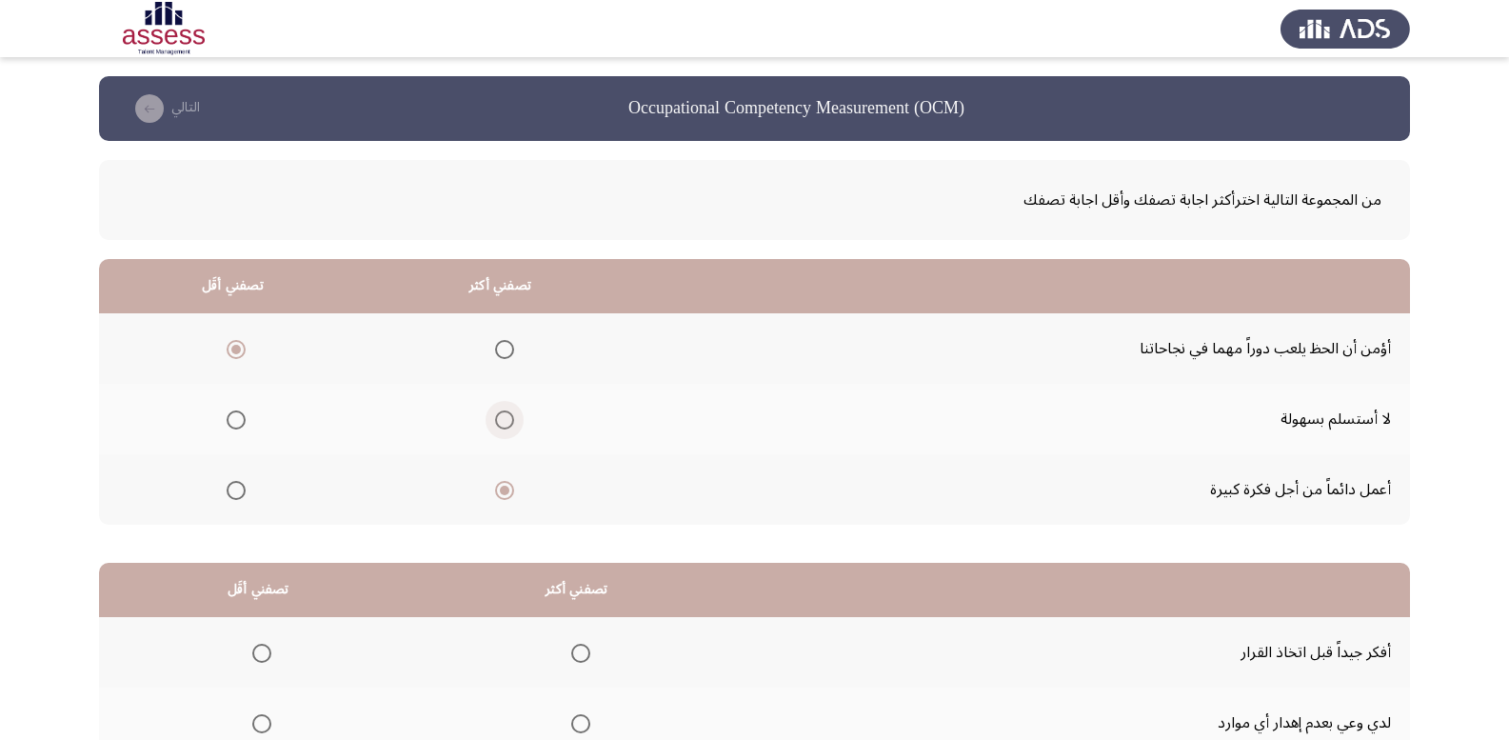
click at [502, 417] on input "Select an option" at bounding box center [504, 419] width 19 height 19
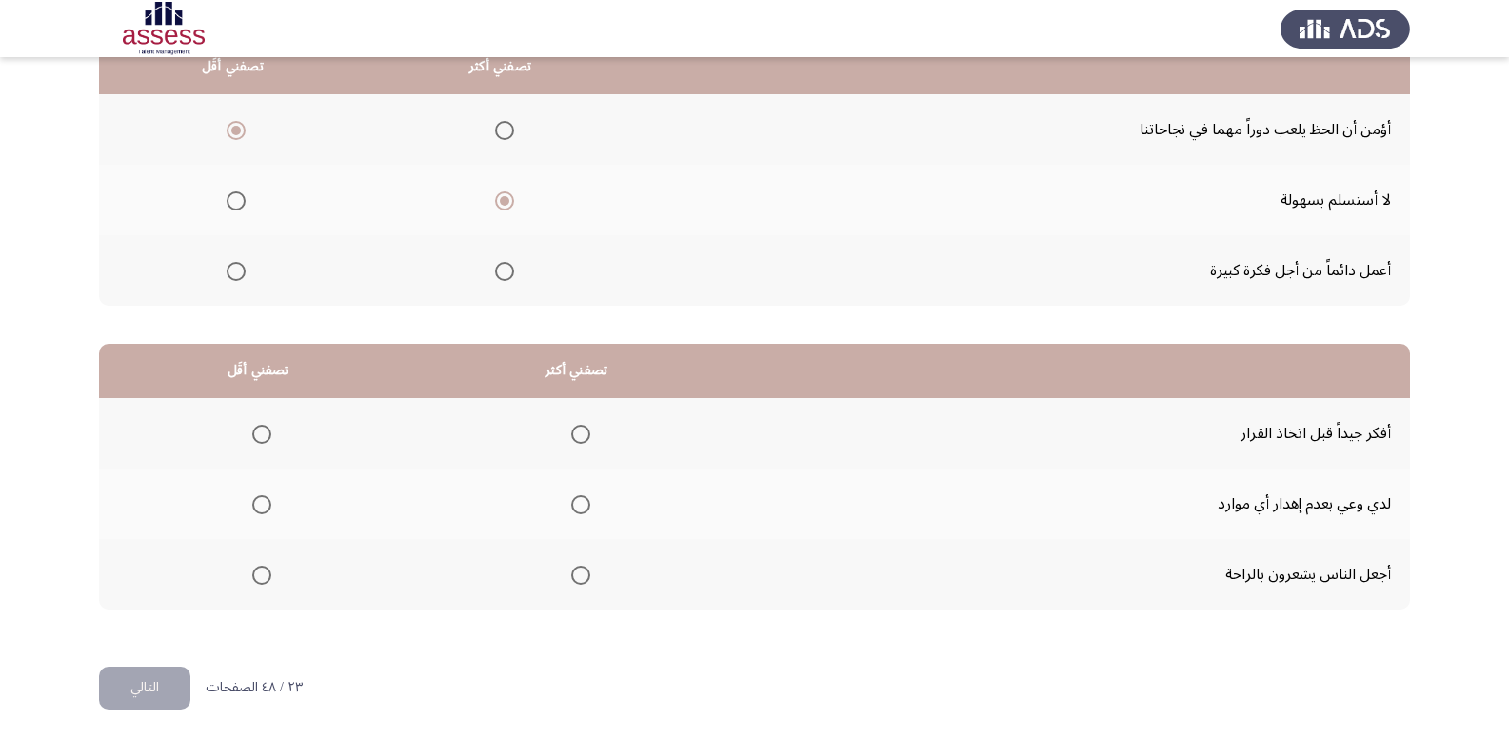
scroll to position [222, 0]
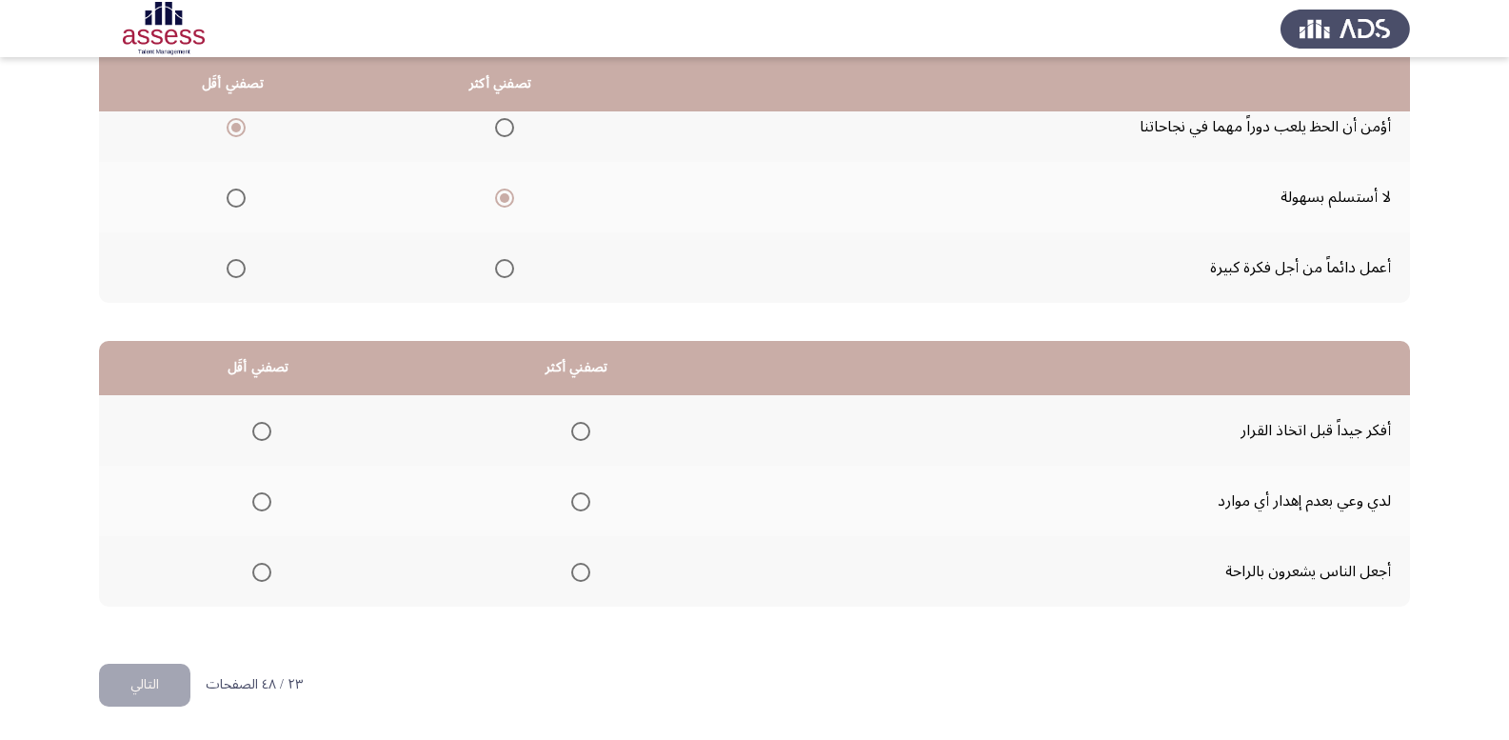
click at [571, 435] on span "Select an option" at bounding box center [580, 431] width 19 height 19
click at [571, 435] on input "Select an option" at bounding box center [580, 431] width 19 height 19
click at [259, 577] on span "Select an option" at bounding box center [261, 572] width 19 height 19
click at [259, 577] on input "Select an option" at bounding box center [261, 572] width 19 height 19
click at [127, 680] on button "التالي" at bounding box center [144, 685] width 91 height 43
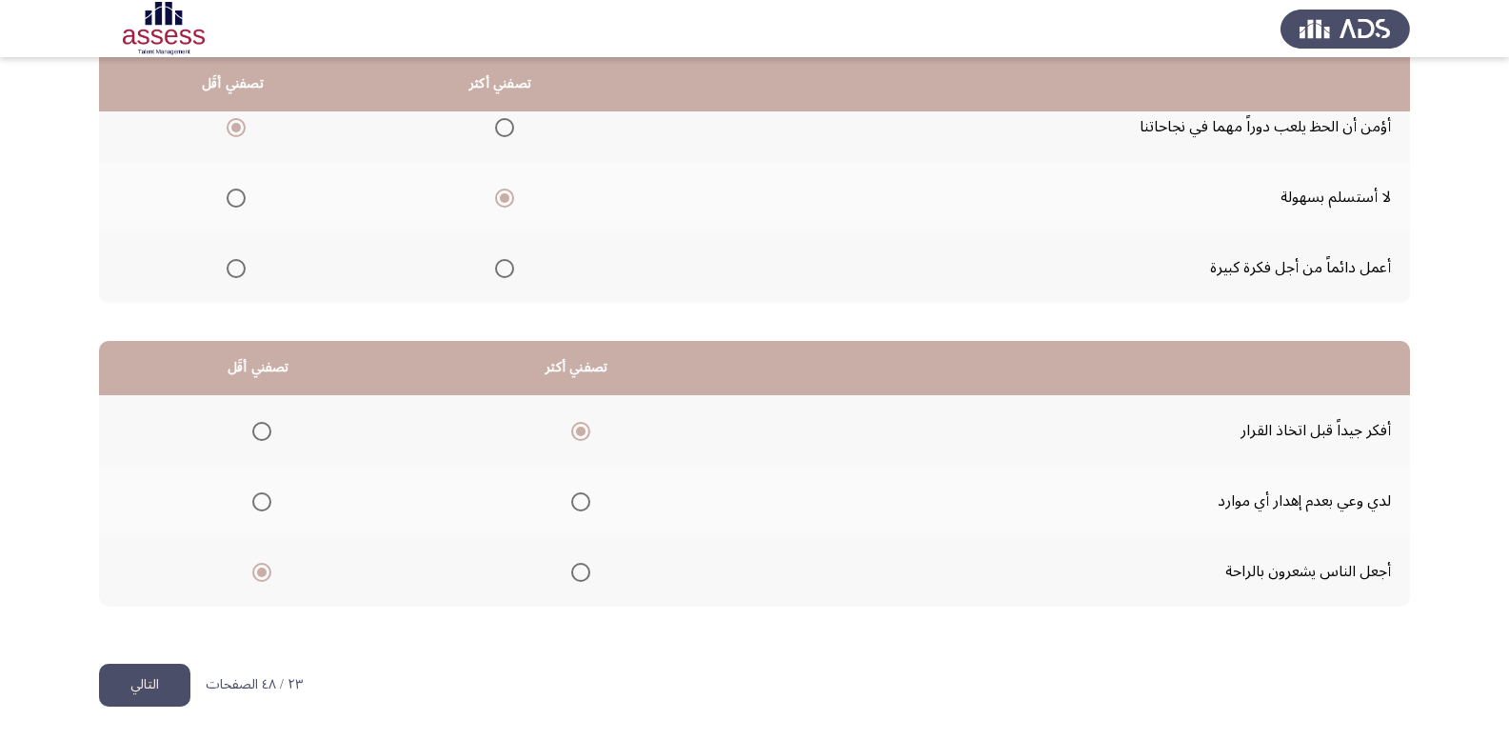
scroll to position [0, 0]
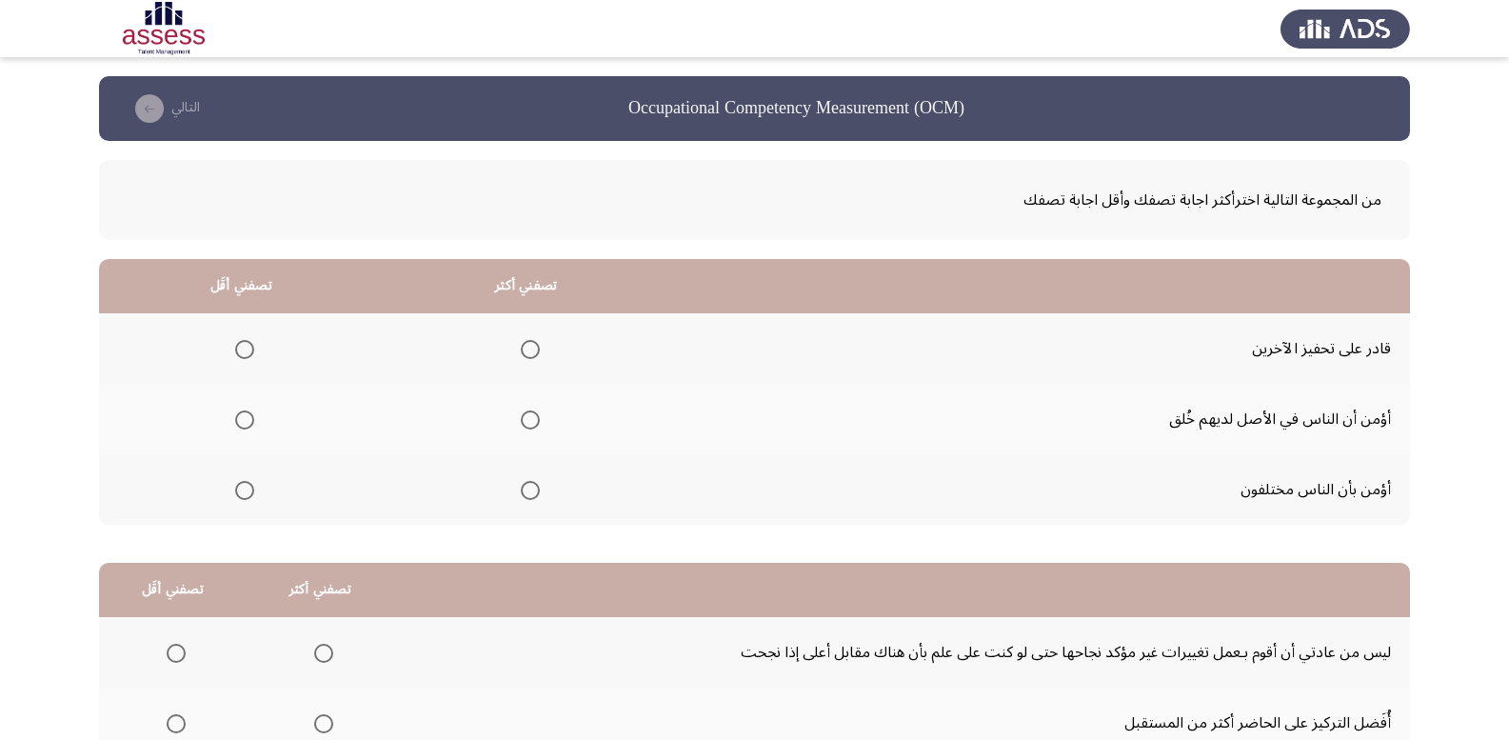
click at [532, 426] on span "Select an option" at bounding box center [530, 419] width 19 height 19
click at [532, 426] on input "Select an option" at bounding box center [530, 419] width 19 height 19
click at [242, 493] on span "Select an option" at bounding box center [244, 490] width 19 height 19
click at [242, 493] on input "Select an option" at bounding box center [244, 490] width 19 height 19
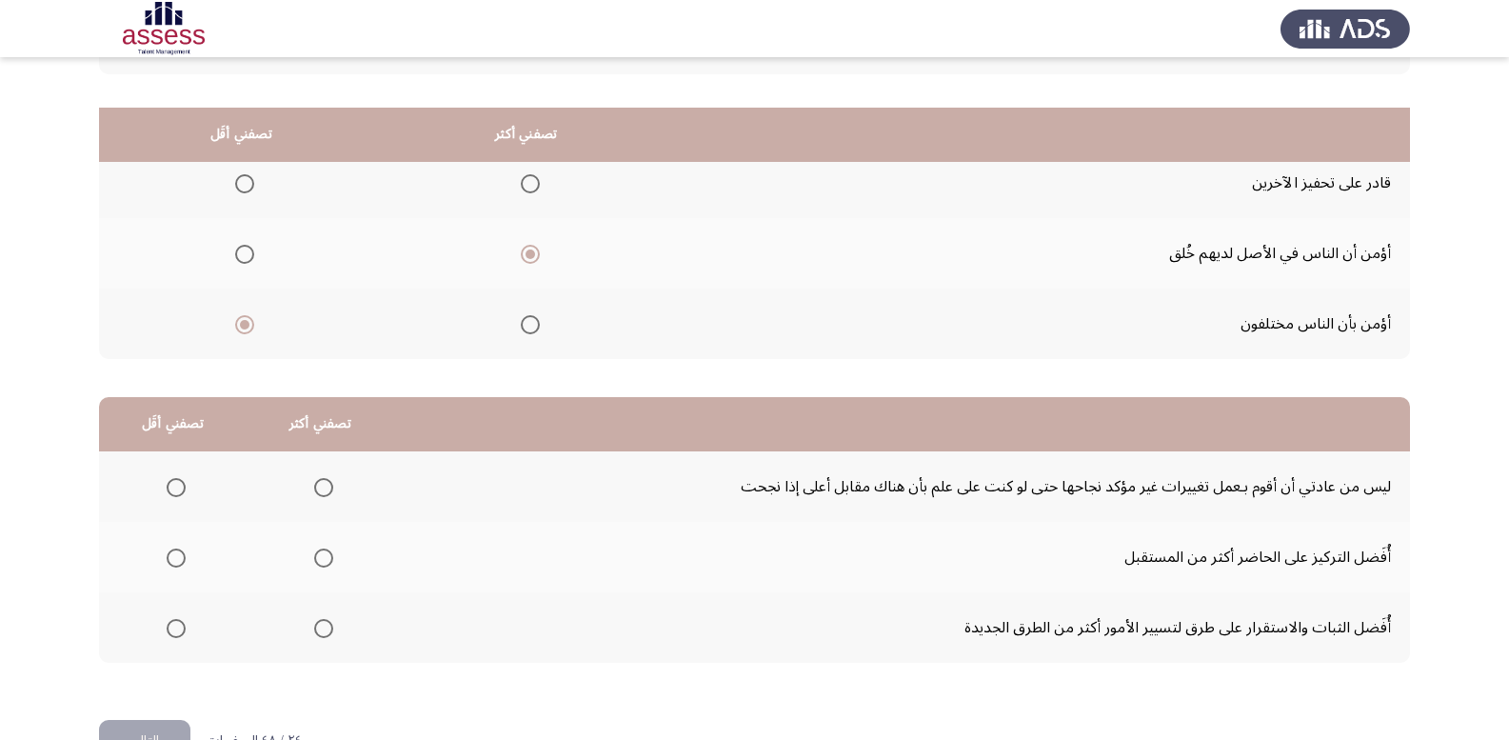
scroll to position [222, 0]
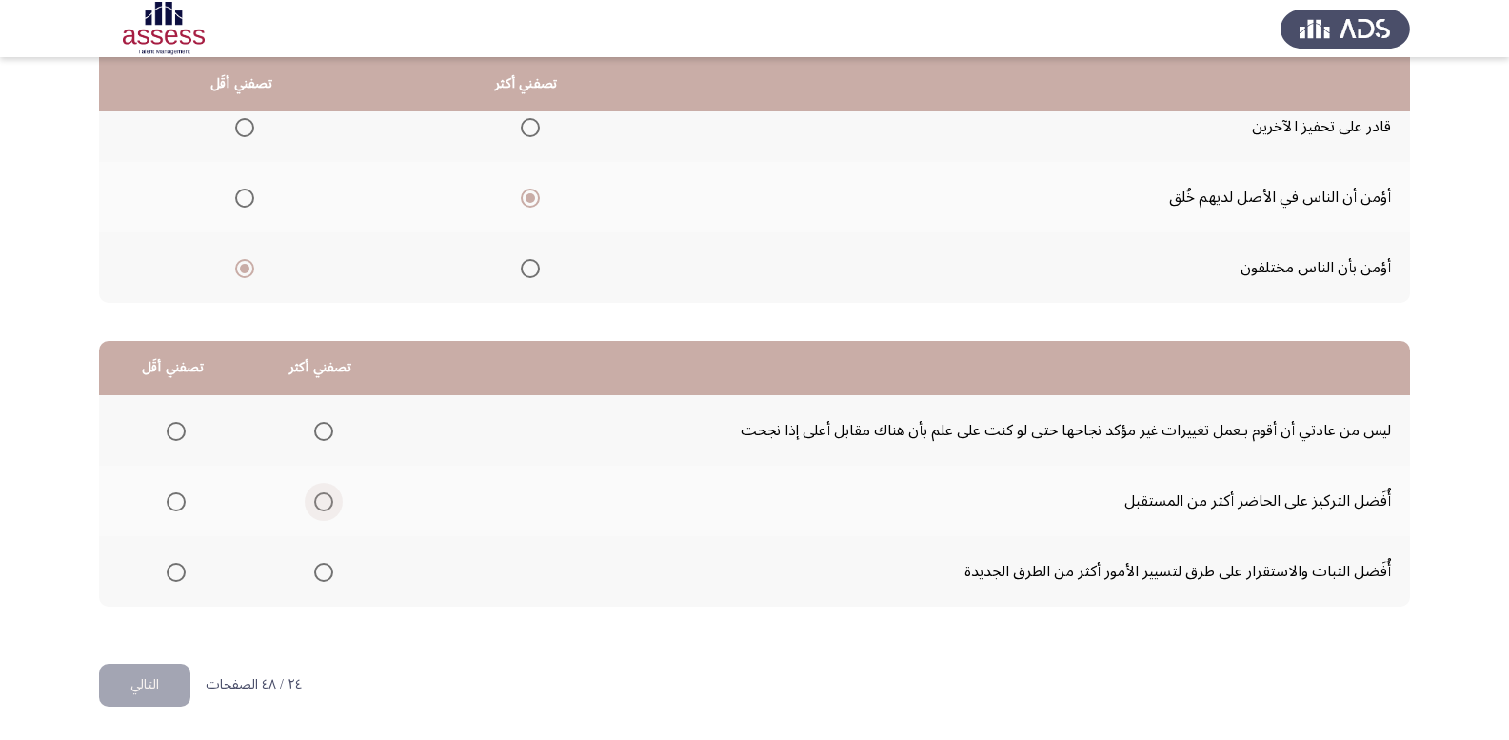
click at [314, 508] on span "Select an option" at bounding box center [323, 501] width 19 height 19
click at [314, 508] on input "Select an option" at bounding box center [323, 501] width 19 height 19
click at [174, 427] on span "Select an option" at bounding box center [176, 431] width 19 height 19
click at [174, 427] on input "Select an option" at bounding box center [176, 431] width 19 height 19
click at [135, 691] on button "التالي" at bounding box center [144, 685] width 91 height 43
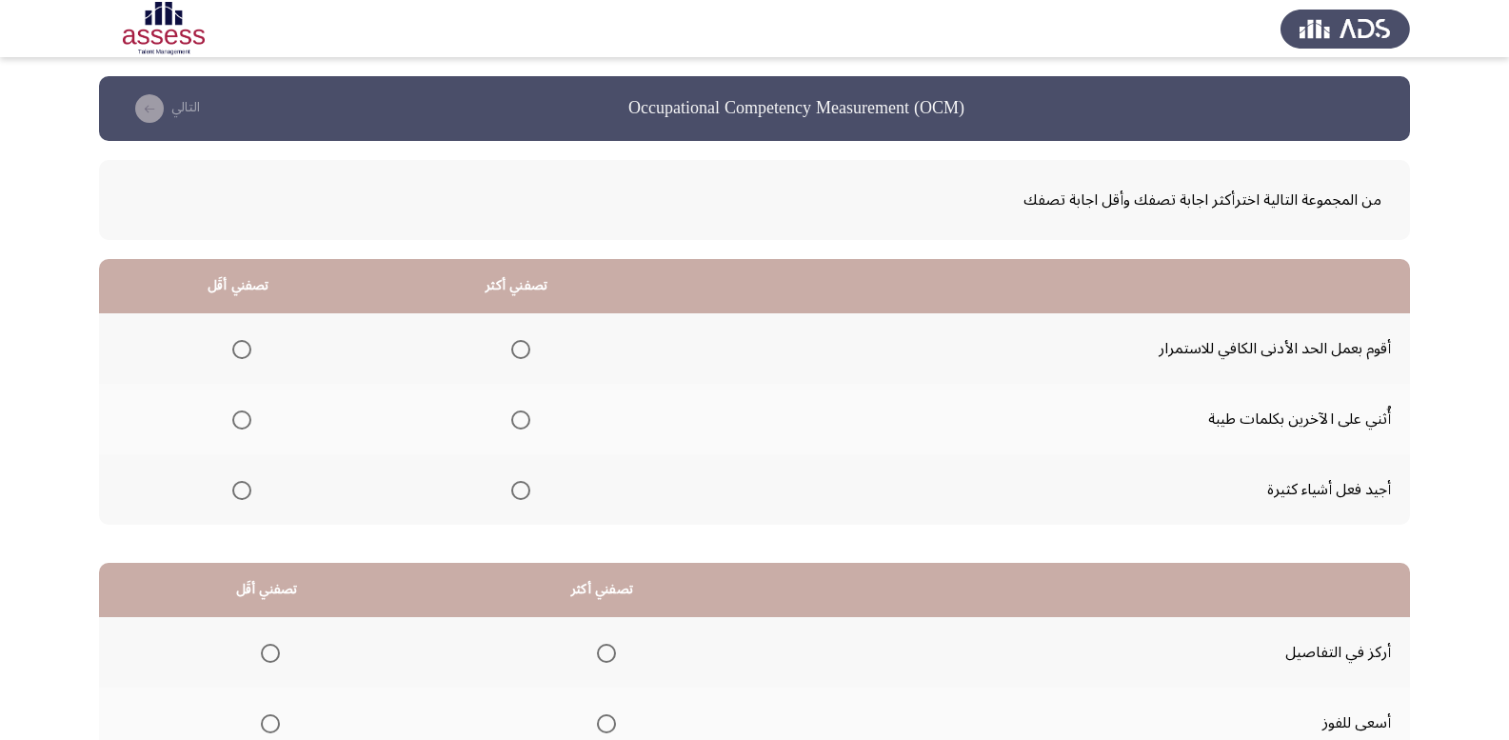
scroll to position [95, 0]
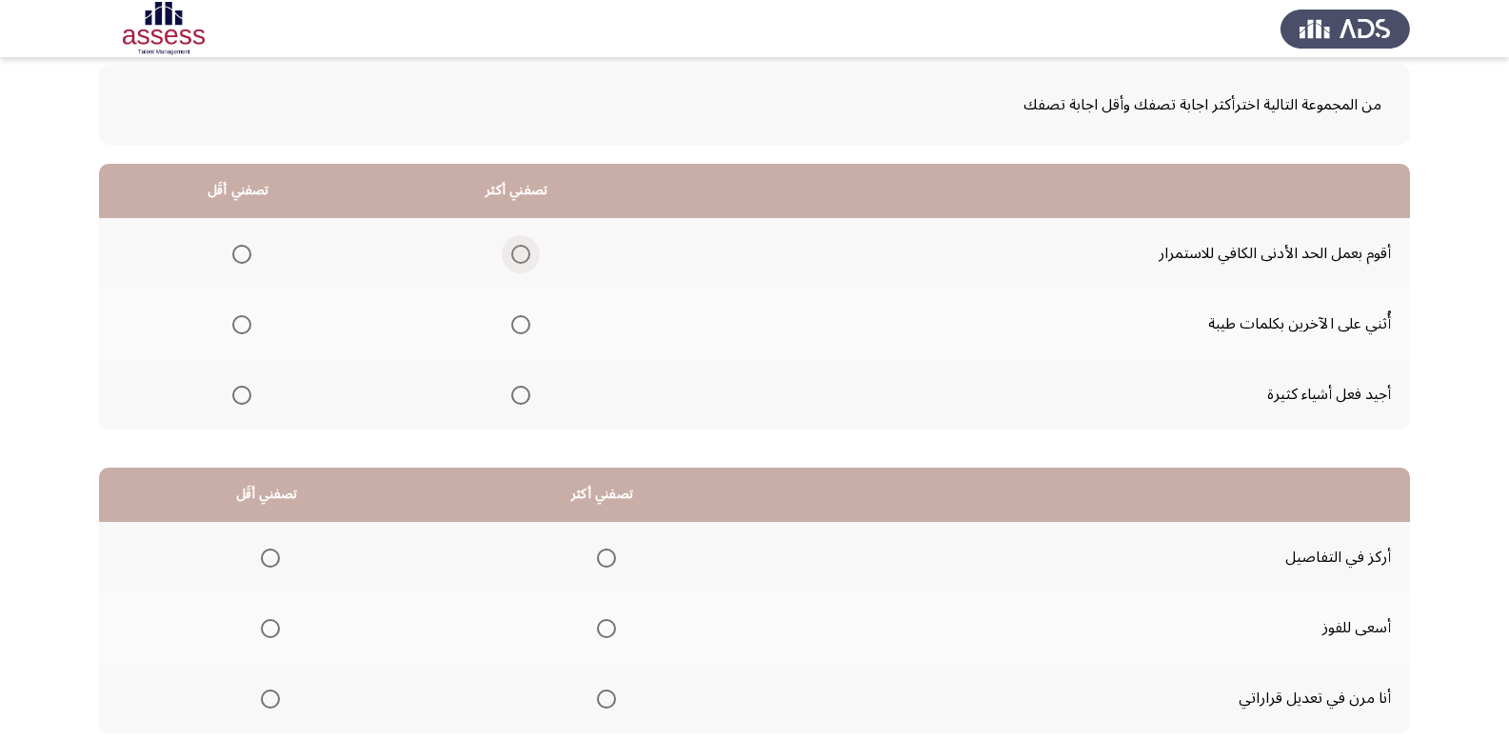
click at [522, 255] on span "Select an option" at bounding box center [520, 254] width 19 height 19
click at [522, 255] on input "Select an option" at bounding box center [520, 254] width 19 height 19
click at [516, 327] on span "Select an option" at bounding box center [520, 324] width 19 height 19
click at [516, 327] on input "Select an option" at bounding box center [520, 324] width 19 height 19
click at [519, 258] on span "Select an option" at bounding box center [520, 254] width 19 height 19
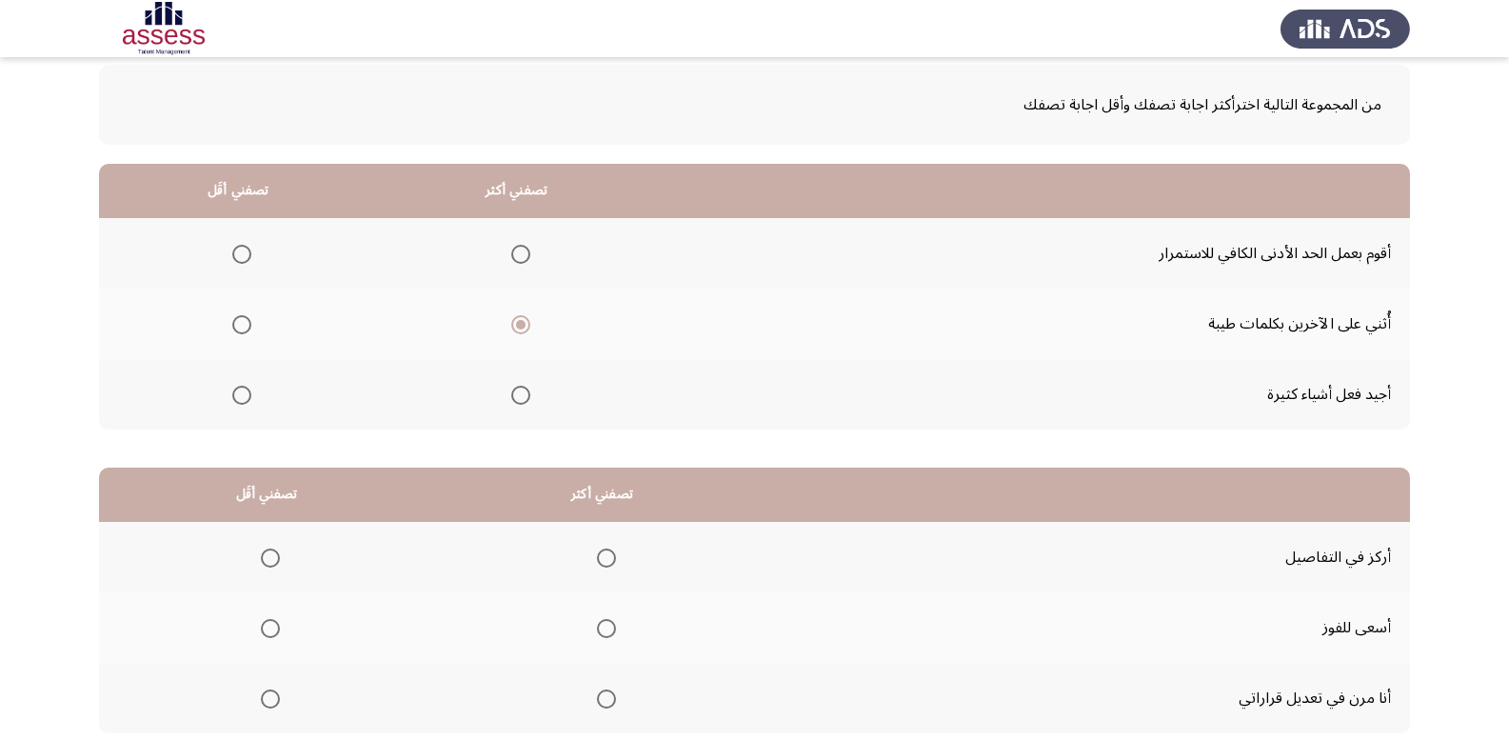
click at [519, 258] on input "Select an option" at bounding box center [520, 254] width 19 height 19
click at [246, 315] on span "Select an option" at bounding box center [241, 324] width 19 height 19
click at [246, 315] on input "Select an option" at bounding box center [241, 324] width 19 height 19
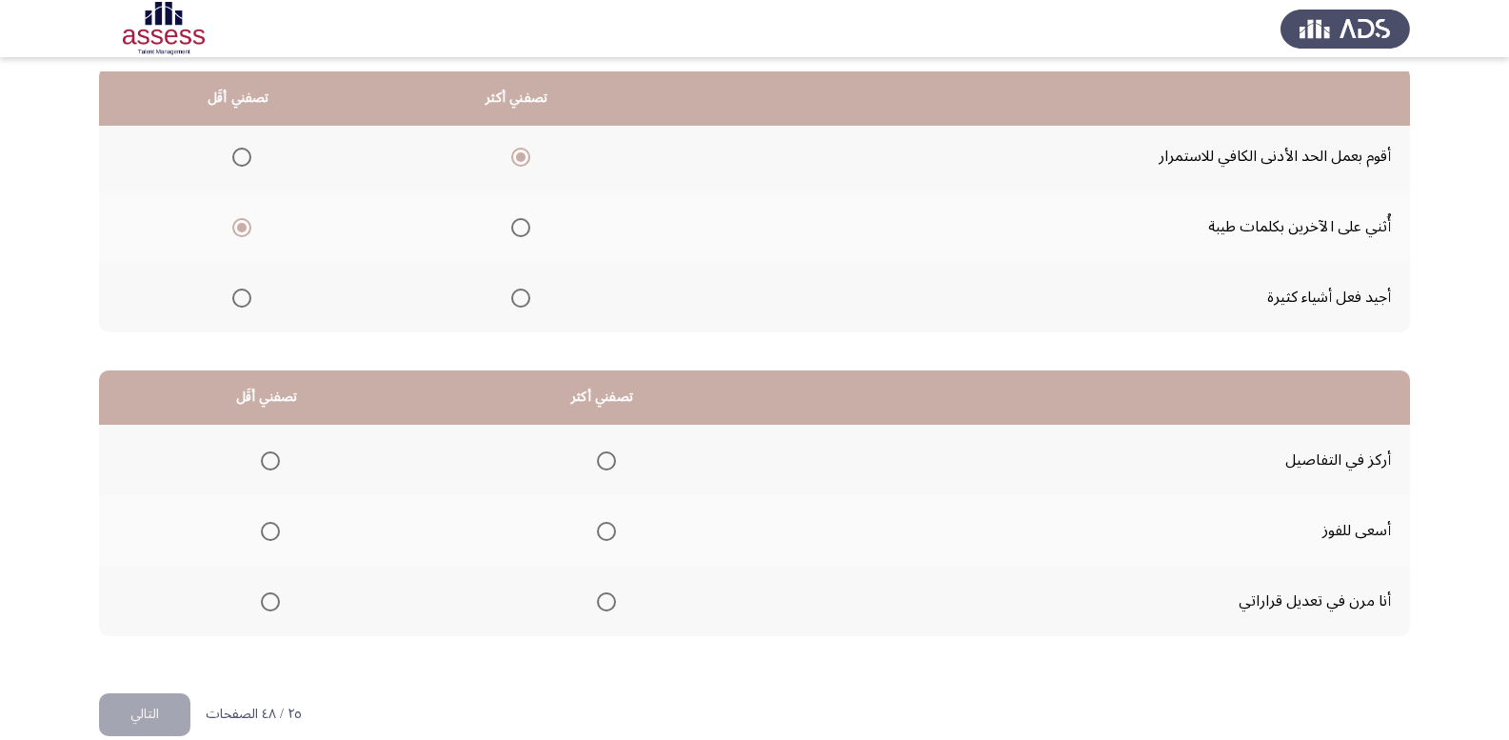
scroll to position [222, 0]
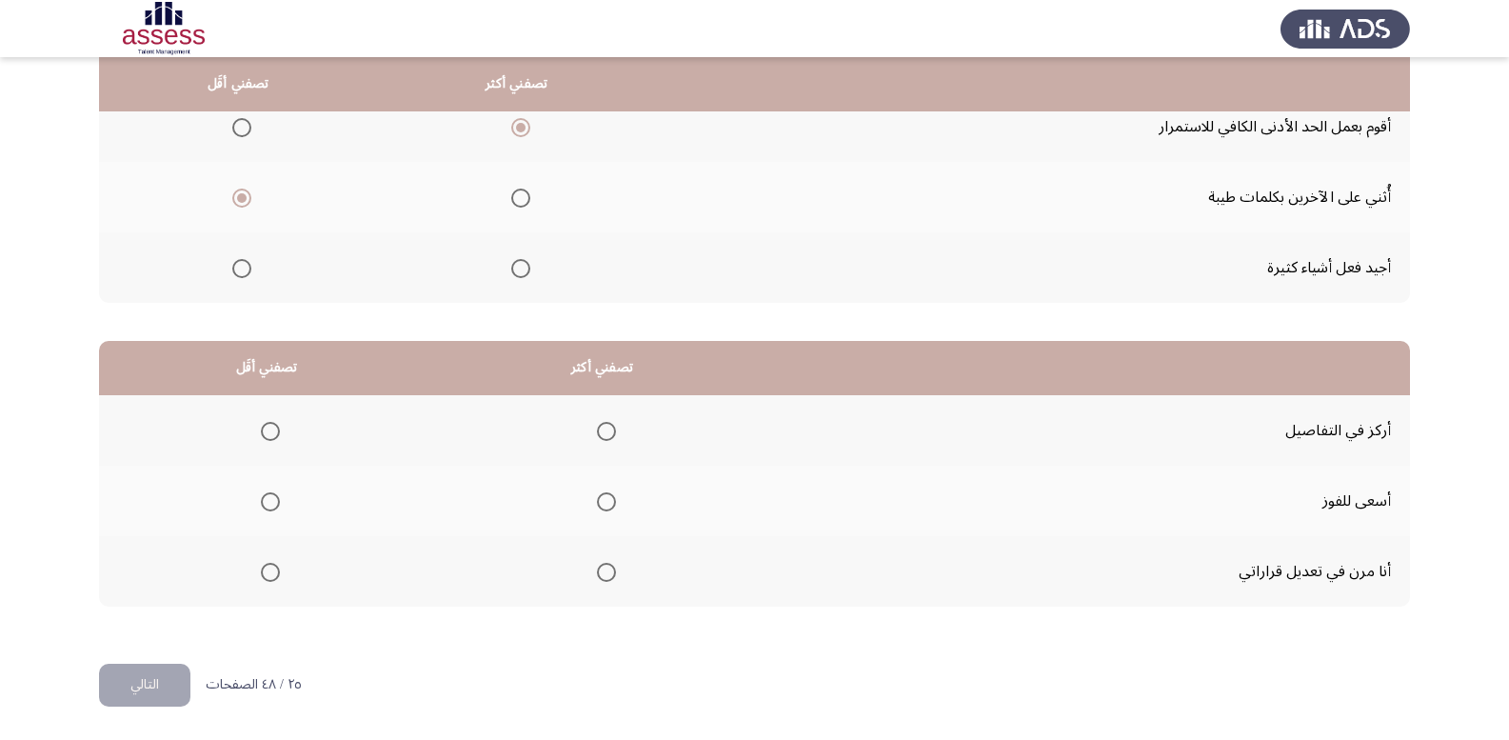
click at [524, 197] on span "Select an option" at bounding box center [520, 198] width 19 height 19
click at [524, 197] on input "Select an option" at bounding box center [520, 198] width 19 height 19
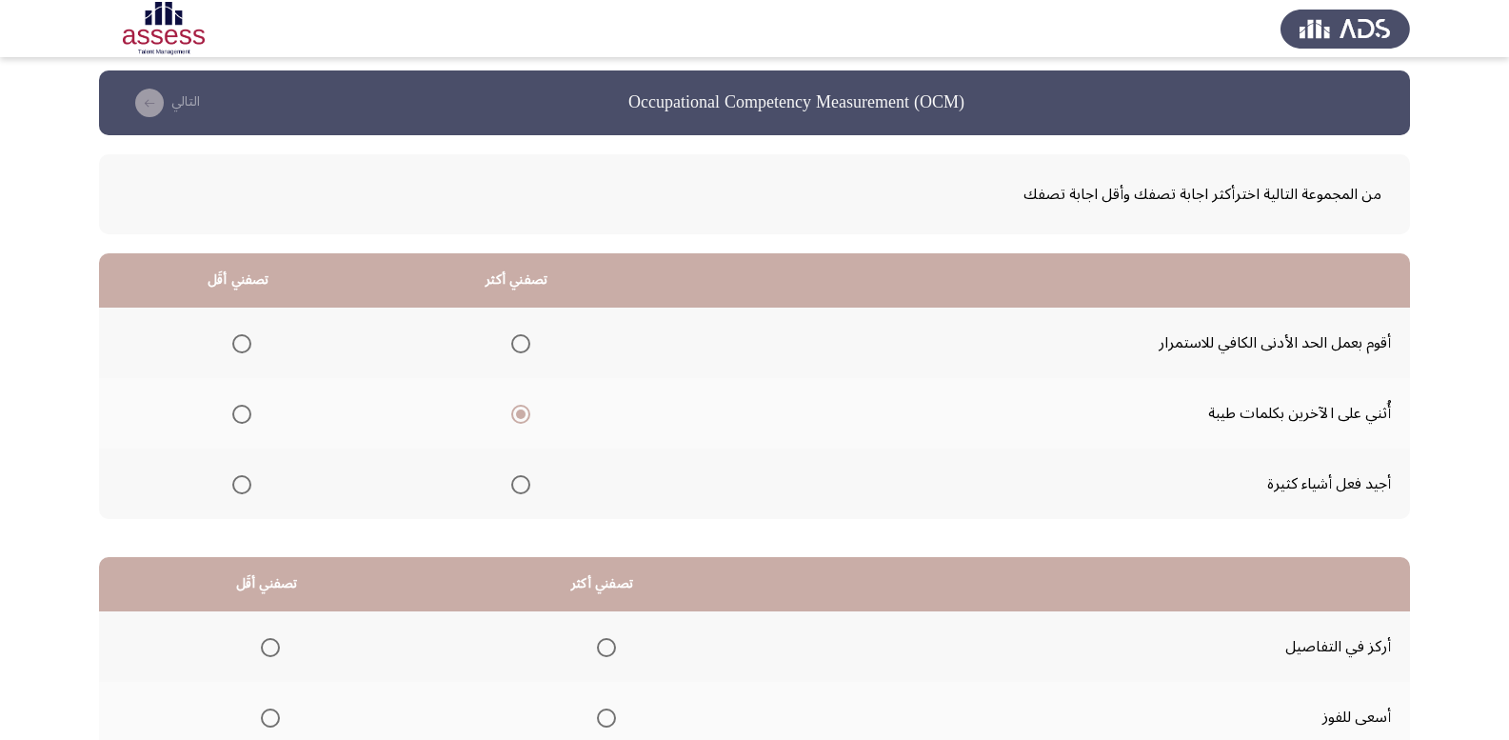
scroll to position [0, 0]
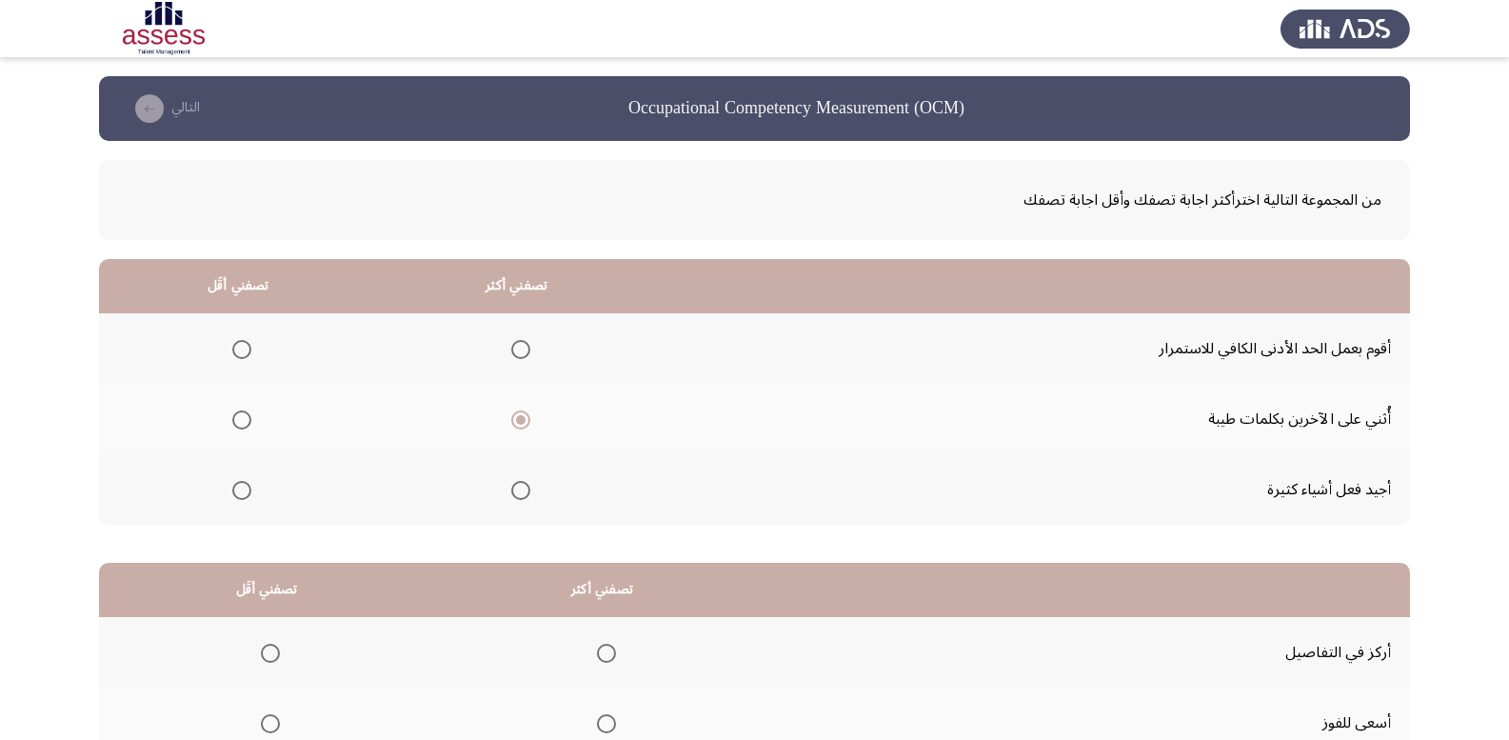
click at [517, 347] on span "Select an option" at bounding box center [520, 349] width 19 height 19
click at [517, 347] on input "Select an option" at bounding box center [520, 349] width 19 height 19
click at [250, 481] on span "Select an option" at bounding box center [241, 490] width 19 height 19
click at [250, 481] on input "Select an option" at bounding box center [241, 490] width 19 height 19
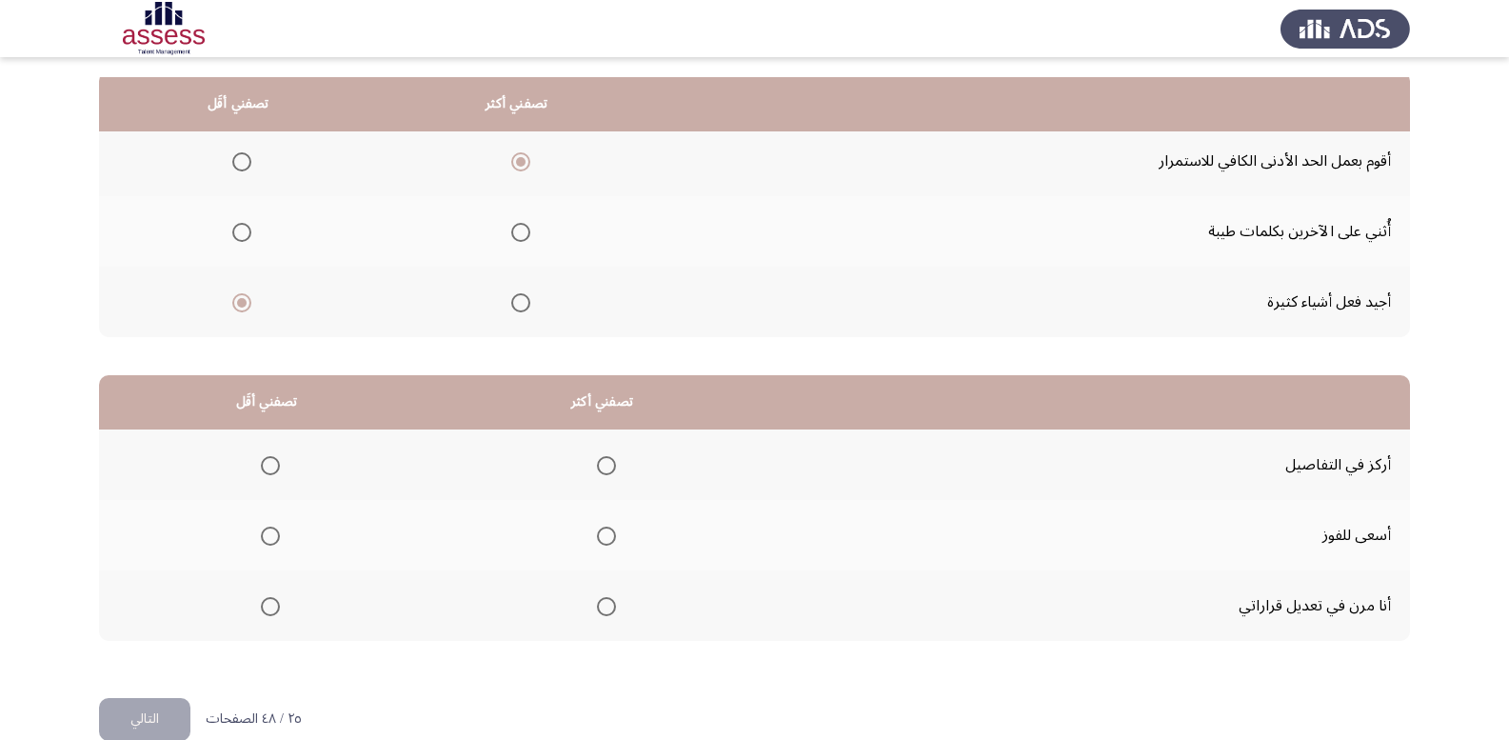
scroll to position [222, 0]
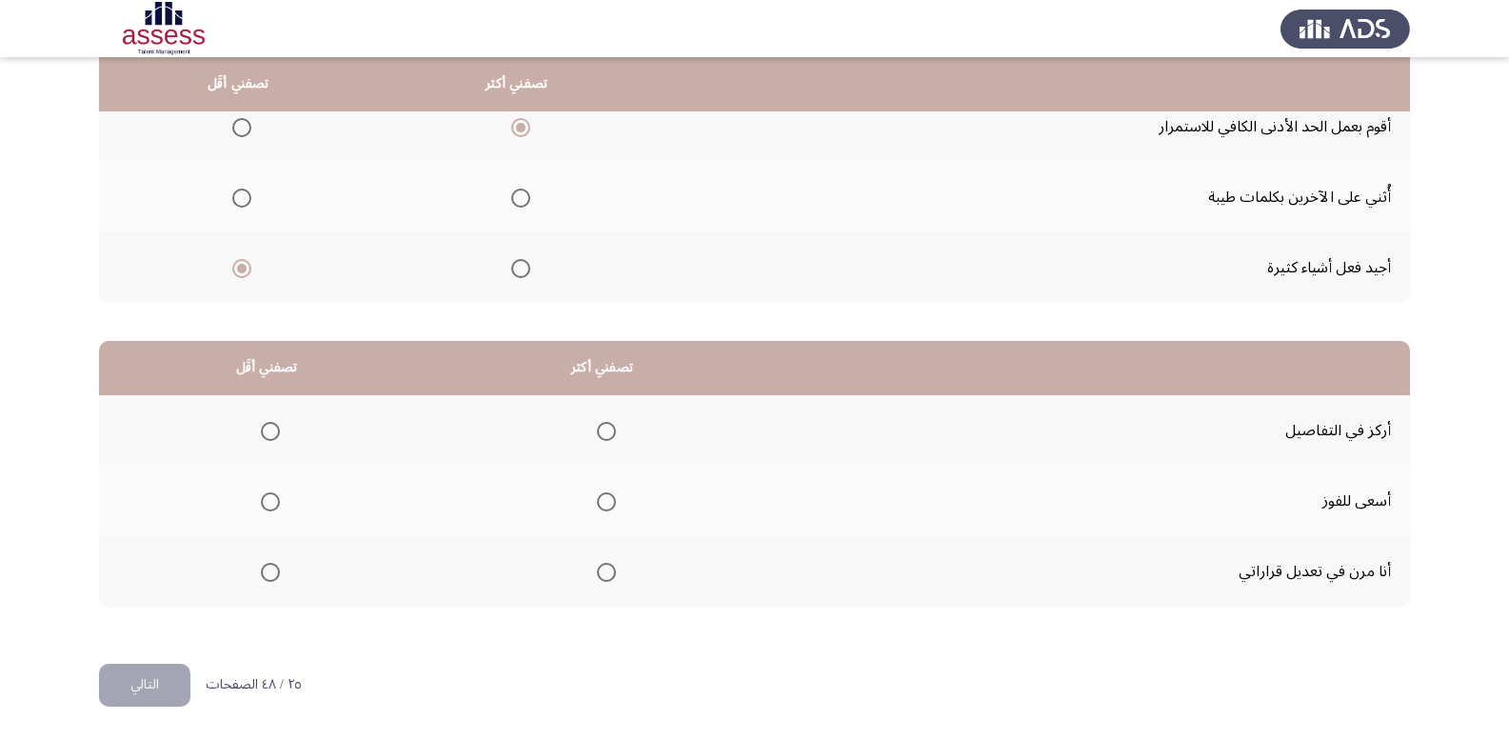
click at [264, 432] on span "Select an option" at bounding box center [270, 431] width 19 height 19
click at [264, 432] on input "Select an option" at bounding box center [270, 431] width 19 height 19
click at [601, 499] on span "Select an option" at bounding box center [606, 501] width 19 height 19
click at [601, 499] on input "Select an option" at bounding box center [606, 501] width 19 height 19
click at [161, 675] on button "التالي" at bounding box center [144, 685] width 91 height 43
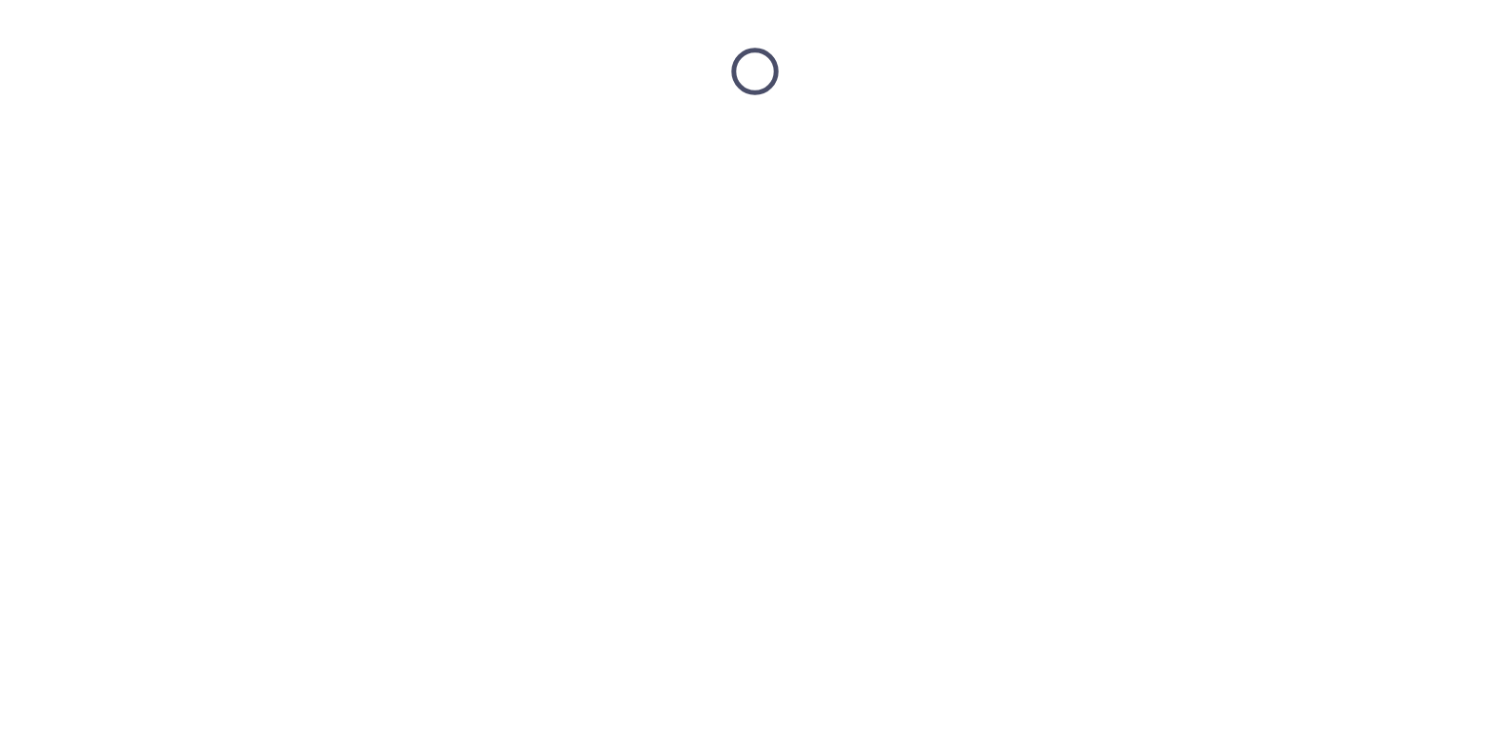
scroll to position [0, 0]
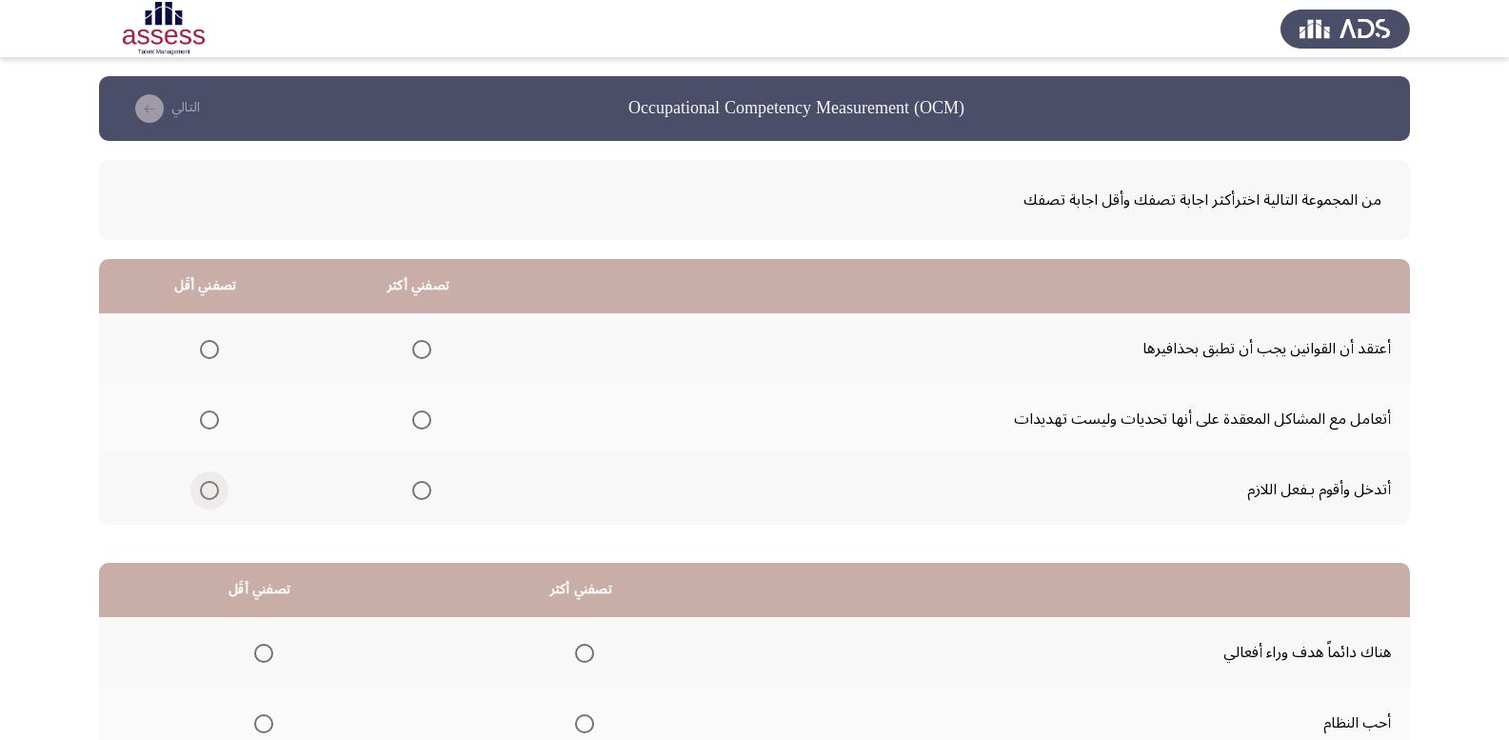
click at [205, 492] on span "Select an option" at bounding box center [209, 490] width 19 height 19
click at [205, 492] on input "Select an option" at bounding box center [209, 490] width 19 height 19
click at [429, 350] on span "Select an option" at bounding box center [421, 349] width 19 height 19
click at [429, 350] on input "Select an option" at bounding box center [421, 349] width 19 height 19
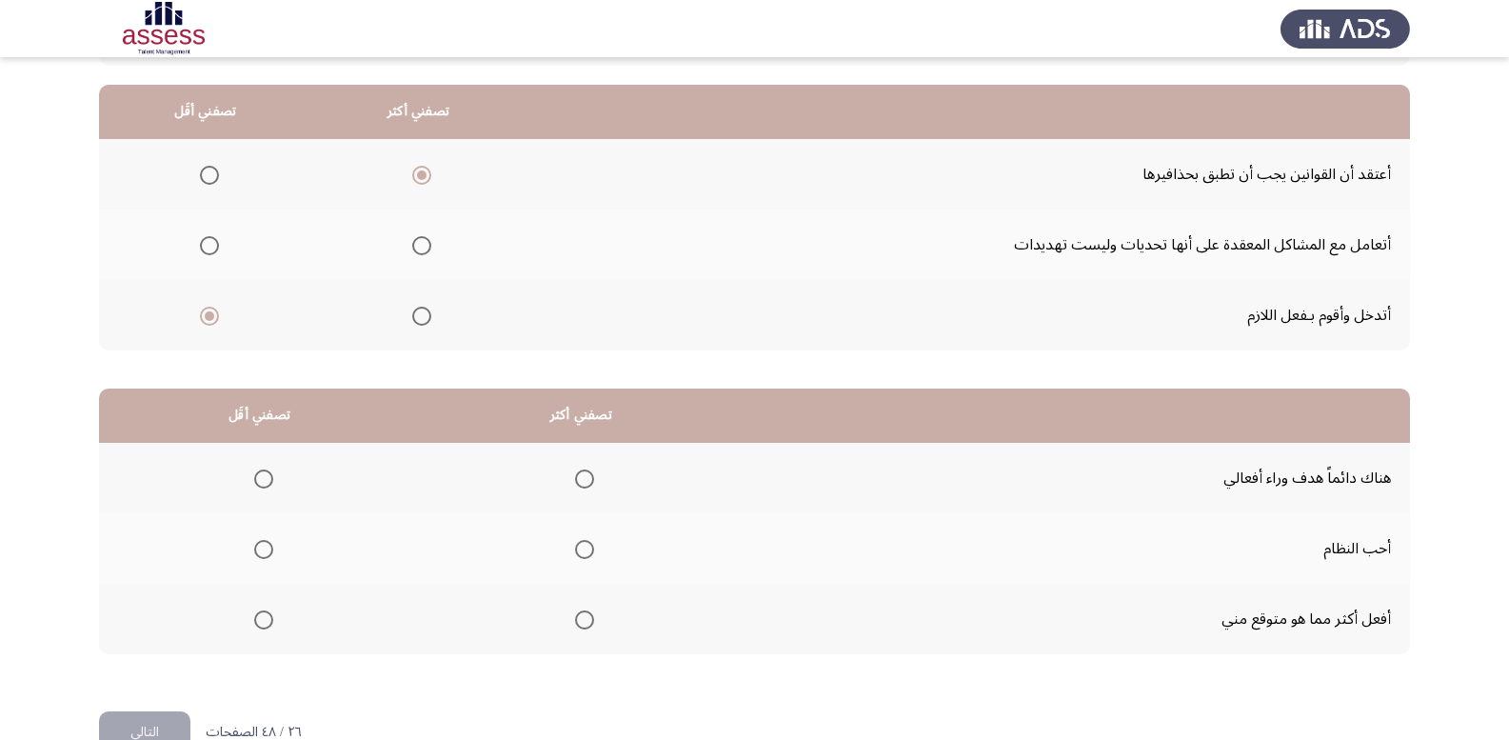
scroll to position [222, 0]
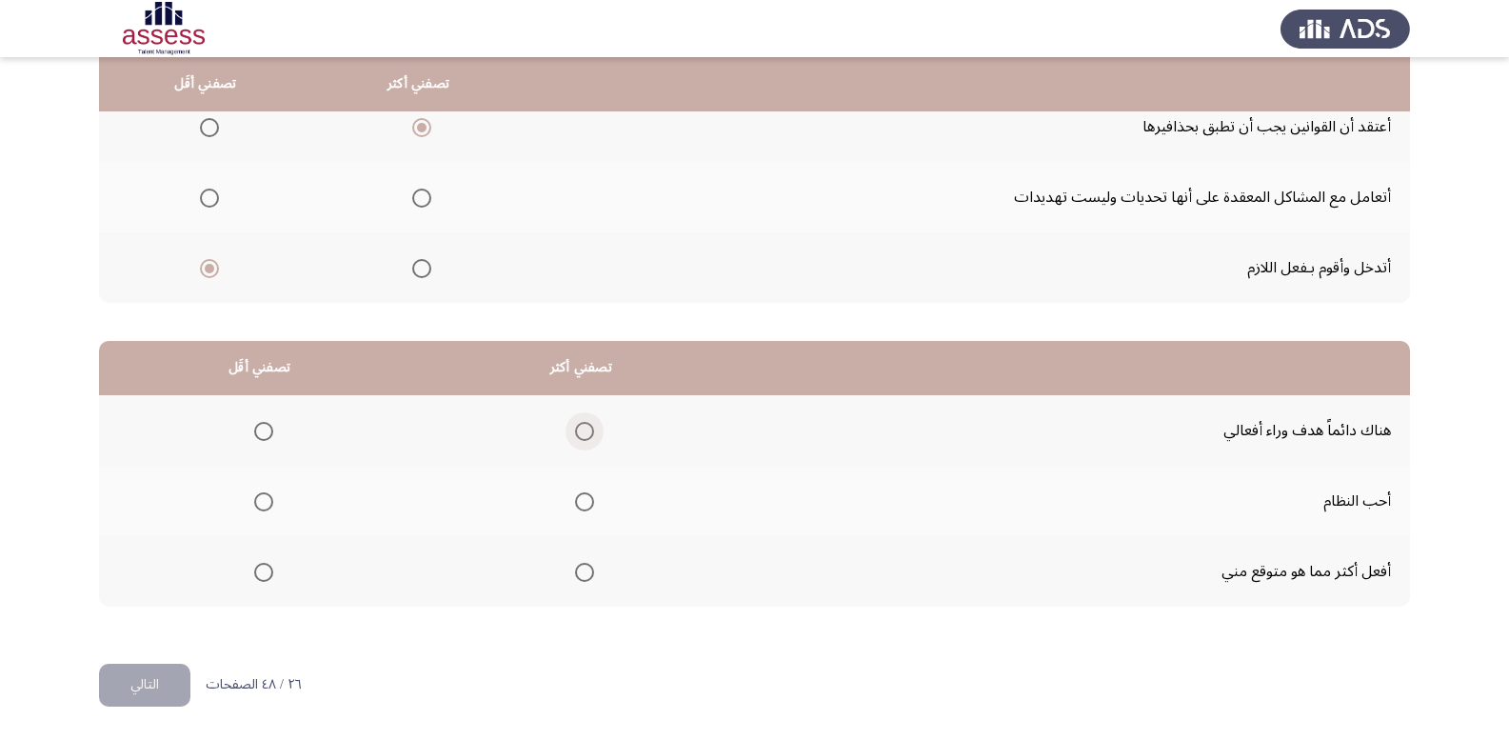
click at [576, 433] on span "Select an option" at bounding box center [584, 431] width 19 height 19
click at [576, 433] on input "Select an option" at bounding box center [584, 431] width 19 height 19
click at [268, 578] on span "Select an option" at bounding box center [263, 572] width 19 height 19
click at [268, 578] on input "Select an option" at bounding box center [263, 572] width 19 height 19
click at [135, 693] on button "التالي" at bounding box center [144, 685] width 91 height 43
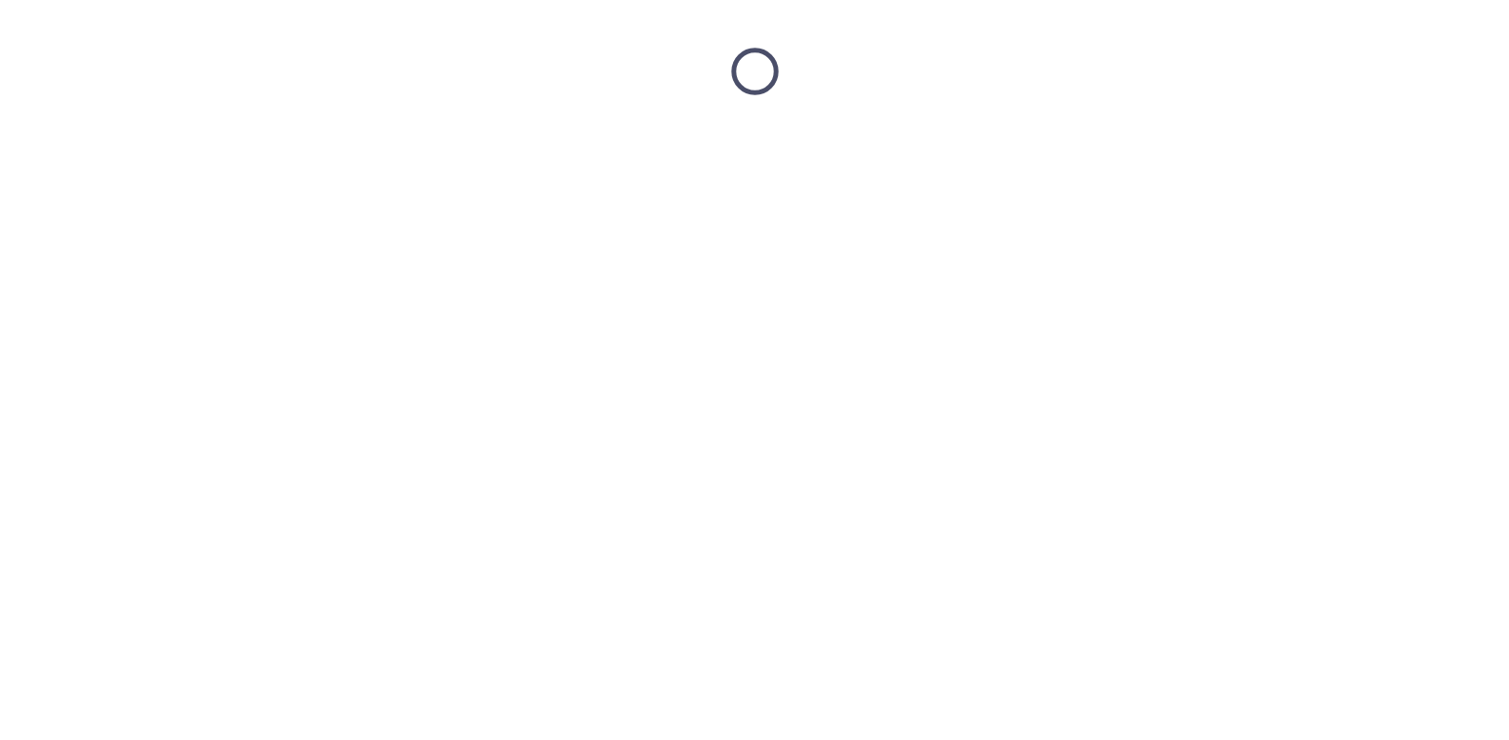
scroll to position [0, 0]
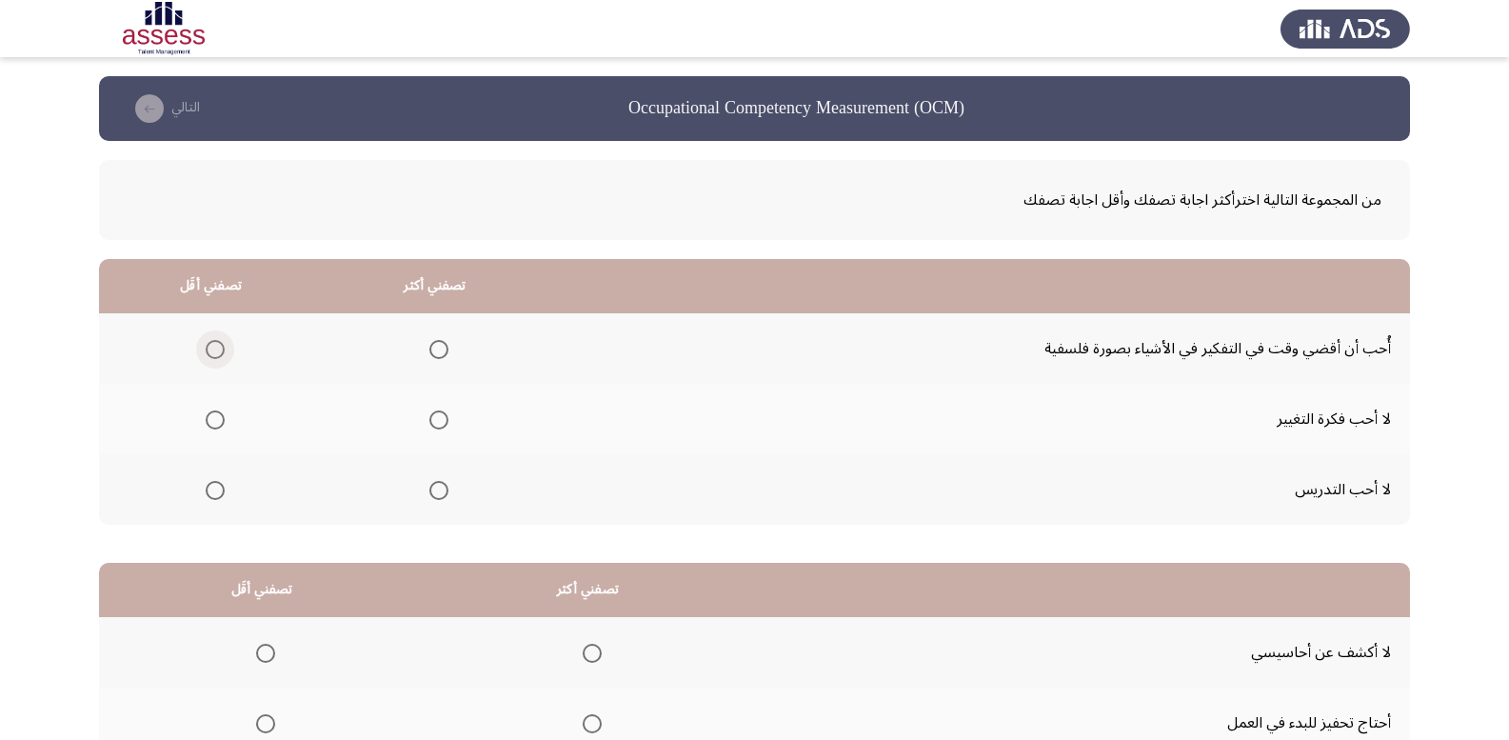
click at [217, 350] on span "Select an option" at bounding box center [215, 349] width 19 height 19
click at [217, 350] on input "Select an option" at bounding box center [215, 349] width 19 height 19
click at [438, 492] on span "Select an option" at bounding box center [439, 490] width 19 height 19
click at [438, 492] on input "Select an option" at bounding box center [439, 490] width 19 height 19
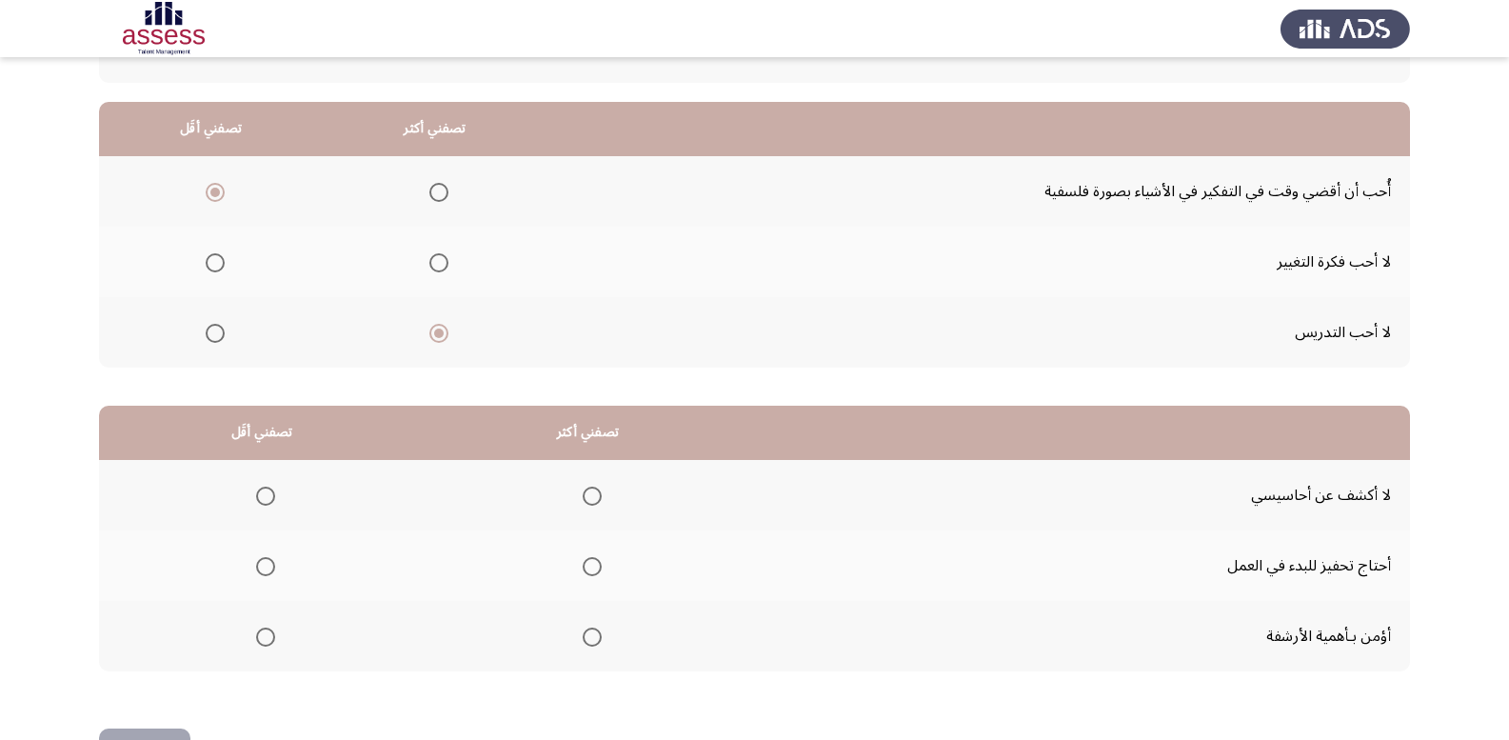
scroll to position [190, 0]
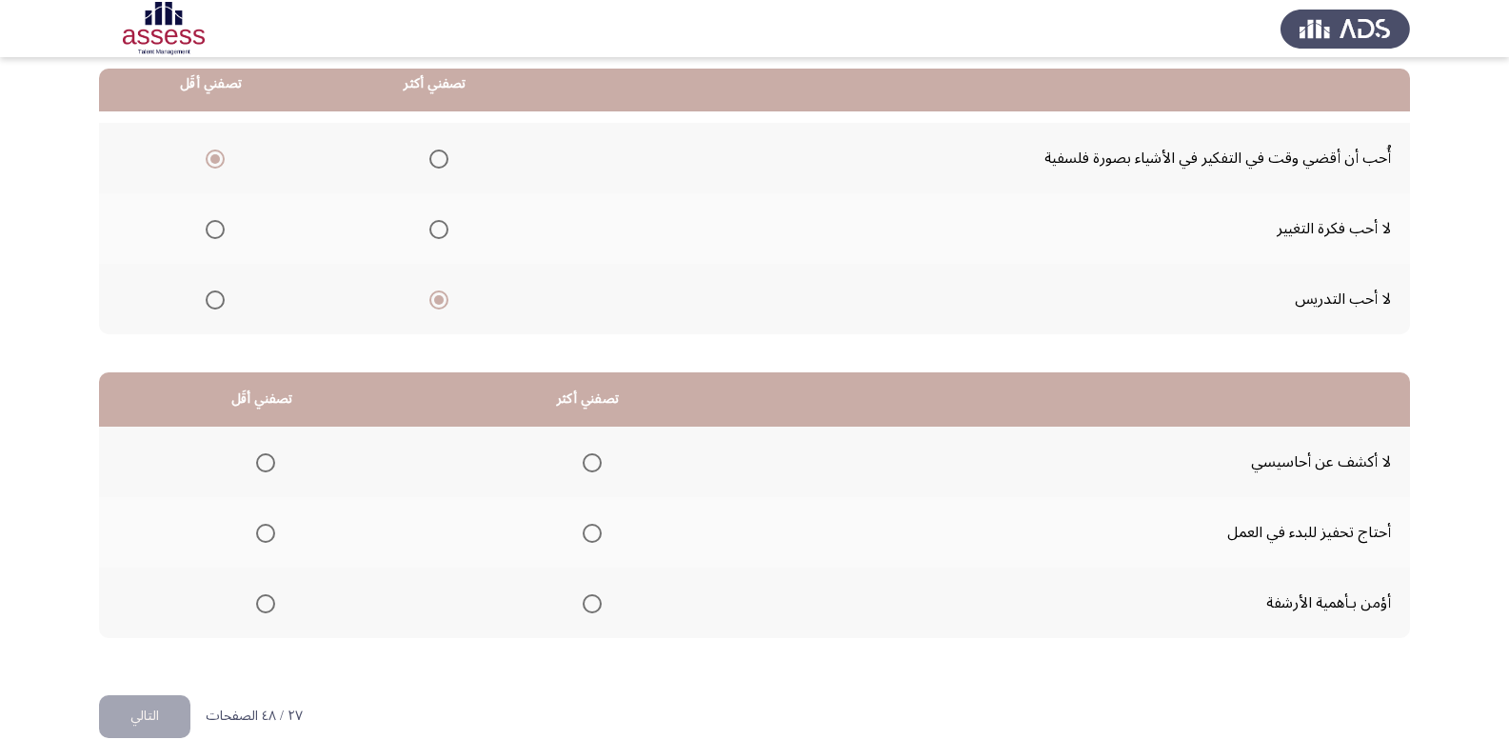
click at [430, 150] on span "Select an option" at bounding box center [439, 159] width 19 height 19
click at [430, 150] on input "Select an option" at bounding box center [439, 159] width 19 height 19
click at [217, 298] on span "Select an option" at bounding box center [215, 299] width 19 height 19
click at [217, 298] on input "Select an option" at bounding box center [215, 299] width 19 height 19
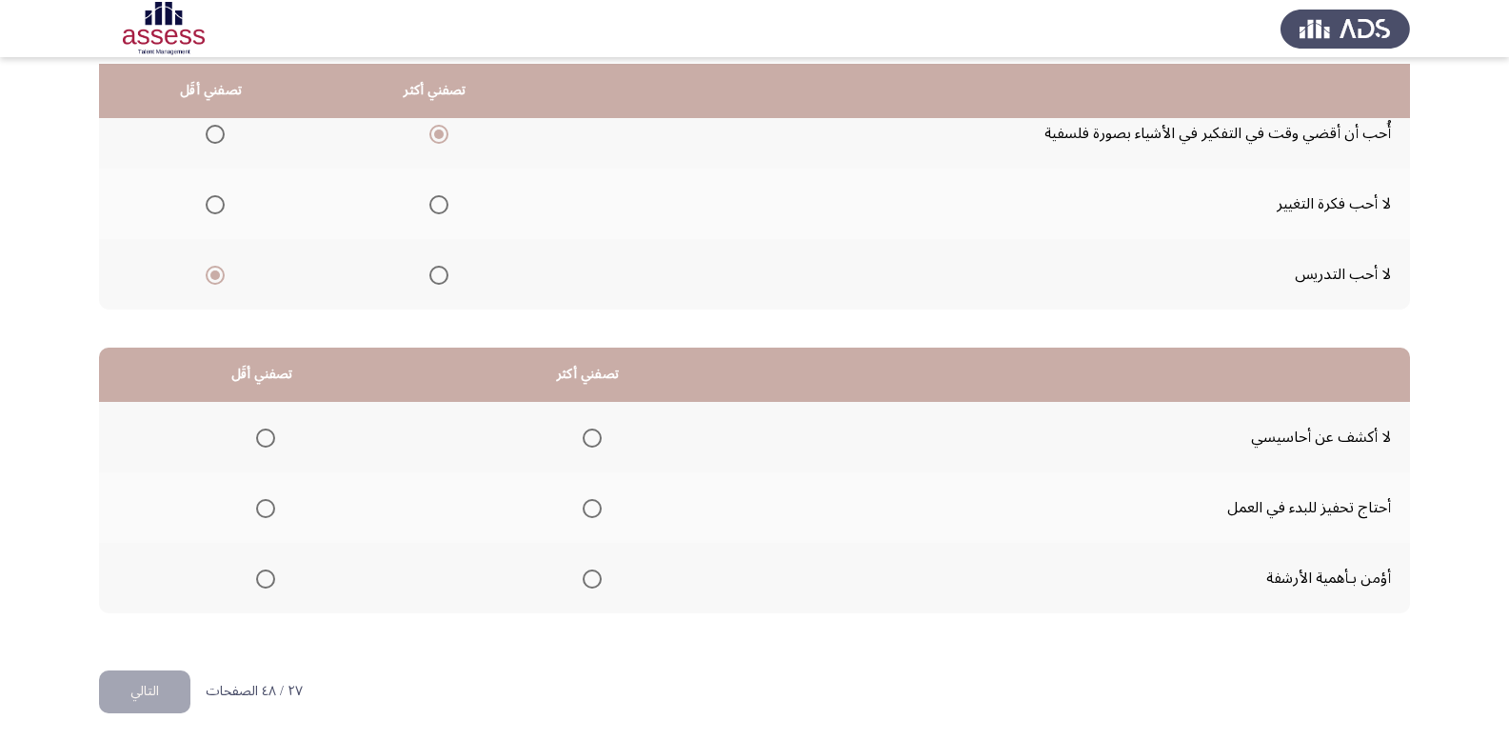
scroll to position [222, 0]
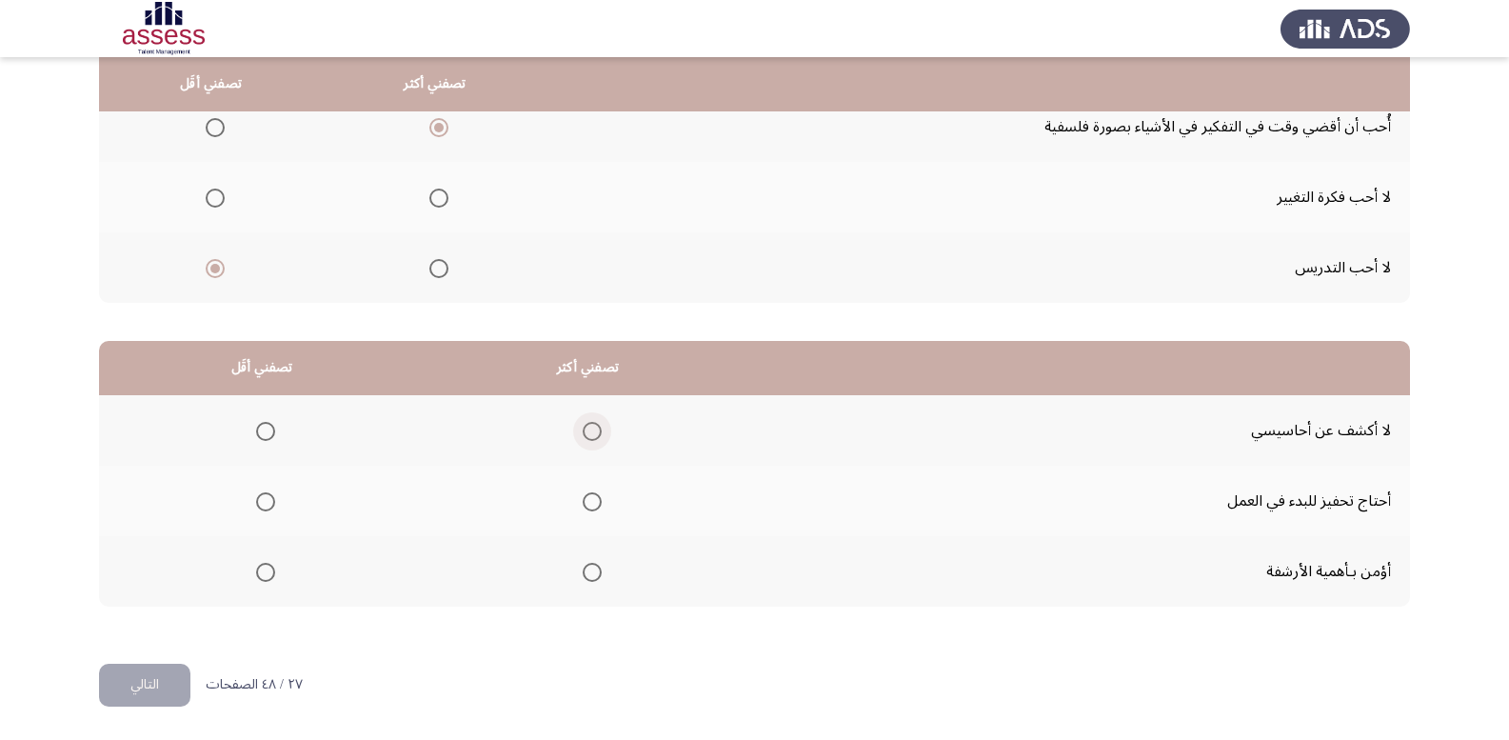
click at [583, 431] on span "Select an option" at bounding box center [592, 431] width 19 height 19
click at [583, 431] on input "Select an option" at bounding box center [592, 431] width 19 height 19
click at [268, 506] on span "Select an option" at bounding box center [265, 501] width 19 height 19
click at [268, 506] on input "Select an option" at bounding box center [265, 501] width 19 height 19
click at [265, 576] on span "Select an option" at bounding box center [265, 572] width 19 height 19
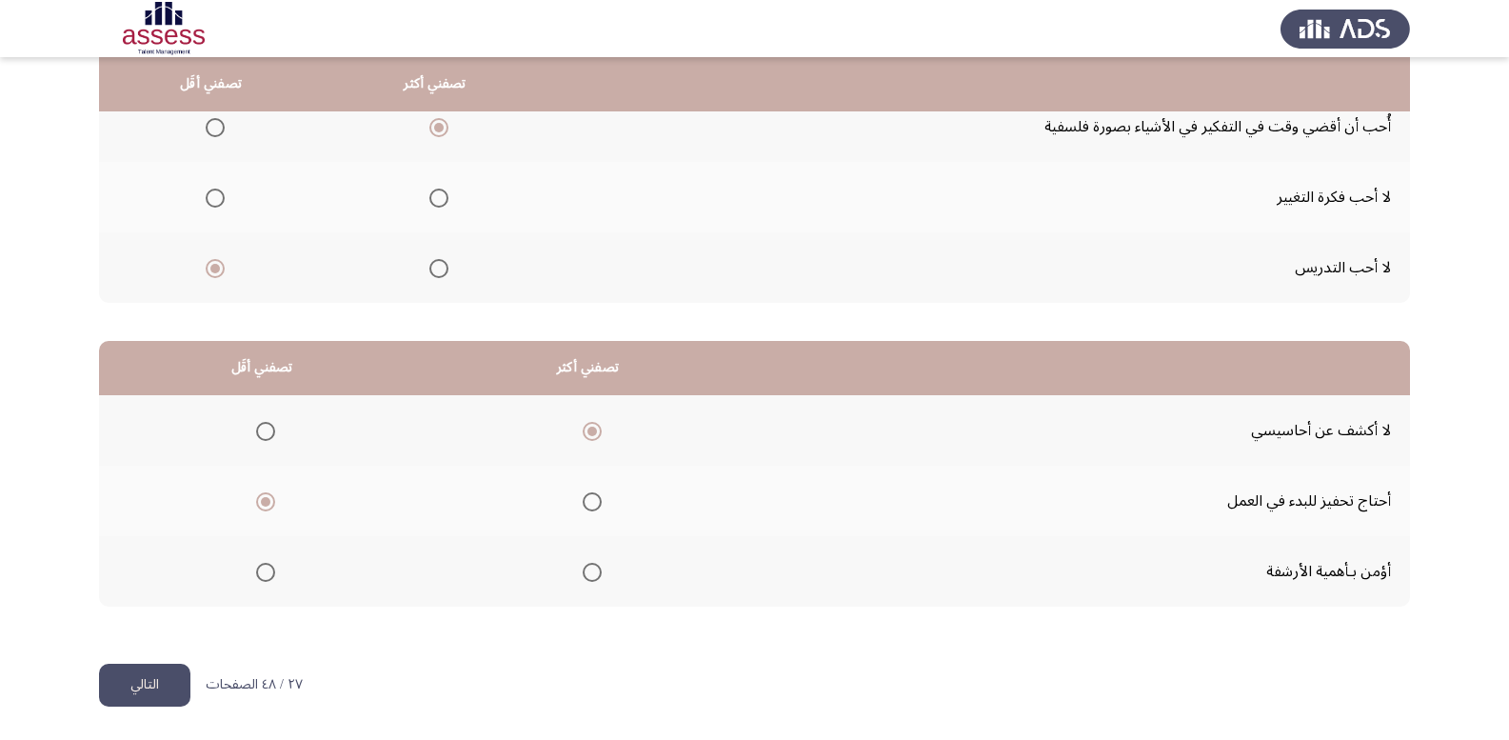
click at [265, 576] on input "Select an option" at bounding box center [265, 572] width 19 height 19
click at [152, 699] on button "التالي" at bounding box center [144, 685] width 91 height 43
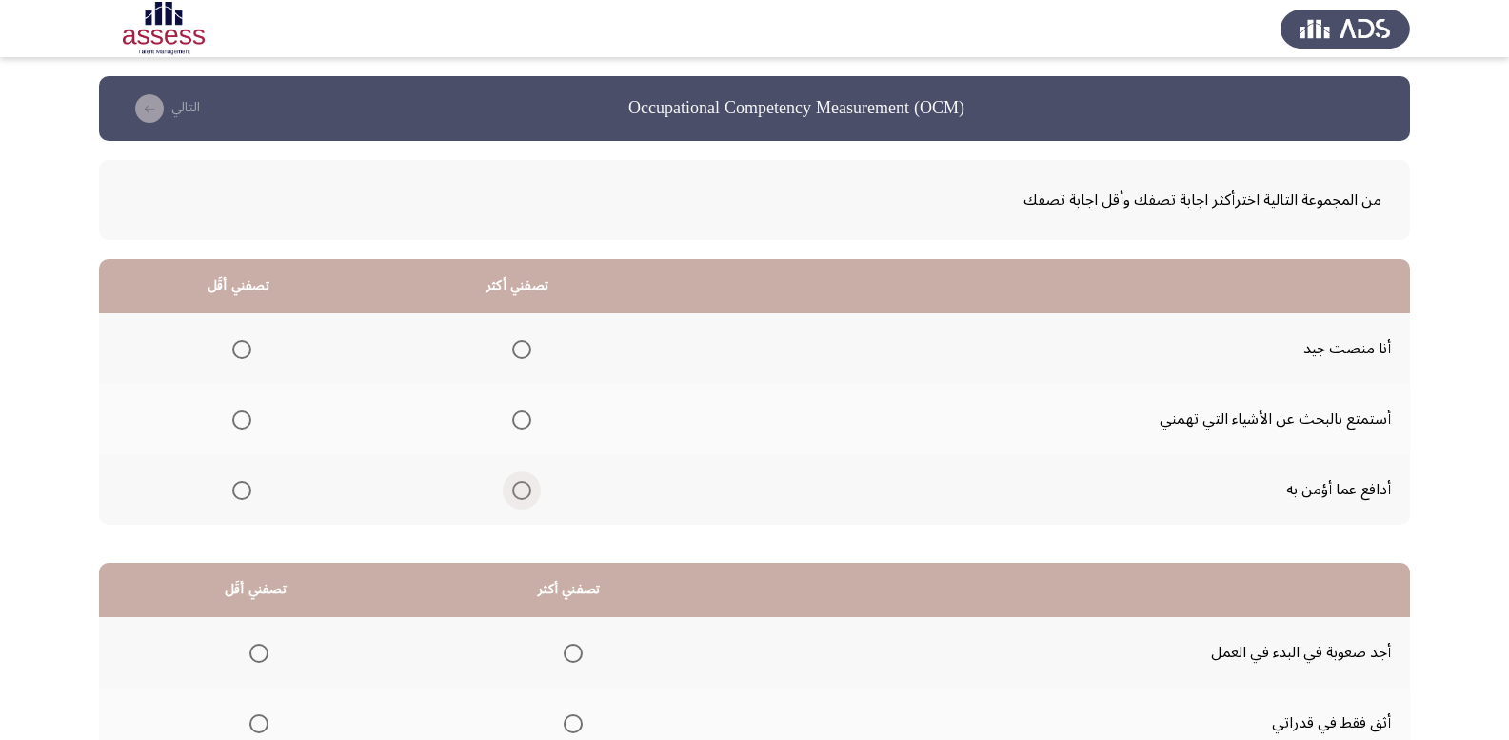
click at [525, 490] on span "Select an option" at bounding box center [521, 490] width 19 height 19
click at [525, 490] on input "Select an option" at bounding box center [521, 490] width 19 height 19
click at [240, 427] on span "Select an option" at bounding box center [241, 419] width 19 height 19
click at [240, 427] on input "Select an option" at bounding box center [241, 419] width 19 height 19
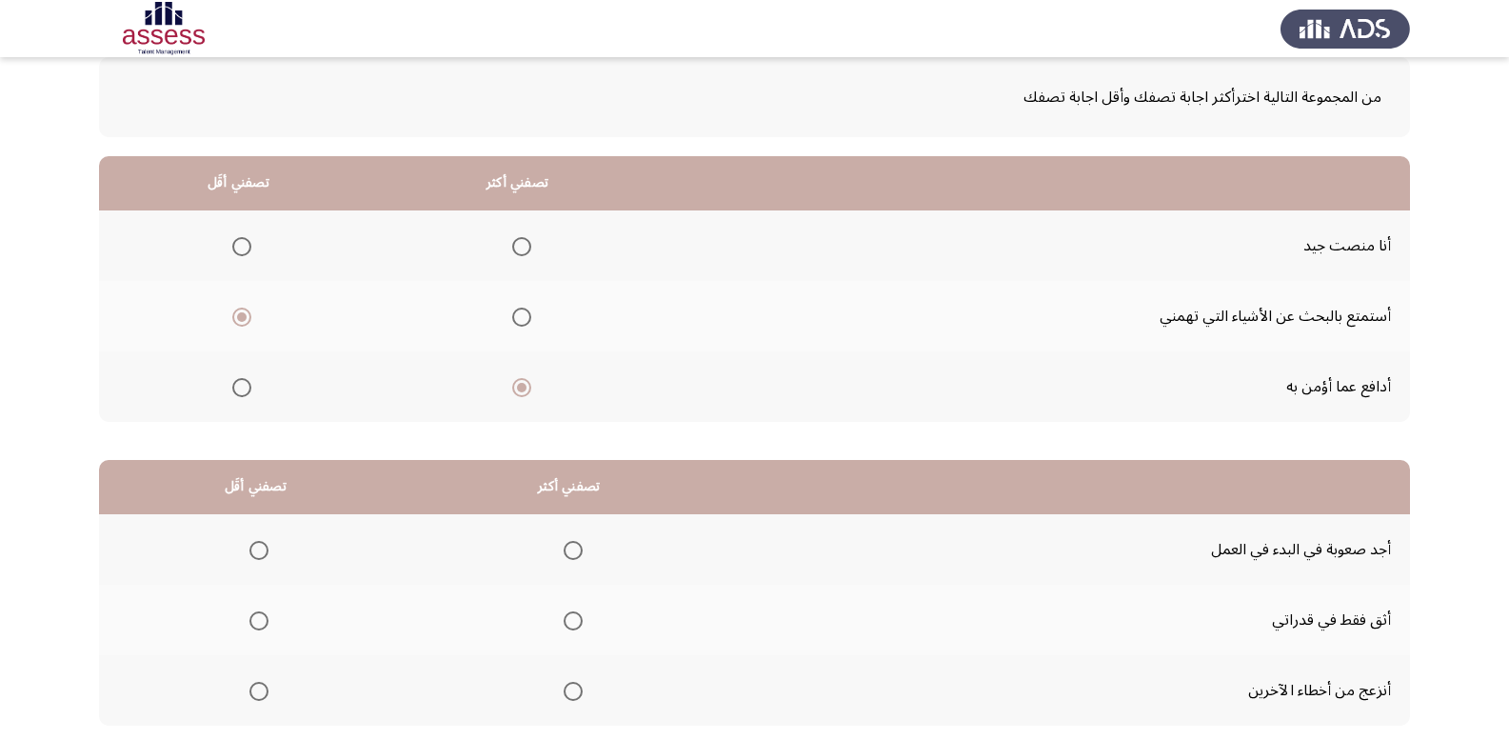
scroll to position [222, 0]
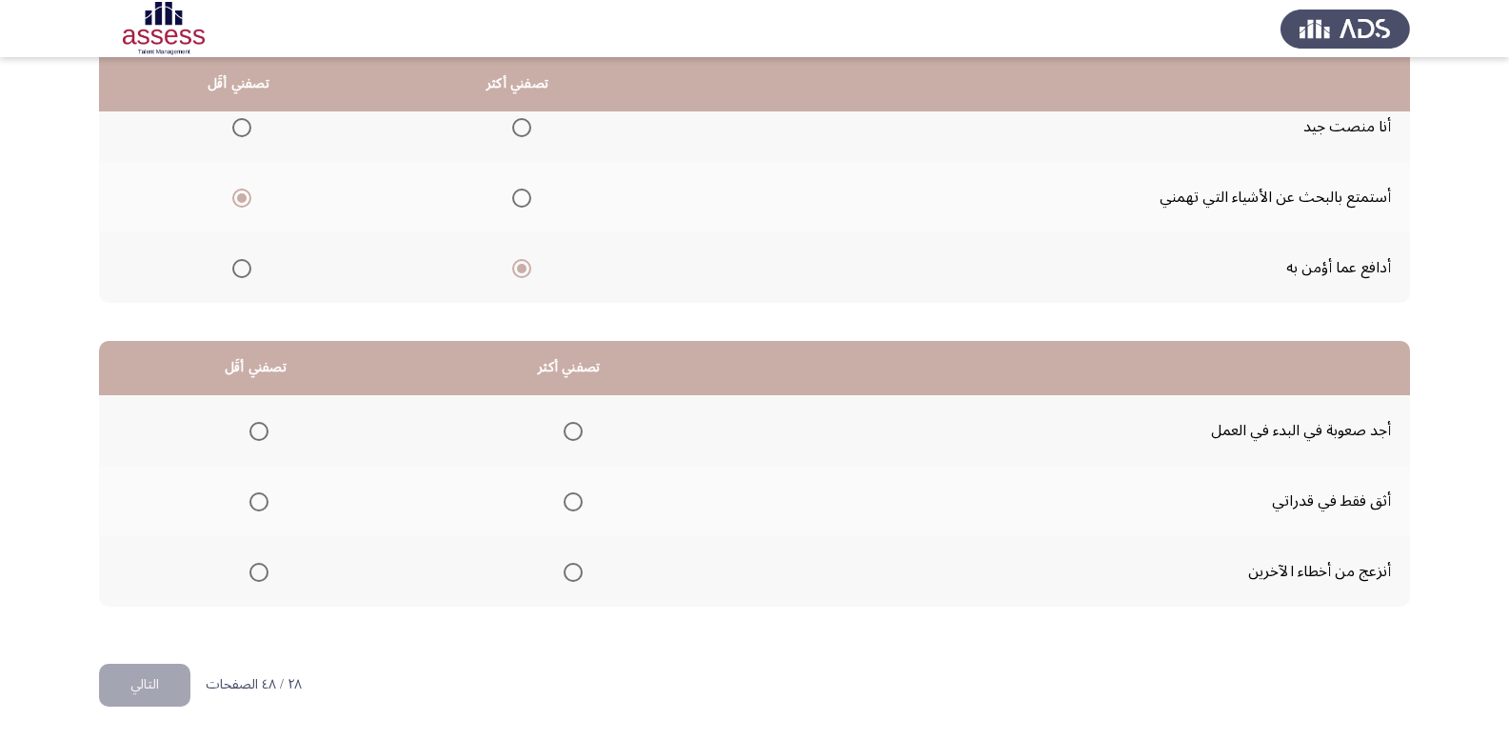
click at [259, 428] on span "Select an option" at bounding box center [259, 431] width 19 height 19
click at [259, 428] on input "Select an option" at bounding box center [259, 431] width 19 height 19
click at [569, 506] on span "Select an option" at bounding box center [573, 501] width 19 height 19
click at [569, 506] on input "Select an option" at bounding box center [573, 501] width 19 height 19
click at [172, 691] on button "التالي" at bounding box center [144, 685] width 91 height 43
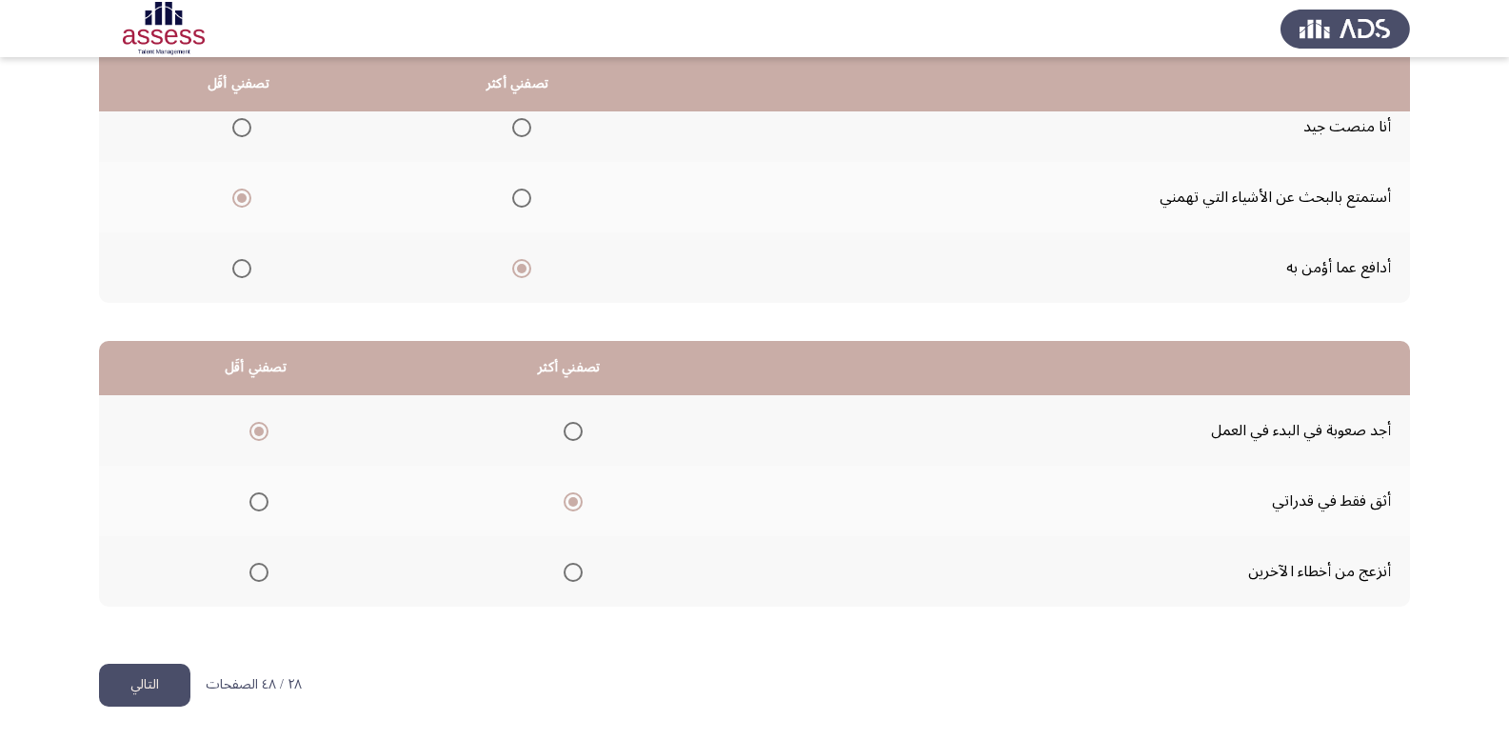
scroll to position [0, 0]
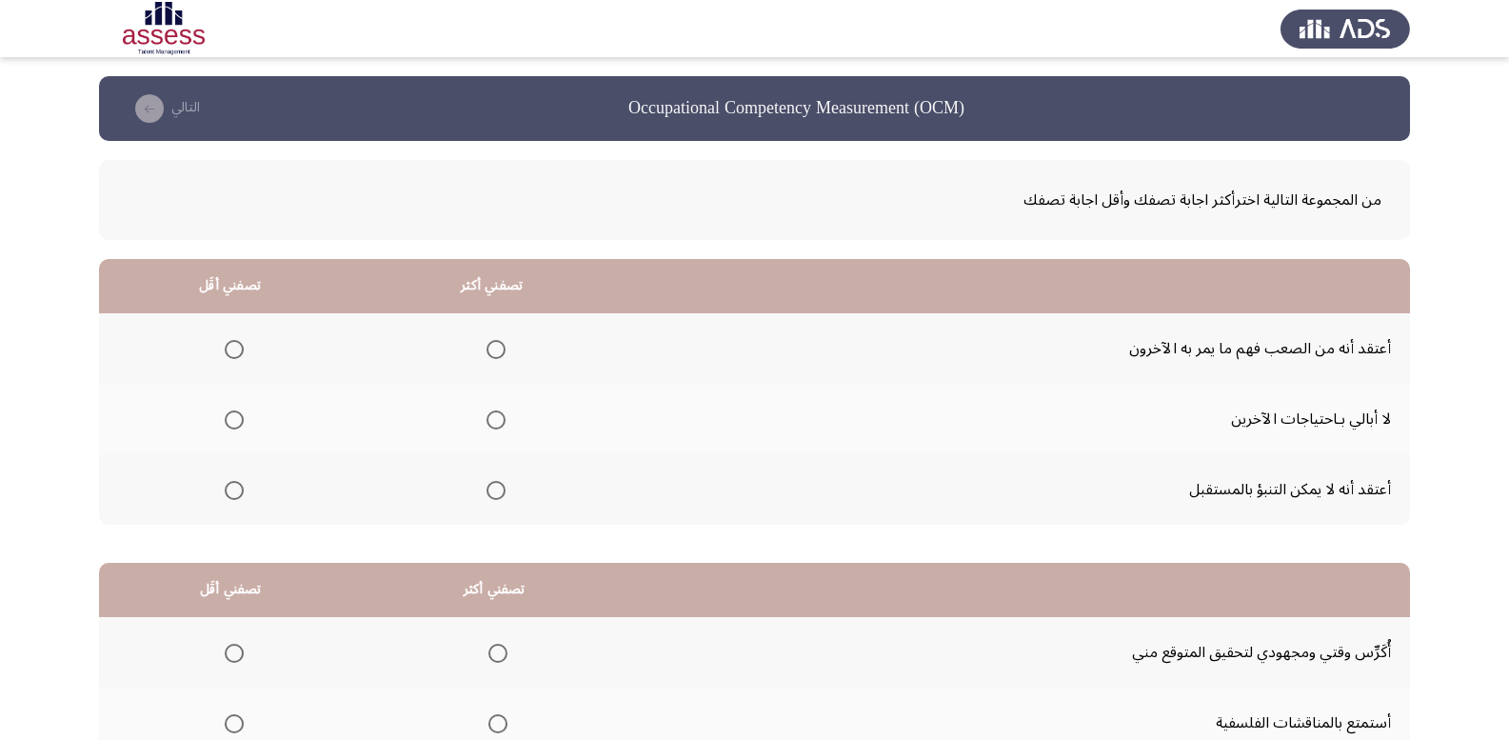
click at [230, 345] on span "Select an option" at bounding box center [234, 349] width 19 height 19
click at [230, 345] on input "Select an option" at bounding box center [234, 349] width 19 height 19
click at [496, 490] on span "Select an option" at bounding box center [496, 490] width 0 height 0
click at [495, 490] on input "Select an option" at bounding box center [496, 490] width 19 height 19
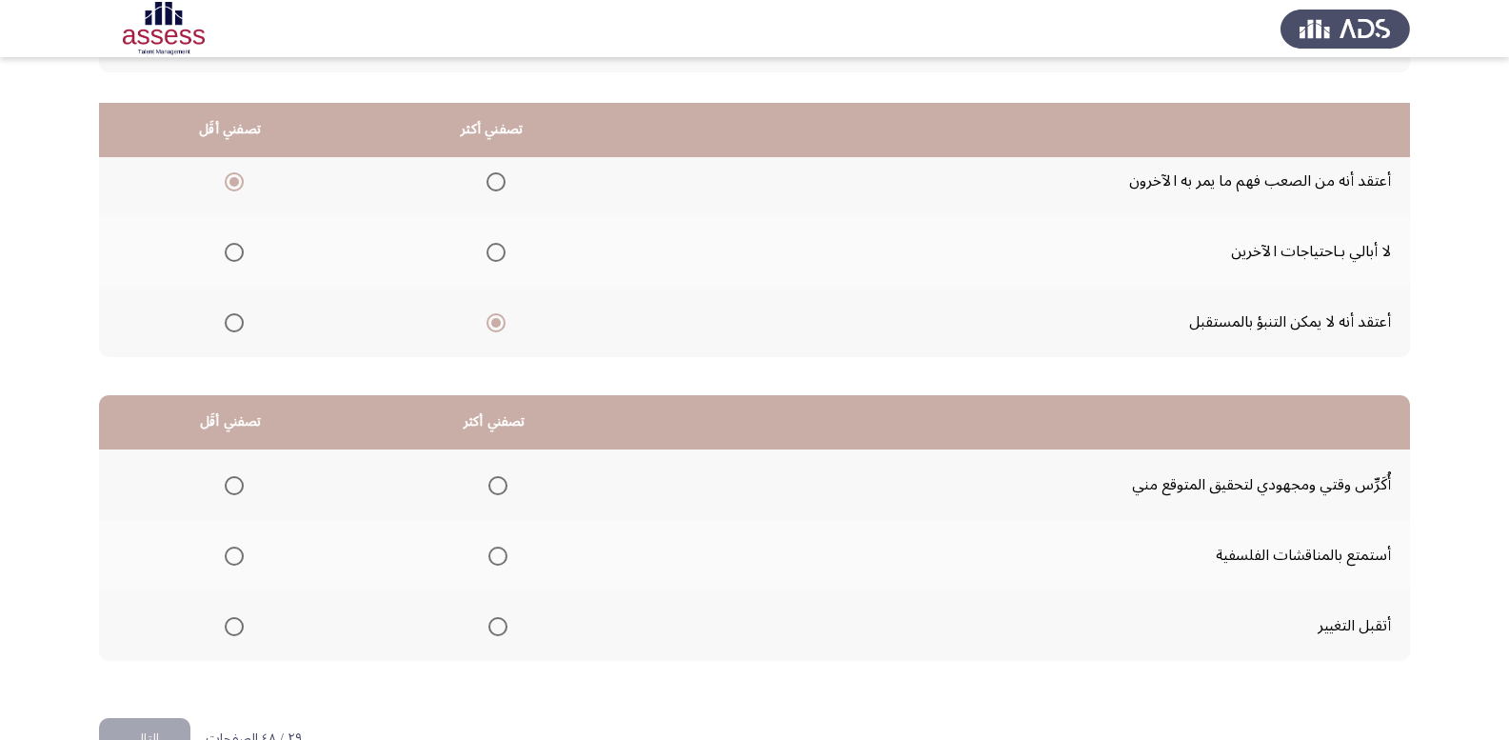
scroll to position [222, 0]
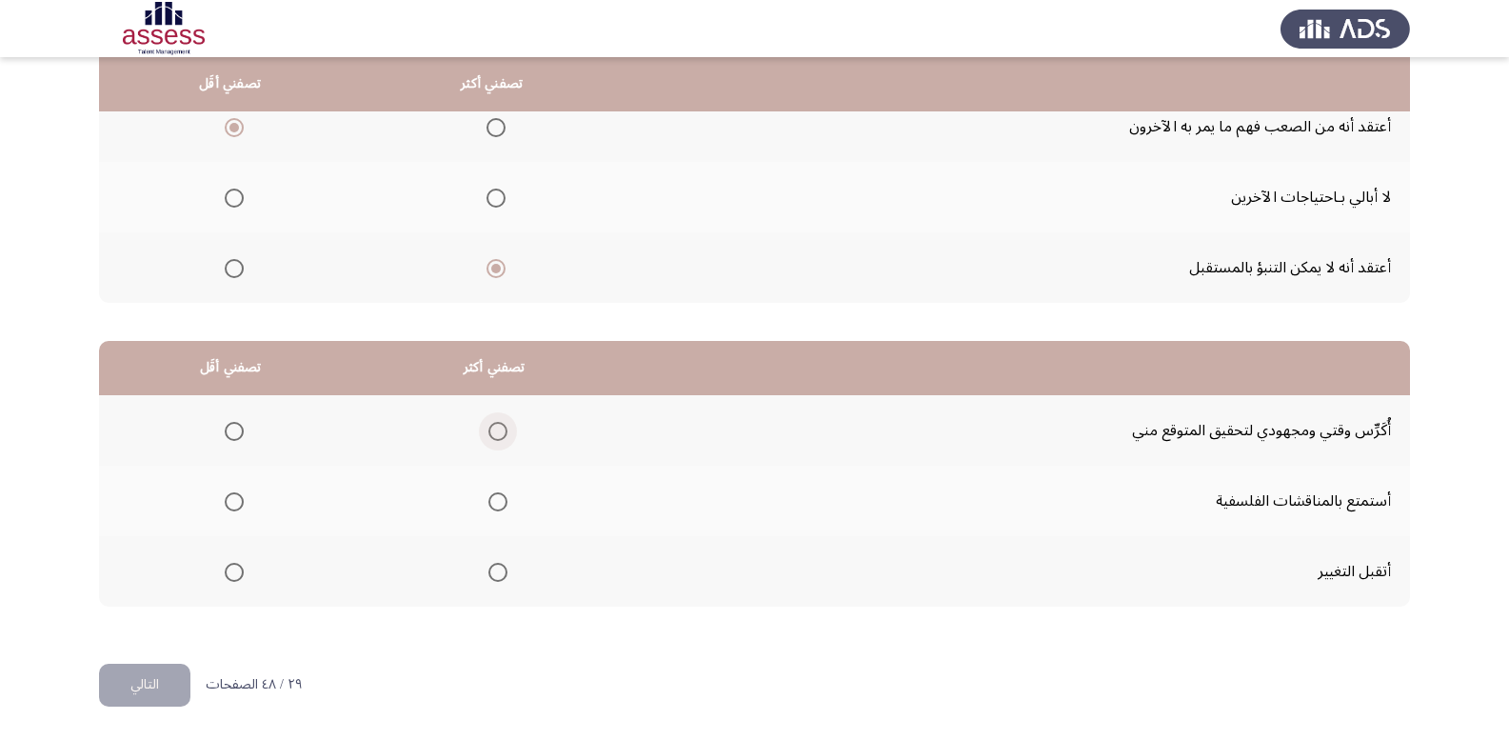
click at [494, 437] on span "Select an option" at bounding box center [498, 431] width 19 height 19
click at [494, 437] on input "Select an option" at bounding box center [498, 431] width 19 height 19
click at [493, 507] on span "Select an option" at bounding box center [498, 501] width 19 height 19
click at [493, 507] on input "Select an option" at bounding box center [498, 501] width 19 height 19
click at [231, 575] on span "Select an option" at bounding box center [234, 572] width 19 height 19
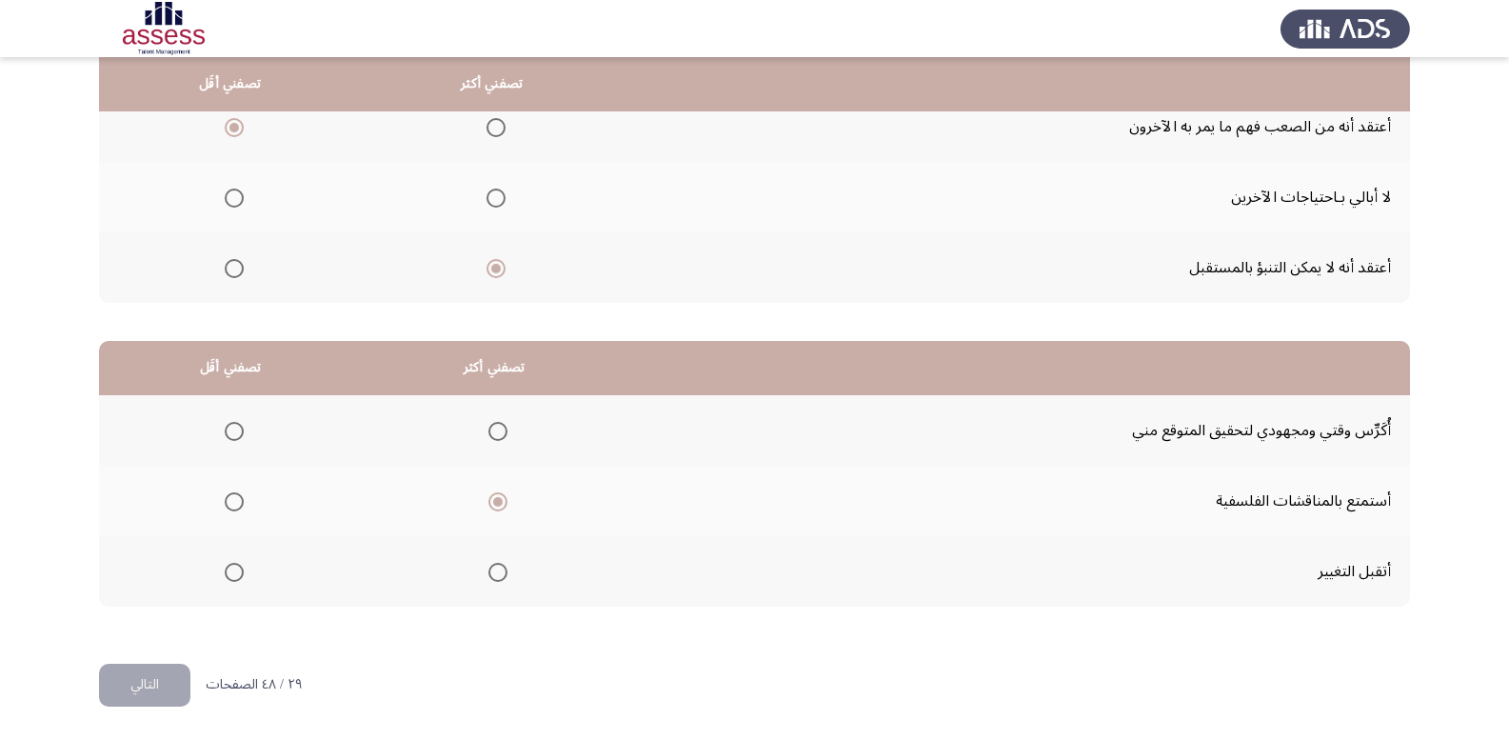
click at [231, 575] on input "Select an option" at bounding box center [234, 572] width 19 height 19
click at [485, 435] on label "Select an option" at bounding box center [494, 431] width 27 height 19
click at [489, 435] on input "Select an option" at bounding box center [498, 431] width 19 height 19
click at [151, 670] on button "التالي" at bounding box center [144, 685] width 91 height 43
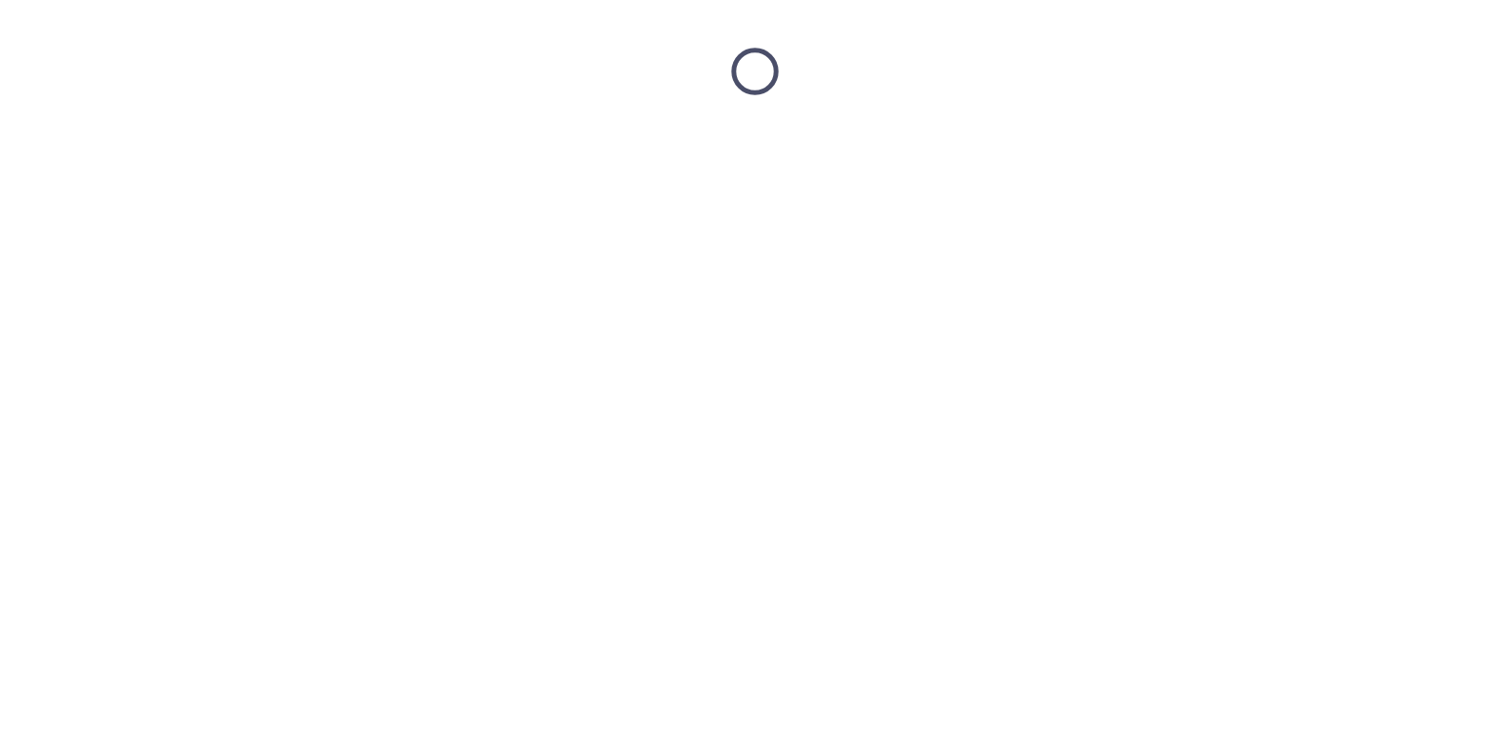
scroll to position [0, 0]
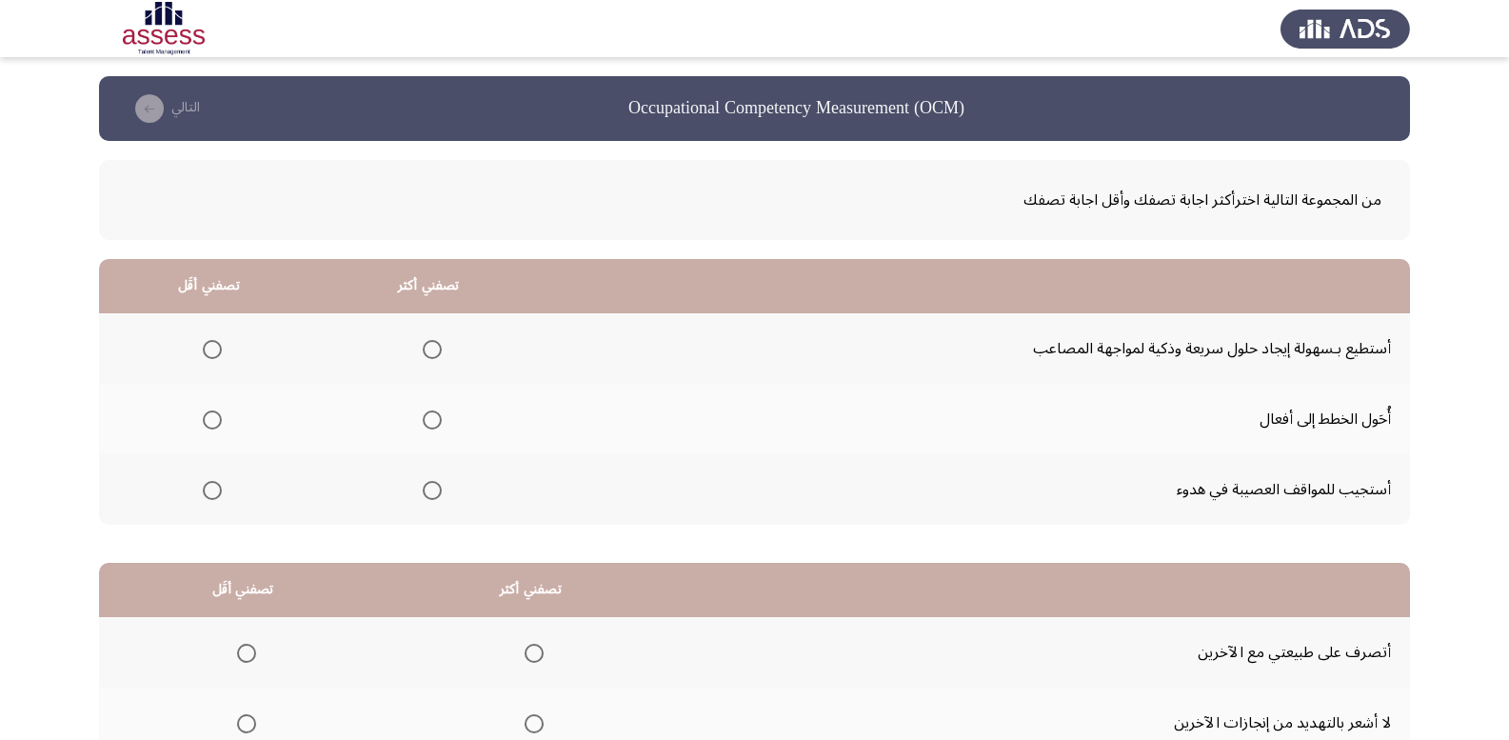
click at [432, 349] on span "Select an option" at bounding box center [432, 349] width 19 height 19
click at [432, 349] on input "Select an option" at bounding box center [432, 349] width 19 height 19
click at [203, 493] on span "Select an option" at bounding box center [212, 490] width 19 height 19
click at [203, 493] on input "Select an option" at bounding box center [212, 490] width 19 height 19
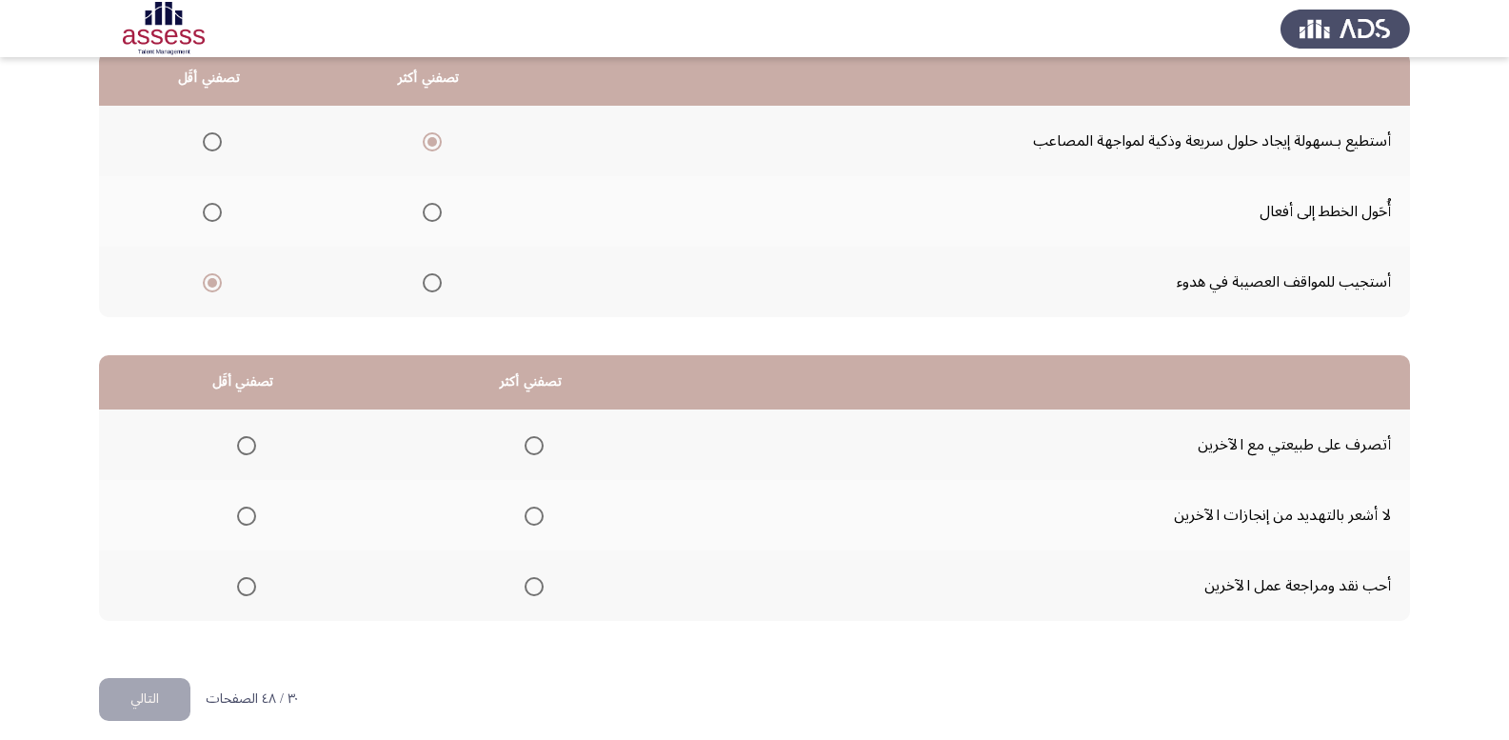
scroll to position [222, 0]
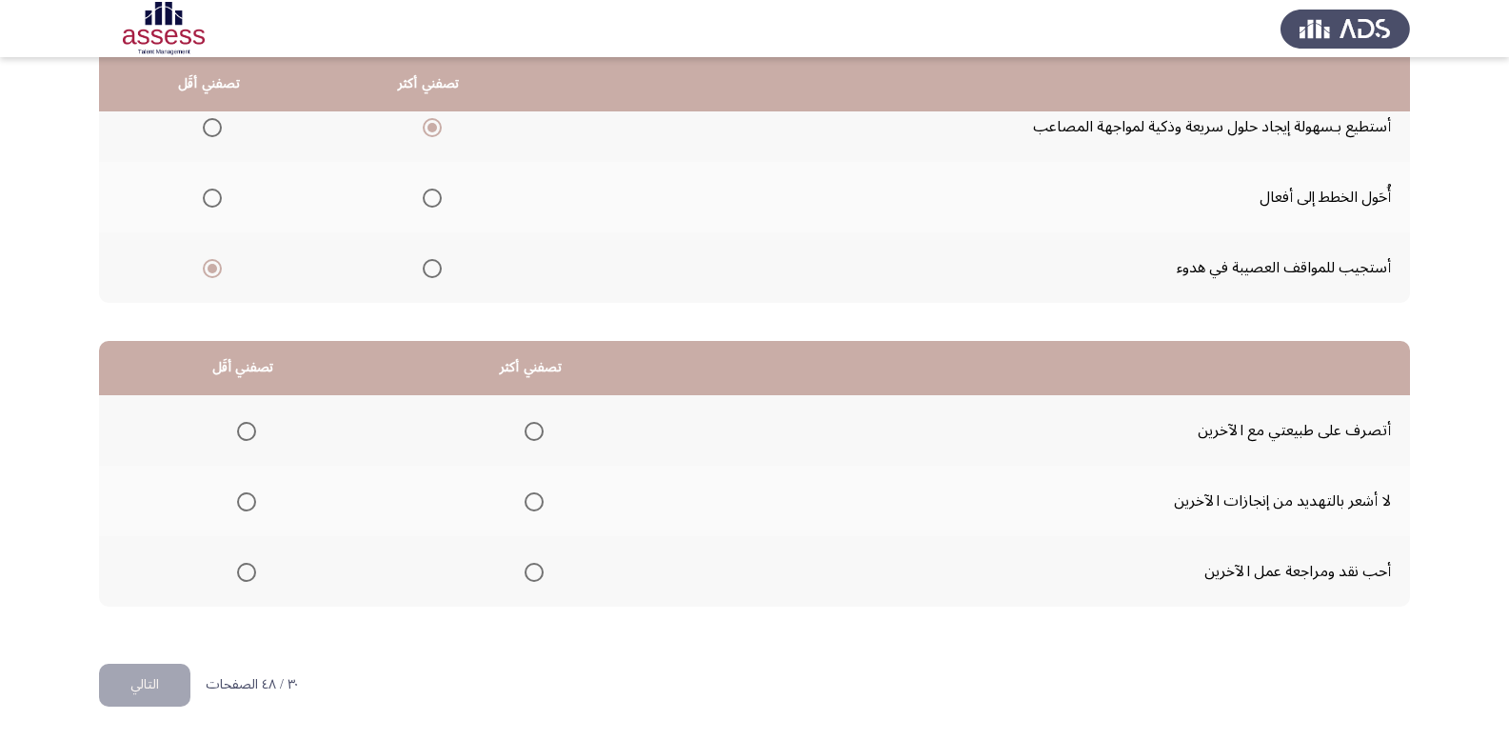
click at [533, 431] on span "Select an option" at bounding box center [534, 431] width 19 height 19
click at [533, 431] on input "Select an option" at bounding box center [534, 431] width 19 height 19
click at [247, 510] on span "Select an option" at bounding box center [246, 501] width 19 height 19
click at [247, 510] on input "Select an option" at bounding box center [246, 501] width 19 height 19
click at [162, 680] on button "التالي" at bounding box center [144, 685] width 91 height 43
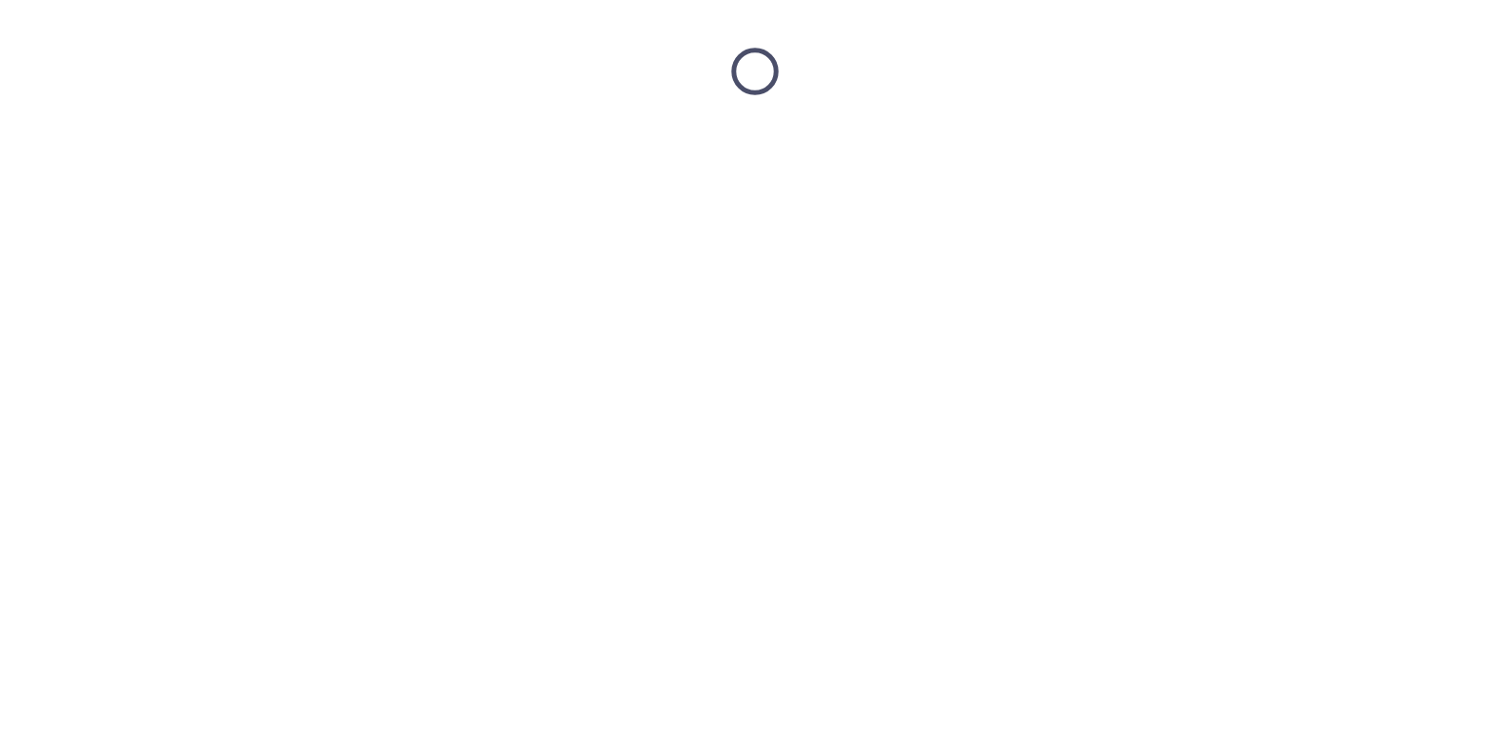
scroll to position [0, 0]
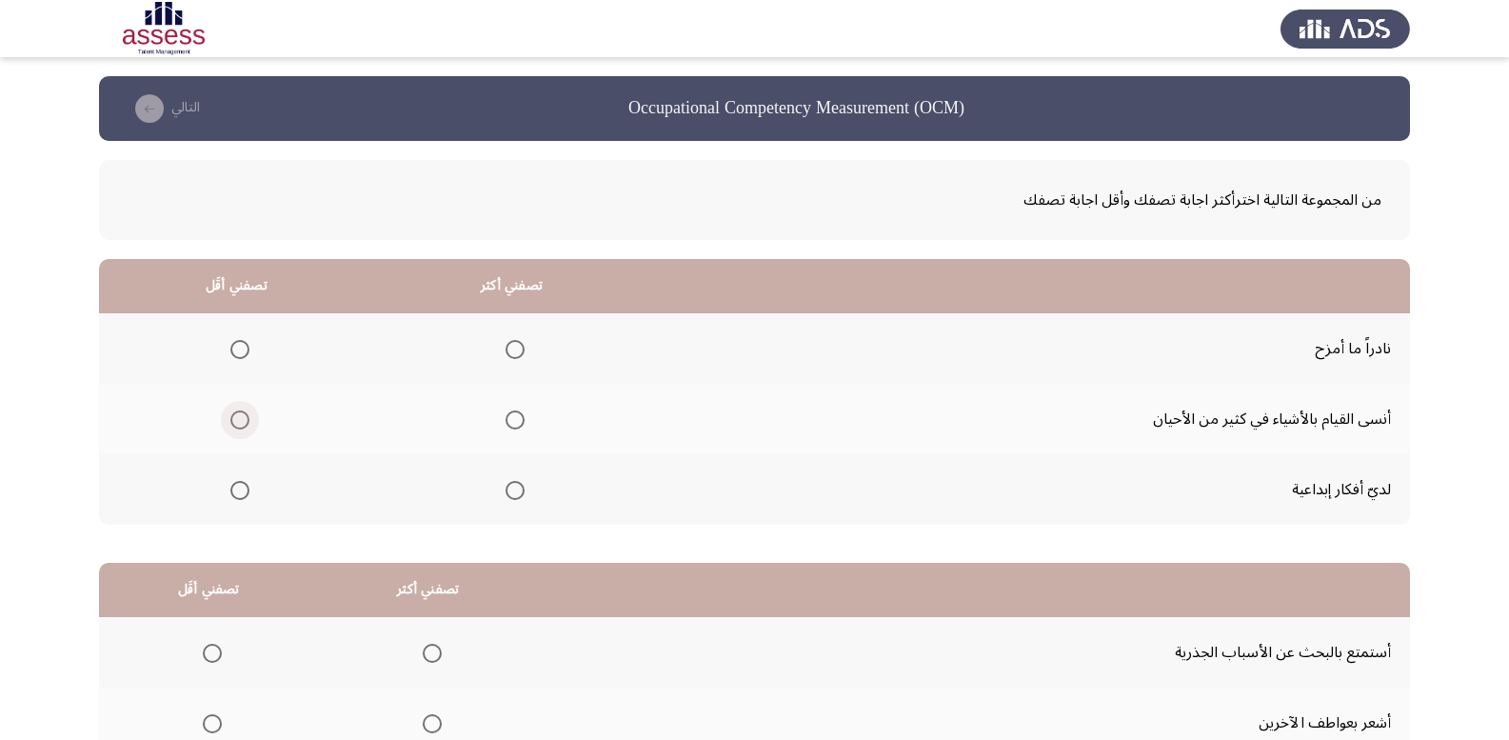
click at [241, 417] on span "Select an option" at bounding box center [239, 419] width 19 height 19
click at [241, 417] on input "Select an option" at bounding box center [239, 419] width 19 height 19
click at [521, 344] on span "Select an option" at bounding box center [515, 349] width 19 height 19
click at [521, 344] on input "Select an option" at bounding box center [515, 349] width 19 height 19
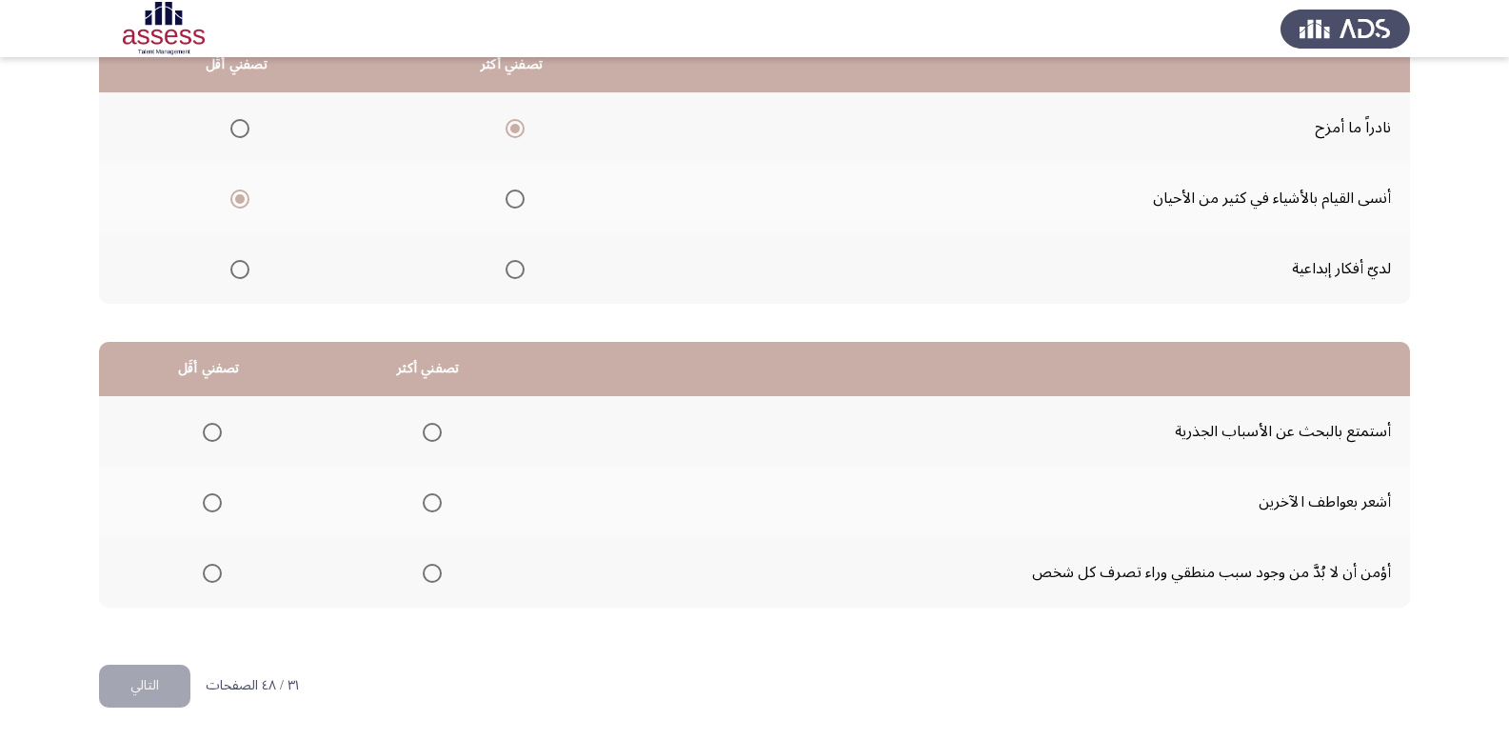
scroll to position [222, 0]
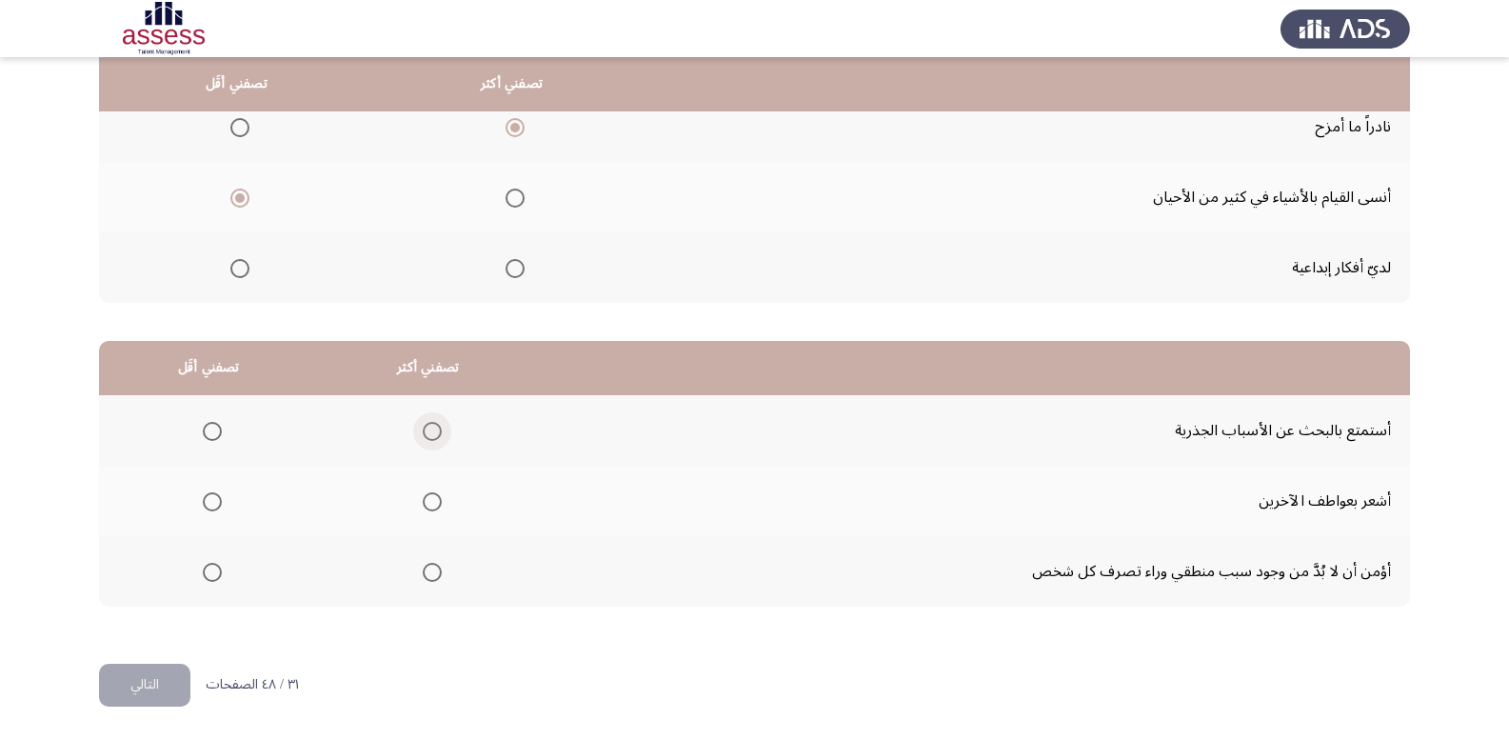
click at [429, 427] on span "Select an option" at bounding box center [432, 431] width 19 height 19
click at [429, 427] on input "Select an option" at bounding box center [432, 431] width 19 height 19
click at [219, 503] on span "Select an option" at bounding box center [212, 501] width 19 height 19
click at [219, 503] on input "Select an option" at bounding box center [212, 501] width 19 height 19
click at [214, 581] on span "Select an option" at bounding box center [212, 572] width 19 height 19
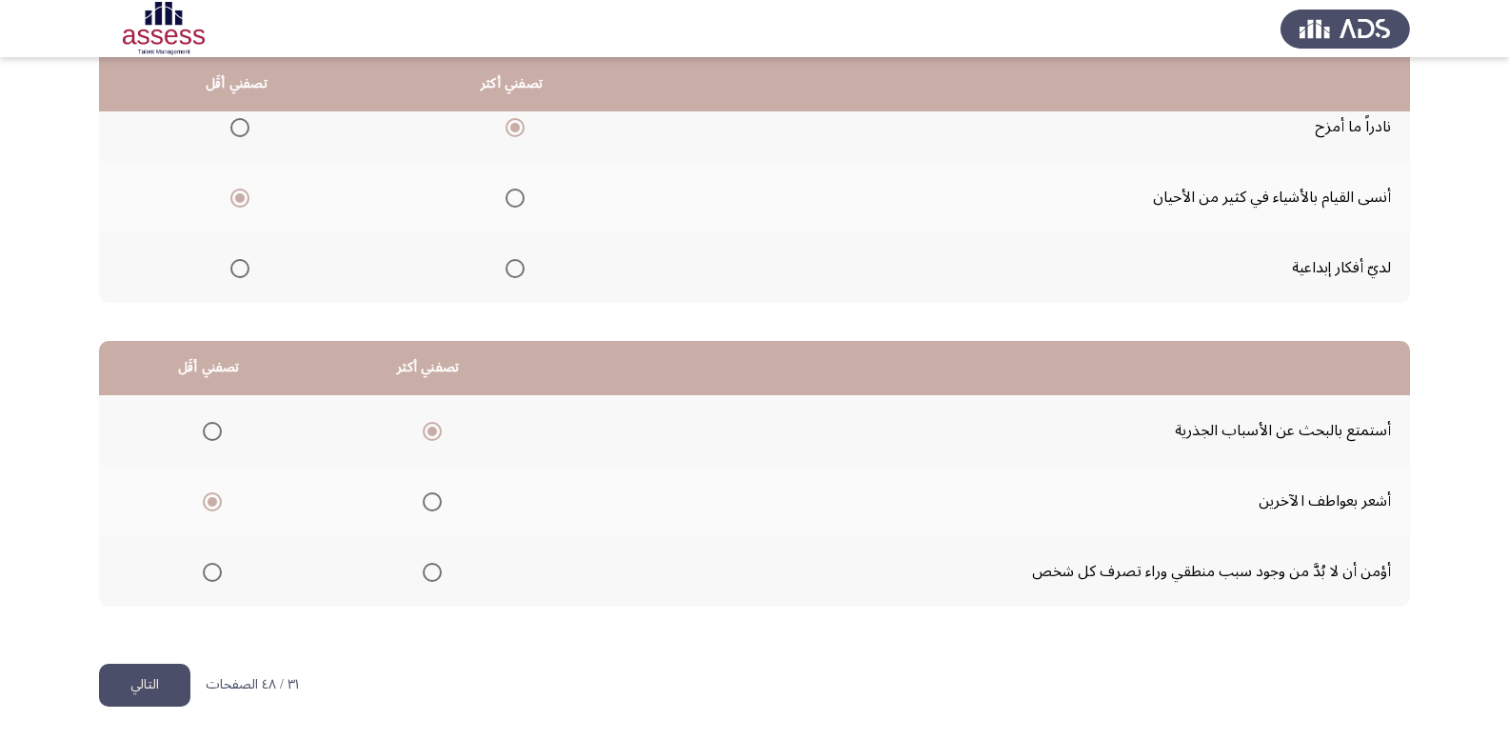
click at [214, 581] on input "Select an option" at bounding box center [212, 572] width 19 height 19
click at [150, 701] on button "التالي" at bounding box center [144, 685] width 91 height 43
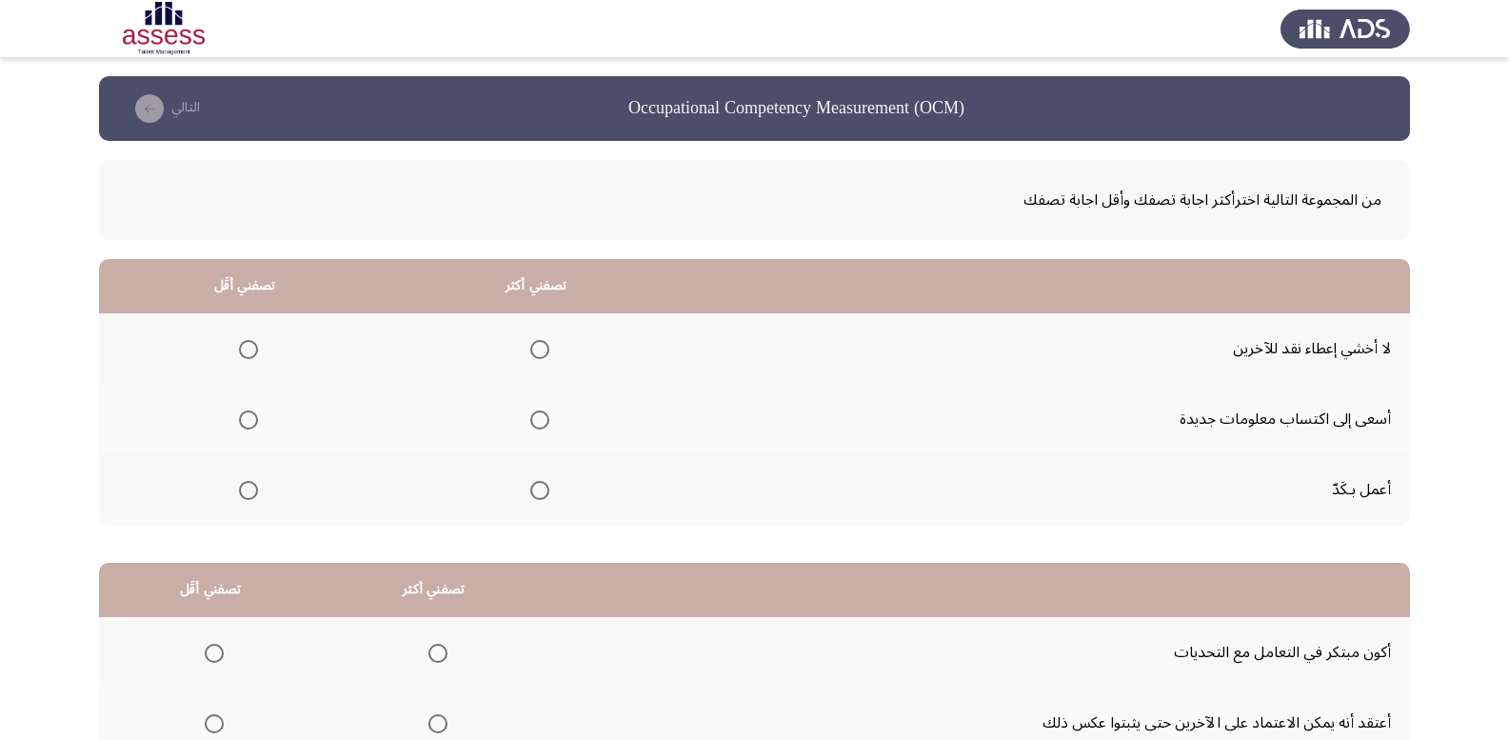
click at [546, 420] on span "Select an option" at bounding box center [539, 419] width 19 height 19
click at [546, 420] on input "Select an option" at bounding box center [539, 419] width 19 height 19
click at [253, 344] on span "Select an option" at bounding box center [248, 349] width 19 height 19
click at [253, 344] on input "Select an option" at bounding box center [248, 349] width 19 height 19
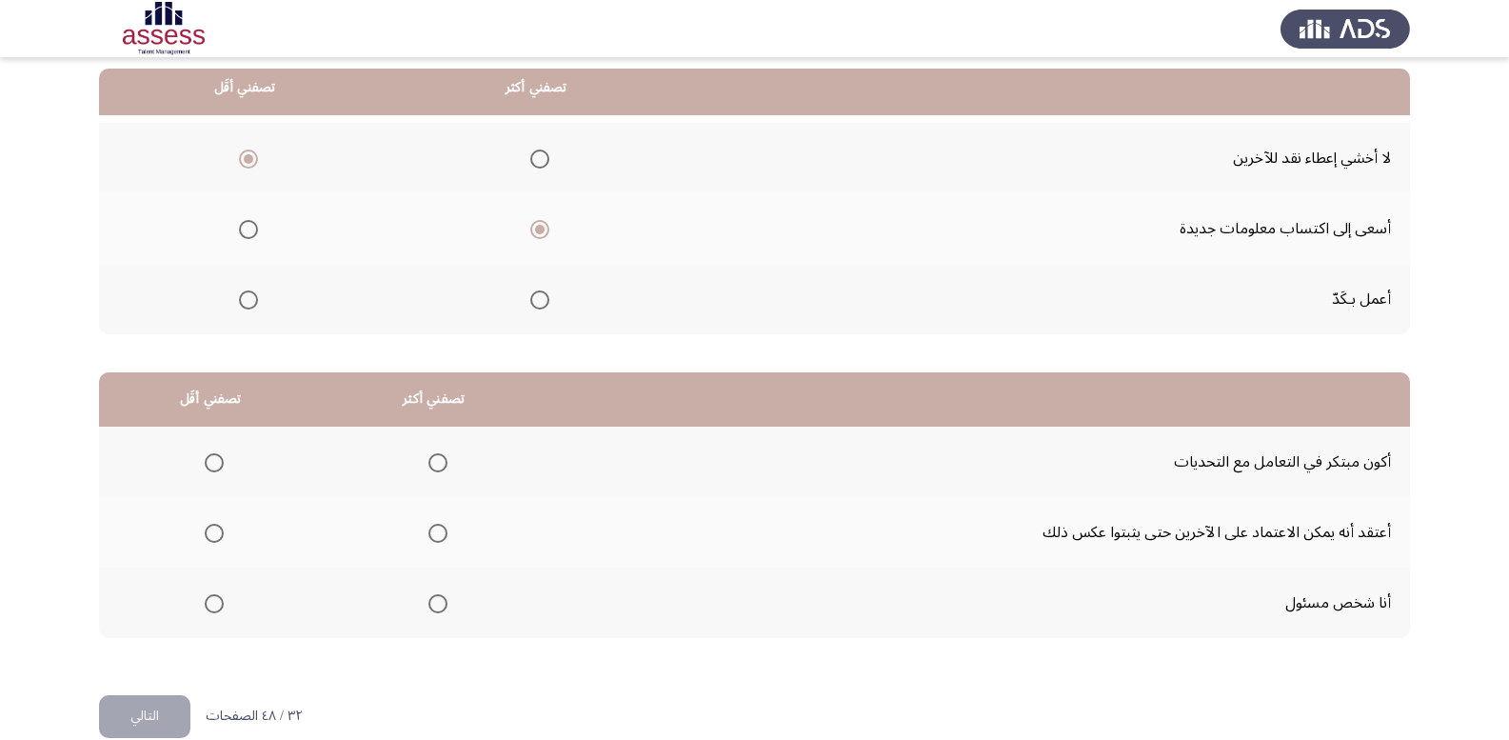
scroll to position [222, 0]
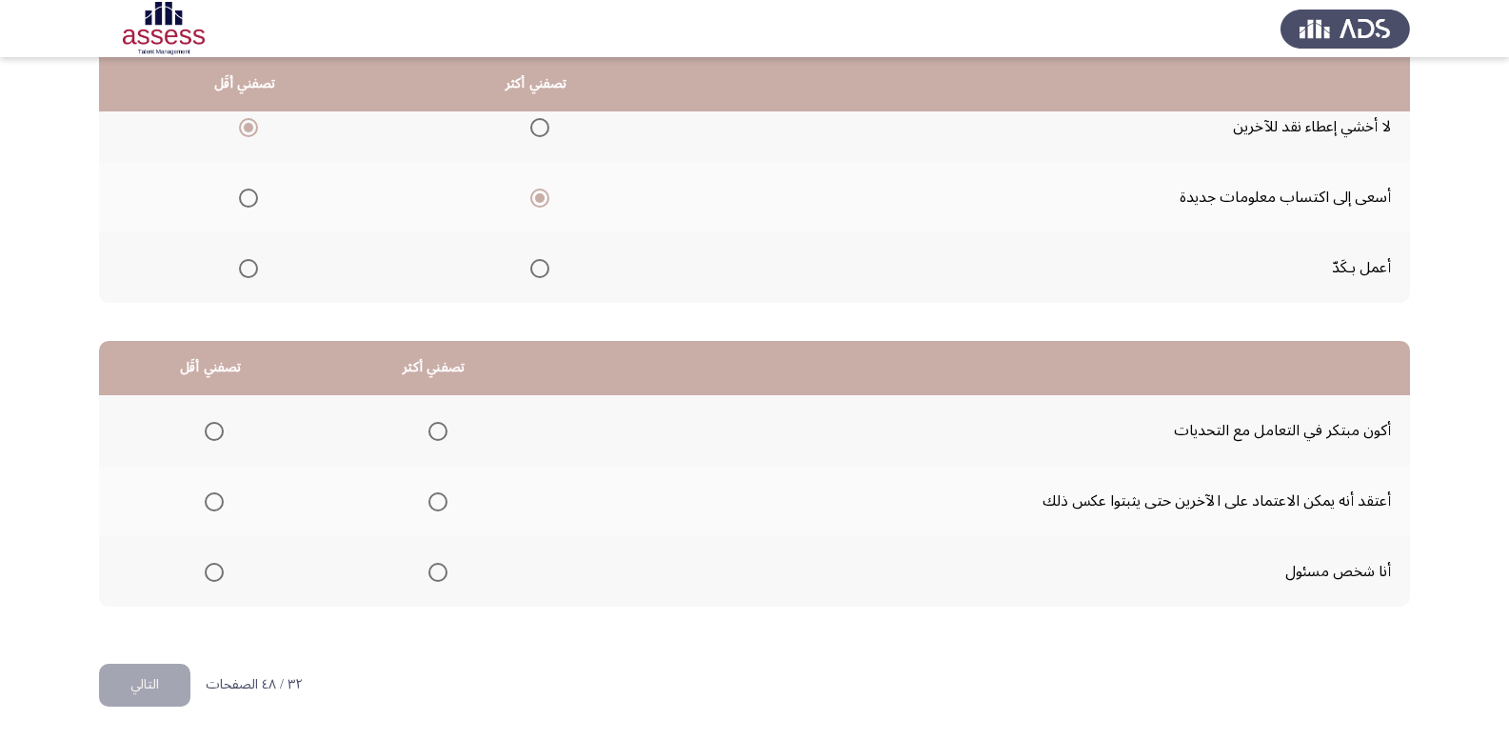
click at [430, 499] on span "Select an option" at bounding box center [438, 501] width 19 height 19
click at [430, 499] on input "Select an option" at bounding box center [438, 501] width 19 height 19
click at [218, 574] on span "Select an option" at bounding box center [214, 572] width 19 height 19
click at [218, 574] on input "Select an option" at bounding box center [214, 572] width 19 height 19
click at [161, 677] on button "التالي" at bounding box center [144, 685] width 91 height 43
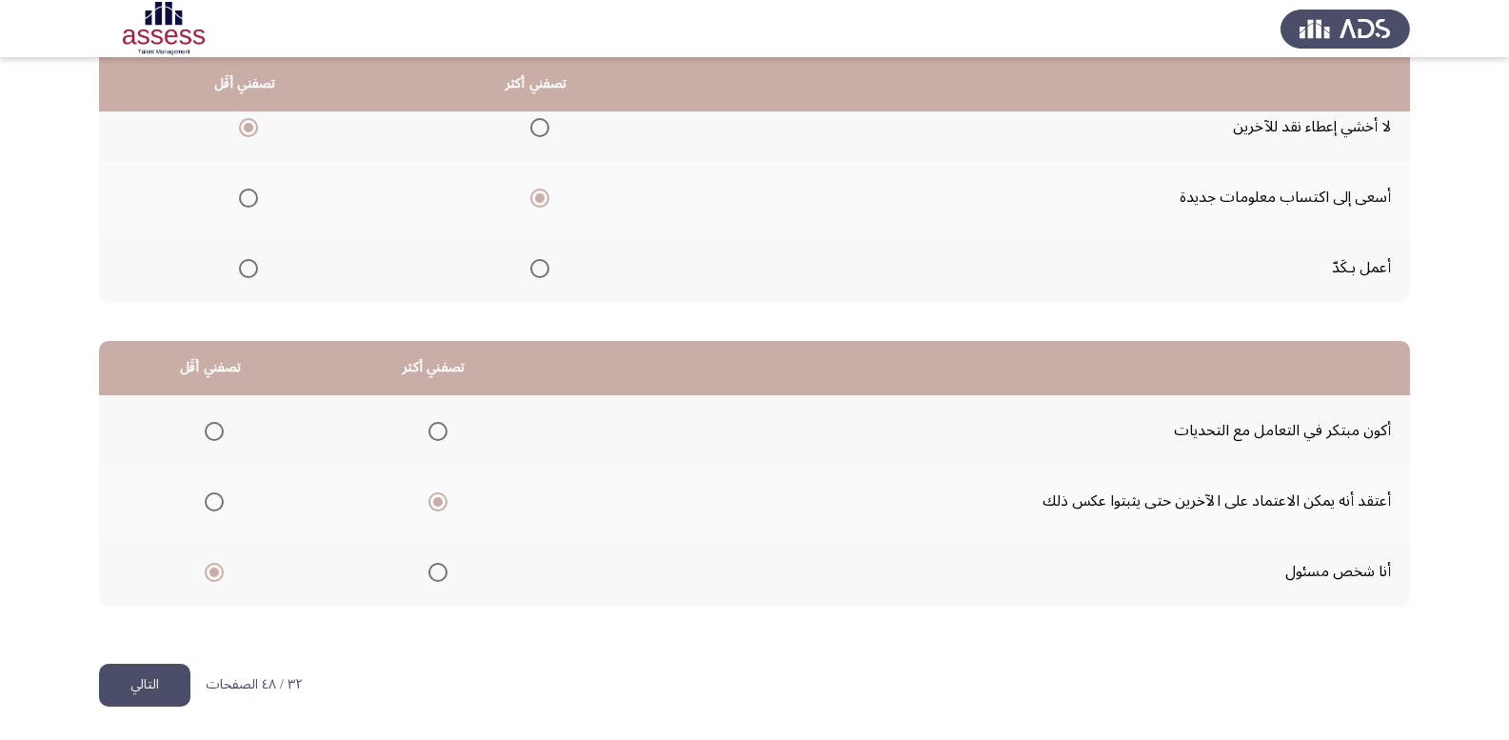
scroll to position [0, 0]
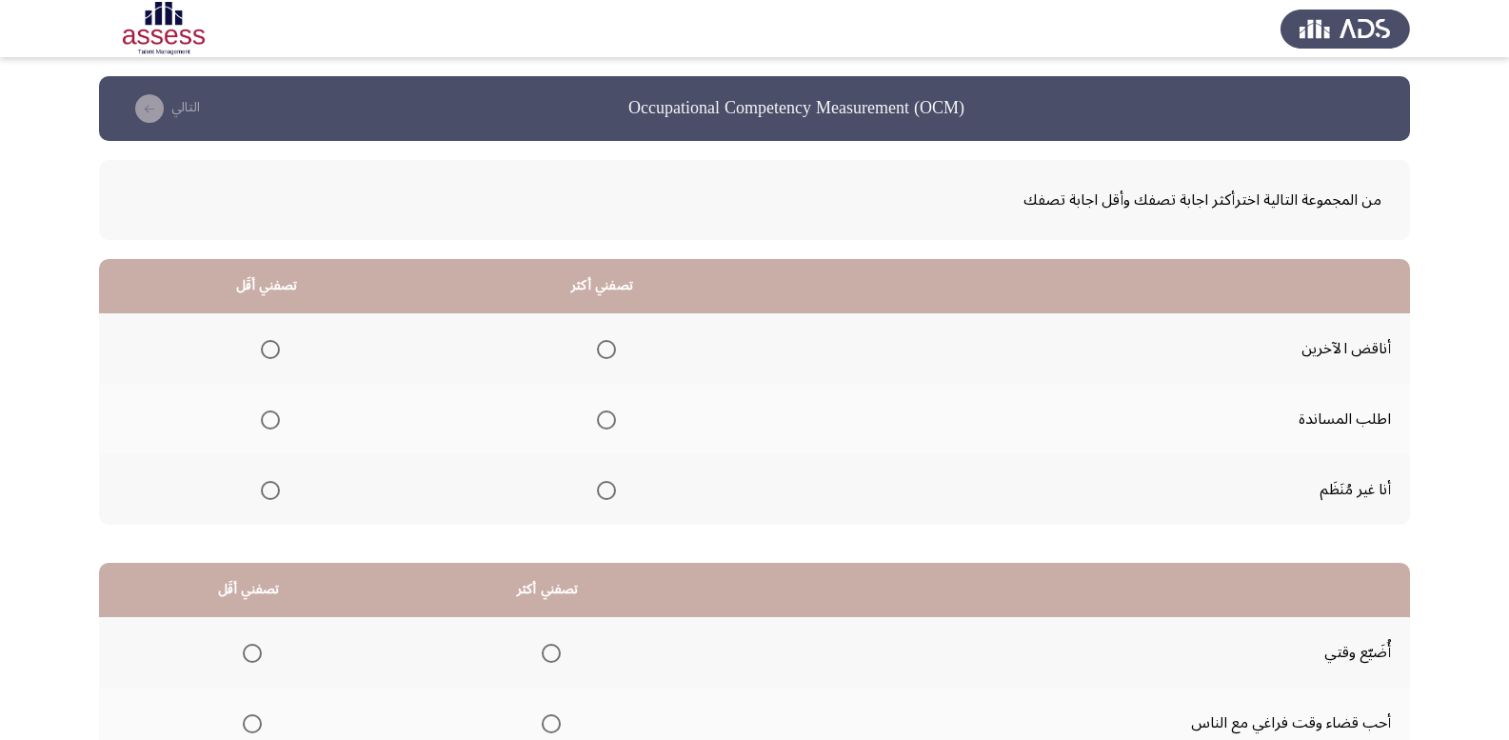
click at [274, 488] on span "Select an option" at bounding box center [270, 490] width 19 height 19
click at [274, 488] on input "Select an option" at bounding box center [270, 490] width 19 height 19
click at [599, 424] on span "Select an option" at bounding box center [606, 419] width 19 height 19
click at [599, 424] on input "Select an option" at bounding box center [606, 419] width 19 height 19
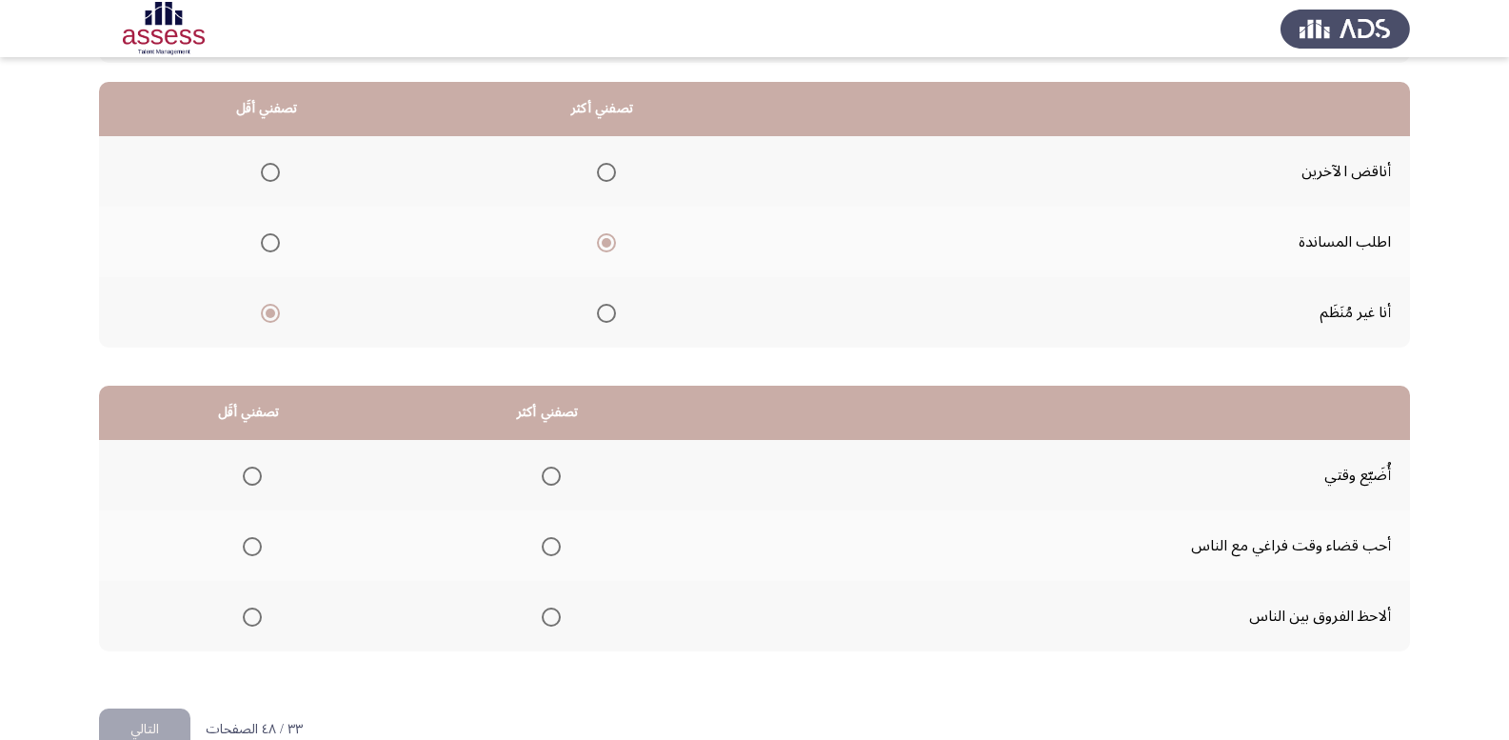
scroll to position [222, 0]
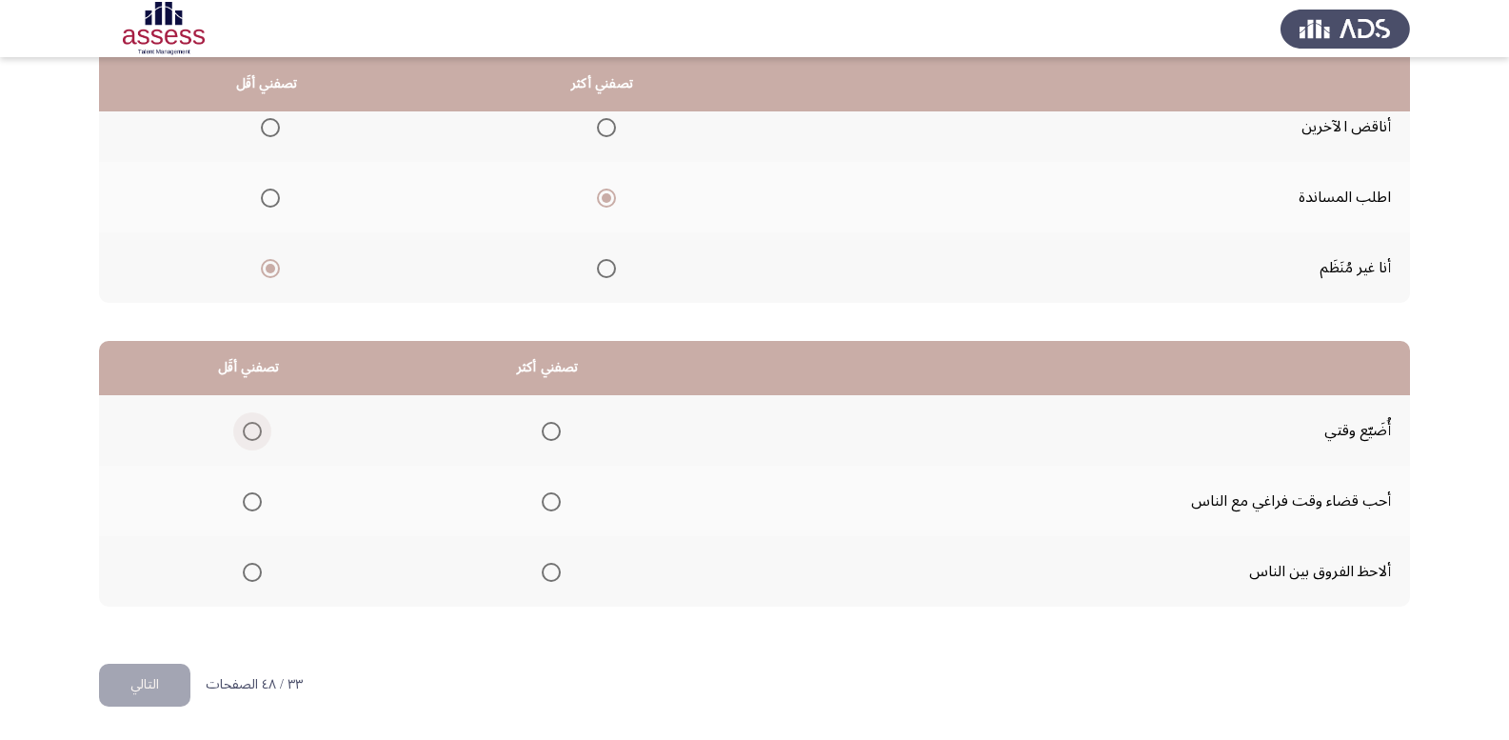
click at [245, 439] on span "Select an option" at bounding box center [252, 431] width 19 height 19
click at [245, 439] on input "Select an option" at bounding box center [252, 431] width 19 height 19
click at [548, 500] on span "Select an option" at bounding box center [551, 501] width 19 height 19
click at [548, 500] on input "Select an option" at bounding box center [551, 501] width 19 height 19
click at [170, 677] on button "التالي" at bounding box center [144, 685] width 91 height 43
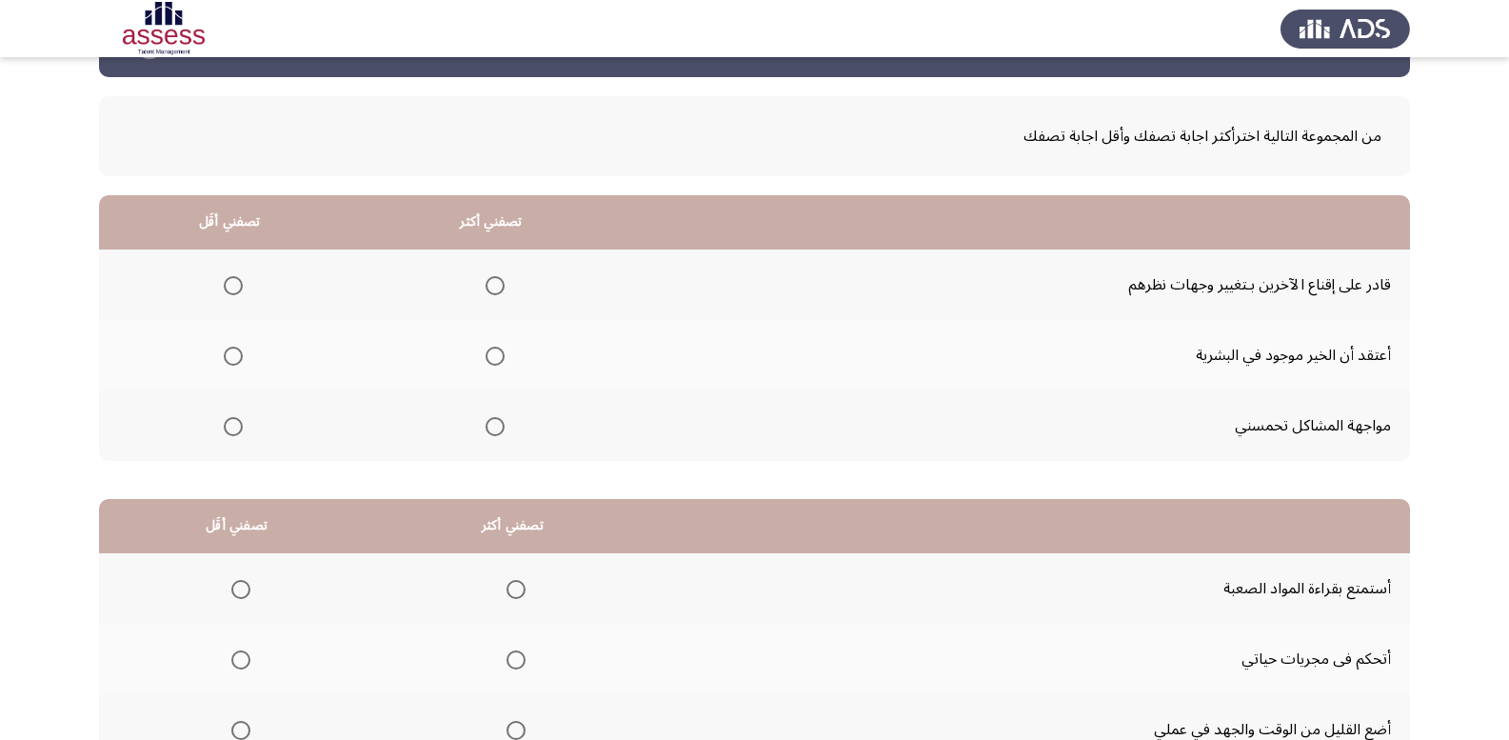
scroll to position [95, 0]
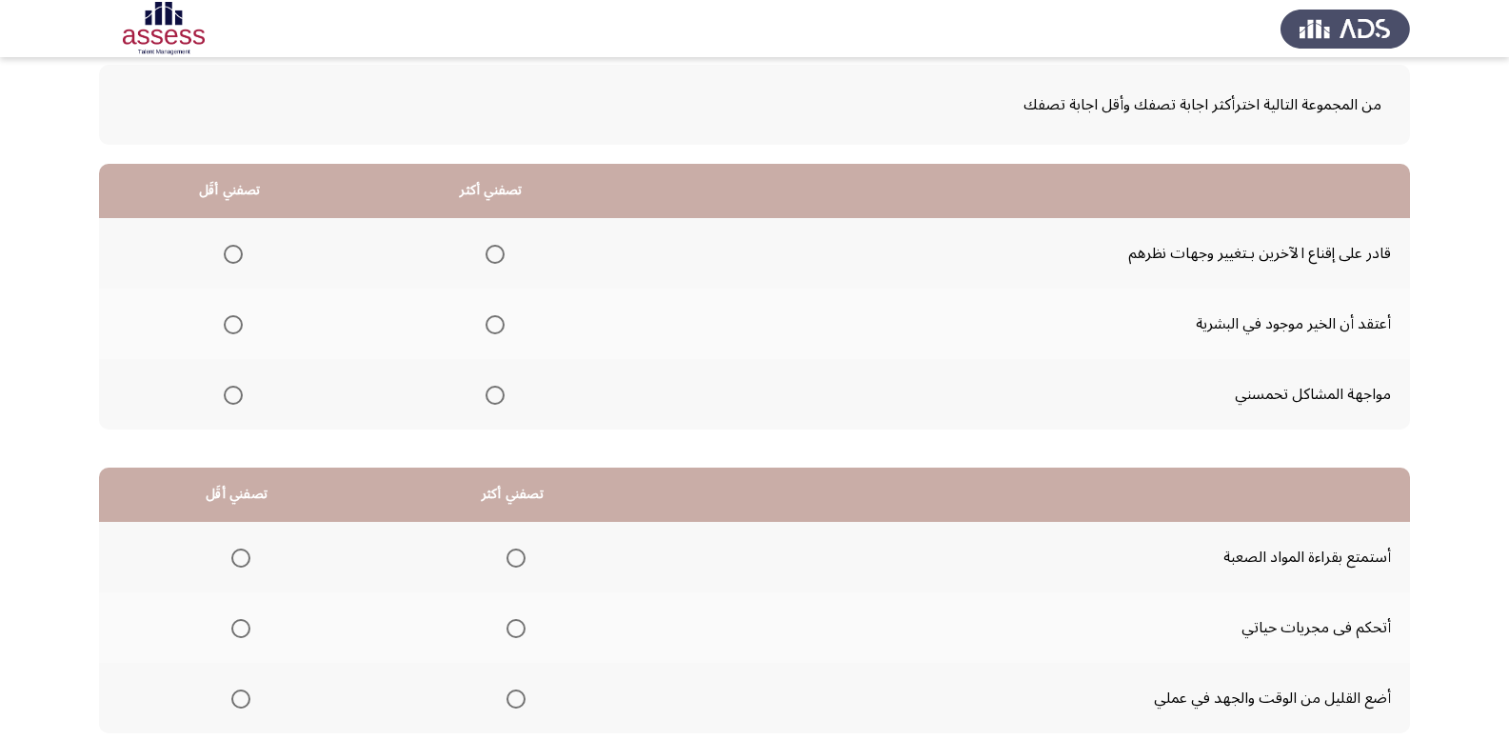
click at [490, 331] on span "Select an option" at bounding box center [495, 324] width 19 height 19
click at [490, 331] on input "Select an option" at bounding box center [495, 324] width 19 height 19
click at [228, 252] on span "Select an option" at bounding box center [233, 254] width 19 height 19
click at [228, 252] on input "Select an option" at bounding box center [233, 254] width 19 height 19
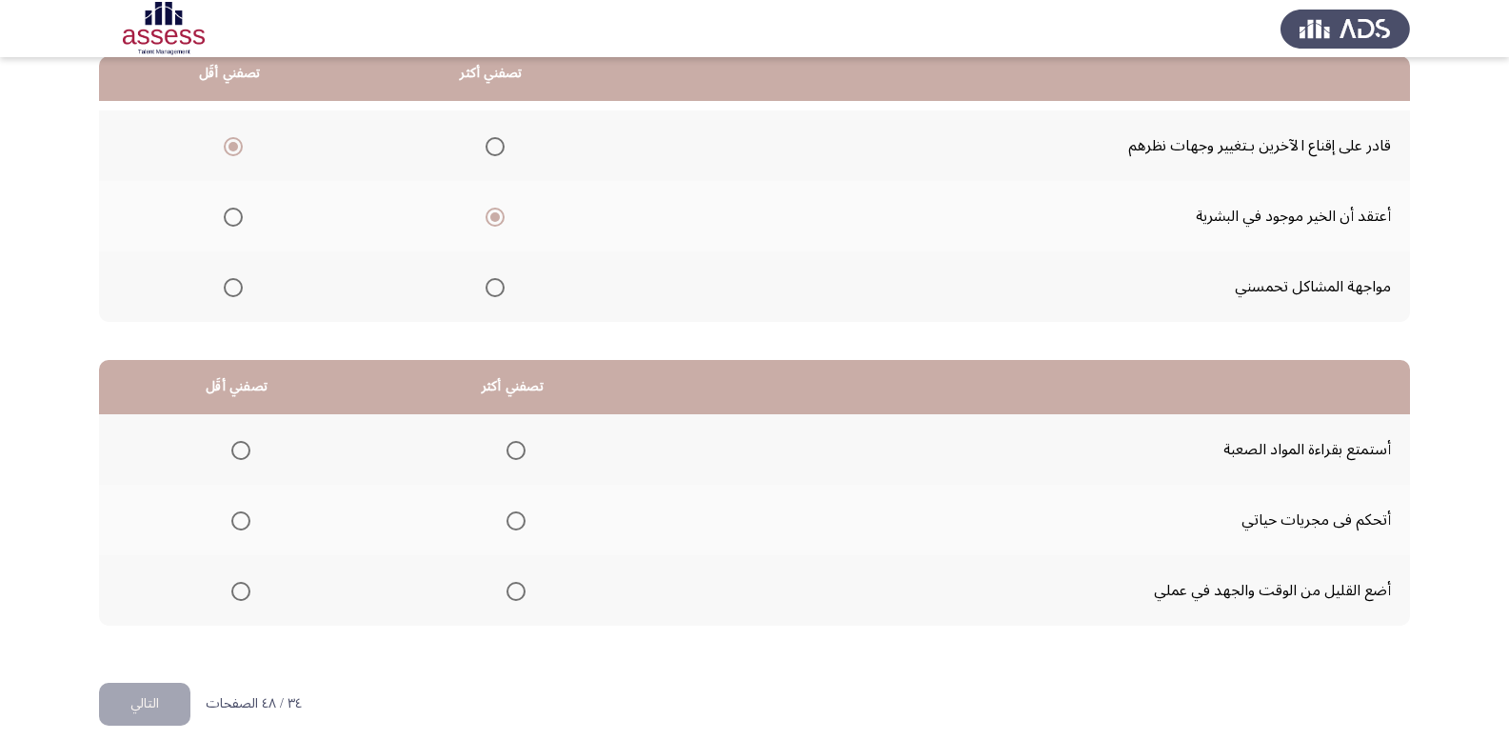
scroll to position [222, 0]
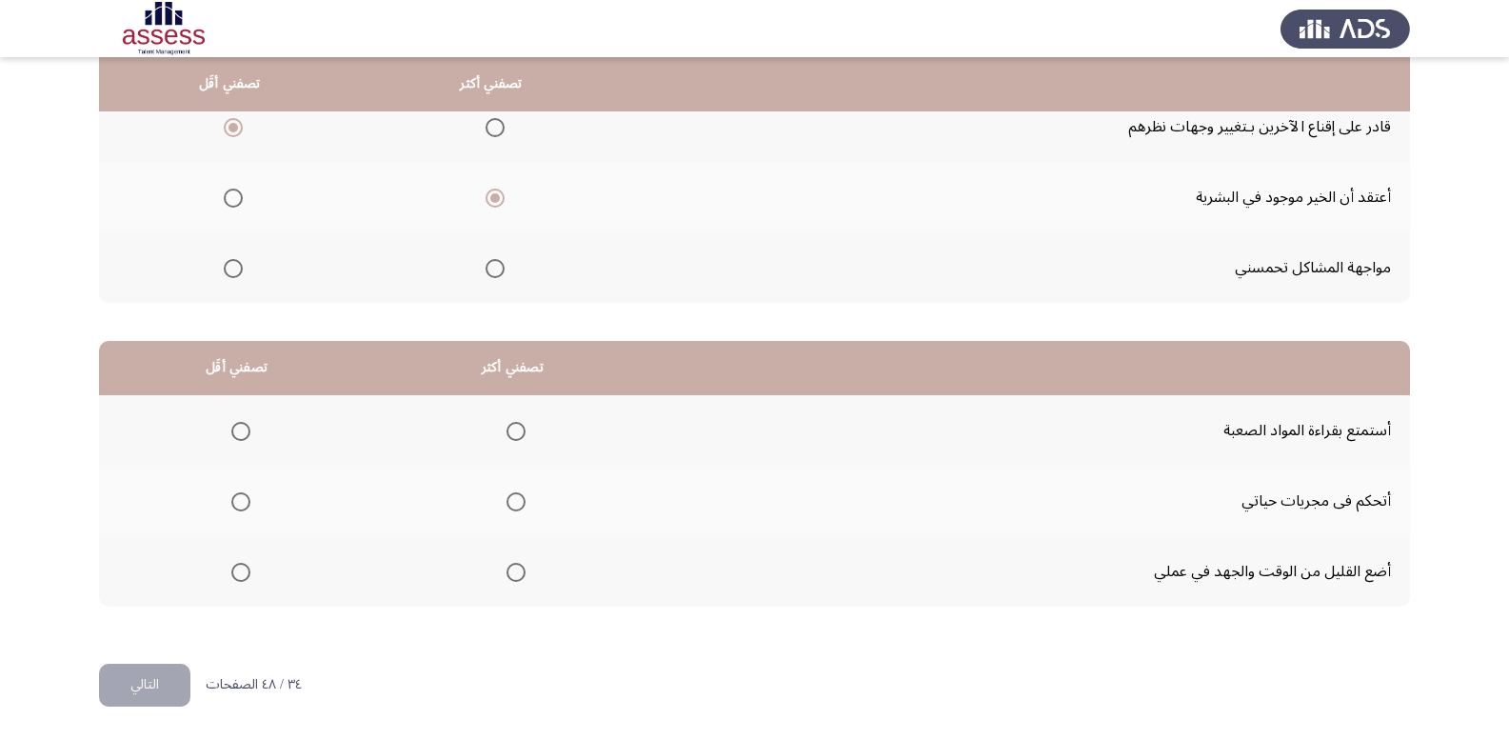
click at [509, 504] on span "Select an option" at bounding box center [516, 501] width 19 height 19
click at [509, 504] on input "Select an option" at bounding box center [516, 501] width 19 height 19
click at [234, 438] on span "Select an option" at bounding box center [240, 431] width 19 height 19
click at [234, 438] on input "Select an option" at bounding box center [240, 431] width 19 height 19
click at [241, 578] on span "Select an option" at bounding box center [240, 572] width 19 height 19
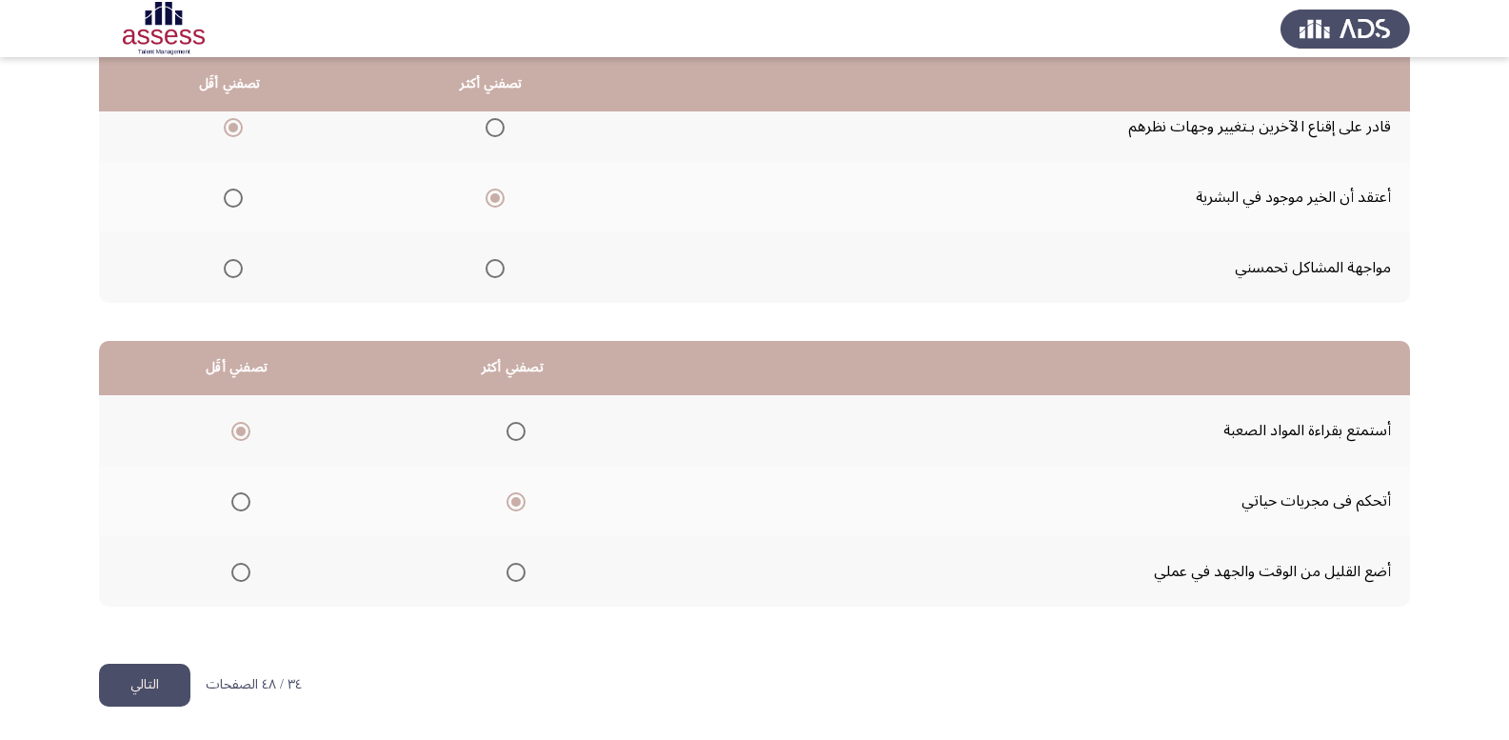
click at [241, 578] on input "Select an option" at bounding box center [240, 572] width 19 height 19
click at [142, 660] on div "من المجموعة التالية اخترأكثر اجابة تصفك وأقل اجابة تصفك تصفني أكثر تصفني أقَل ق…" at bounding box center [754, 291] width 1311 height 745
click at [176, 679] on button "التالي" at bounding box center [144, 685] width 91 height 43
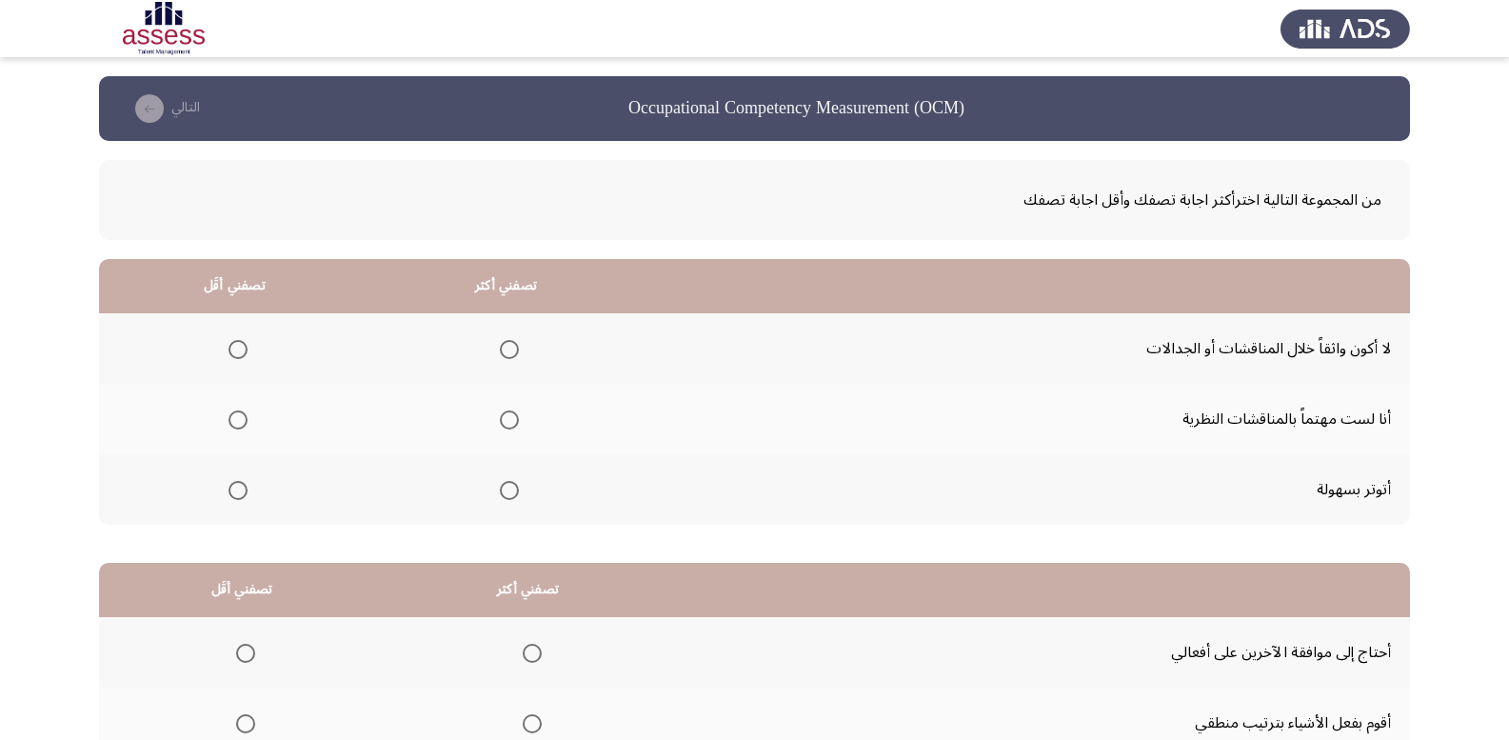
scroll to position [95, 0]
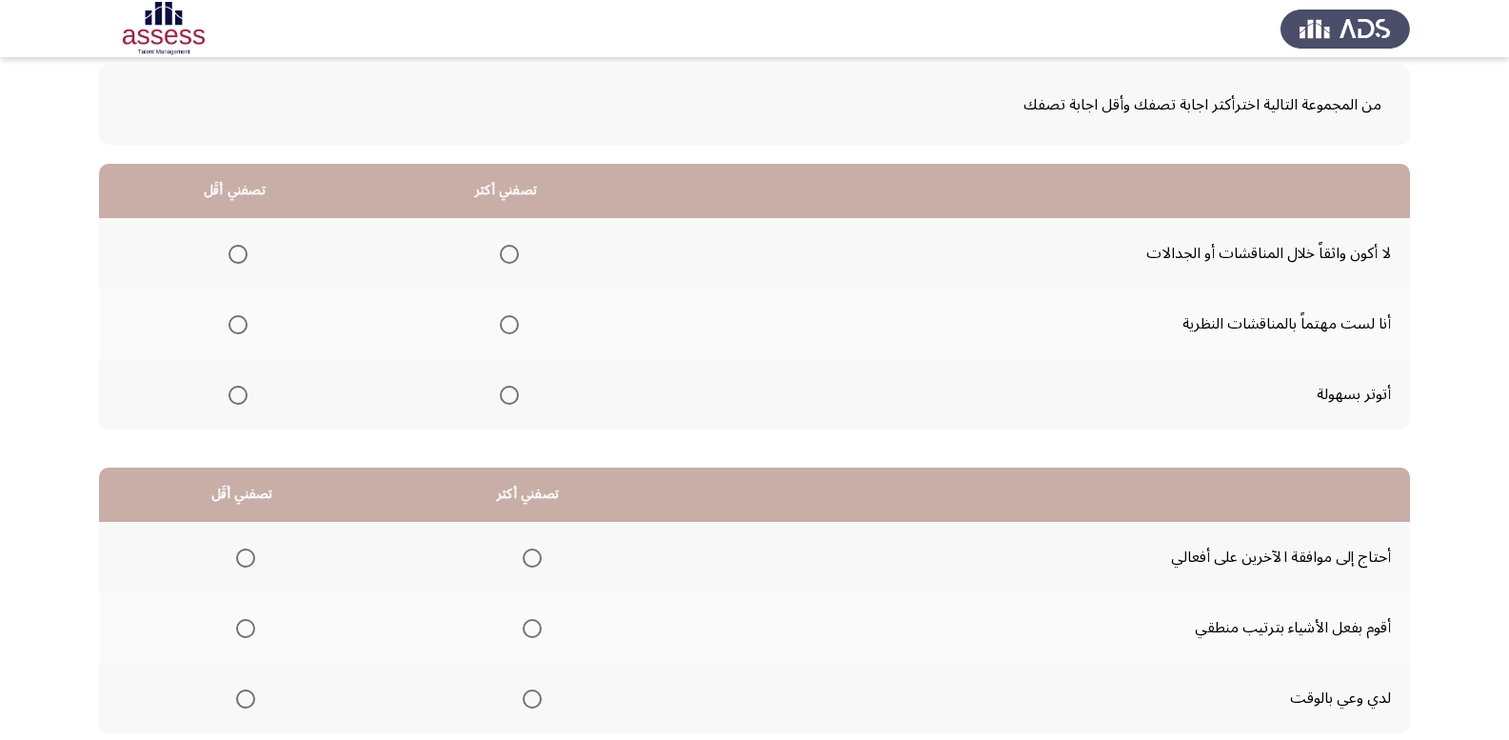
click at [234, 251] on span "Select an option" at bounding box center [238, 254] width 19 height 19
click at [234, 251] on input "Select an option" at bounding box center [238, 254] width 19 height 19
click at [501, 255] on span "Select an option" at bounding box center [509, 254] width 19 height 19
click at [501, 255] on input "Select an option" at bounding box center [509, 254] width 19 height 19
click at [232, 252] on span "Select an option" at bounding box center [238, 254] width 19 height 19
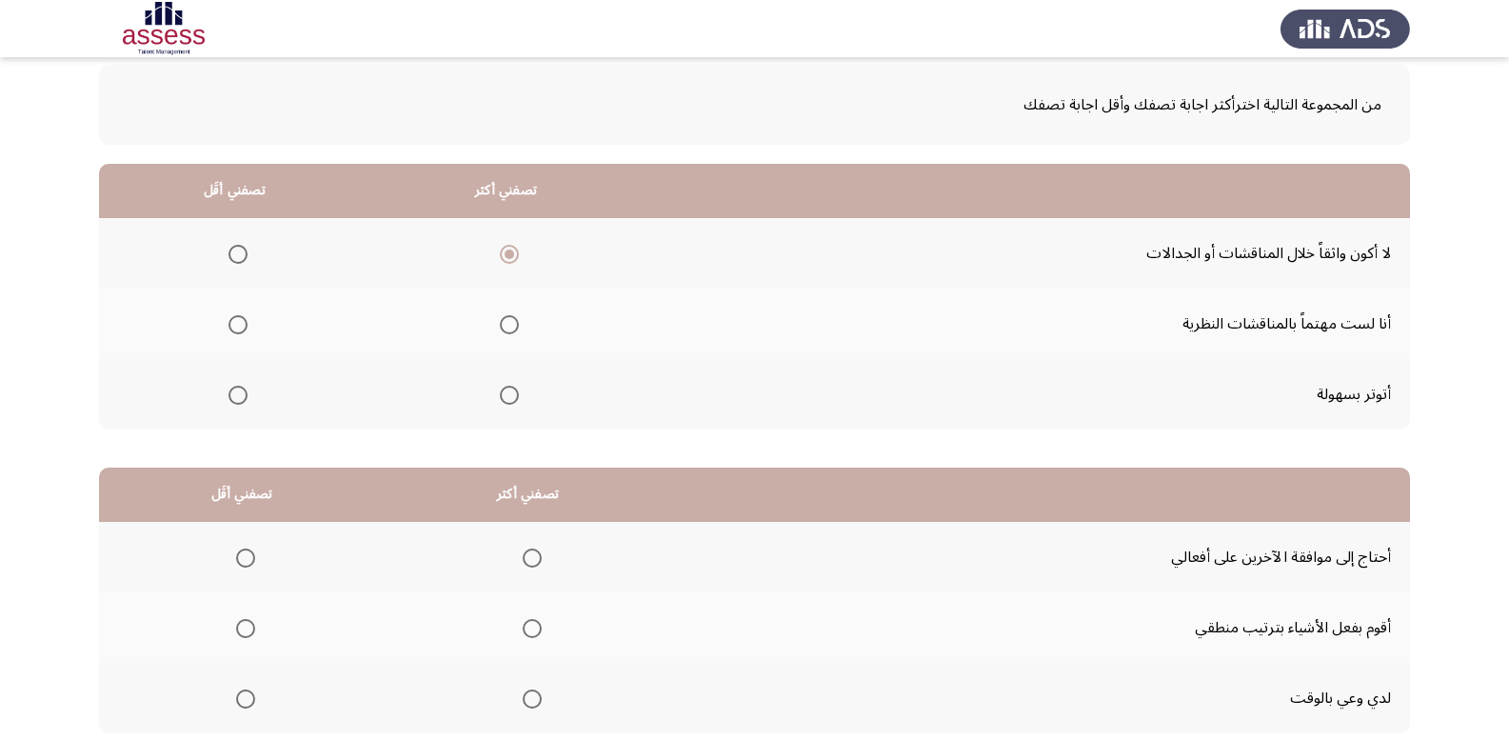
click at [232, 252] on input "Select an option" at bounding box center [238, 254] width 19 height 19
click at [500, 320] on span "Select an option" at bounding box center [509, 324] width 19 height 19
click at [500, 320] on input "Select an option" at bounding box center [509, 324] width 19 height 19
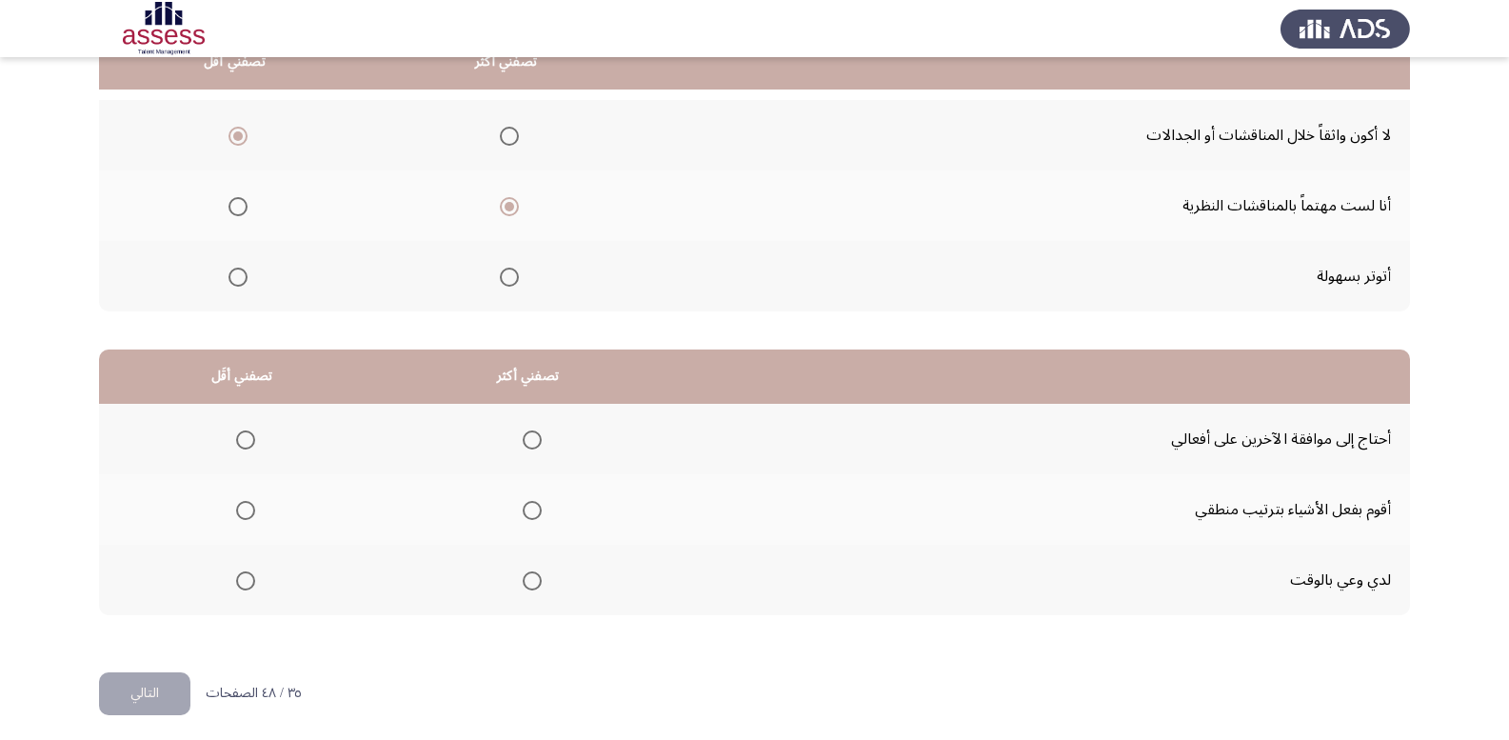
scroll to position [222, 0]
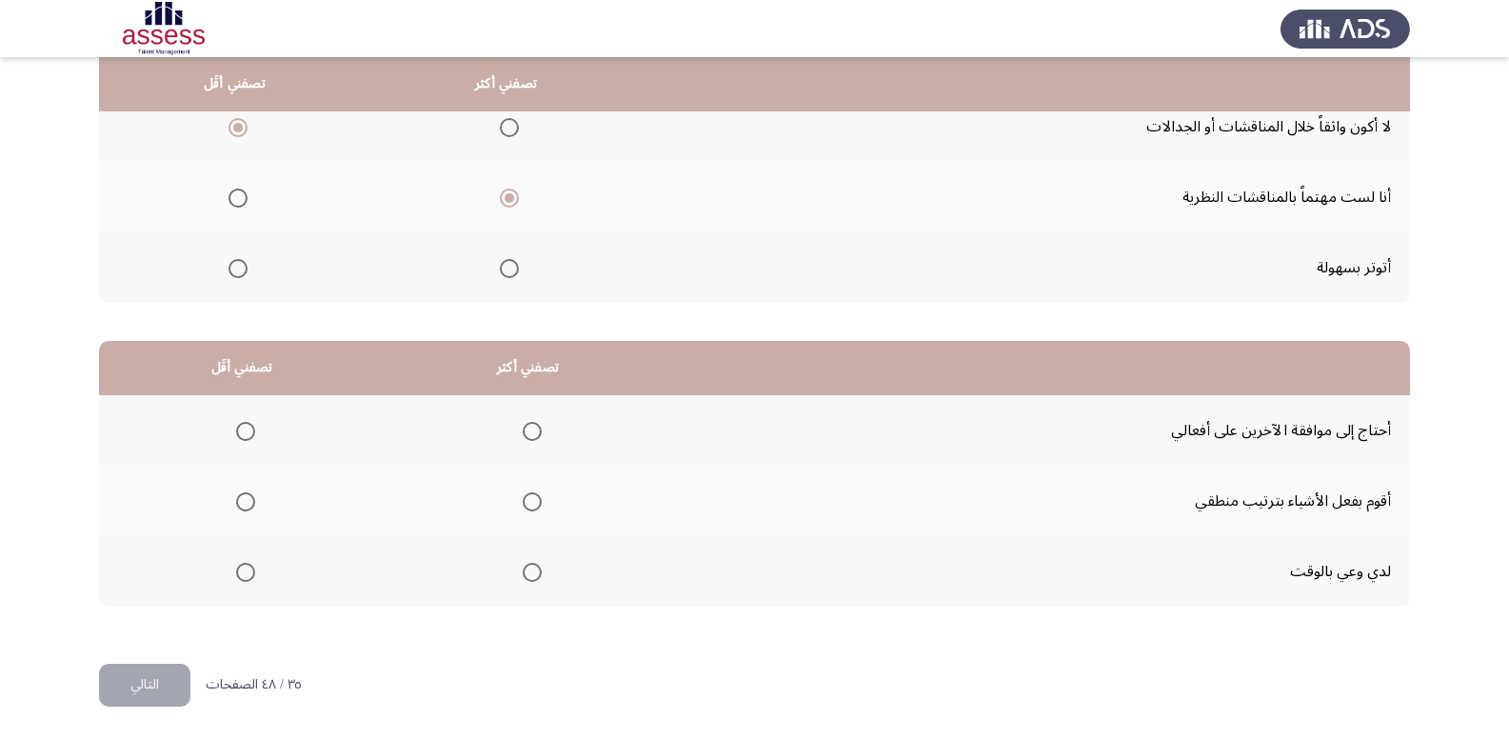
click at [246, 431] on span "Select an option" at bounding box center [246, 431] width 0 height 0
click at [244, 430] on input "Select an option" at bounding box center [245, 431] width 19 height 19
click at [523, 496] on span "Select an option" at bounding box center [532, 501] width 19 height 19
click at [523, 496] on input "Select an option" at bounding box center [532, 501] width 19 height 19
click at [166, 678] on button "التالي" at bounding box center [144, 685] width 91 height 43
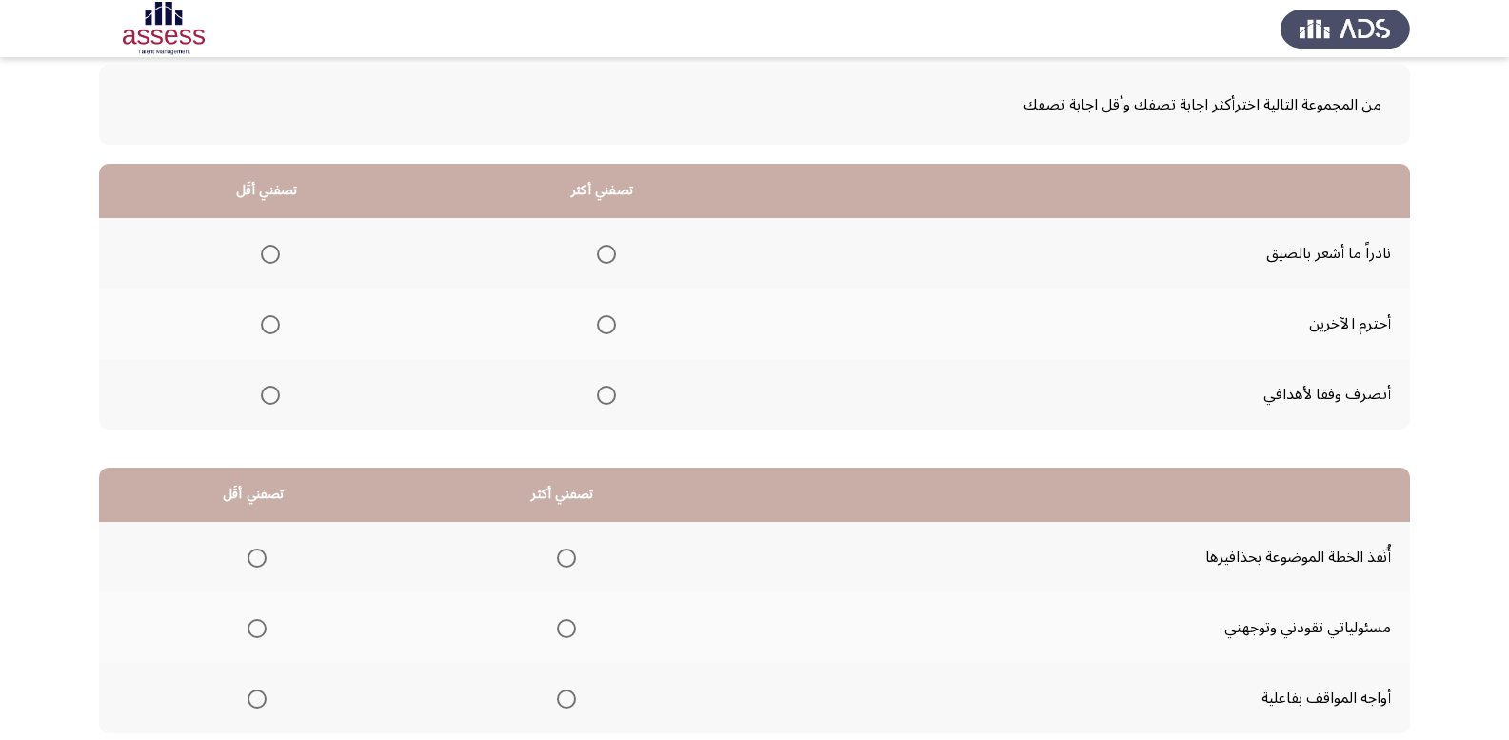
scroll to position [190, 0]
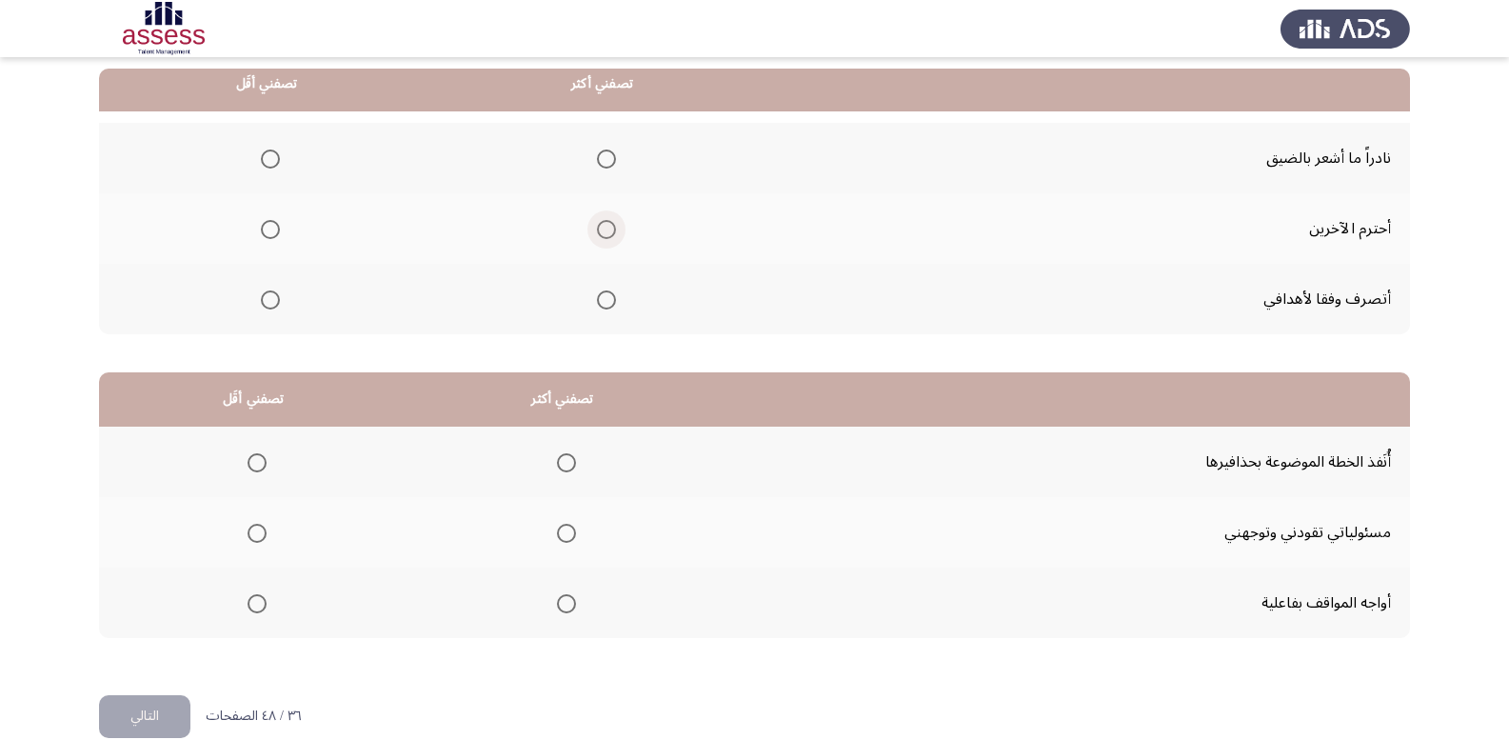
click at [597, 235] on span "Select an option" at bounding box center [606, 229] width 19 height 19
click at [597, 235] on input "Select an option" at bounding box center [606, 229] width 19 height 19
click at [266, 157] on span "Select an option" at bounding box center [270, 159] width 19 height 19
click at [266, 157] on input "Select an option" at bounding box center [270, 159] width 19 height 19
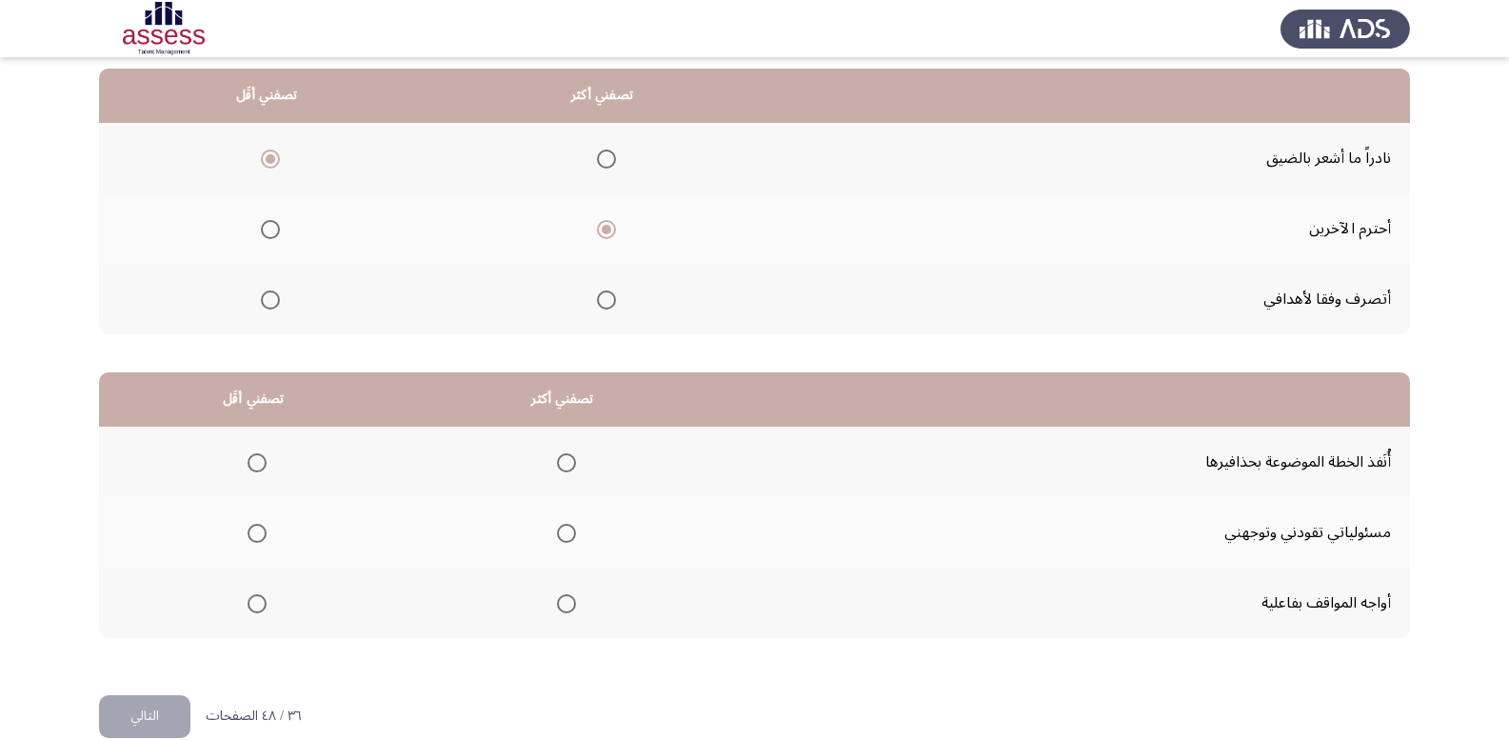
scroll to position [222, 0]
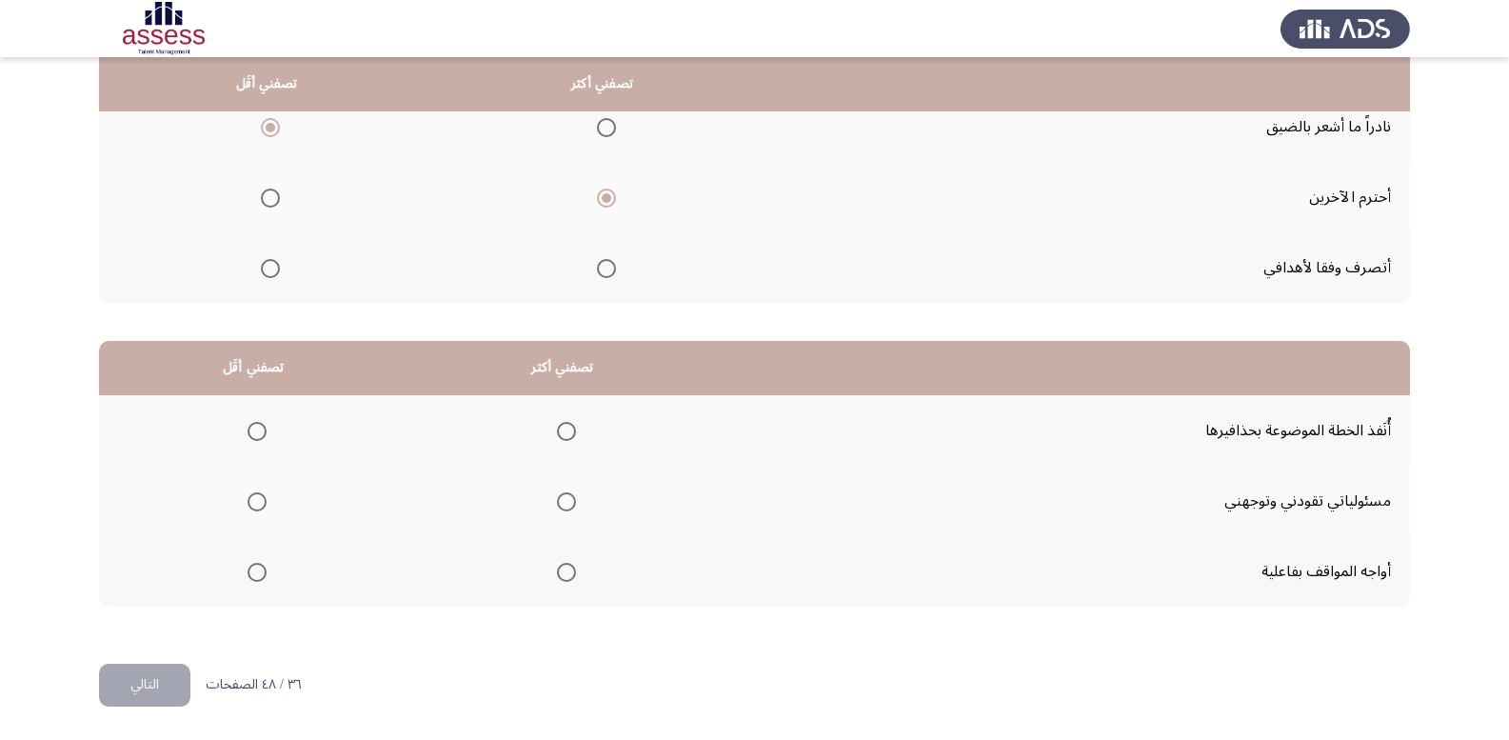
click at [557, 429] on span "Select an option" at bounding box center [566, 431] width 19 height 19
click at [557, 429] on input "Select an option" at bounding box center [566, 431] width 19 height 19
click at [257, 565] on span "Select an option" at bounding box center [257, 572] width 19 height 19
click at [257, 565] on input "Select an option" at bounding box center [257, 572] width 19 height 19
click at [166, 674] on button "التالي" at bounding box center [144, 685] width 91 height 43
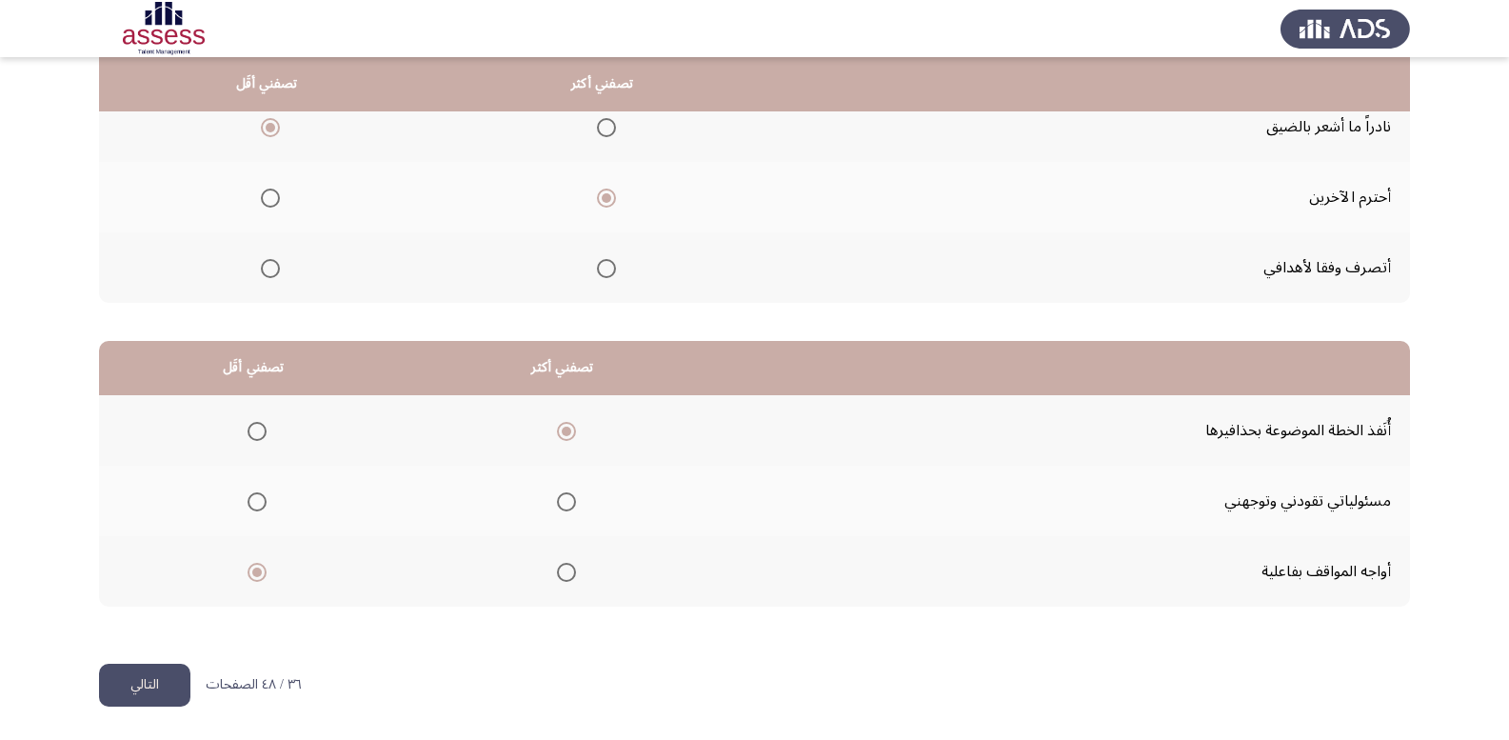
scroll to position [0, 0]
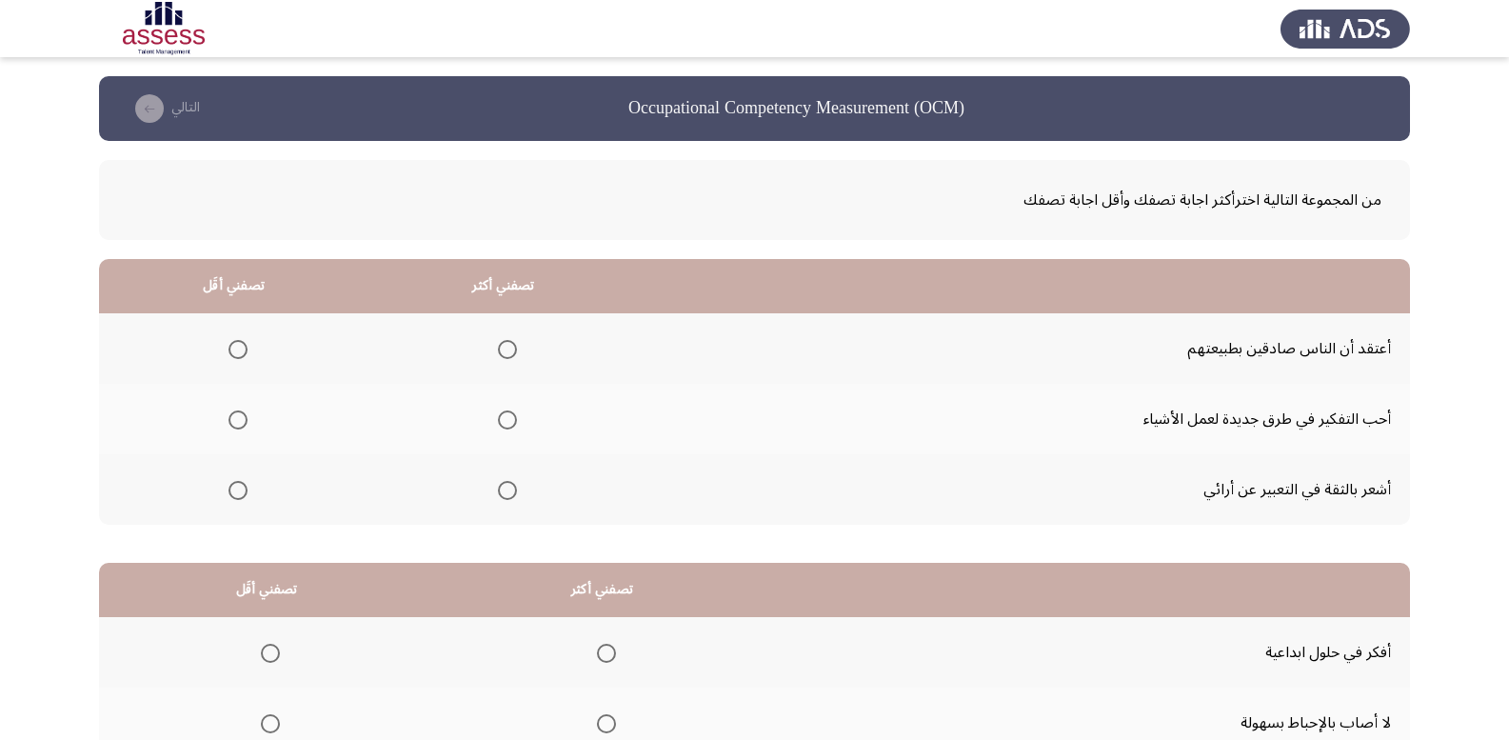
click at [498, 491] on span "Select an option" at bounding box center [507, 490] width 19 height 19
click at [498, 491] on input "Select an option" at bounding box center [507, 490] width 19 height 19
click at [221, 346] on label "Select an option" at bounding box center [234, 349] width 27 height 19
click at [229, 346] on input "Select an option" at bounding box center [238, 349] width 19 height 19
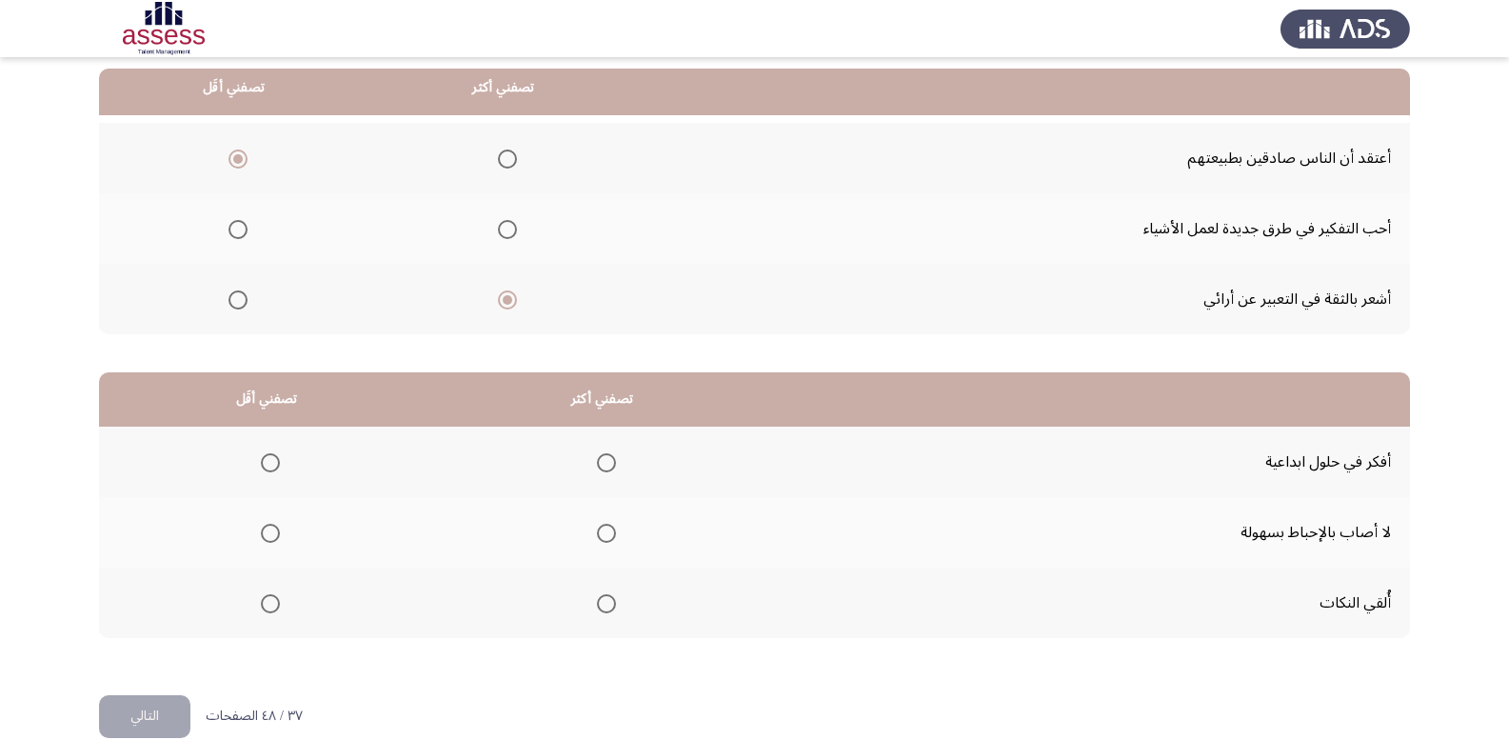
scroll to position [222, 0]
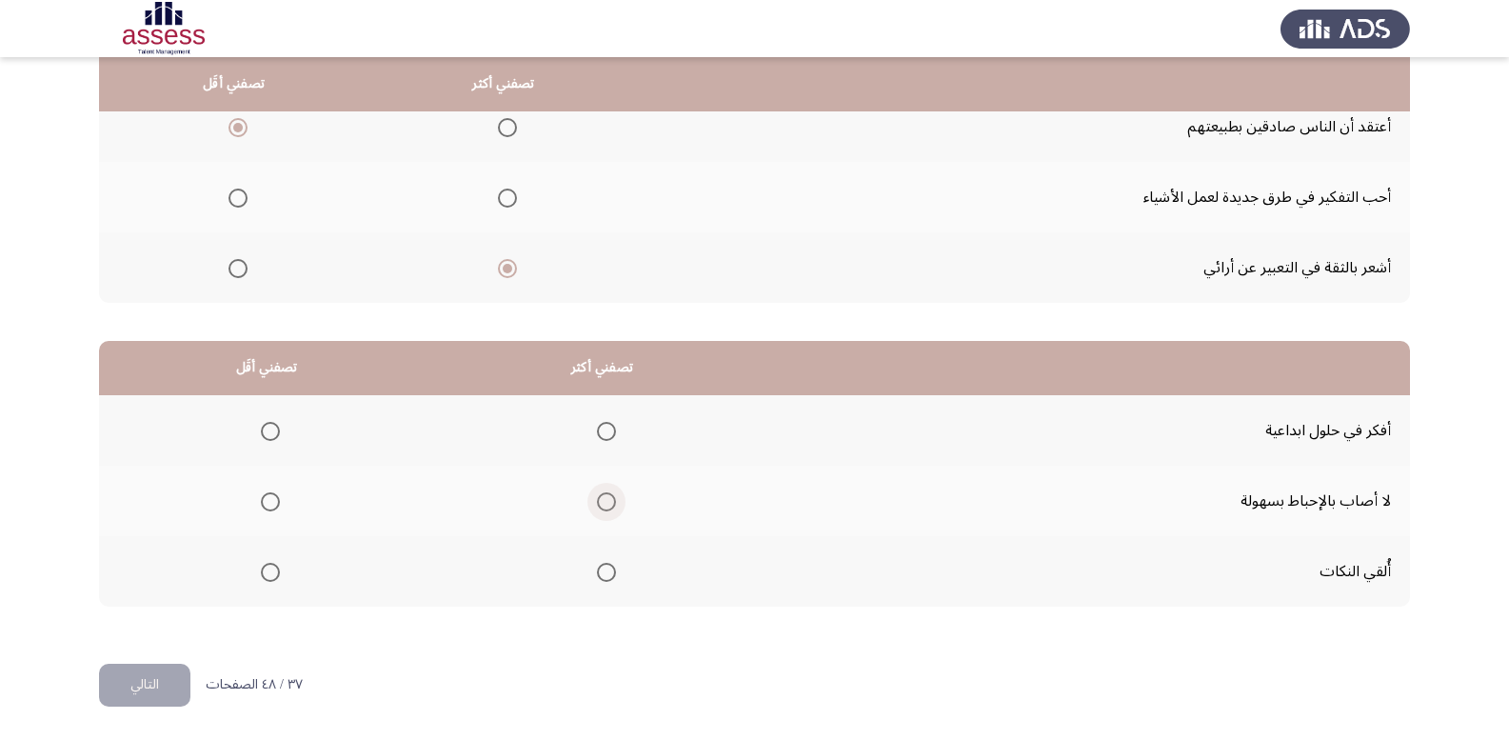
click at [606, 506] on span "Select an option" at bounding box center [606, 501] width 19 height 19
click at [606, 506] on input "Select an option" at bounding box center [606, 501] width 19 height 19
click at [266, 580] on span "Select an option" at bounding box center [270, 572] width 19 height 19
click at [266, 580] on input "Select an option" at bounding box center [270, 572] width 19 height 19
click at [150, 669] on button "التالي" at bounding box center [144, 685] width 91 height 43
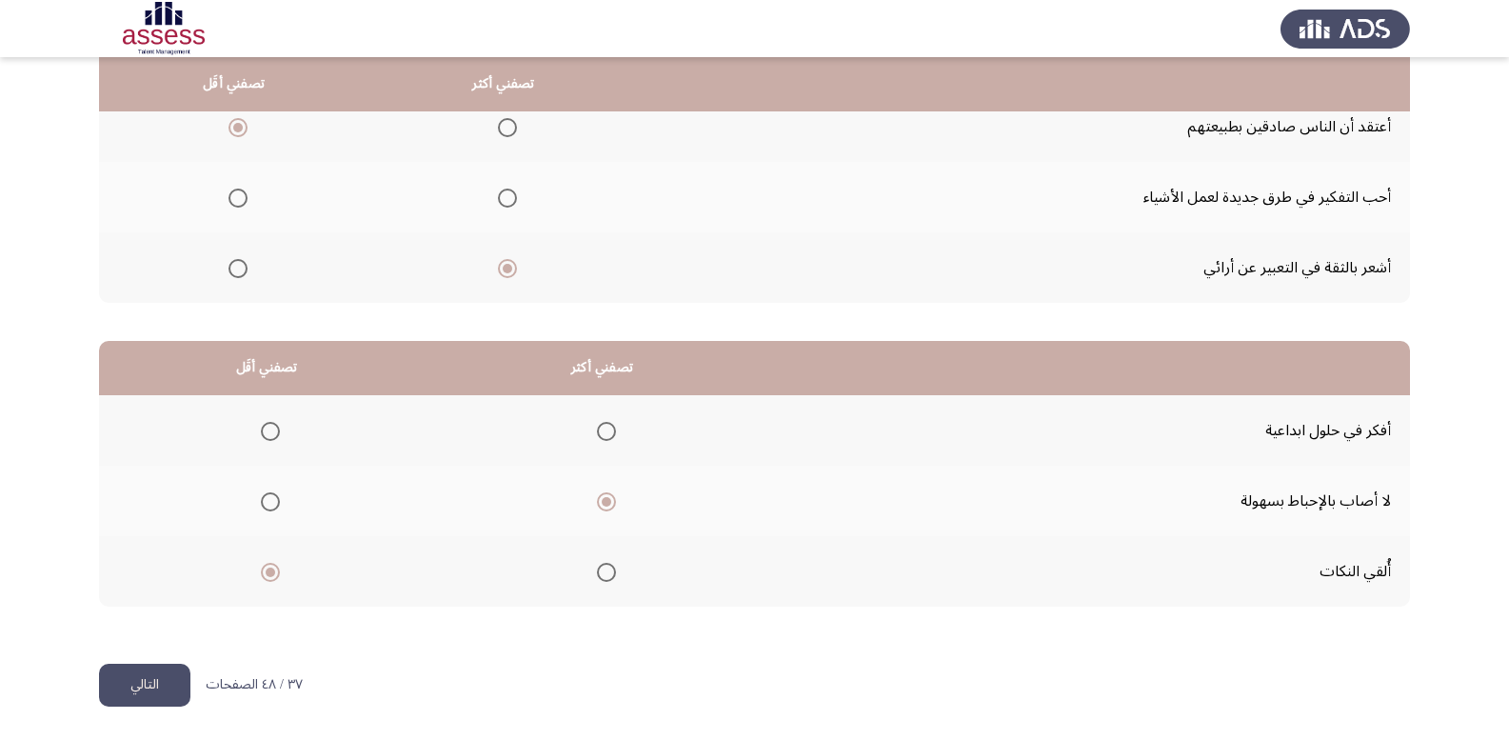
scroll to position [0, 0]
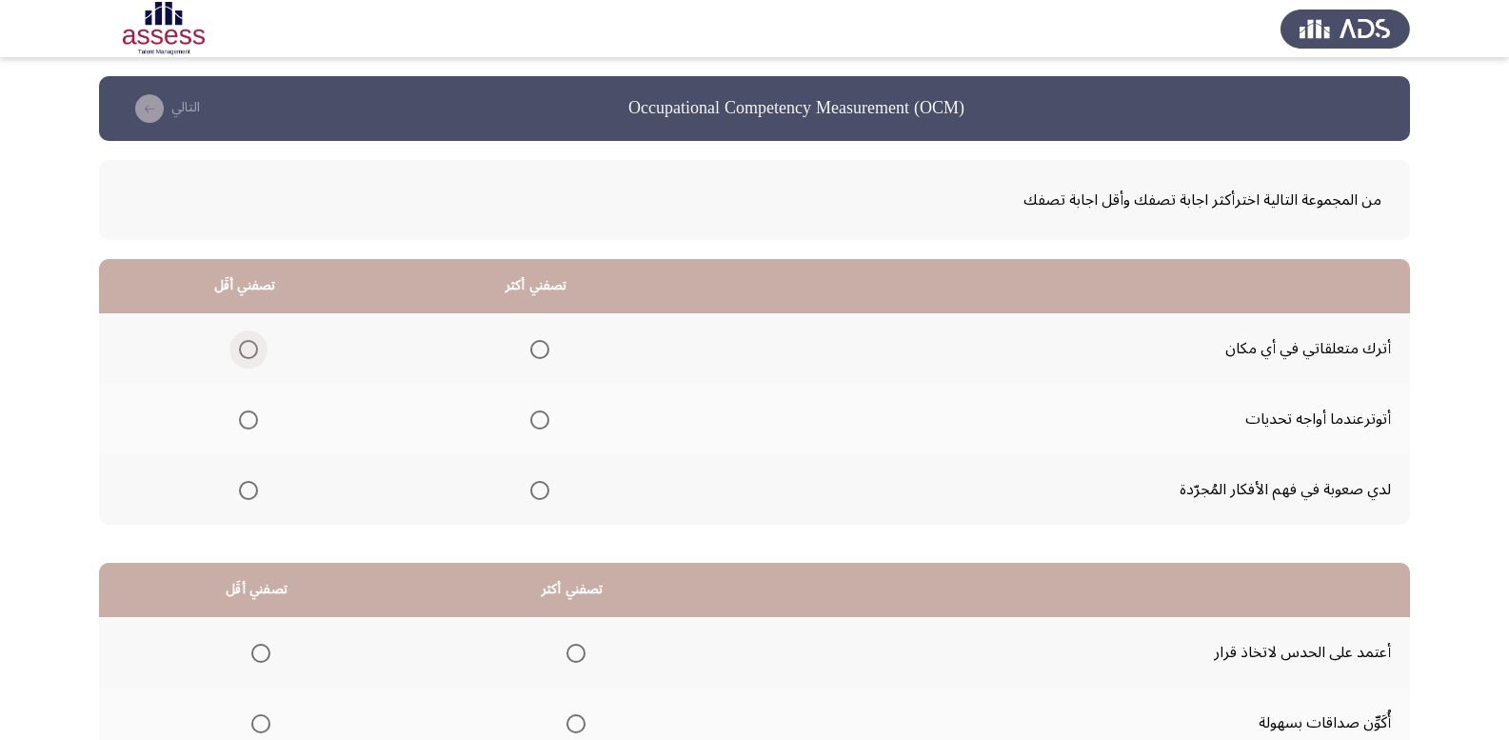
click at [245, 346] on span "Select an option" at bounding box center [248, 349] width 19 height 19
click at [245, 346] on input "Select an option" at bounding box center [248, 349] width 19 height 19
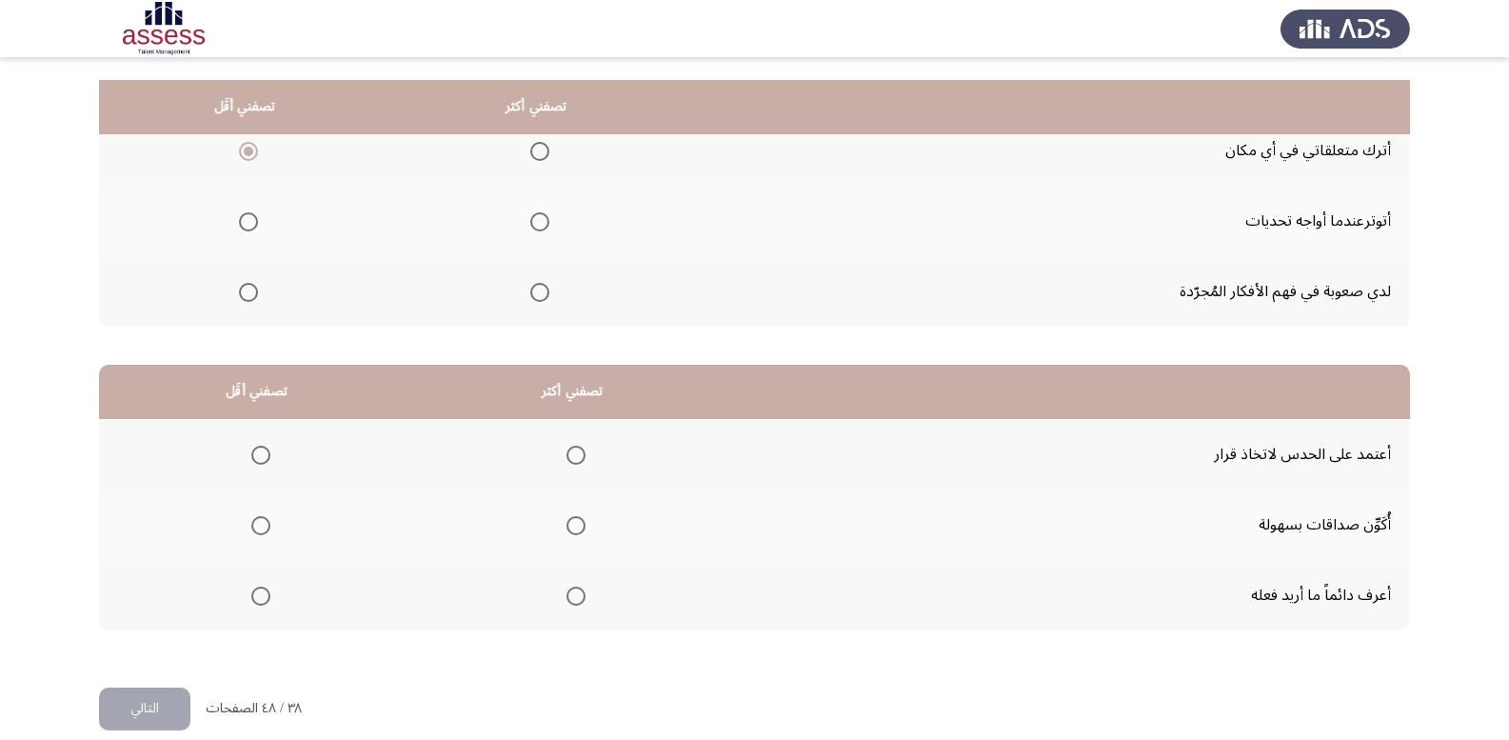
scroll to position [222, 0]
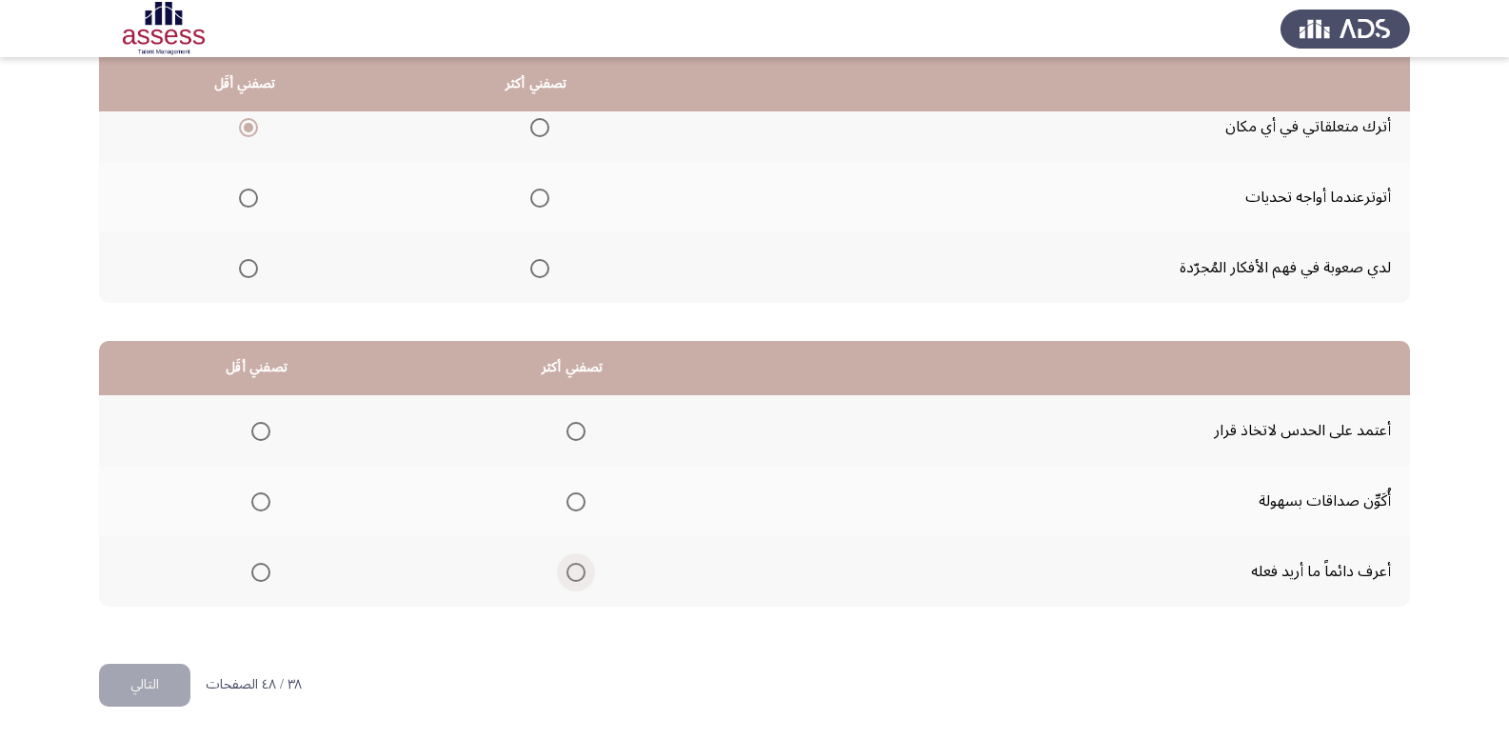
click at [571, 575] on span "Select an option" at bounding box center [576, 572] width 19 height 19
click at [571, 575] on input "Select an option" at bounding box center [576, 572] width 19 height 19
click at [253, 510] on span "Select an option" at bounding box center [260, 501] width 19 height 19
click at [253, 510] on input "Select an option" at bounding box center [260, 501] width 19 height 19
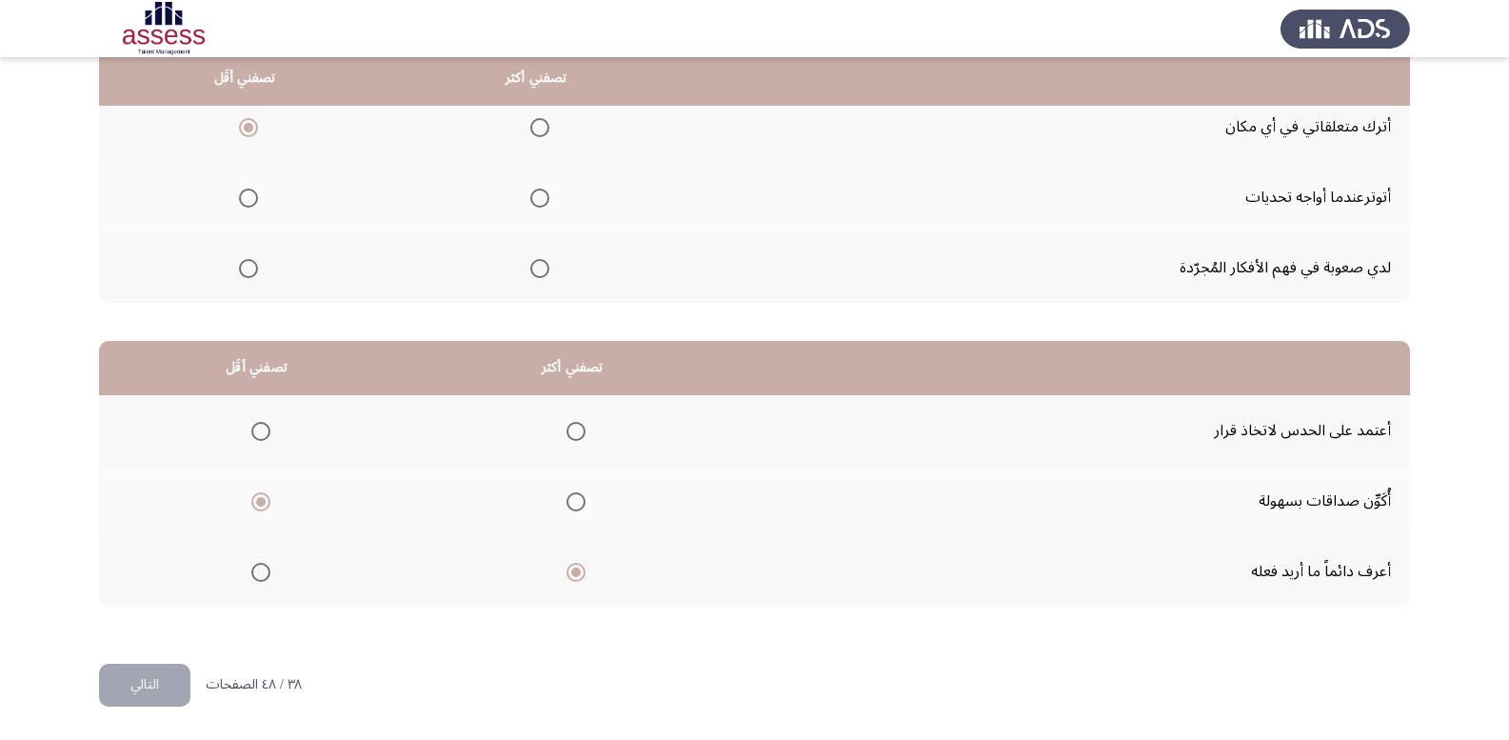
scroll to position [127, 0]
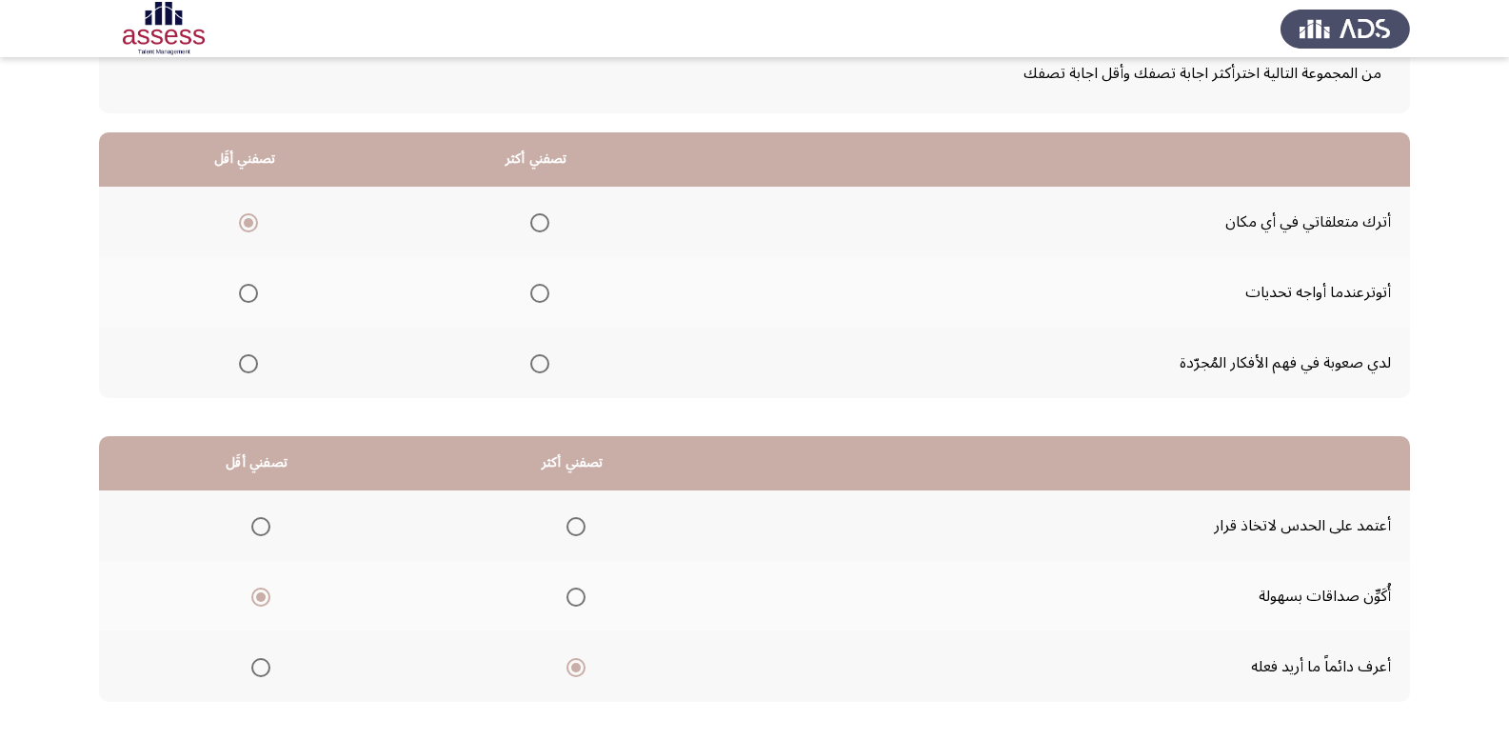
click at [250, 358] on span "Select an option" at bounding box center [248, 363] width 19 height 19
click at [250, 358] on input "Select an option" at bounding box center [248, 363] width 19 height 19
click at [530, 285] on span "Select an option" at bounding box center [539, 293] width 19 height 19
click at [530, 285] on input "Select an option" at bounding box center [539, 293] width 19 height 19
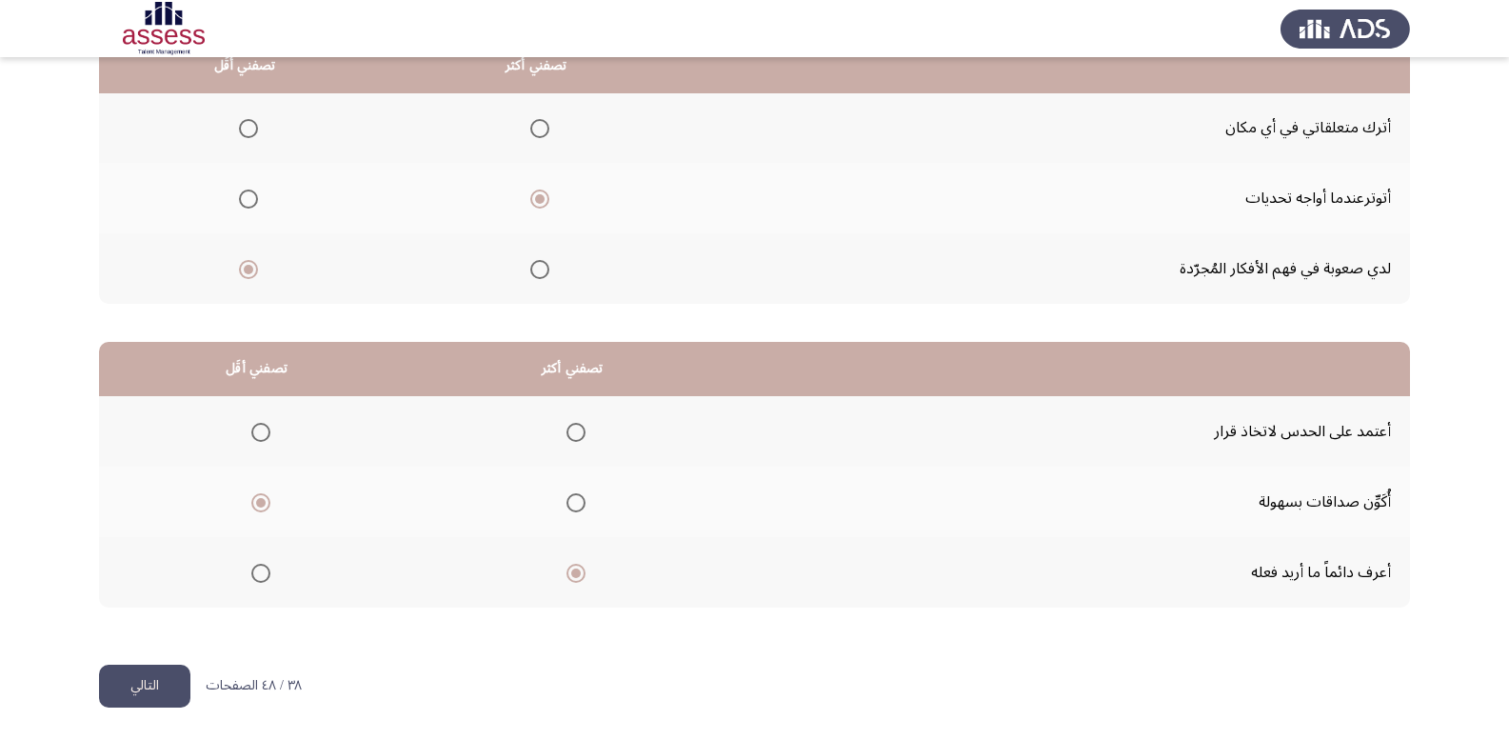
scroll to position [222, 0]
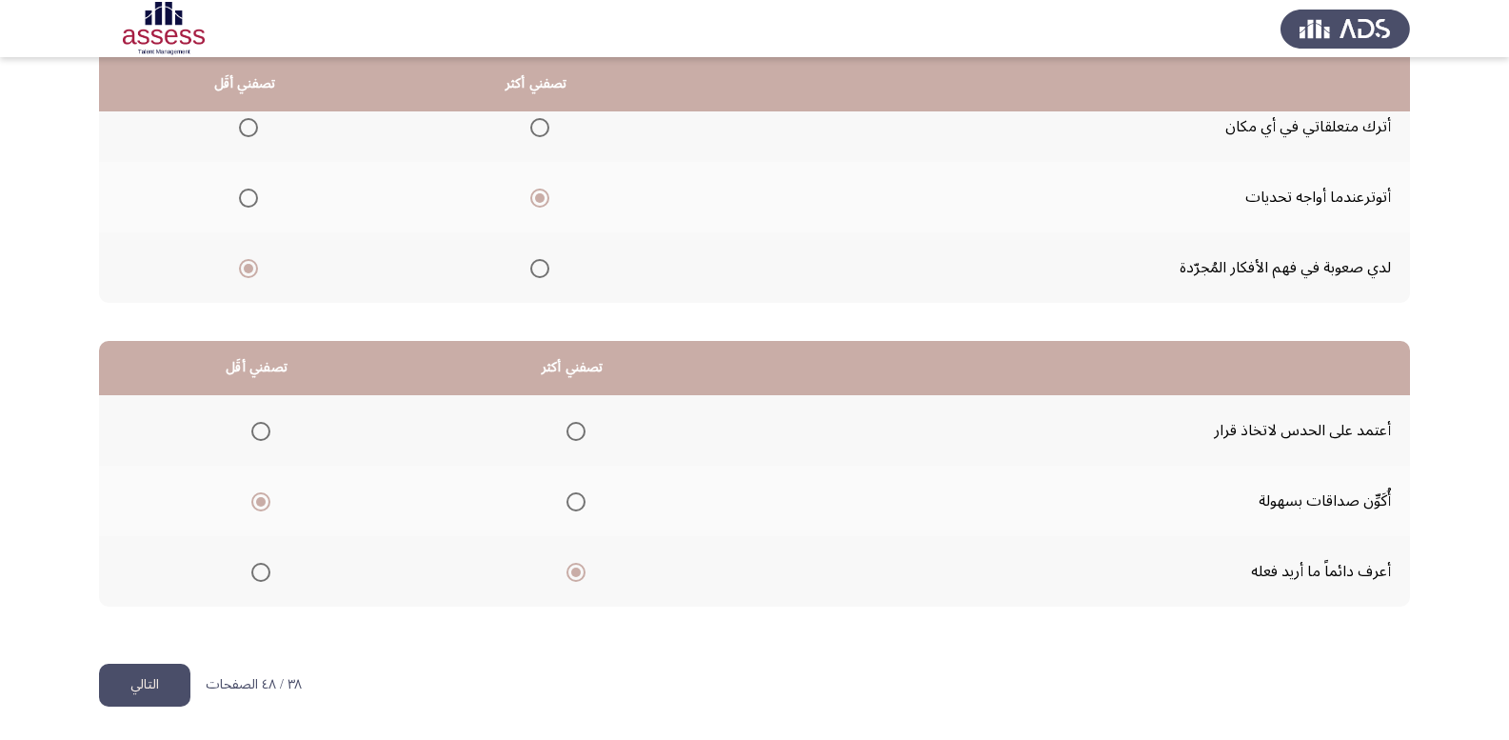
click at [118, 685] on button "التالي" at bounding box center [144, 685] width 91 height 43
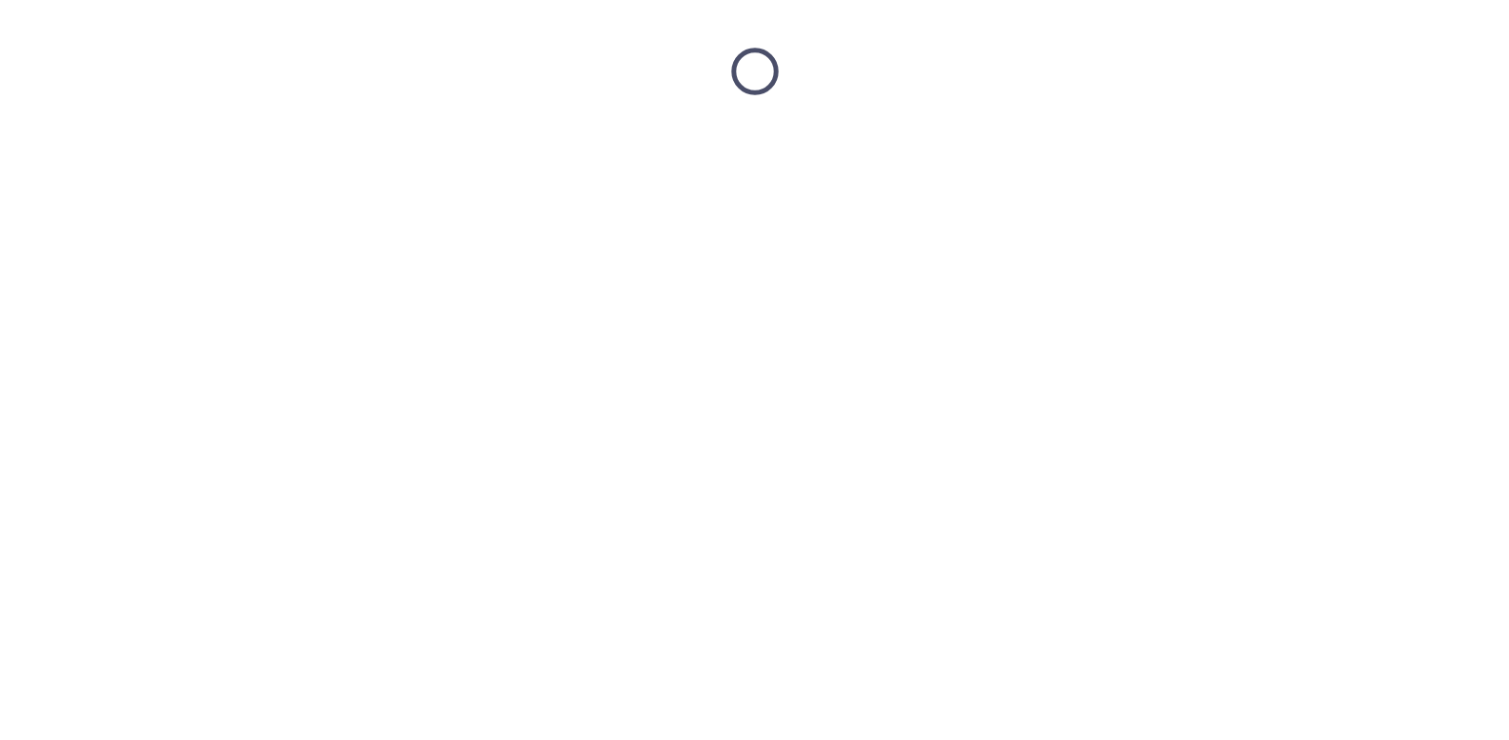
scroll to position [0, 0]
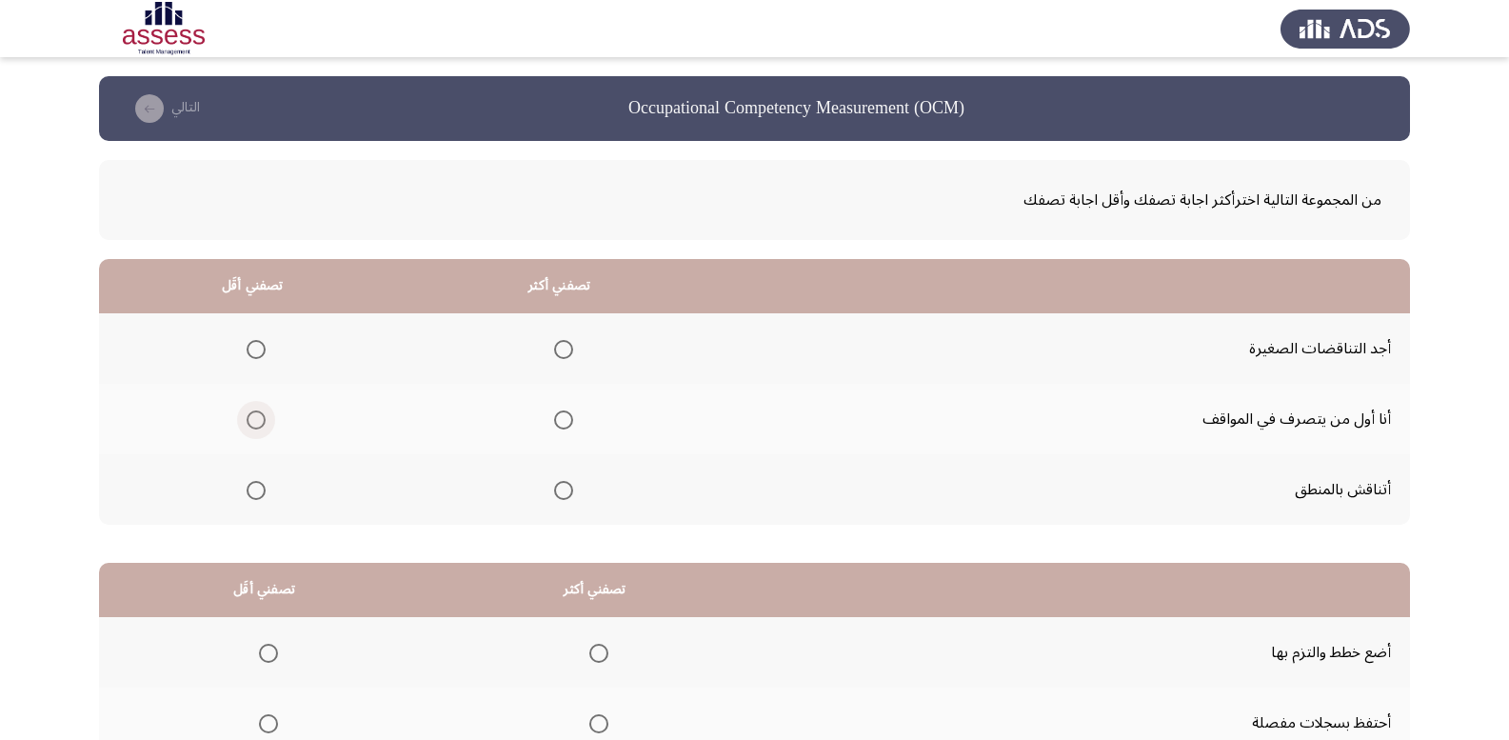
click at [256, 427] on span "Select an option" at bounding box center [256, 419] width 19 height 19
click at [256, 427] on input "Select an option" at bounding box center [256, 419] width 19 height 19
click at [567, 494] on span "Select an option" at bounding box center [563, 490] width 19 height 19
click at [567, 494] on input "Select an option" at bounding box center [563, 490] width 19 height 19
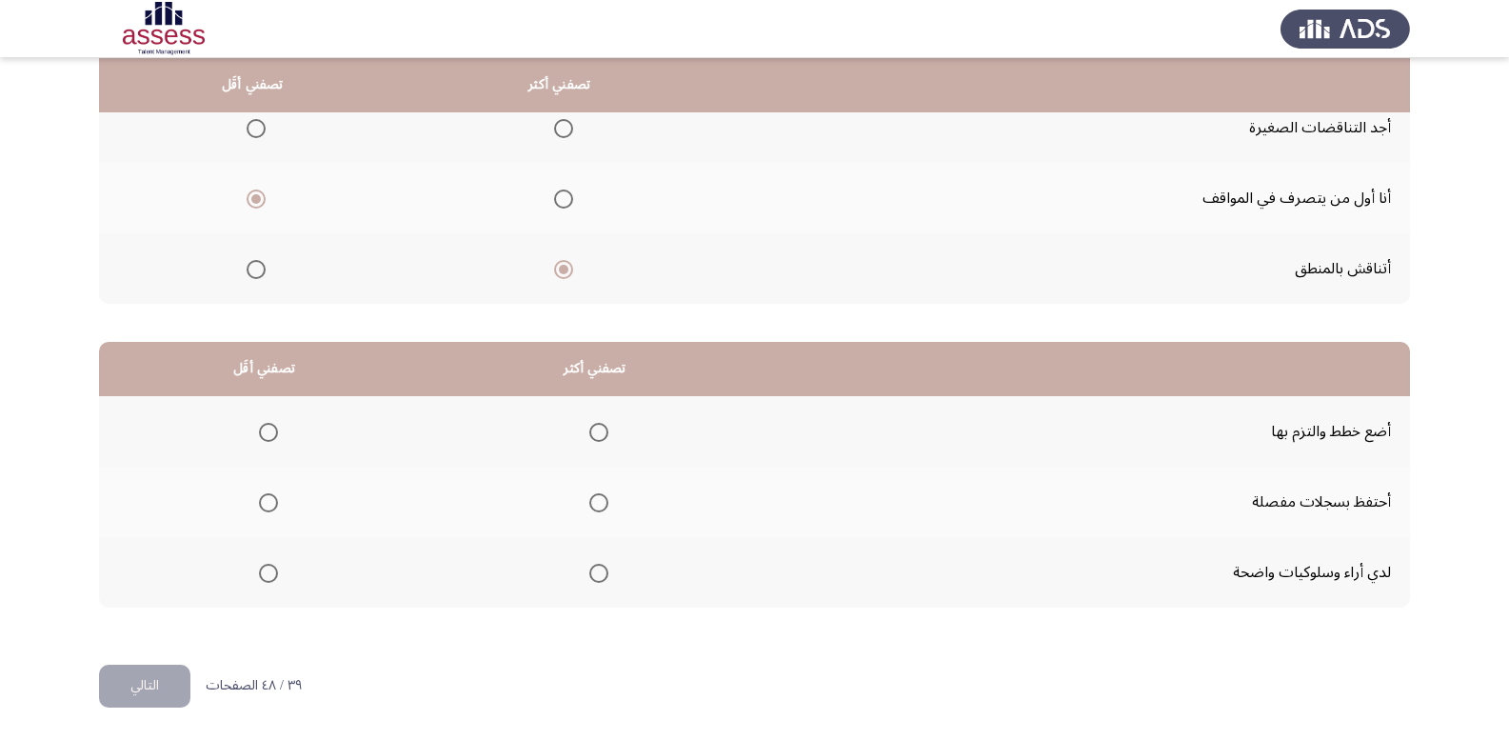
scroll to position [222, 0]
click at [590, 580] on span "Select an option" at bounding box center [599, 572] width 19 height 19
click at [590, 580] on input "Select an option" at bounding box center [599, 572] width 19 height 19
click at [268, 499] on span "Select an option" at bounding box center [268, 501] width 19 height 19
click at [268, 499] on input "Select an option" at bounding box center [268, 501] width 19 height 19
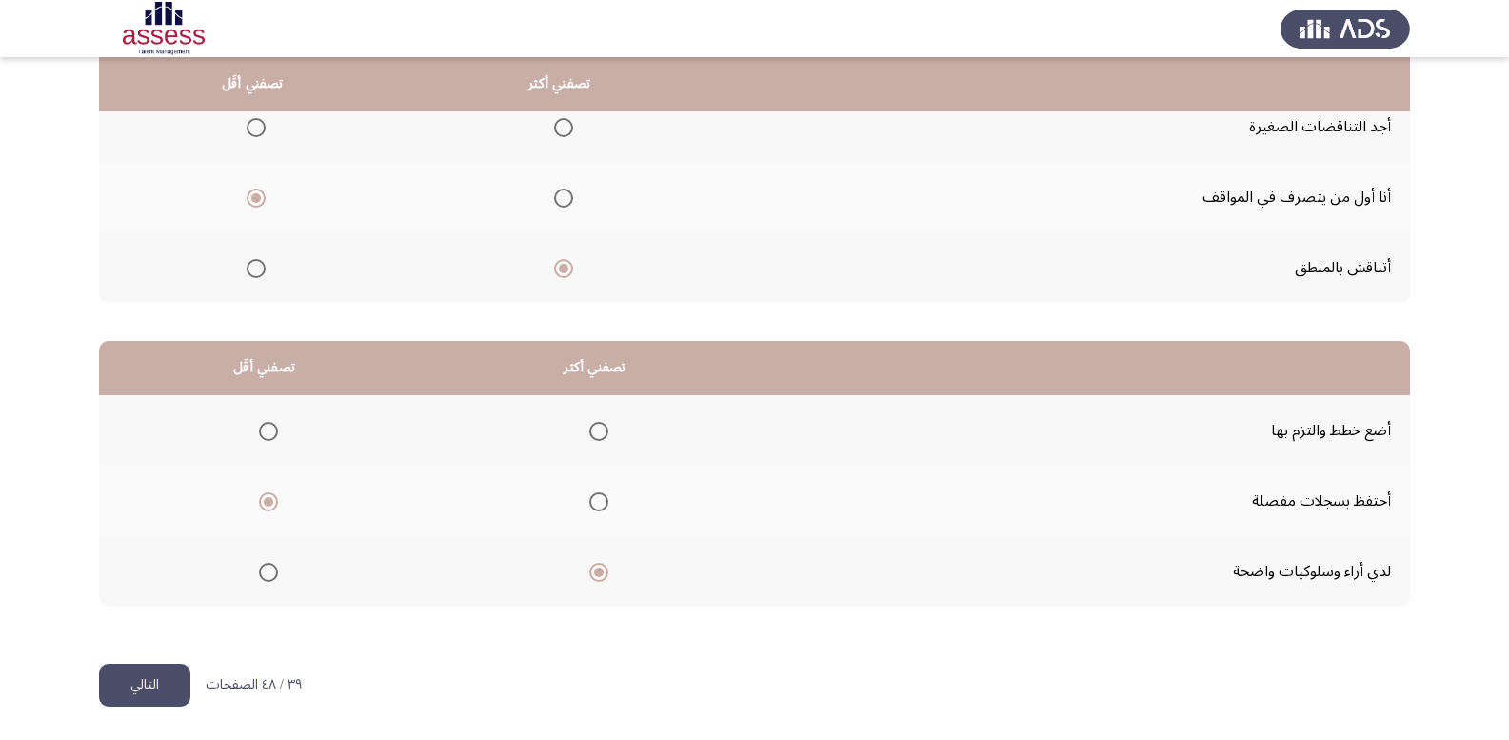
click at [123, 705] on button "التالي" at bounding box center [144, 685] width 91 height 43
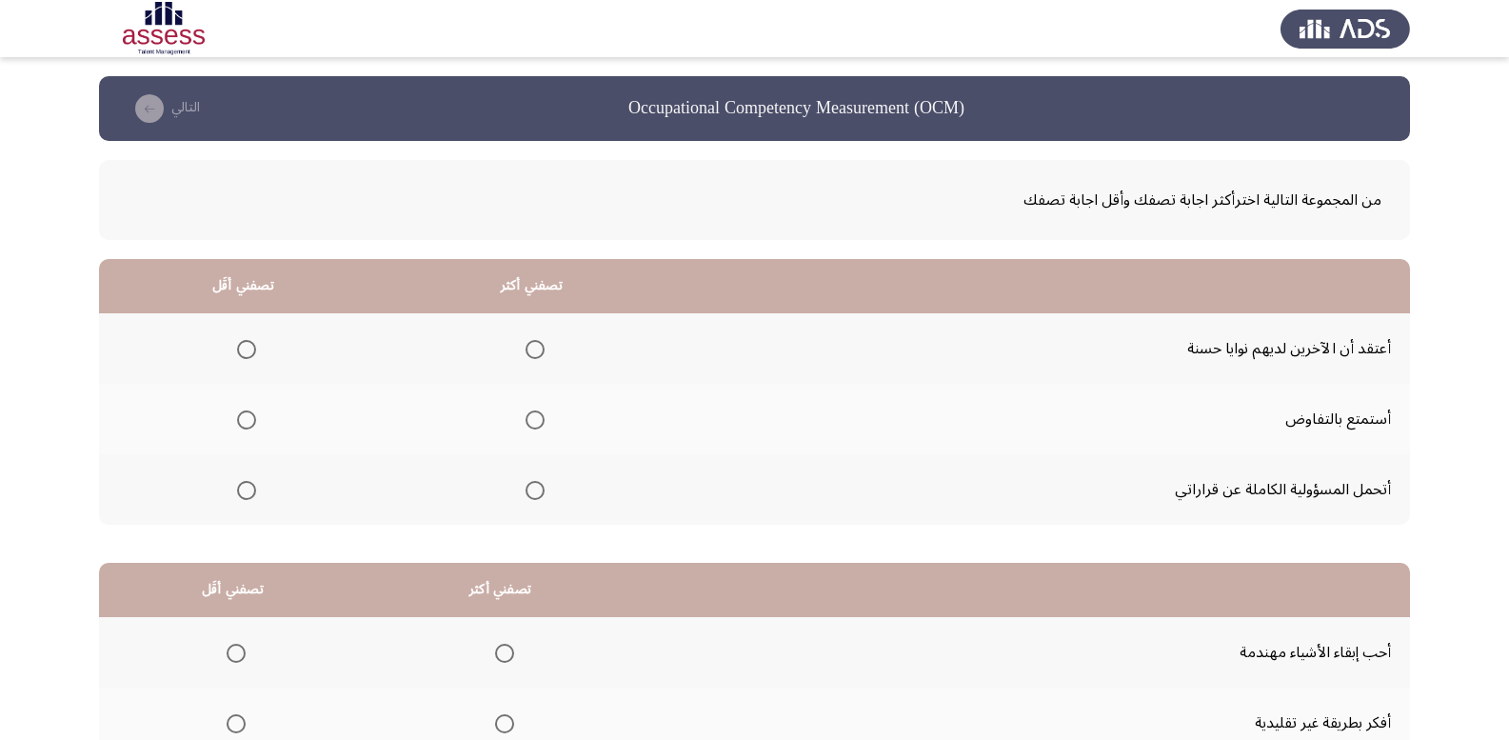
click at [251, 353] on span "Select an option" at bounding box center [246, 349] width 19 height 19
click at [251, 353] on input "Select an option" at bounding box center [246, 349] width 19 height 19
click at [541, 422] on span "Select an option" at bounding box center [535, 419] width 19 height 19
click at [541, 422] on input "Select an option" at bounding box center [535, 419] width 19 height 19
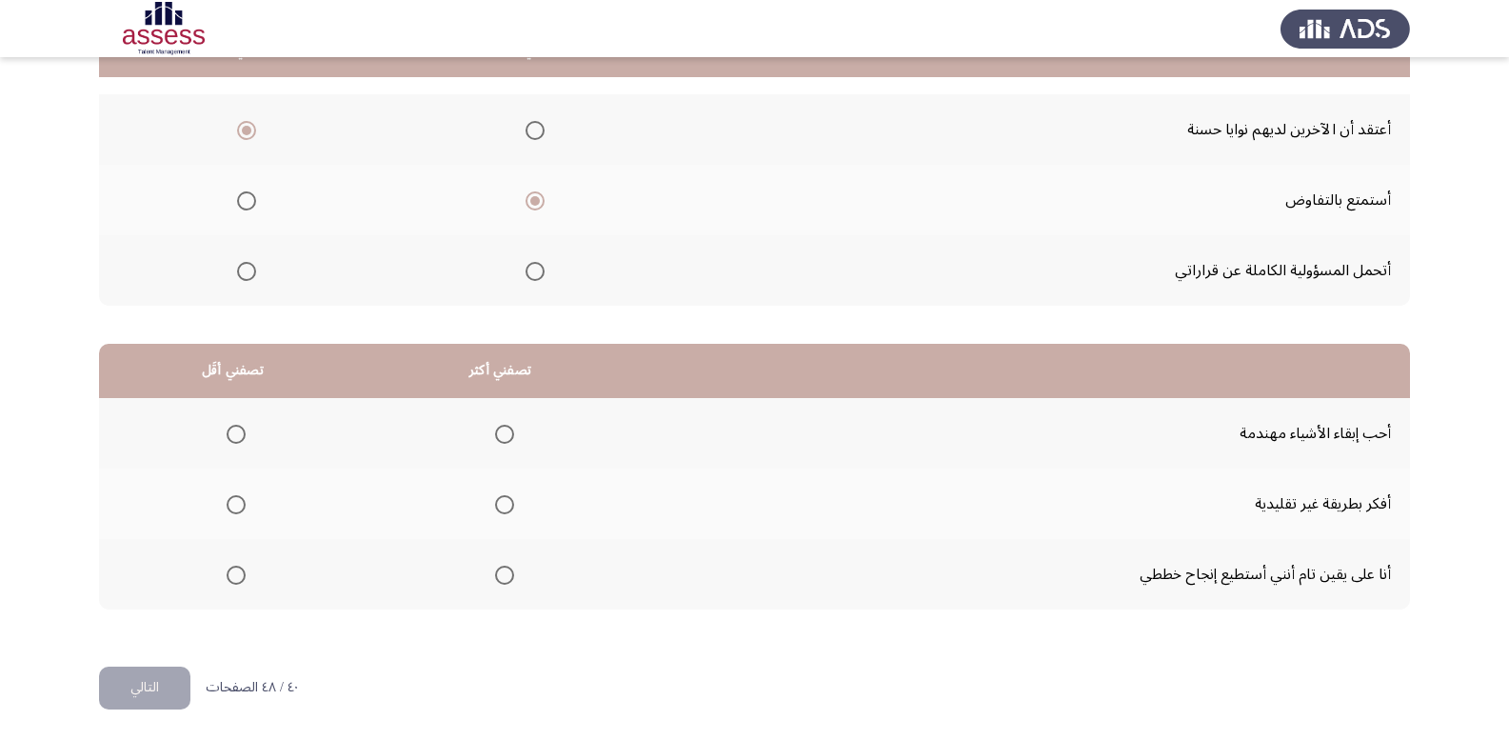
scroll to position [222, 0]
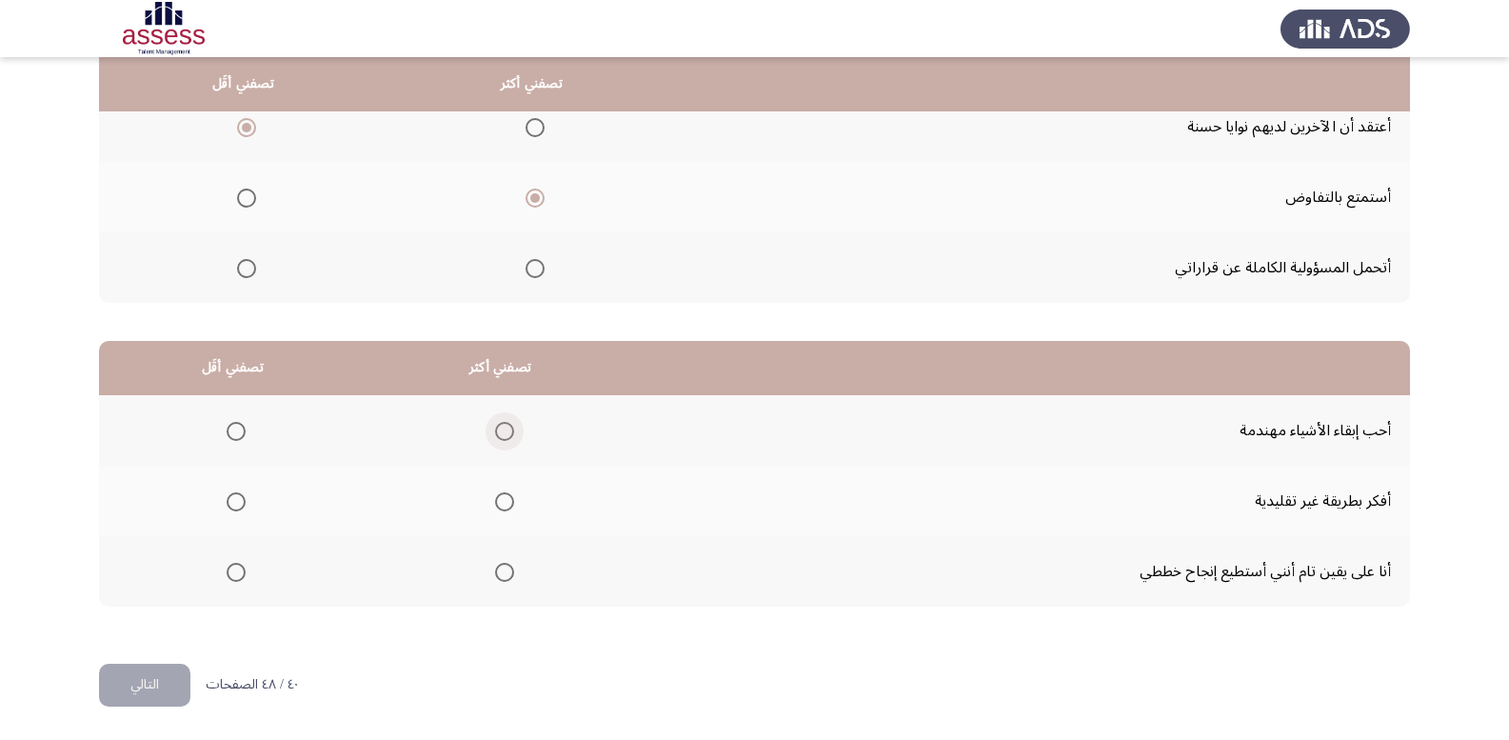
click at [500, 430] on span "Select an option" at bounding box center [504, 431] width 19 height 19
click at [500, 430] on input "Select an option" at bounding box center [504, 431] width 19 height 19
click at [495, 573] on span "Select an option" at bounding box center [504, 572] width 19 height 19
click at [495, 573] on input "Select an option" at bounding box center [504, 572] width 19 height 19
click at [232, 499] on span "Select an option" at bounding box center [236, 501] width 19 height 19
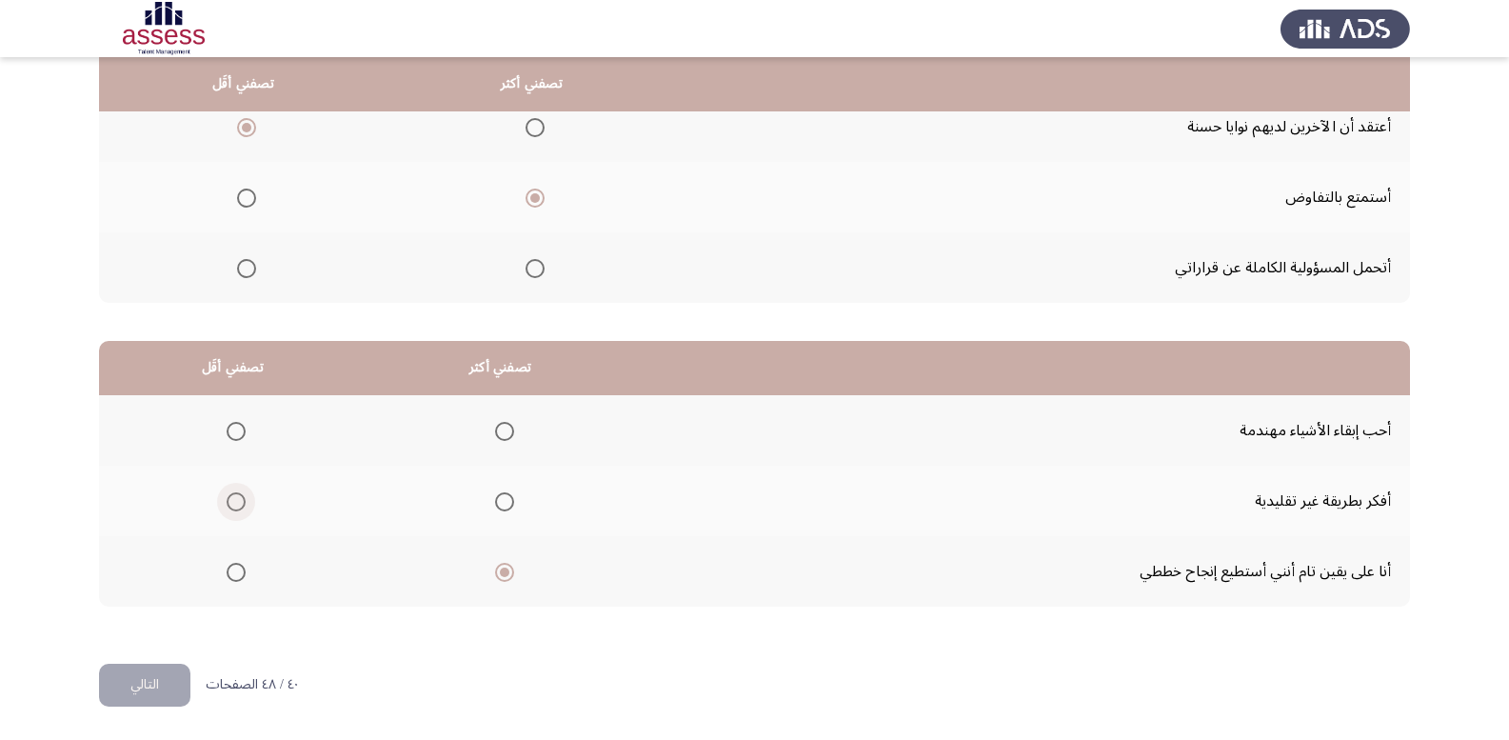
click at [232, 499] on input "Select an option" at bounding box center [236, 501] width 19 height 19
click at [163, 682] on button "التالي" at bounding box center [144, 685] width 91 height 43
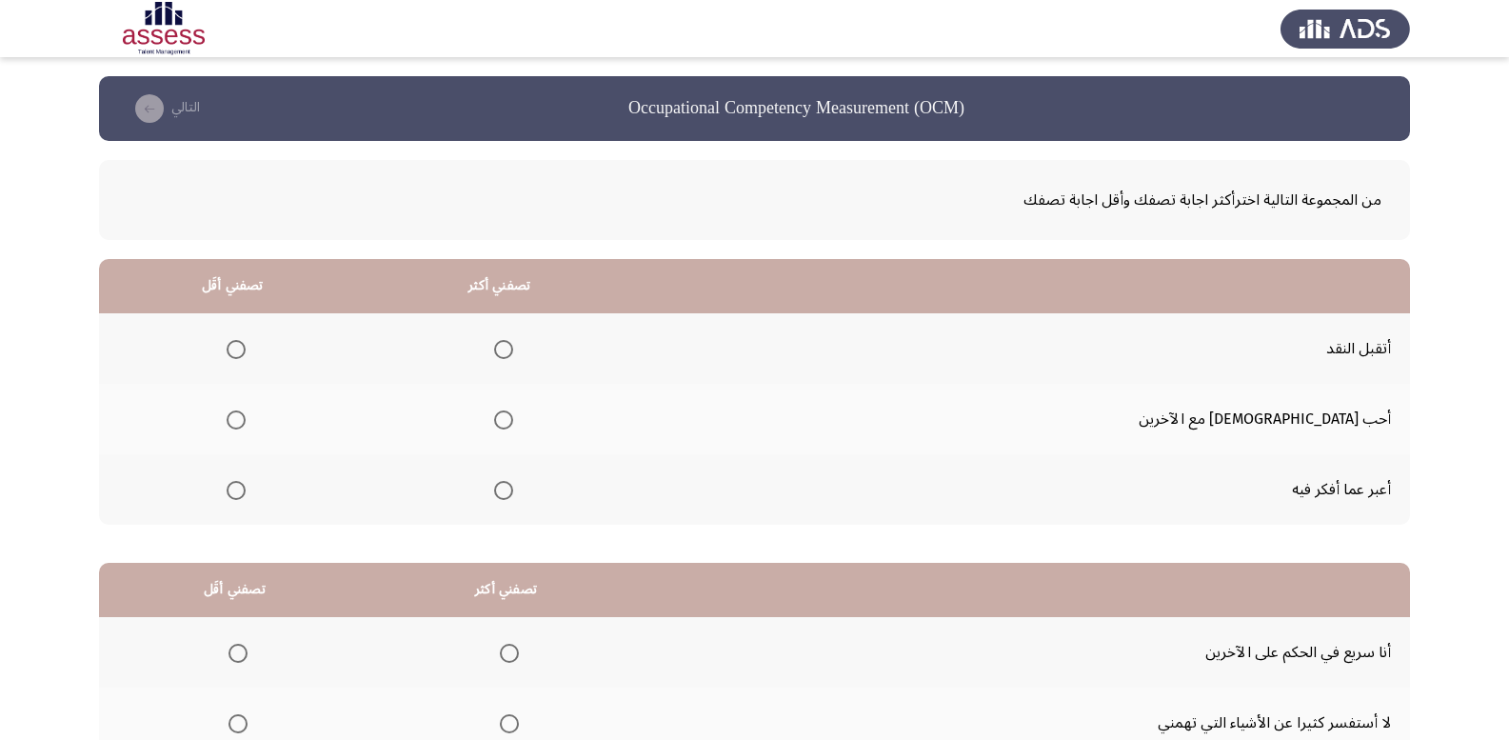
click at [504, 350] on span "Select an option" at bounding box center [504, 350] width 0 height 0
click at [513, 349] on input "Select an option" at bounding box center [503, 349] width 19 height 19
click at [246, 423] on span "Select an option" at bounding box center [236, 419] width 19 height 19
click at [246, 423] on input "Select an option" at bounding box center [236, 419] width 19 height 19
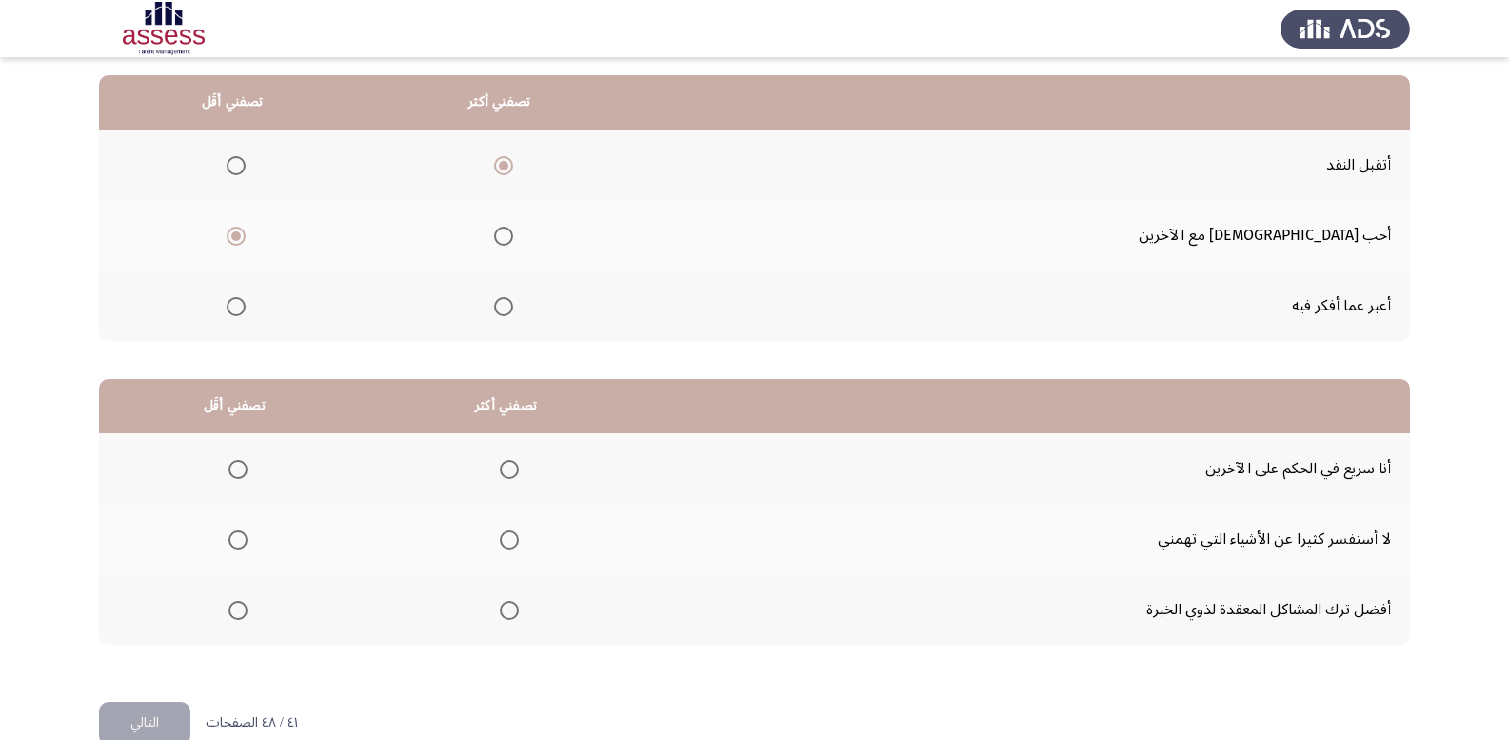
scroll to position [222, 0]
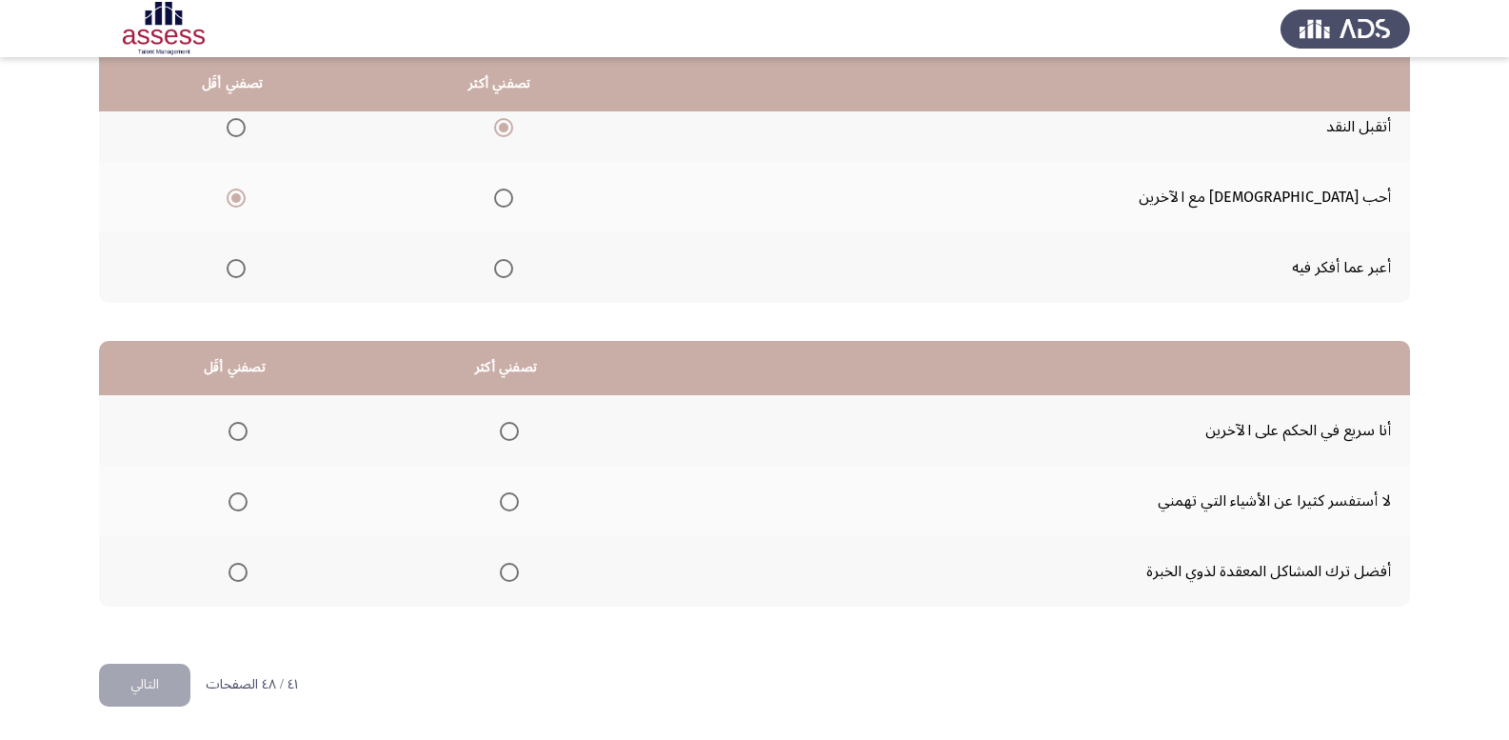
click at [508, 566] on span "Select an option" at bounding box center [509, 572] width 19 height 19
click at [508, 566] on input "Select an option" at bounding box center [509, 572] width 19 height 19
click at [237, 428] on span "Select an option" at bounding box center [238, 431] width 19 height 19
click at [237, 428] on input "Select an option" at bounding box center [238, 431] width 19 height 19
click at [159, 679] on button "التالي" at bounding box center [144, 685] width 91 height 43
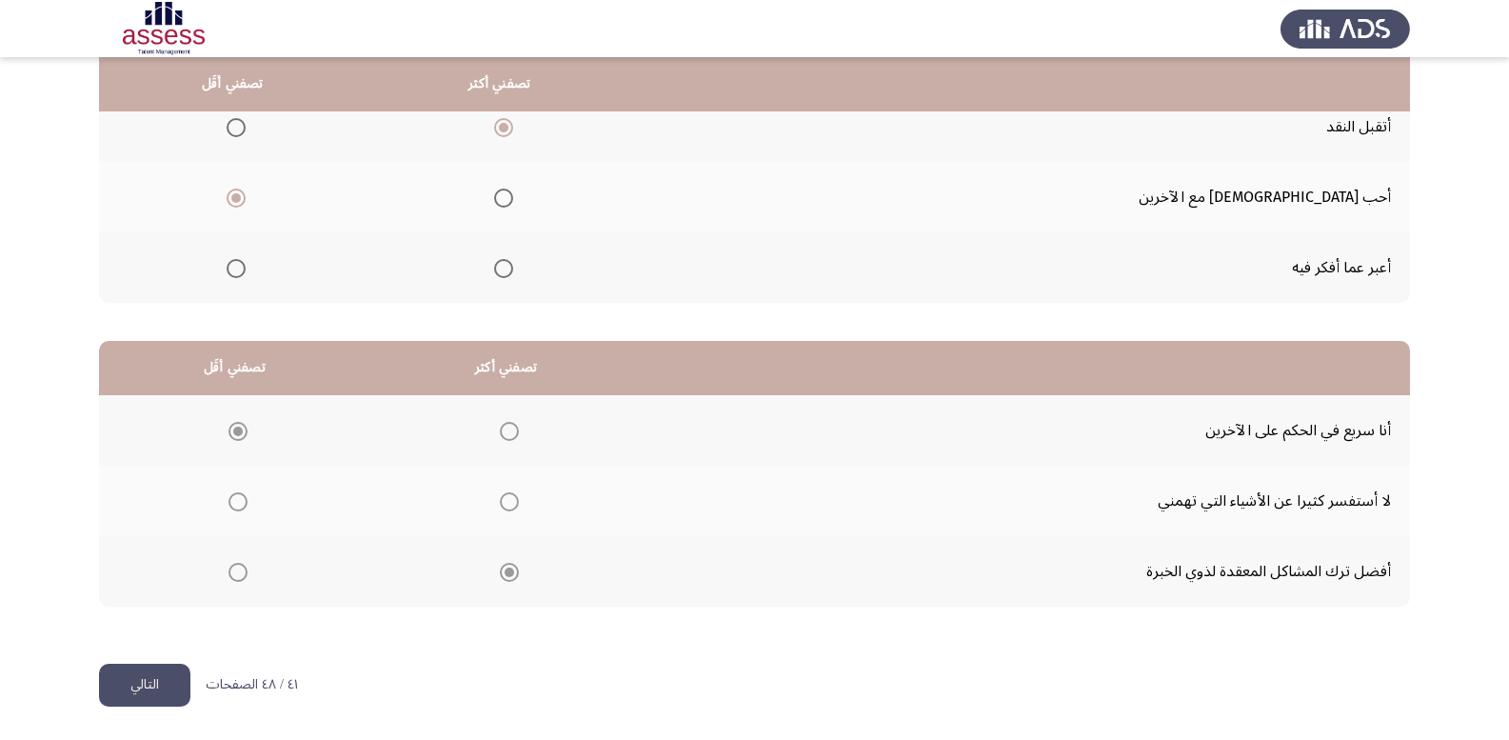
scroll to position [0, 0]
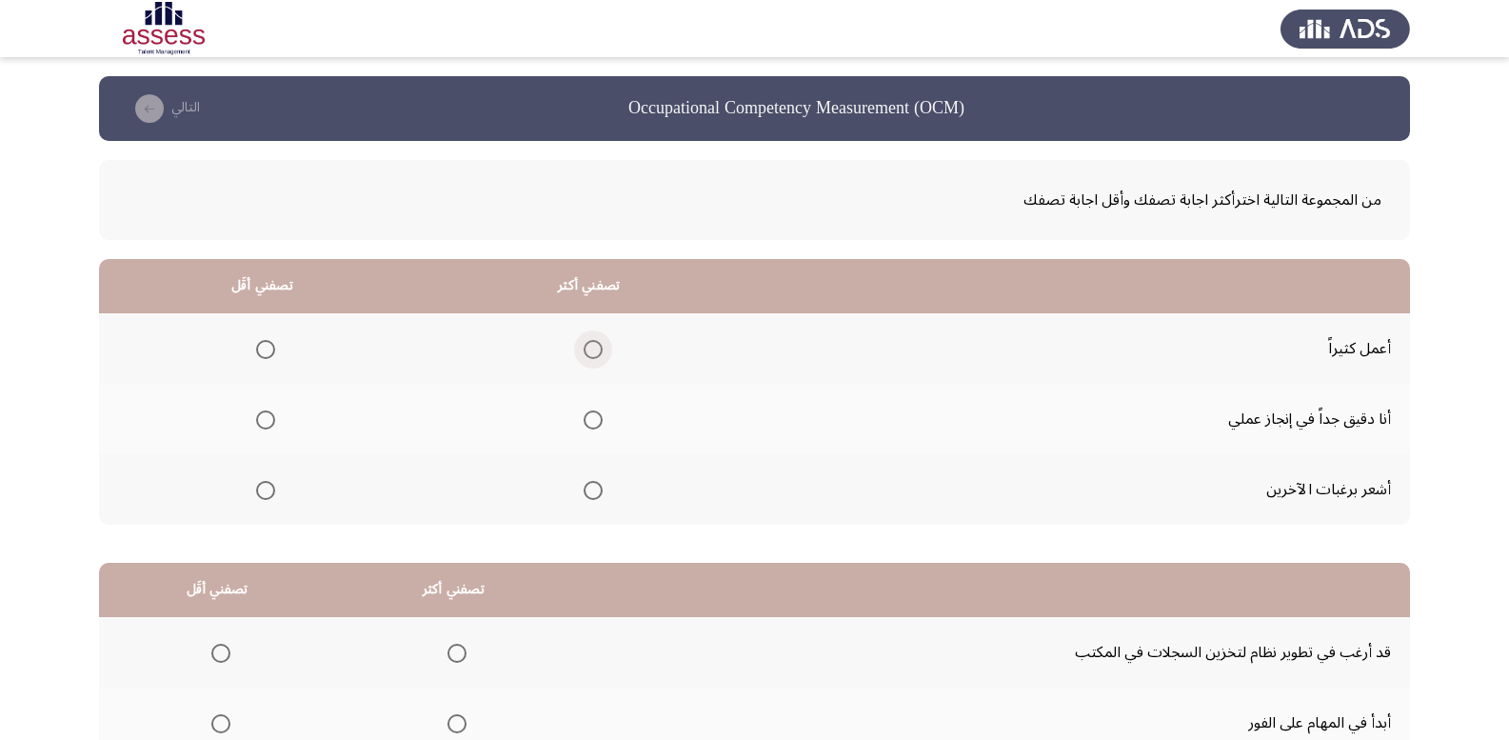
click at [588, 350] on span "Select an option" at bounding box center [593, 349] width 19 height 19
click at [588, 350] on input "Select an option" at bounding box center [593, 349] width 19 height 19
click at [258, 489] on span "Select an option" at bounding box center [265, 490] width 19 height 19
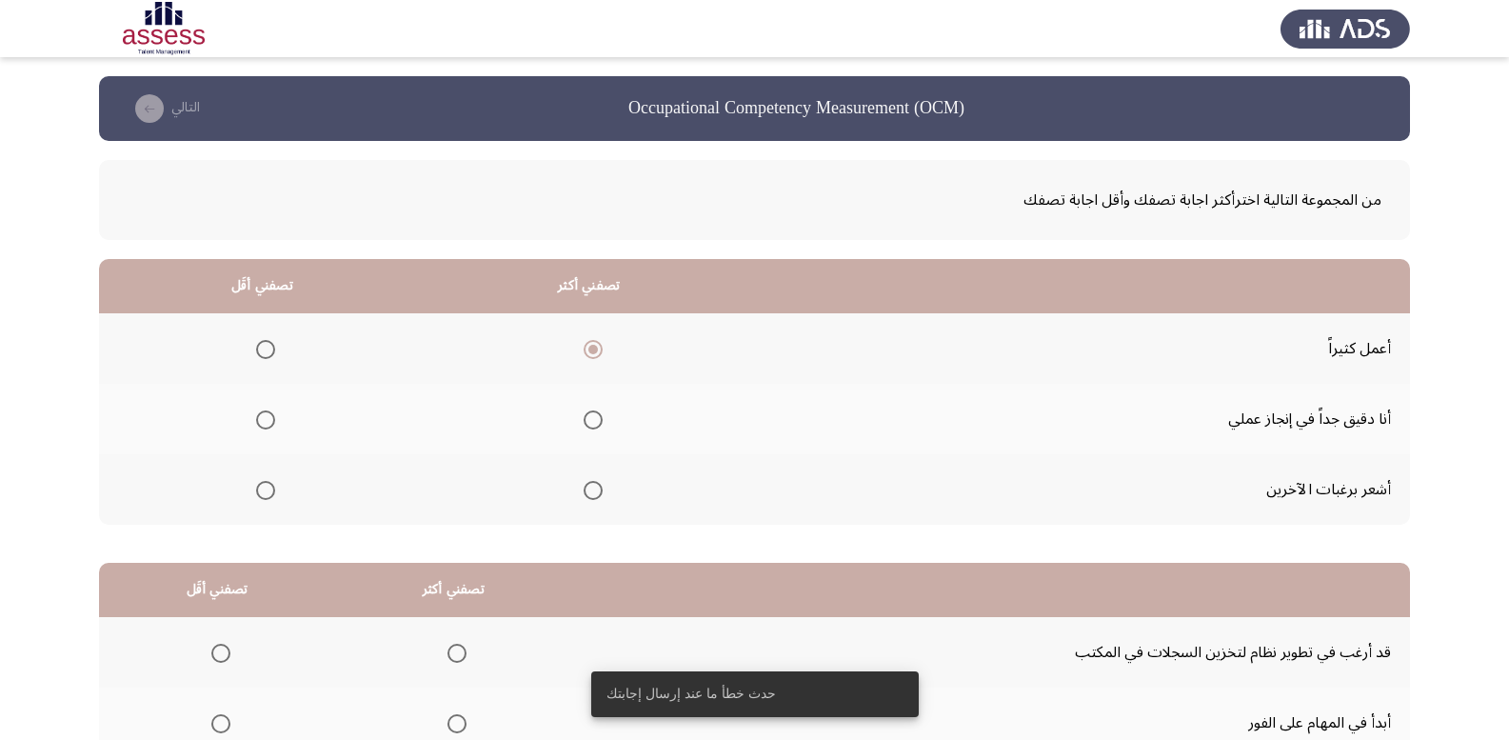
click at [265, 489] on span "Select an option" at bounding box center [265, 490] width 19 height 19
click at [265, 489] on input "Select an option" at bounding box center [265, 490] width 19 height 19
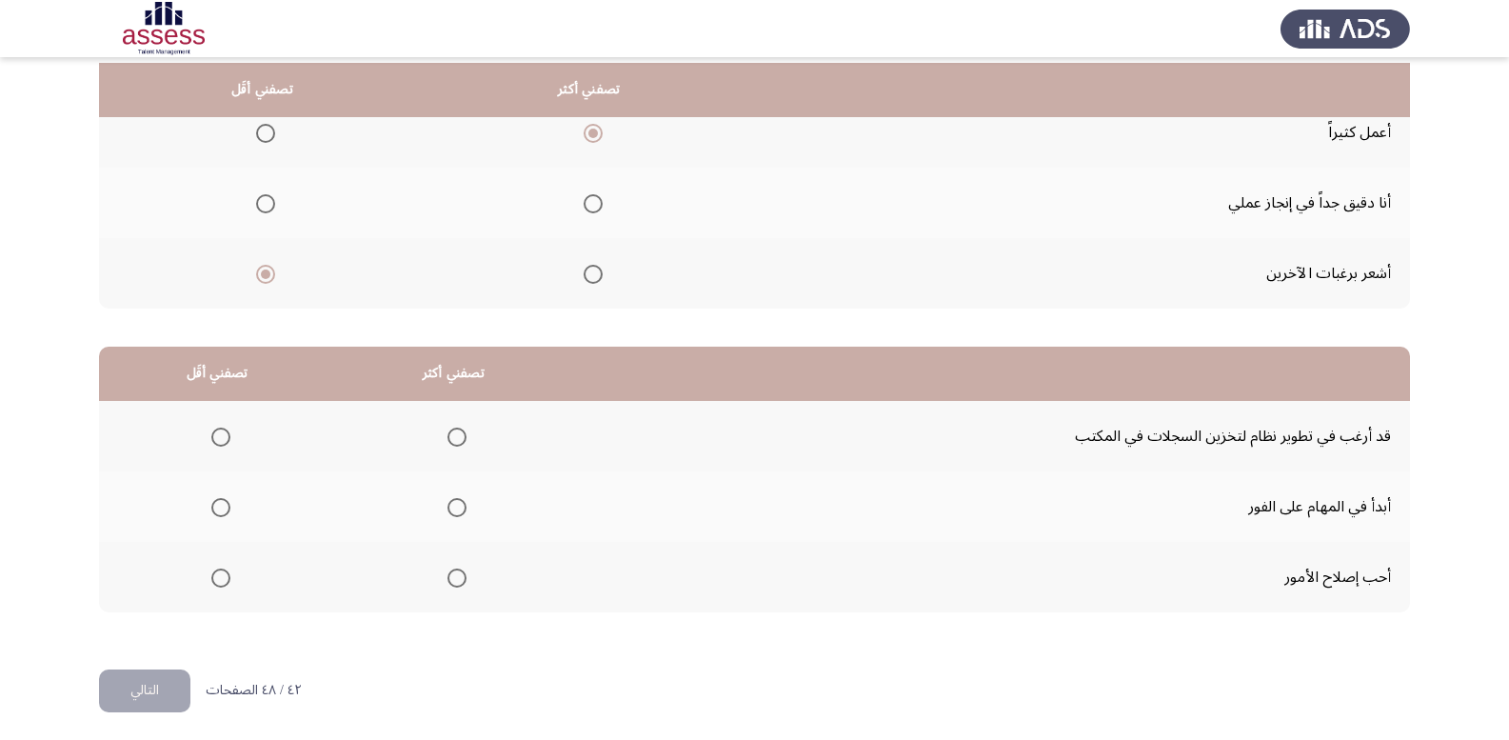
scroll to position [222, 0]
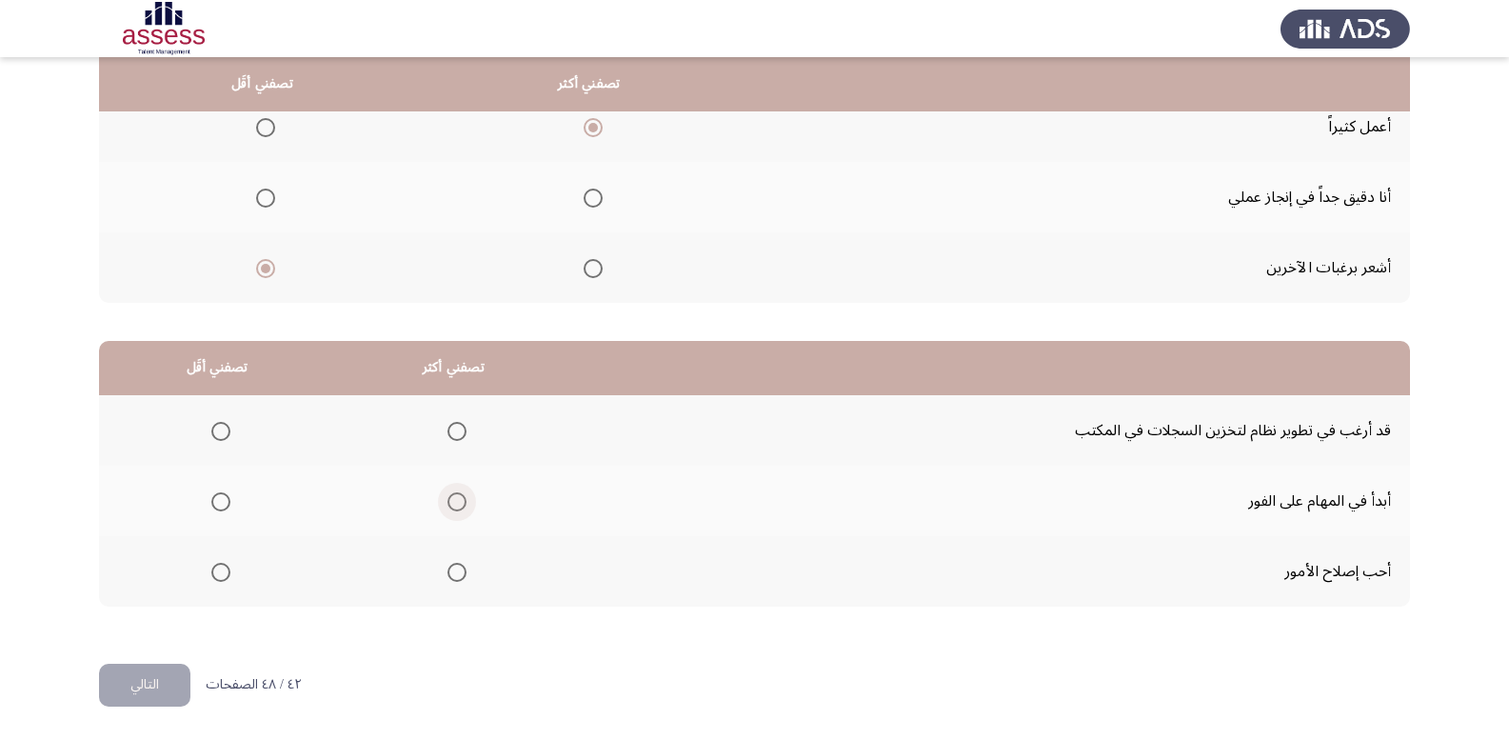
click at [453, 502] on span "Select an option" at bounding box center [457, 501] width 19 height 19
click at [453, 502] on input "Select an option" at bounding box center [457, 501] width 19 height 19
click at [211, 432] on span "Select an option" at bounding box center [220, 431] width 19 height 19
click at [211, 432] on input "Select an option" at bounding box center [220, 431] width 19 height 19
click at [158, 684] on button "التالي" at bounding box center [144, 685] width 91 height 43
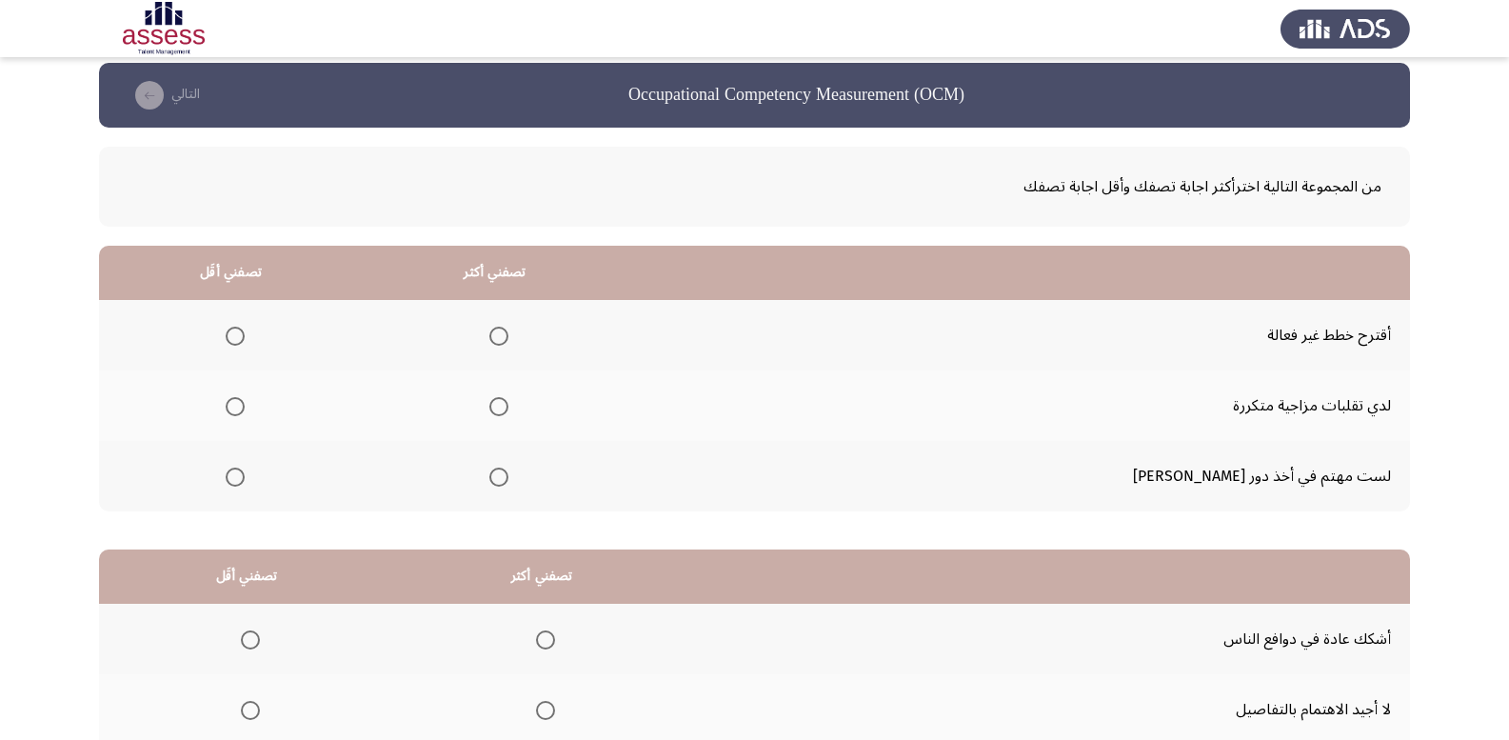
scroll to position [0, 0]
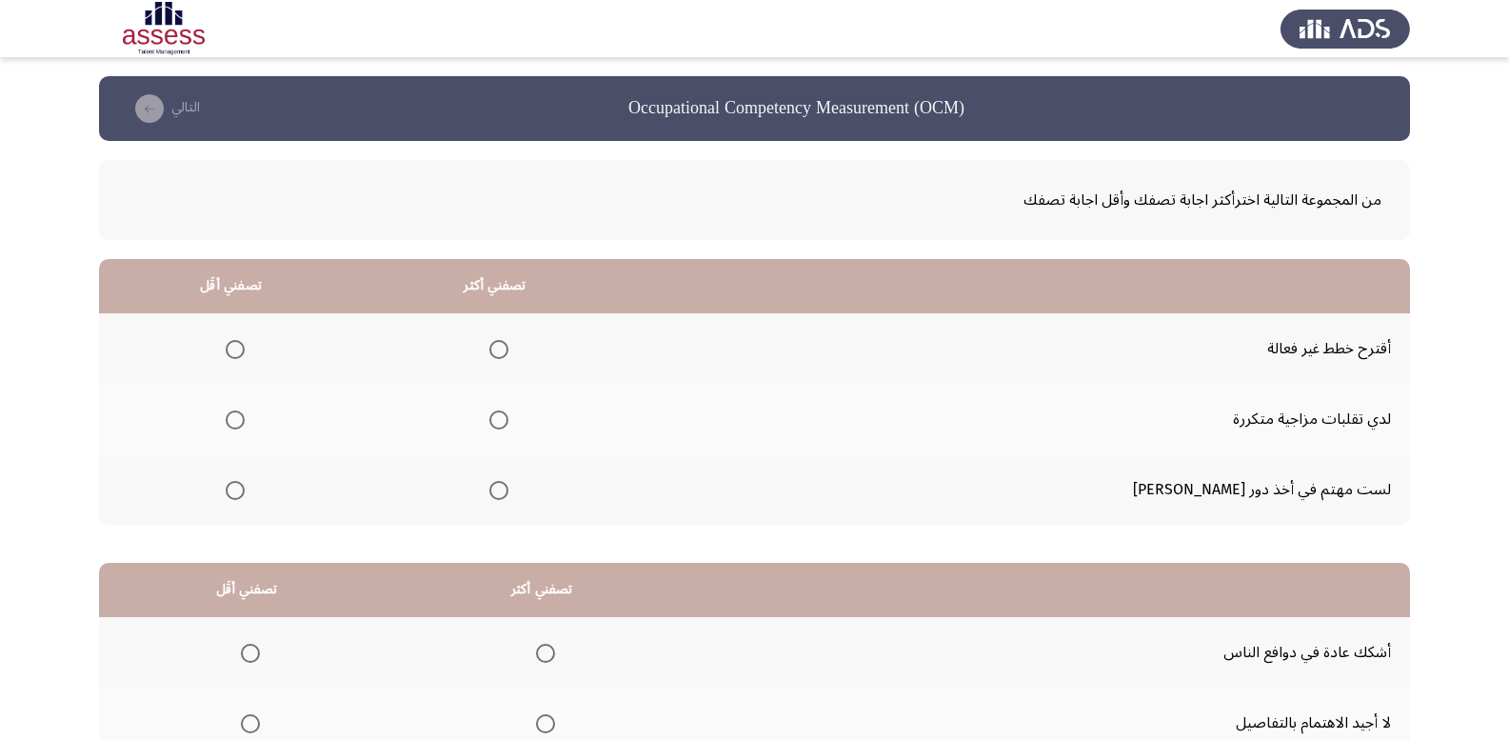
click at [245, 350] on span "Select an option" at bounding box center [235, 349] width 19 height 19
click at [245, 350] on input "Select an option" at bounding box center [235, 349] width 19 height 19
click at [509, 420] on span "Select an option" at bounding box center [499, 419] width 19 height 19
click at [509, 420] on input "Select an option" at bounding box center [499, 419] width 19 height 19
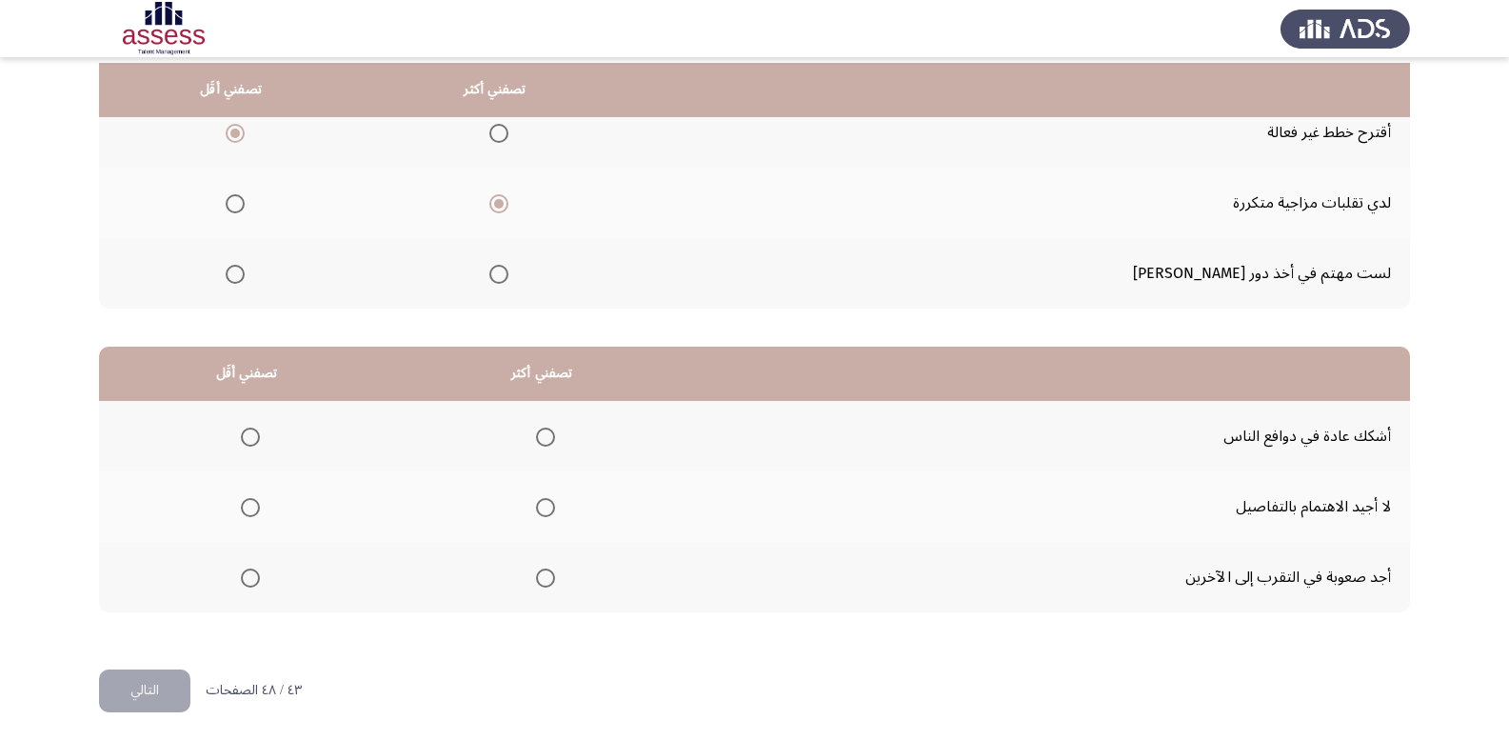
scroll to position [222, 0]
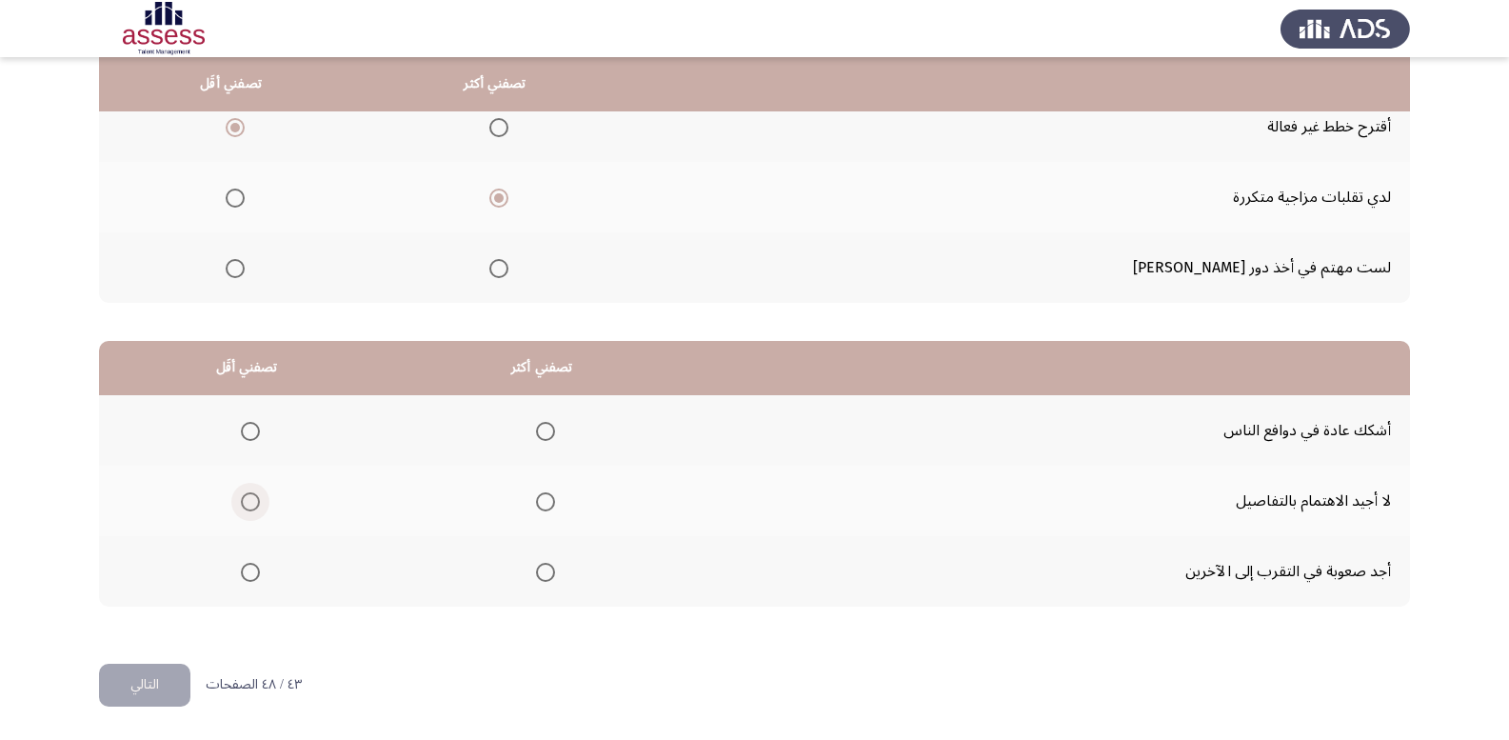
click at [251, 503] on span "Select an option" at bounding box center [250, 501] width 19 height 19
click at [251, 503] on input "Select an option" at bounding box center [250, 501] width 19 height 19
click at [537, 577] on span "Select an option" at bounding box center [545, 572] width 19 height 19
click at [537, 577] on input "Select an option" at bounding box center [545, 572] width 19 height 19
click at [149, 676] on button "التالي" at bounding box center [144, 685] width 91 height 43
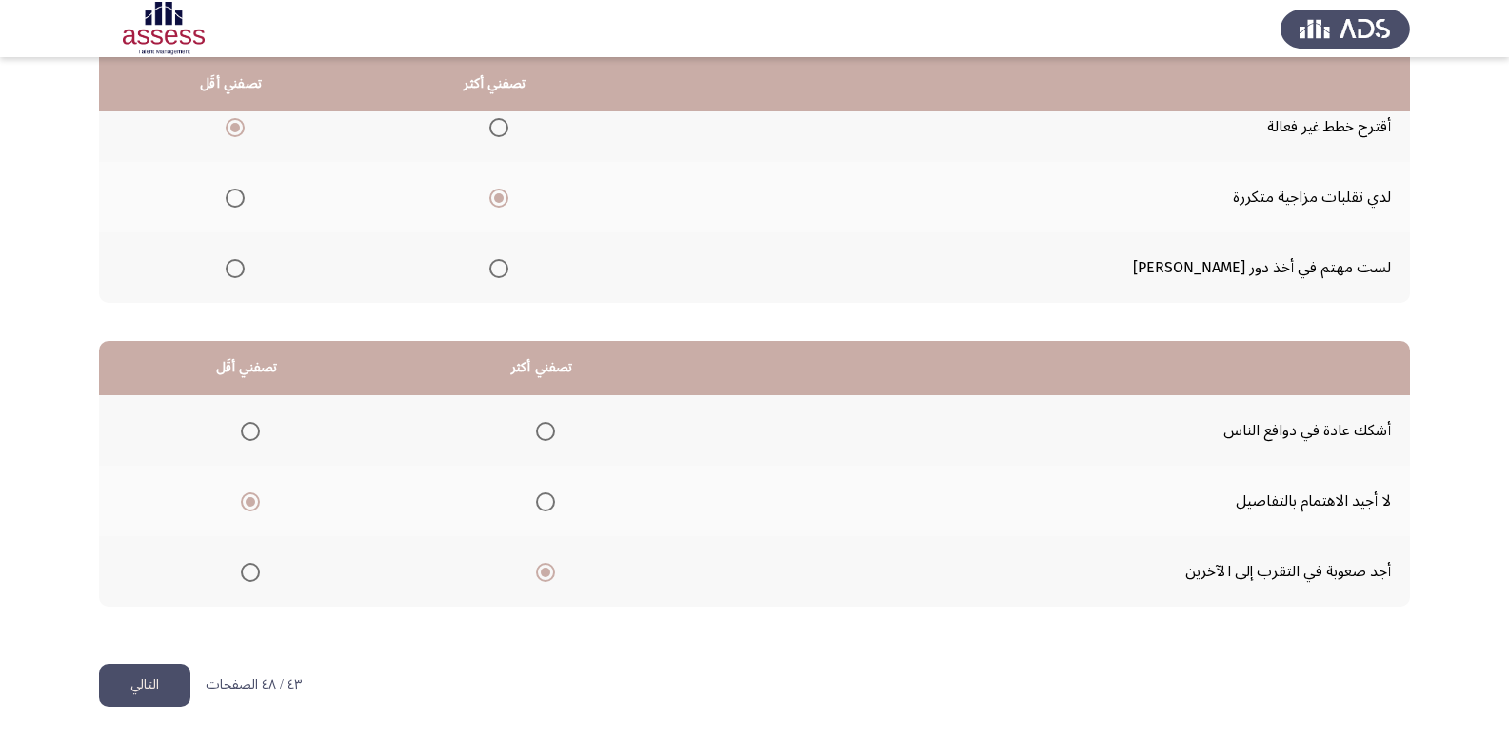
scroll to position [0, 0]
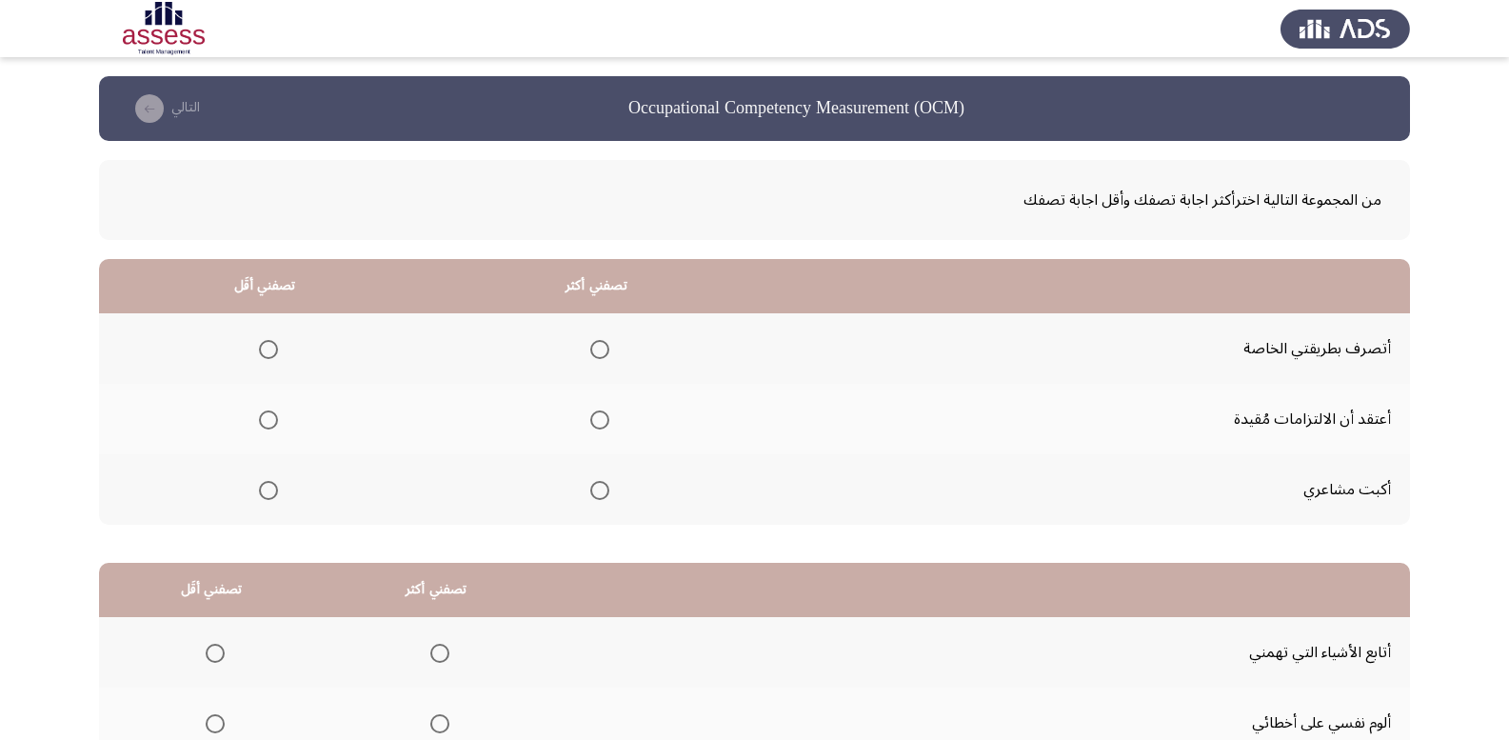
click at [603, 350] on span "Select an option" at bounding box center [599, 349] width 19 height 19
click at [603, 350] on input "Select an option" at bounding box center [599, 349] width 19 height 19
click at [272, 493] on span "Select an option" at bounding box center [268, 490] width 19 height 19
click at [272, 493] on input "Select an option" at bounding box center [268, 490] width 19 height 19
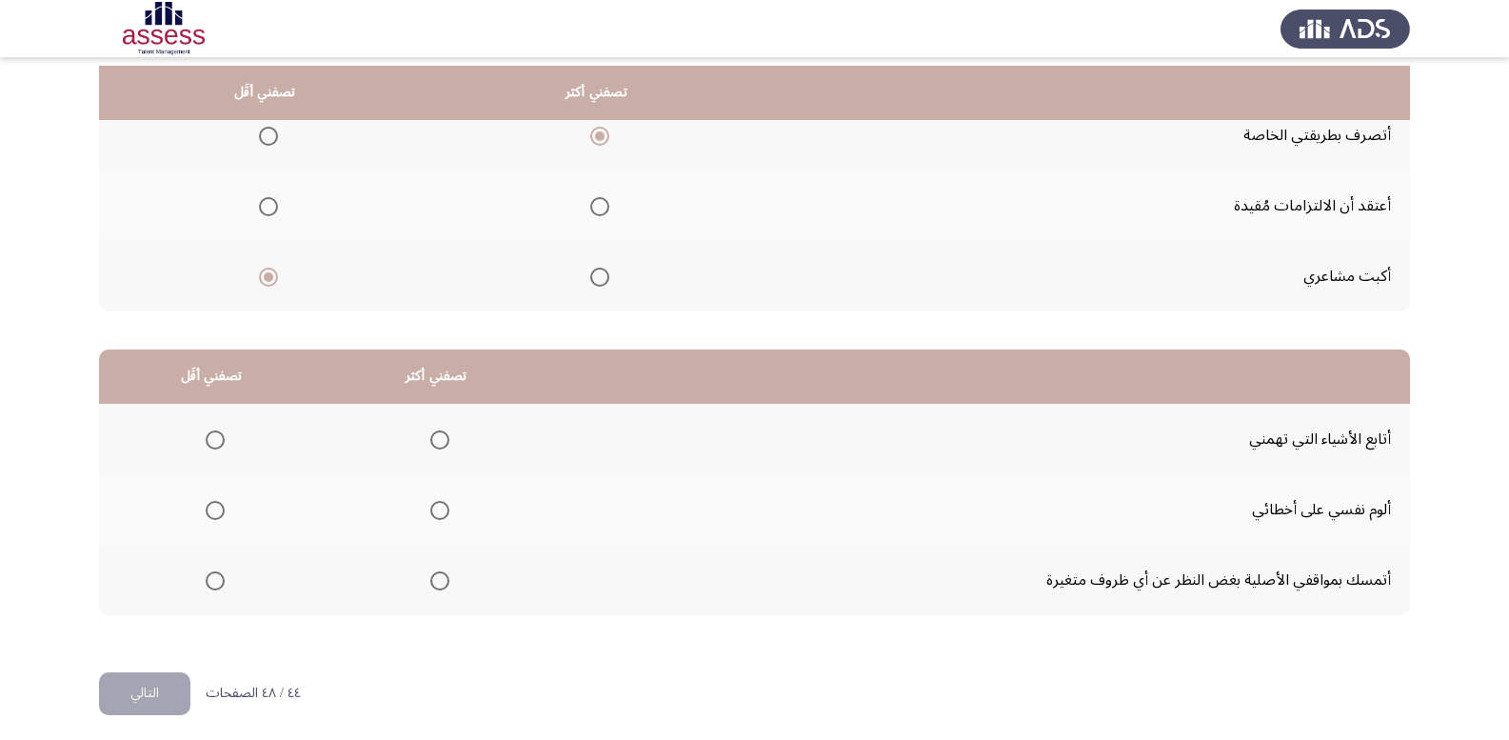
scroll to position [222, 0]
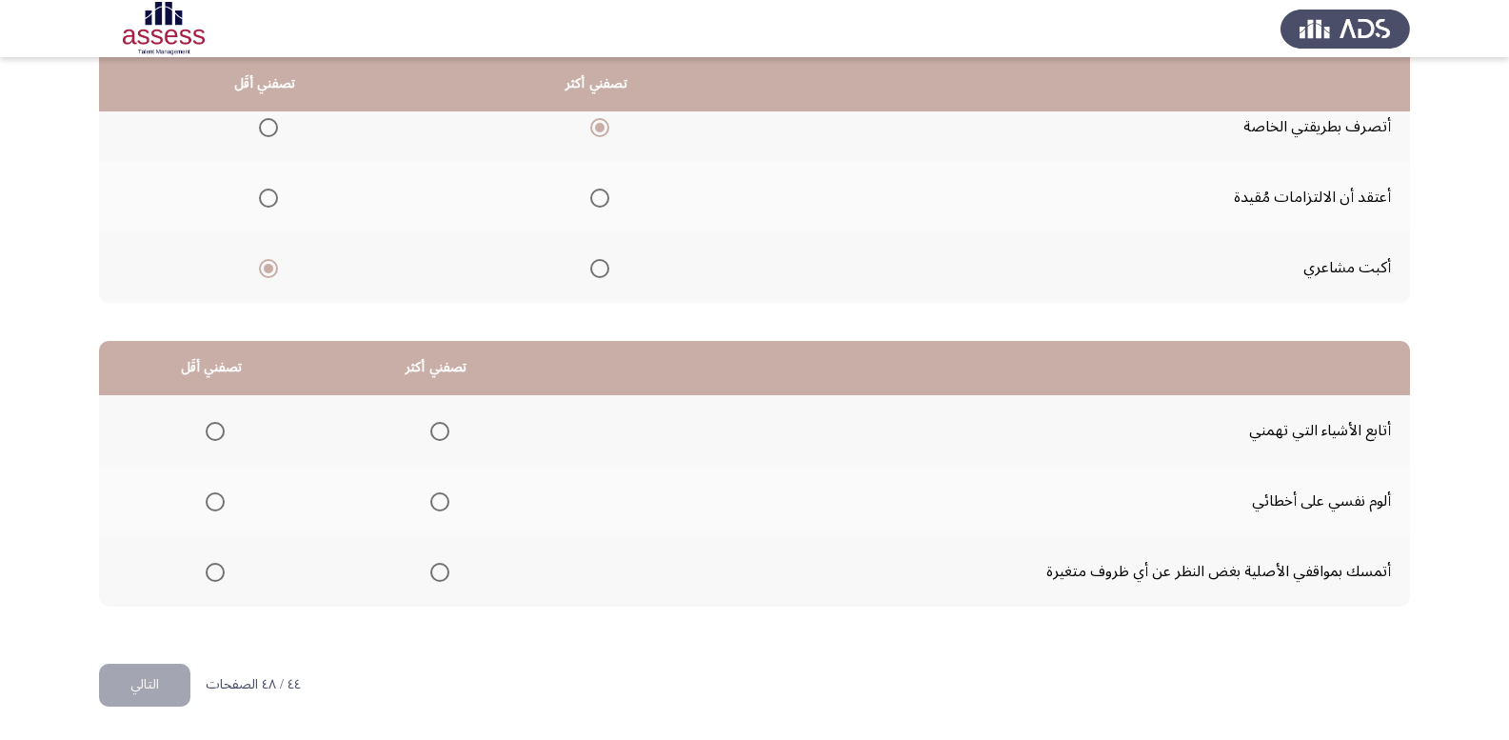
click at [436, 569] on span "Select an option" at bounding box center [439, 572] width 19 height 19
click at [436, 569] on input "Select an option" at bounding box center [439, 572] width 19 height 19
click at [217, 507] on span "Select an option" at bounding box center [215, 501] width 19 height 19
click at [217, 507] on input "Select an option" at bounding box center [215, 501] width 19 height 19
click at [129, 681] on button "التالي" at bounding box center [144, 685] width 91 height 43
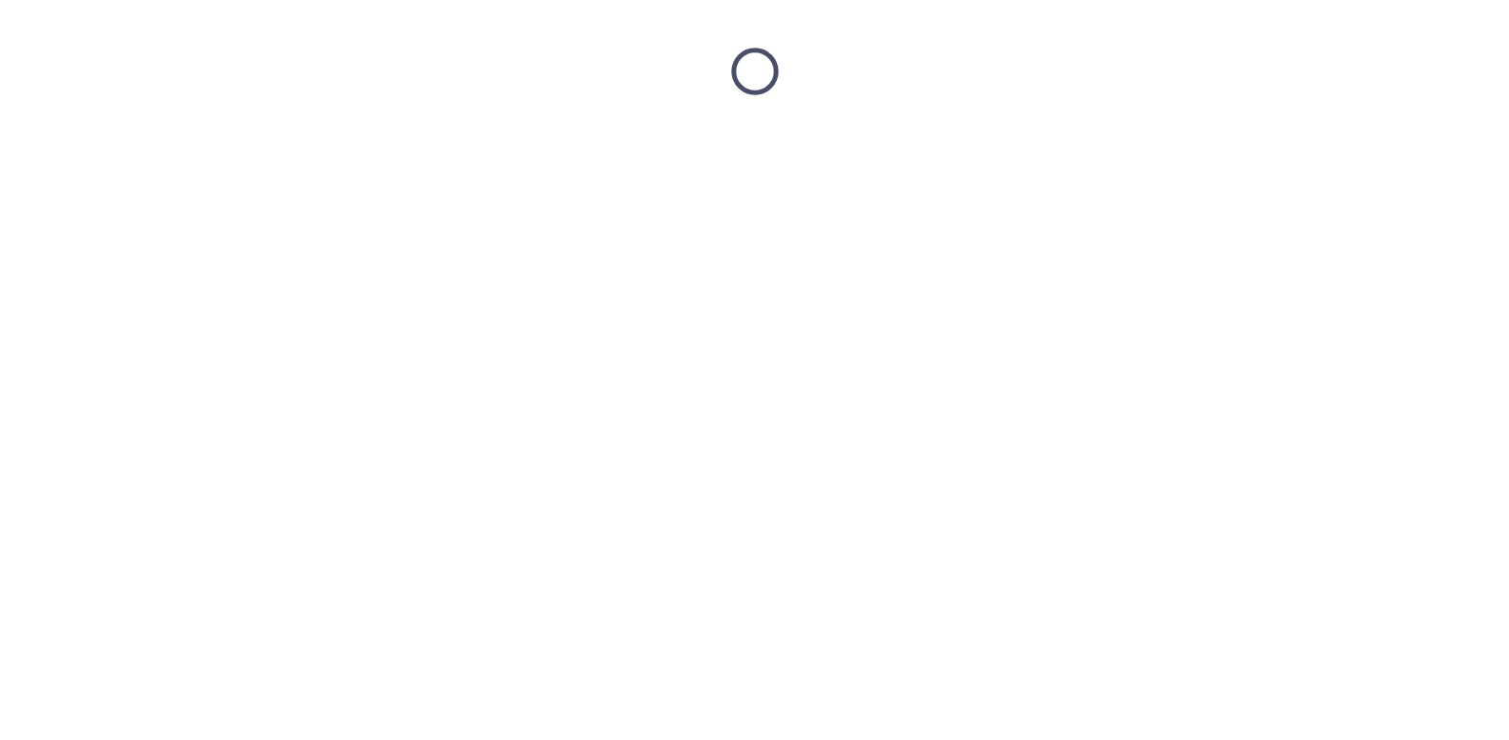
scroll to position [0, 0]
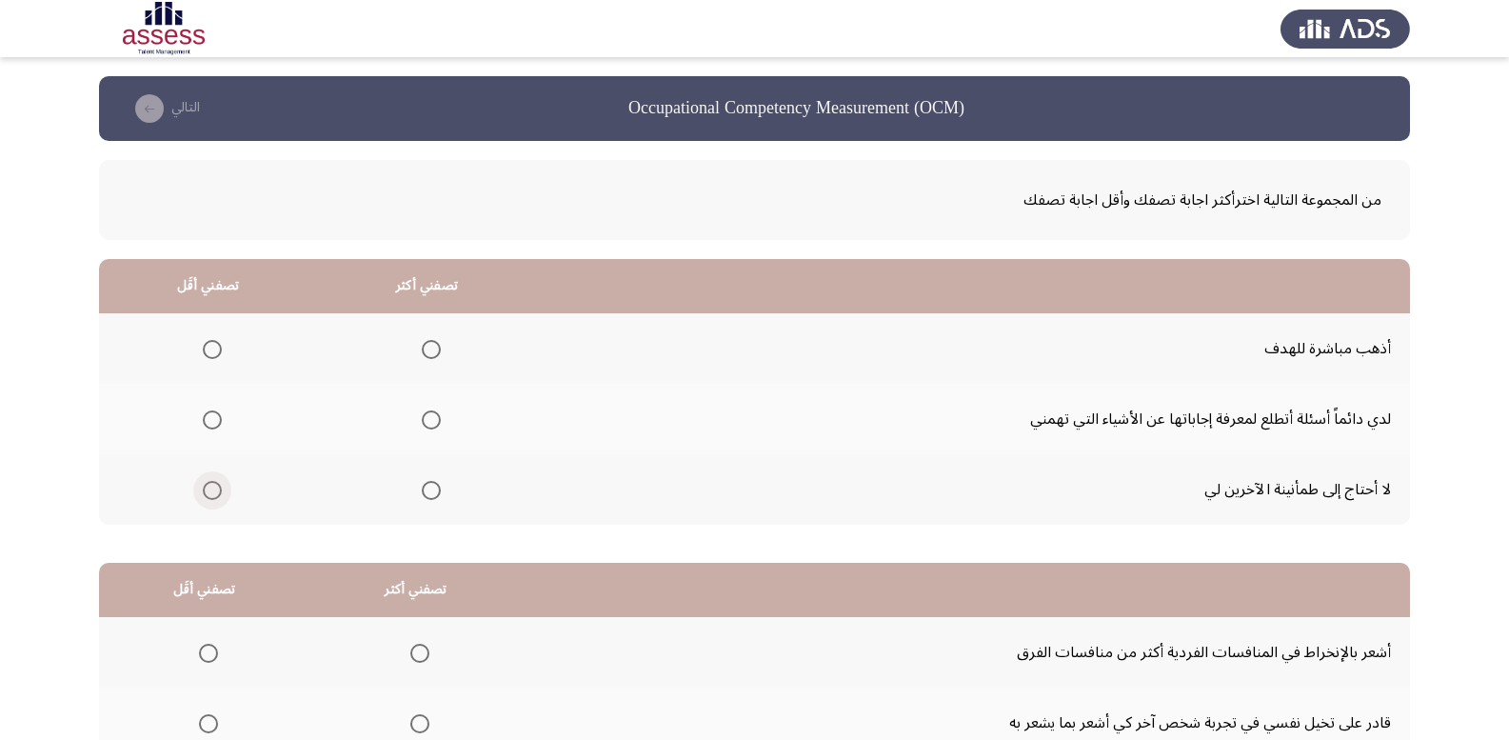
click at [214, 489] on span "Select an option" at bounding box center [212, 490] width 19 height 19
click at [214, 489] on input "Select an option" at bounding box center [212, 490] width 19 height 19
click at [428, 350] on span "Select an option" at bounding box center [431, 349] width 19 height 19
click at [428, 350] on input "Select an option" at bounding box center [431, 349] width 19 height 19
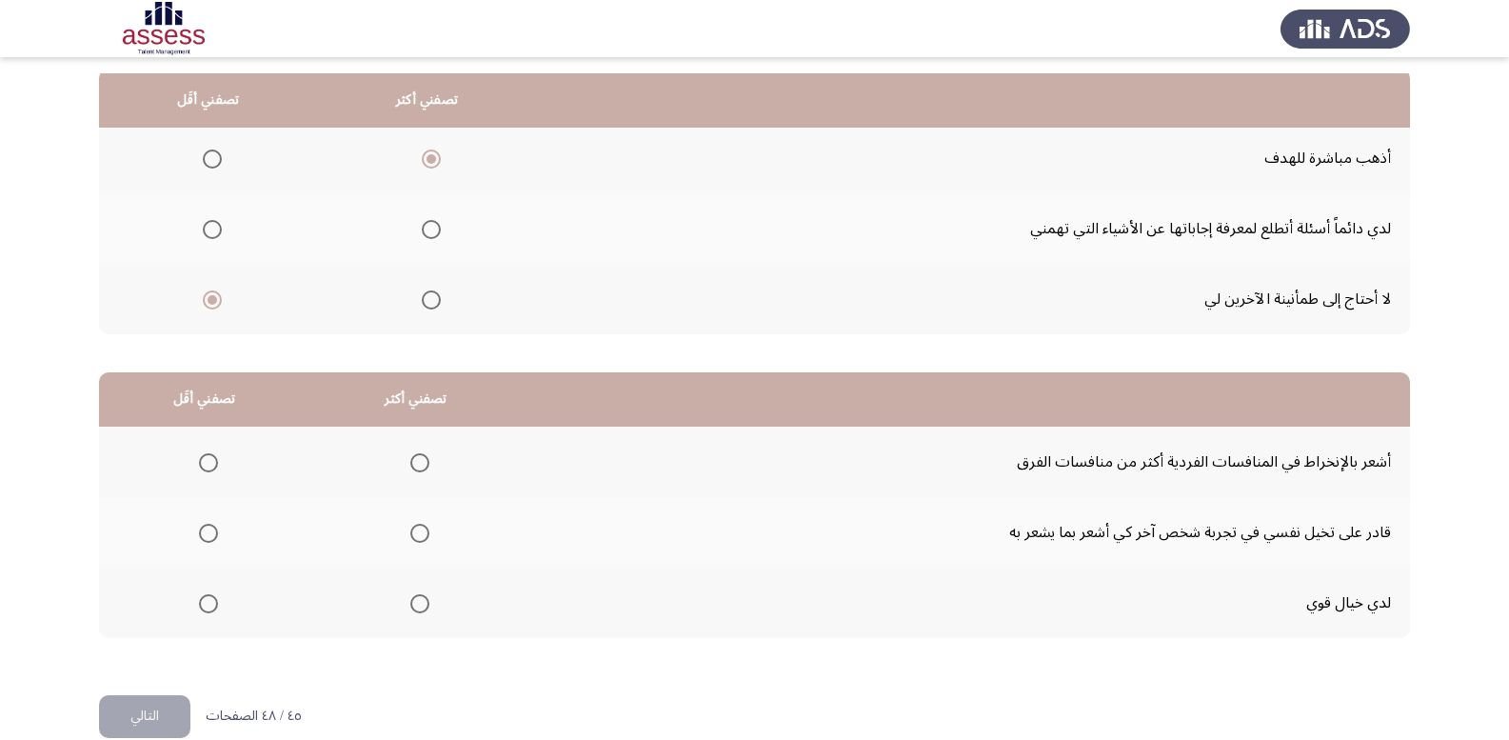
scroll to position [222, 0]
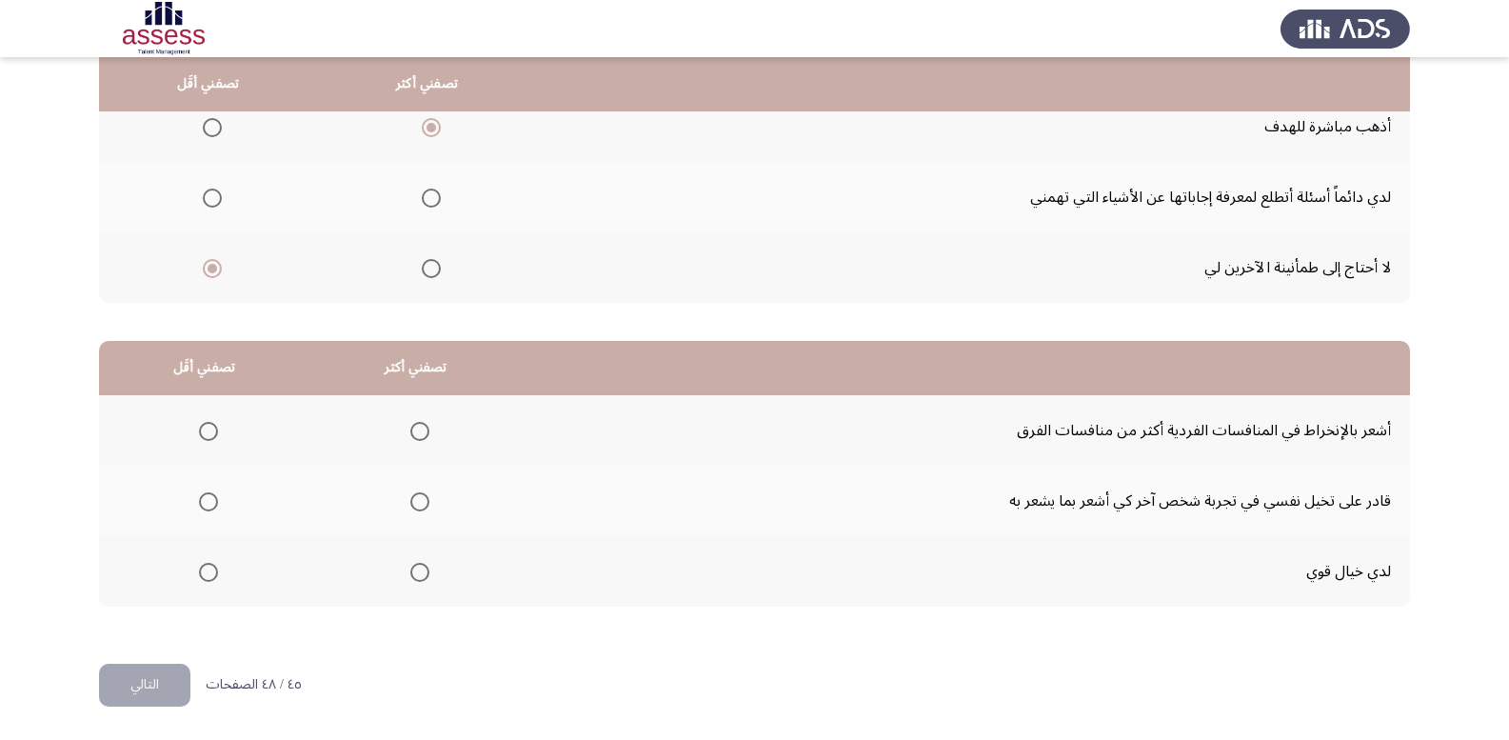
click at [418, 429] on span "Select an option" at bounding box center [419, 431] width 19 height 19
click at [418, 429] on input "Select an option" at bounding box center [419, 431] width 19 height 19
click at [199, 577] on span "Select an option" at bounding box center [208, 572] width 19 height 19
click at [199, 577] on input "Select an option" at bounding box center [208, 572] width 19 height 19
click at [152, 674] on button "التالي" at bounding box center [144, 685] width 91 height 43
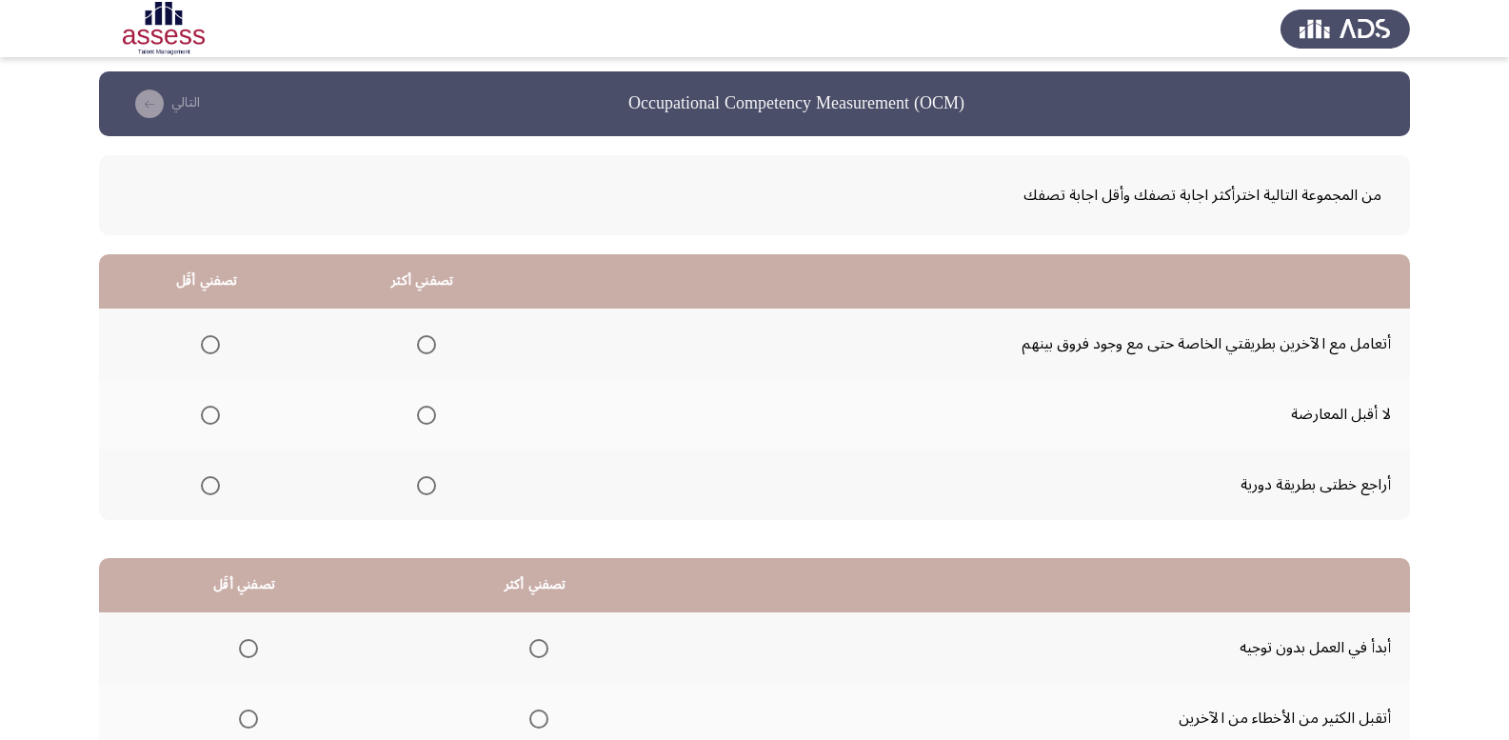
scroll to position [0, 0]
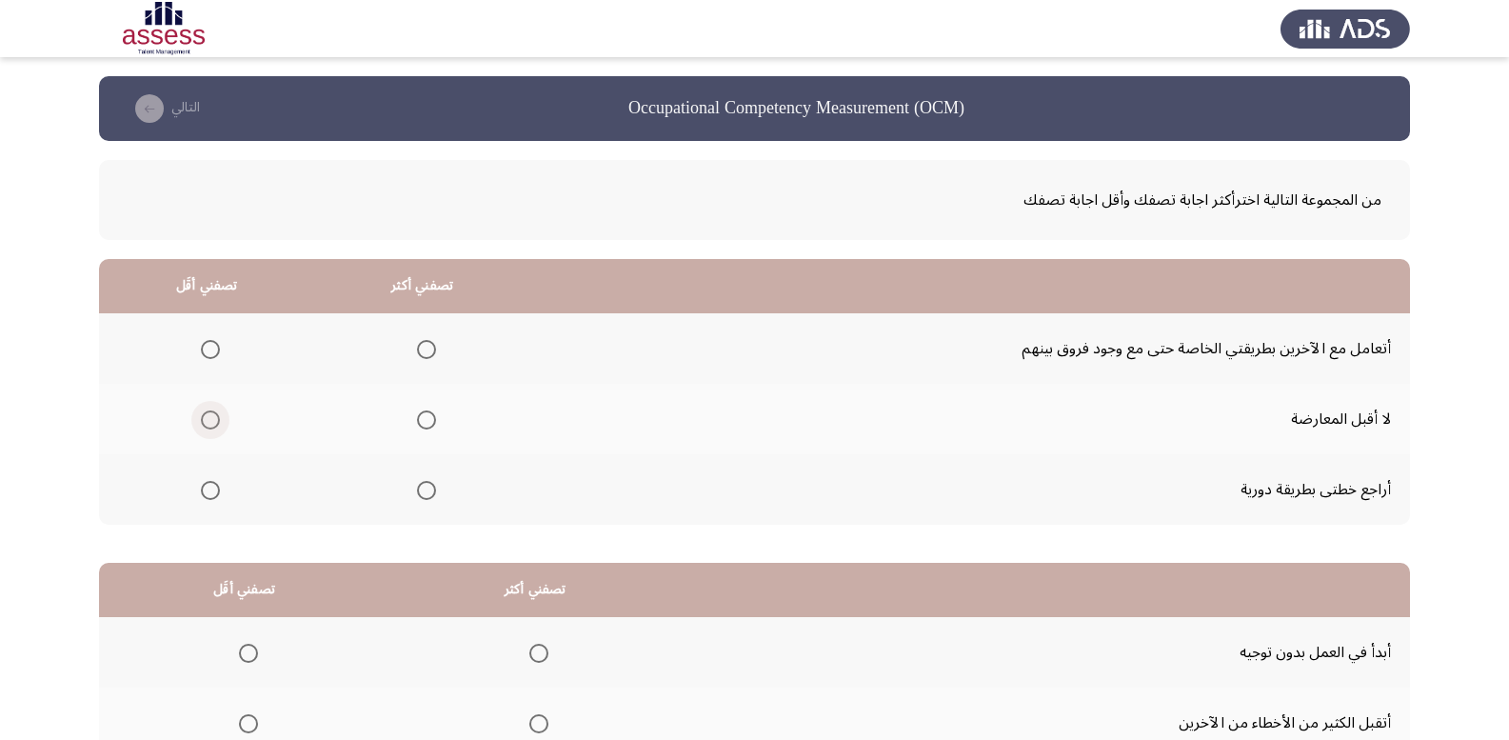
click at [210, 421] on span "Select an option" at bounding box center [210, 419] width 19 height 19
click at [210, 421] on input "Select an option" at bounding box center [210, 419] width 19 height 19
click at [424, 494] on span "Select an option" at bounding box center [426, 490] width 19 height 19
click at [424, 494] on input "Select an option" at bounding box center [426, 490] width 19 height 19
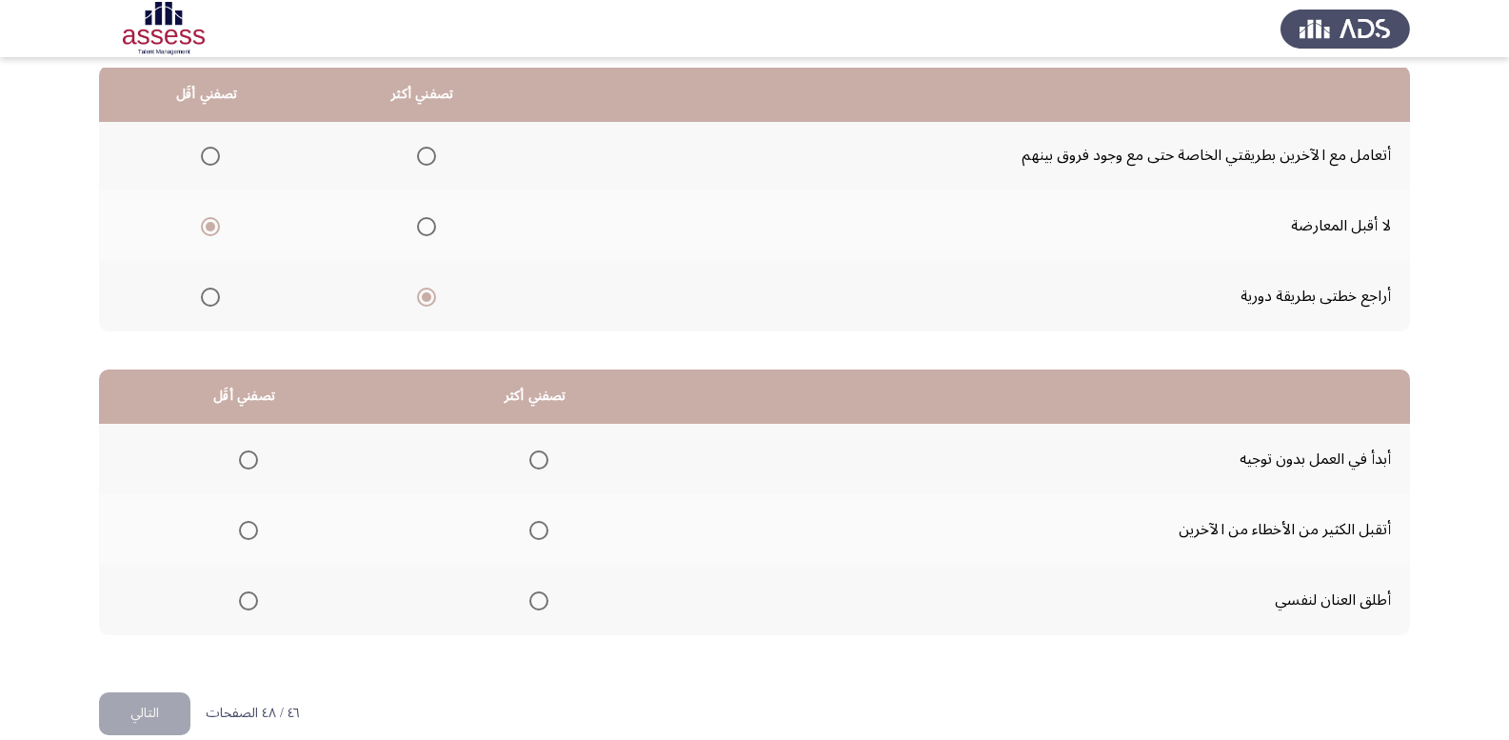
scroll to position [222, 0]
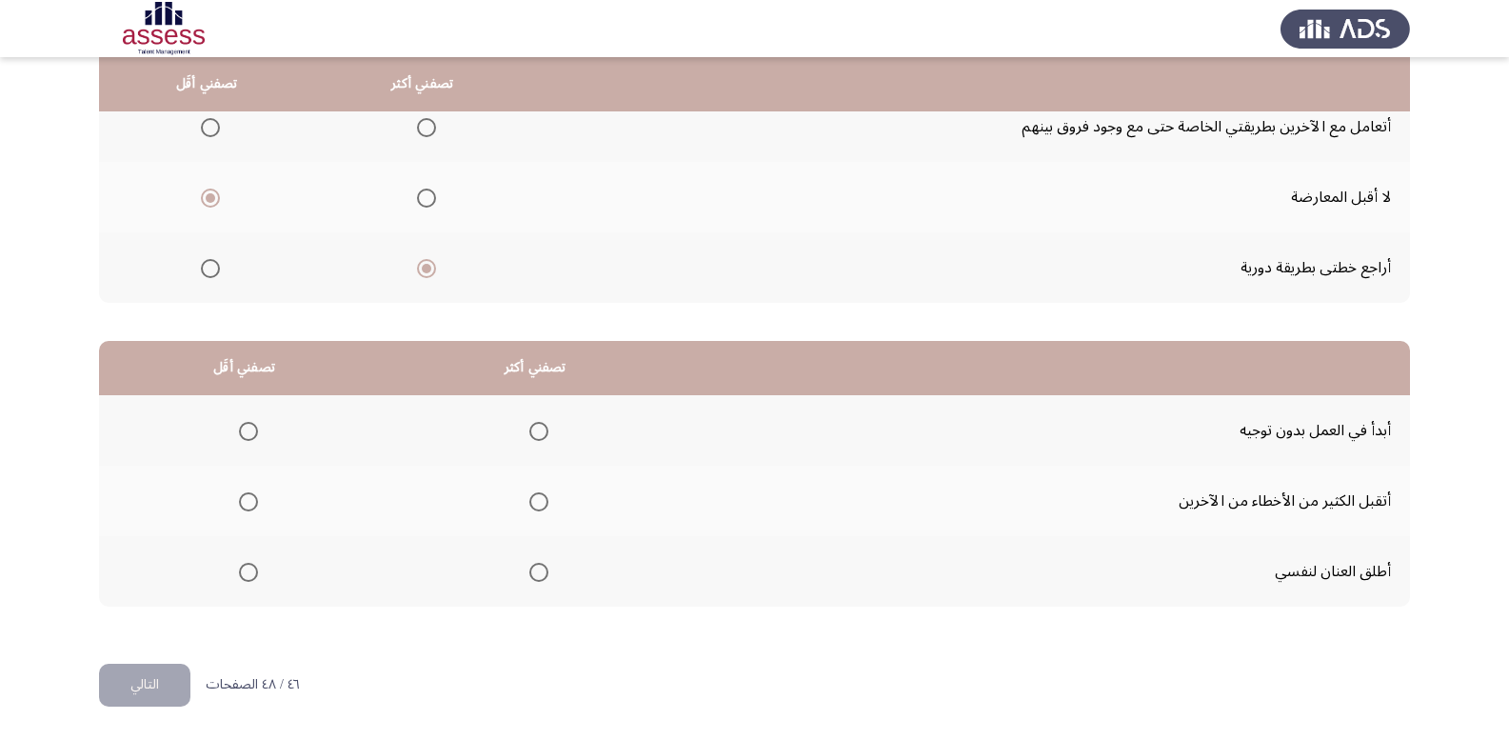
click at [429, 130] on span "Select an option" at bounding box center [426, 127] width 19 height 19
click at [429, 130] on input "Select an option" at bounding box center [426, 127] width 19 height 19
click at [248, 418] on mat-radio-group "Select an option" at bounding box center [244, 430] width 27 height 32
click at [255, 431] on span "Select an option" at bounding box center [248, 431] width 19 height 19
click at [255, 431] on input "Select an option" at bounding box center [248, 431] width 19 height 19
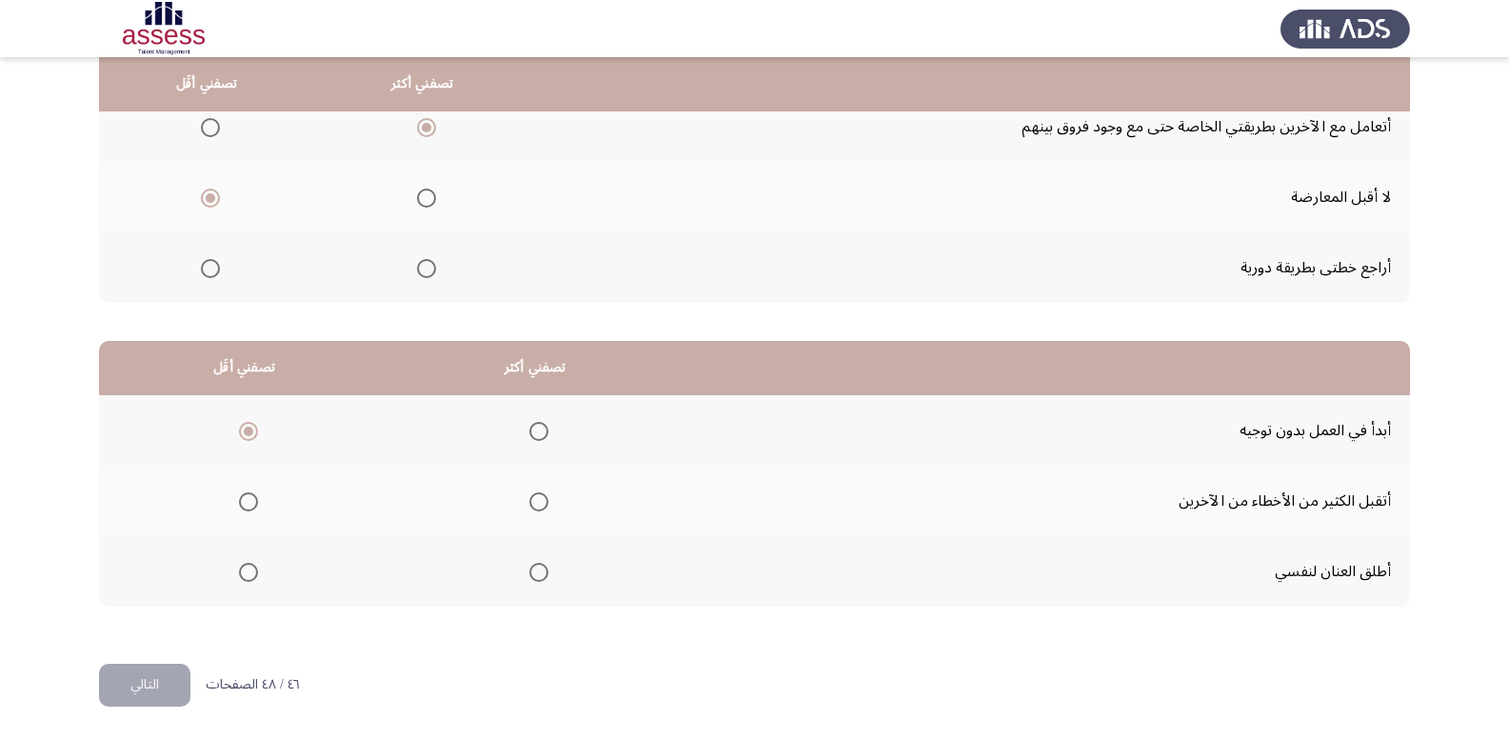
click at [530, 501] on span "Select an option" at bounding box center [539, 501] width 19 height 19
click at [530, 501] on input "Select an option" at bounding box center [539, 501] width 19 height 19
click at [153, 690] on button "التالي" at bounding box center [144, 685] width 91 height 43
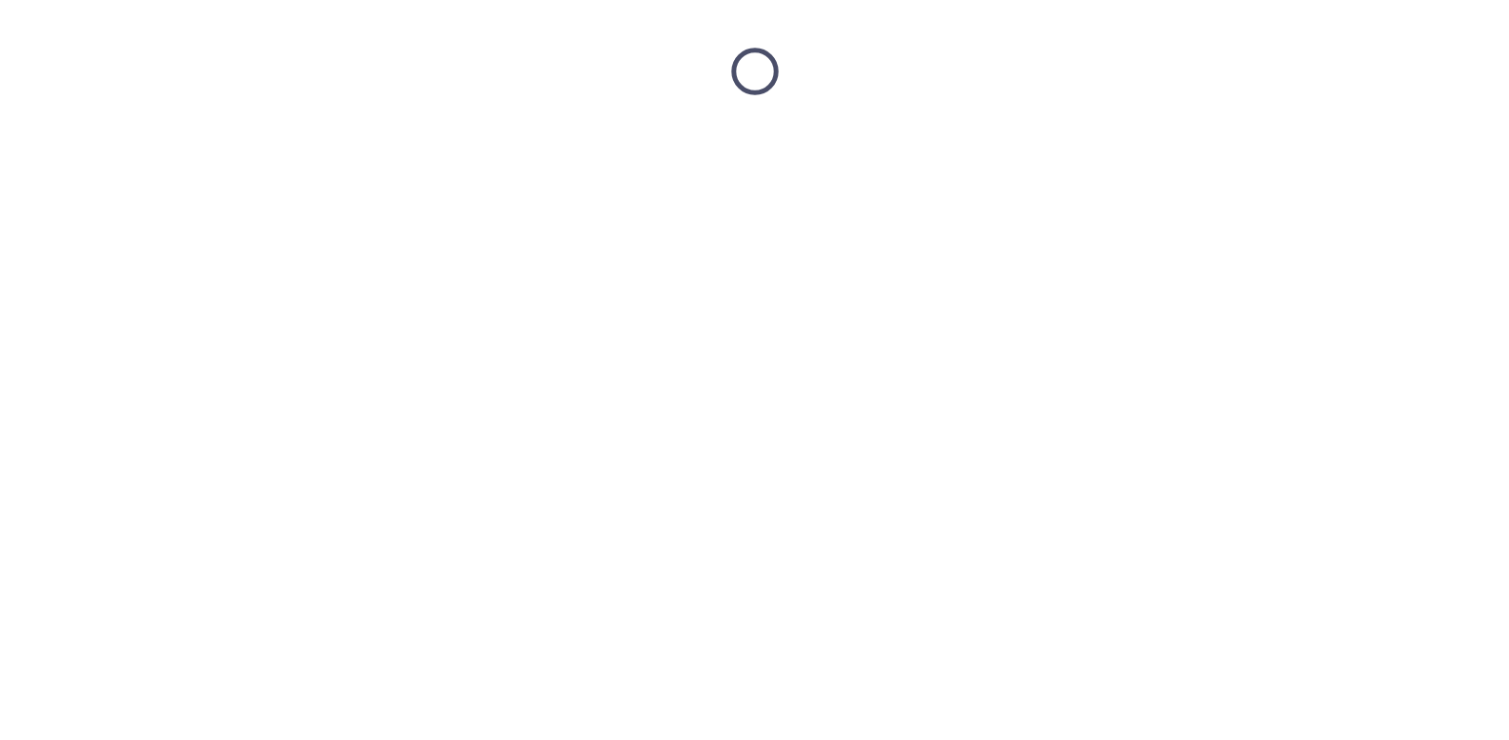
scroll to position [0, 0]
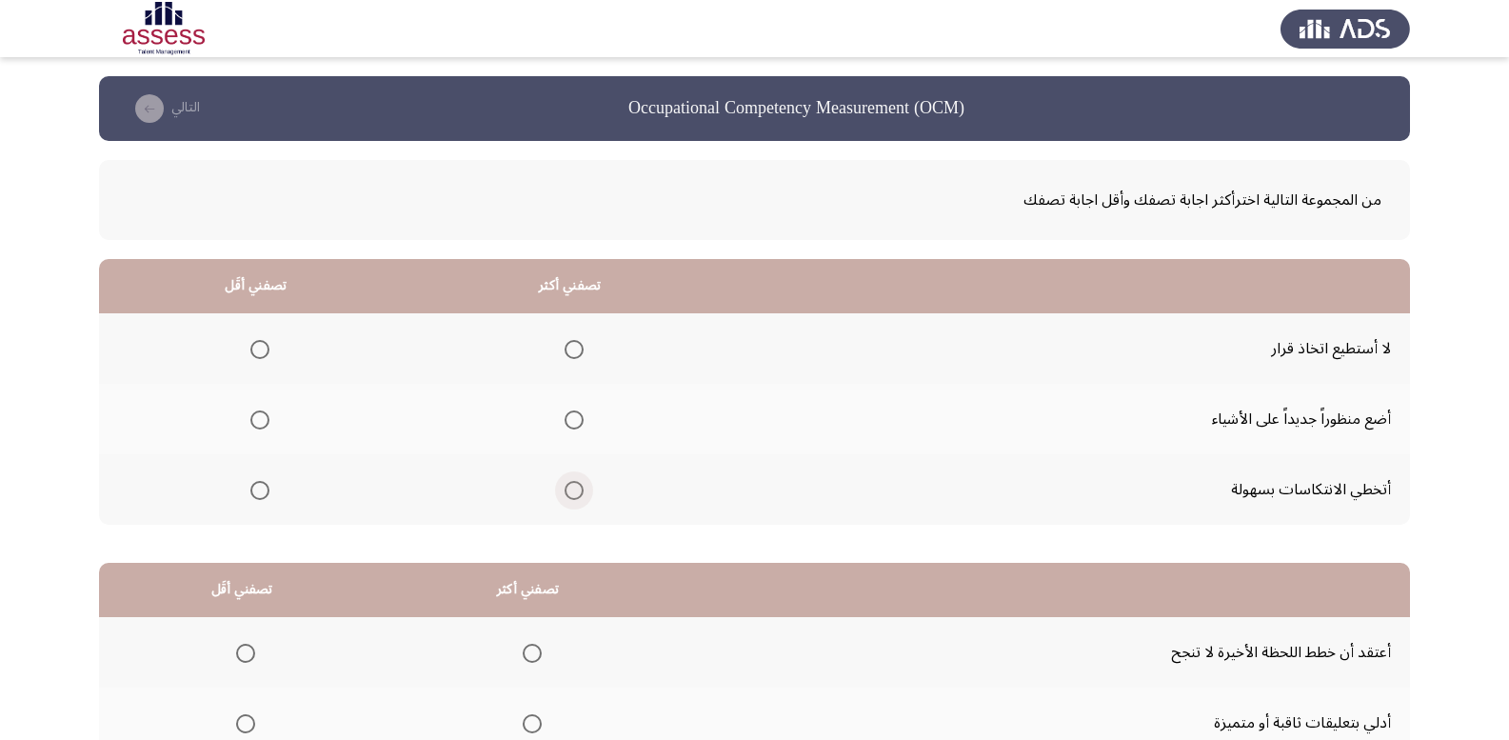
click at [571, 488] on span "Select an option" at bounding box center [574, 490] width 19 height 19
click at [571, 488] on input "Select an option" at bounding box center [574, 490] width 19 height 19
click at [260, 351] on span "Select an option" at bounding box center [259, 349] width 19 height 19
click at [260, 351] on input "Select an option" at bounding box center [259, 349] width 19 height 19
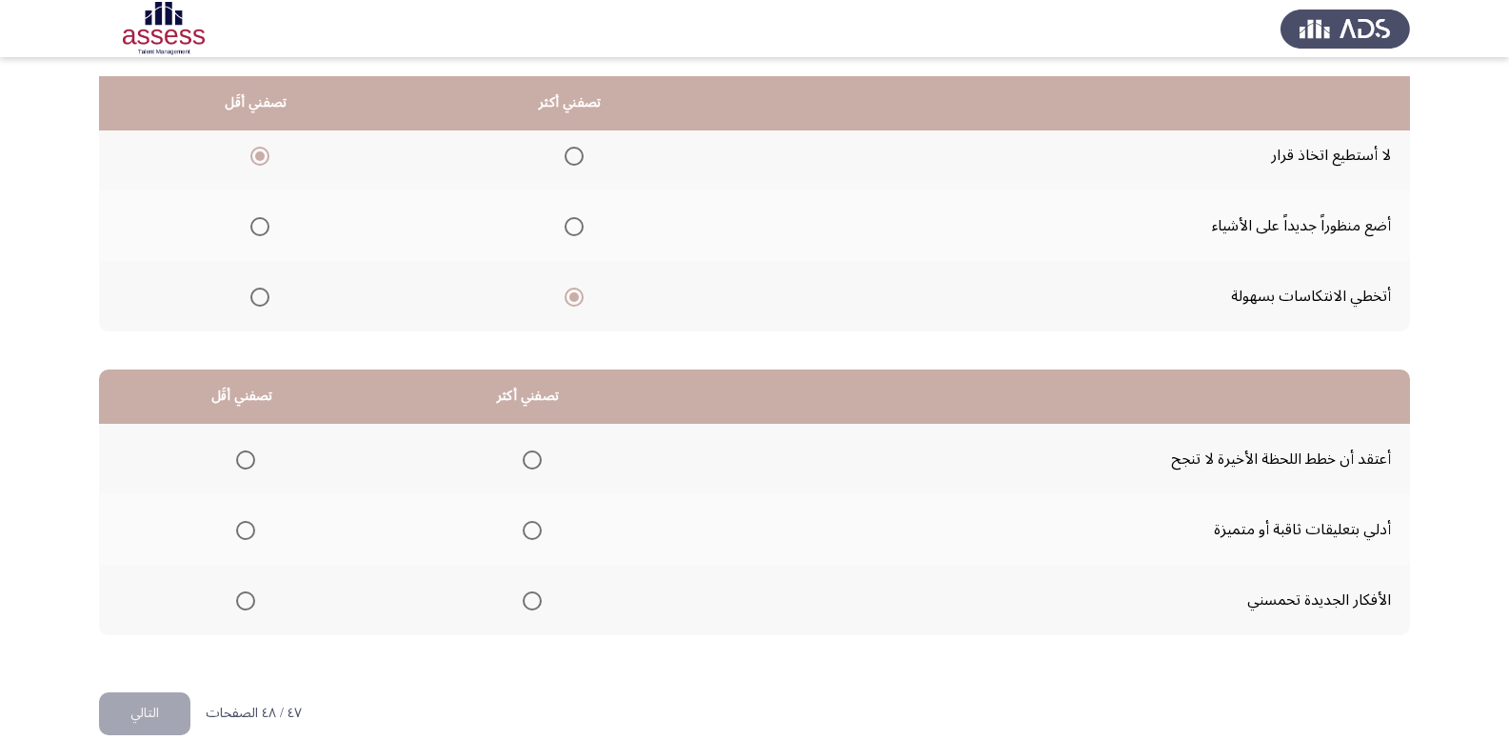
scroll to position [222, 0]
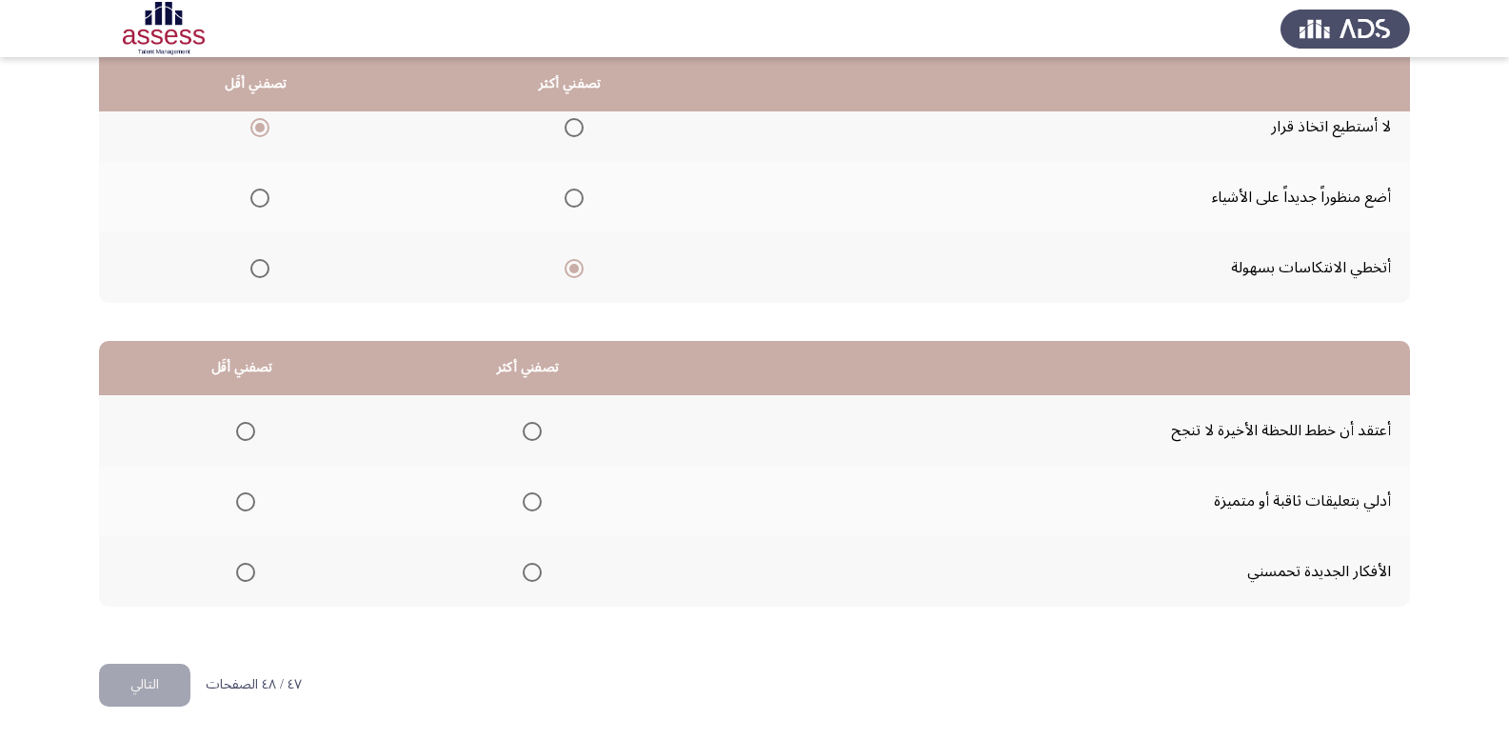
click at [523, 573] on span "Select an option" at bounding box center [532, 572] width 19 height 19
click at [523, 573] on input "Select an option" at bounding box center [532, 572] width 19 height 19
click at [243, 489] on mat-radio-group "Select an option" at bounding box center [242, 501] width 27 height 32
click at [246, 495] on span "Select an option" at bounding box center [245, 501] width 19 height 19
click at [246, 495] on input "Select an option" at bounding box center [245, 501] width 19 height 19
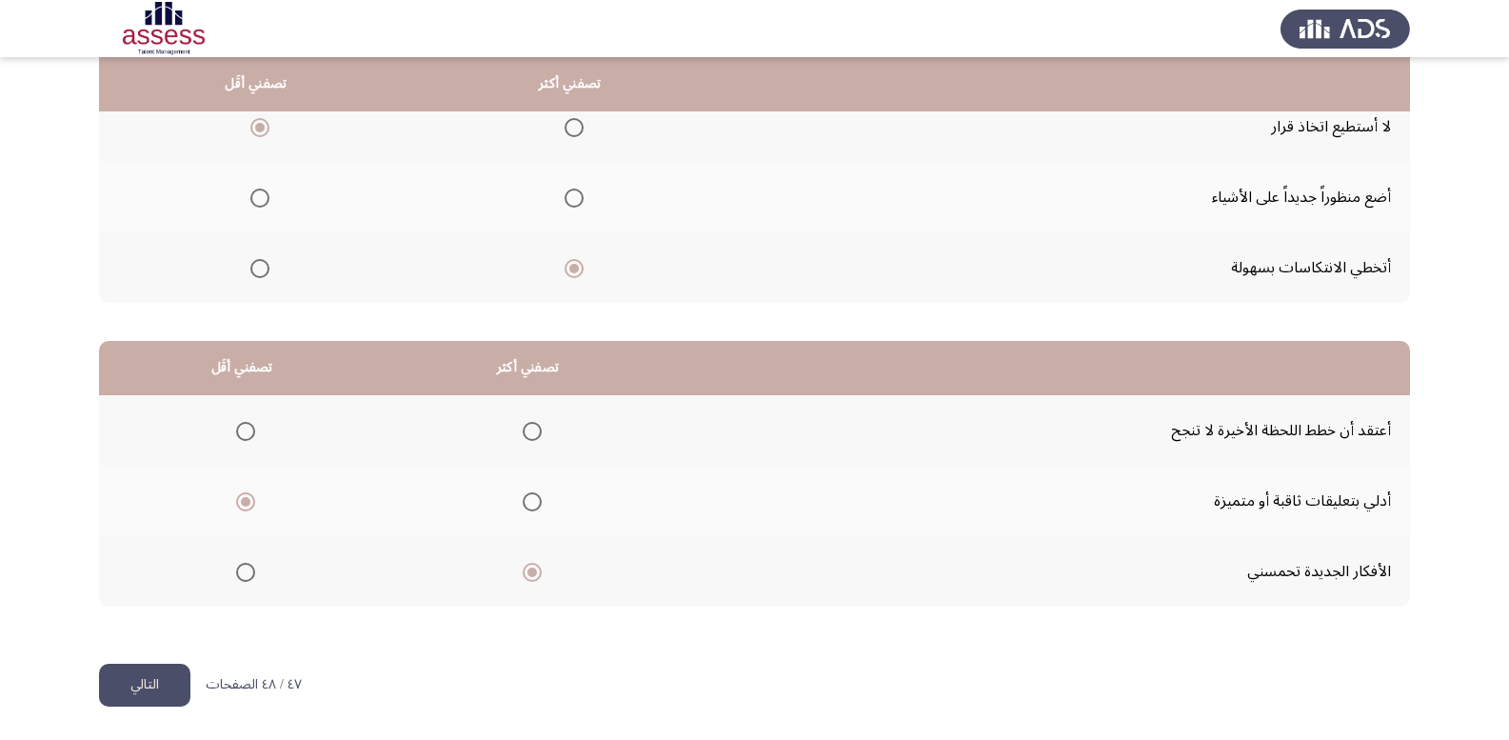
click at [233, 434] on label "Select an option" at bounding box center [242, 431] width 27 height 19
click at [236, 434] on input "Select an option" at bounding box center [245, 431] width 19 height 19
click at [152, 674] on button "التالي" at bounding box center [144, 685] width 91 height 43
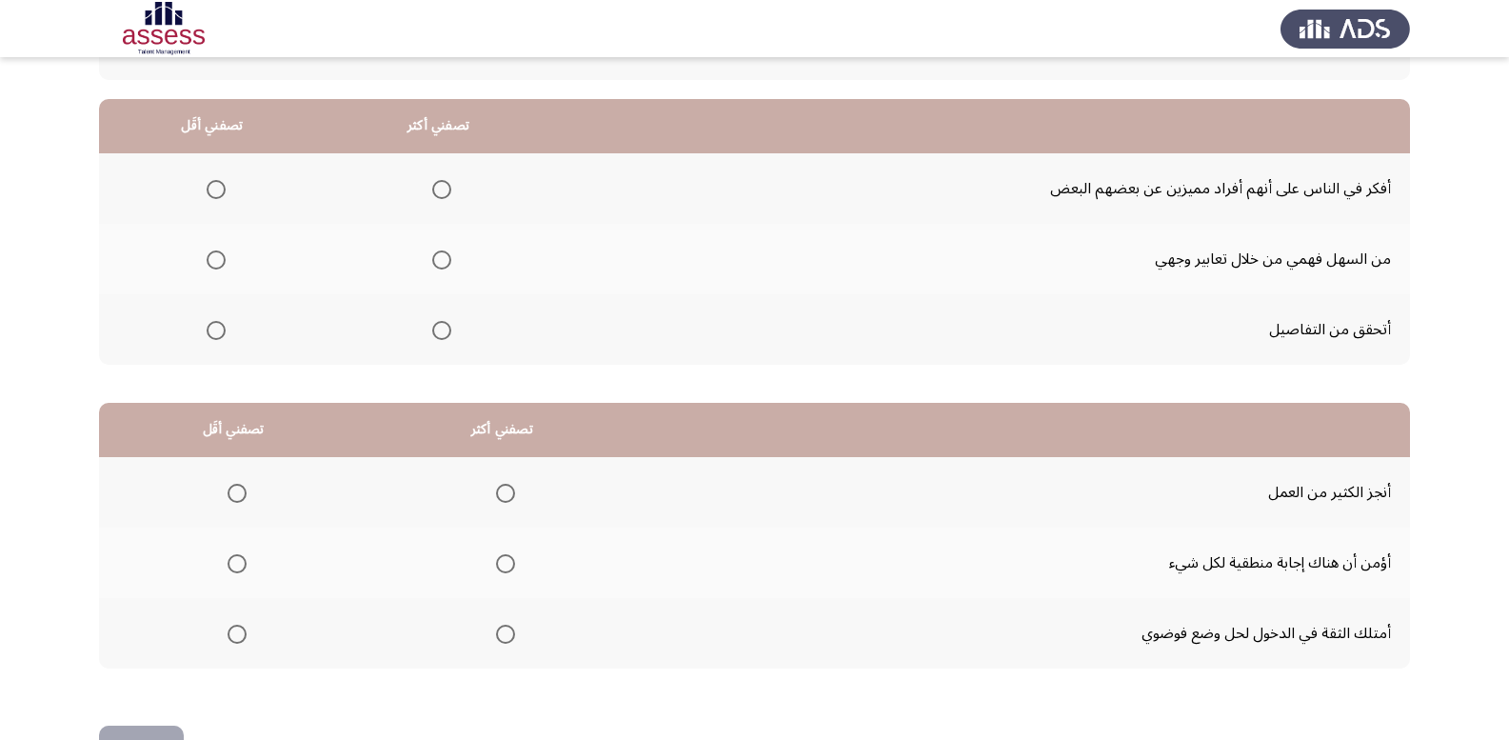
scroll to position [127, 0]
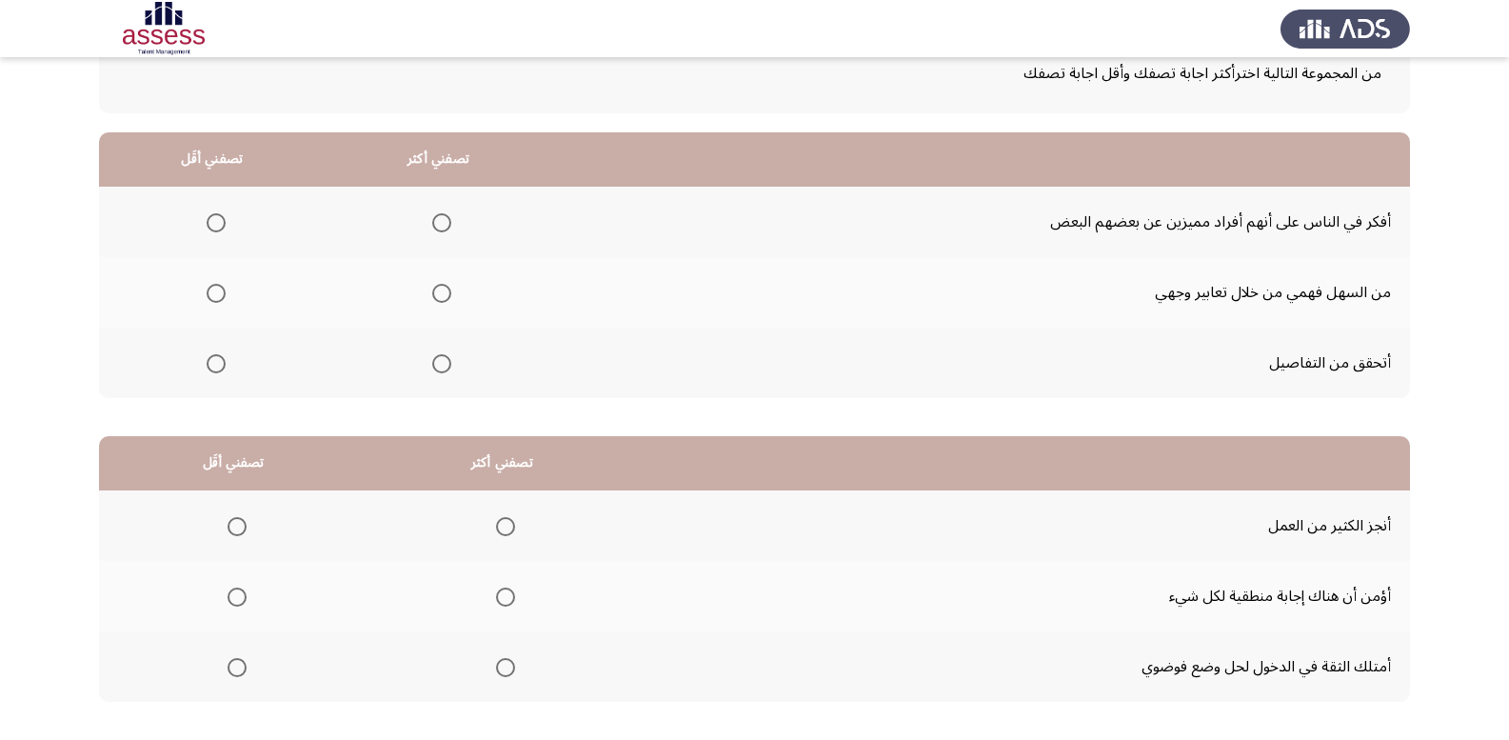
click at [438, 370] on span "Select an option" at bounding box center [441, 363] width 19 height 19
click at [438, 370] on input "Select an option" at bounding box center [441, 363] width 19 height 19
click at [217, 223] on span "Select an option" at bounding box center [216, 222] width 19 height 19
click at [217, 223] on input "Select an option" at bounding box center [216, 222] width 19 height 19
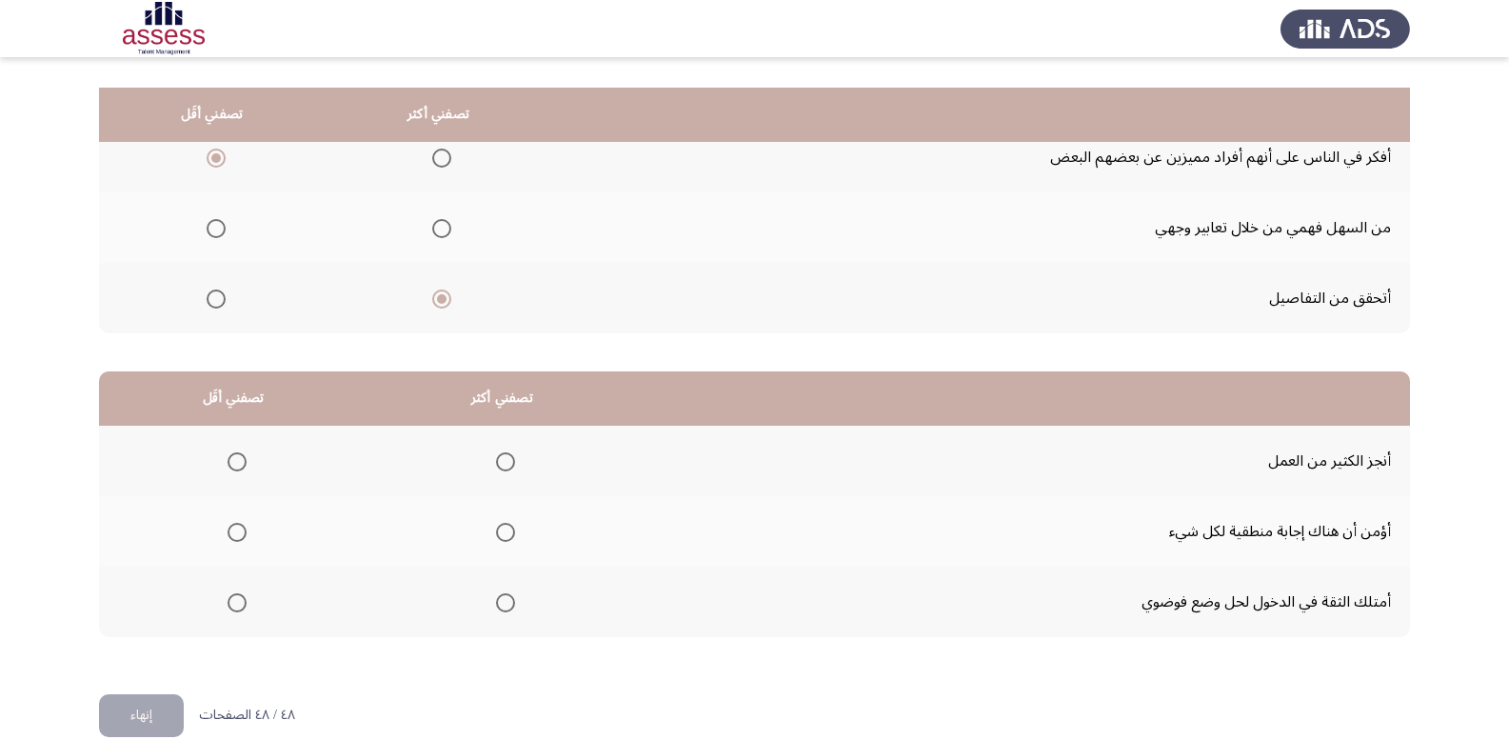
scroll to position [222, 0]
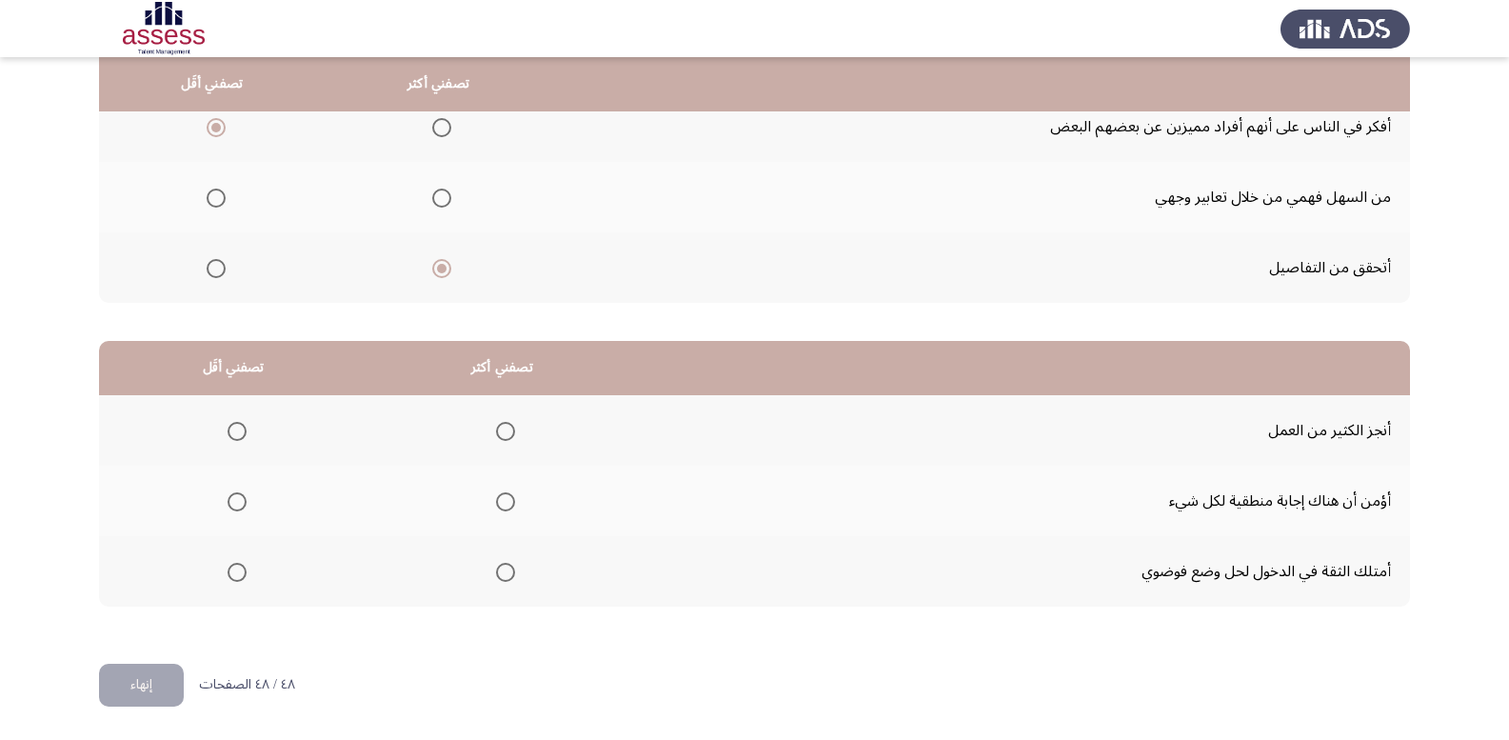
click at [497, 431] on span "Select an option" at bounding box center [505, 431] width 19 height 19
click at [497, 431] on input "Select an option" at bounding box center [505, 431] width 19 height 19
click at [240, 575] on span "Select an option" at bounding box center [237, 572] width 19 height 19
click at [240, 575] on input "Select an option" at bounding box center [237, 572] width 19 height 19
click at [156, 691] on button "إنهاء" at bounding box center [141, 685] width 85 height 43
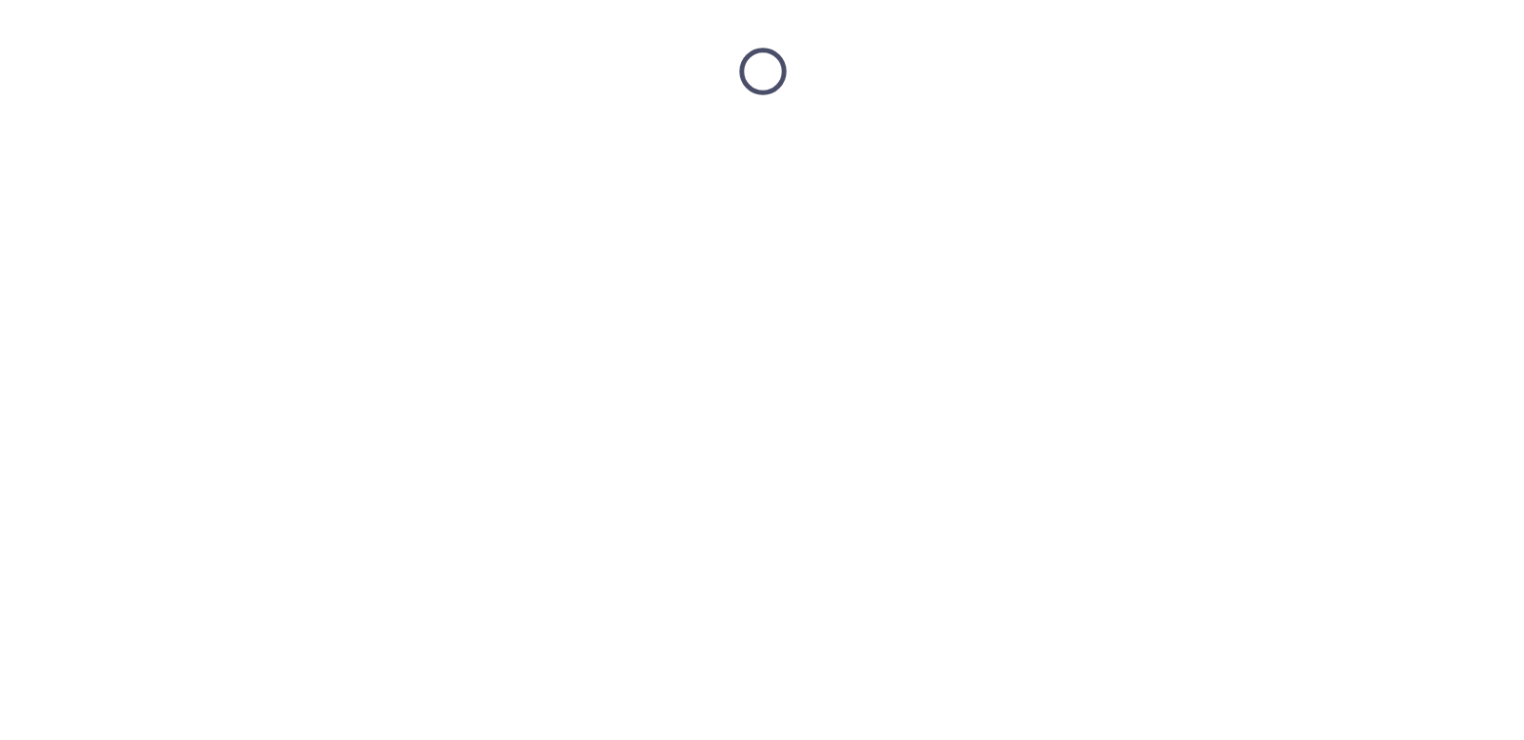
scroll to position [0, 0]
